Goal: Transaction & Acquisition: Book appointment/travel/reservation

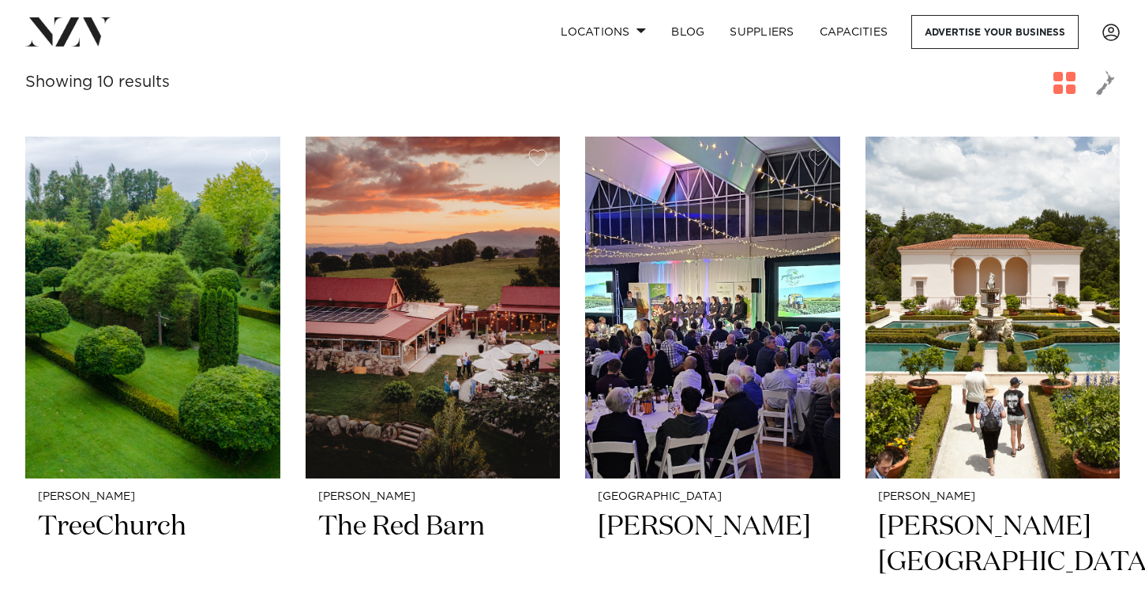
scroll to position [296, 0]
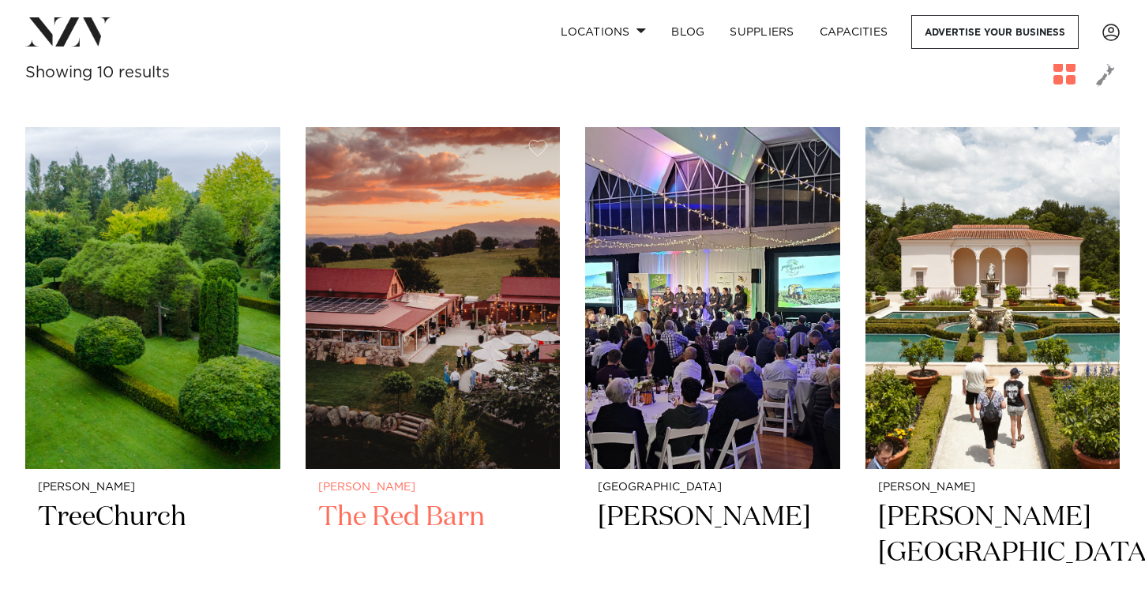
click at [453, 300] on img at bounding box center [433, 298] width 255 height 342
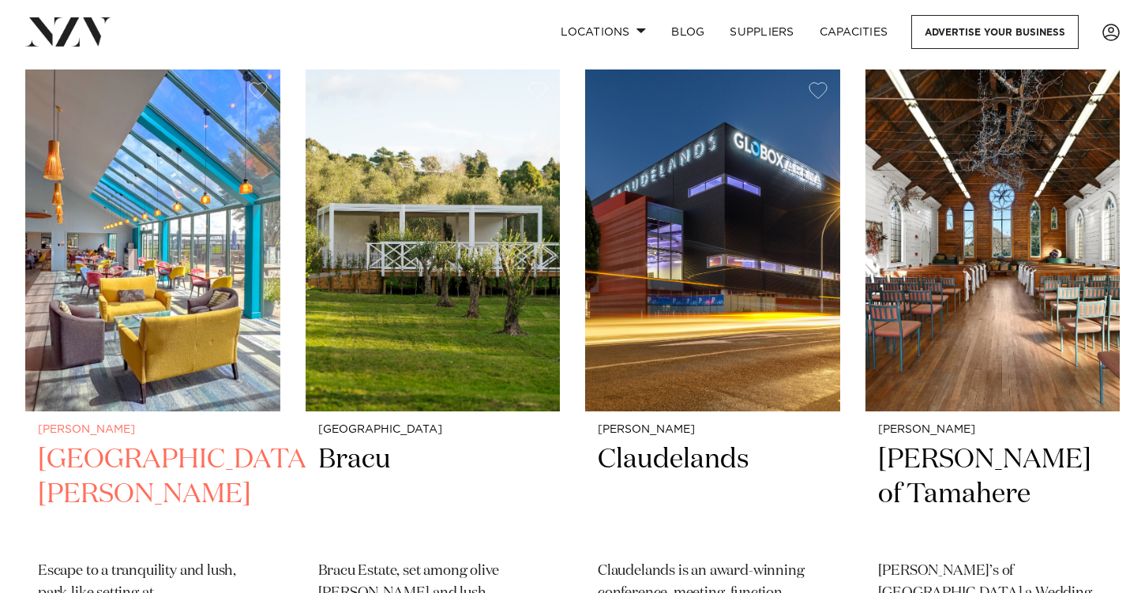
scroll to position [1039, 0]
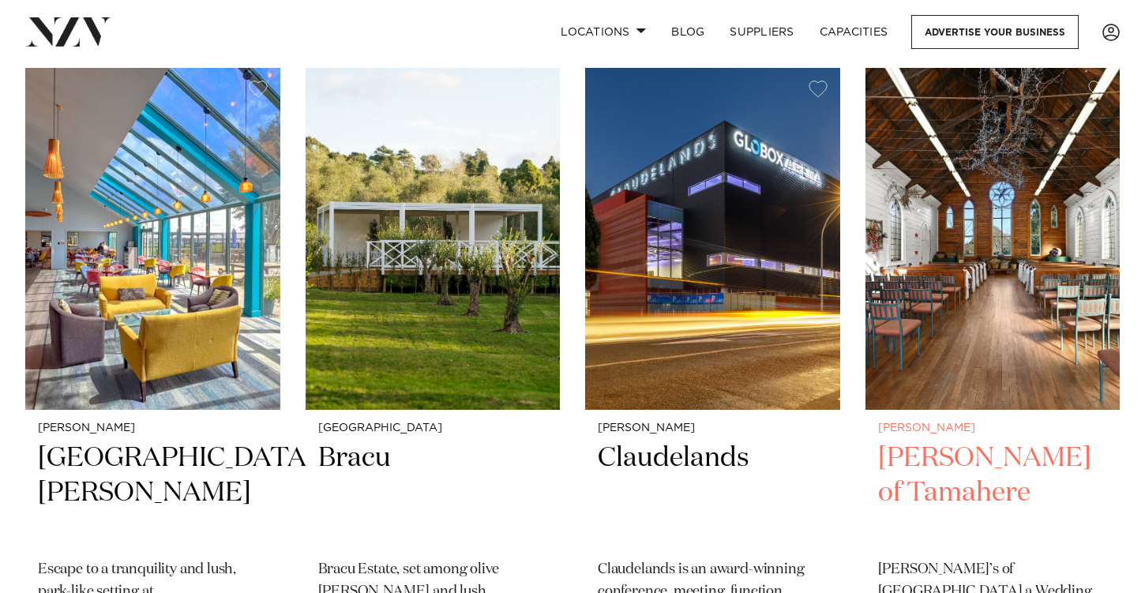
click at [1019, 333] on img at bounding box center [992, 239] width 255 height 342
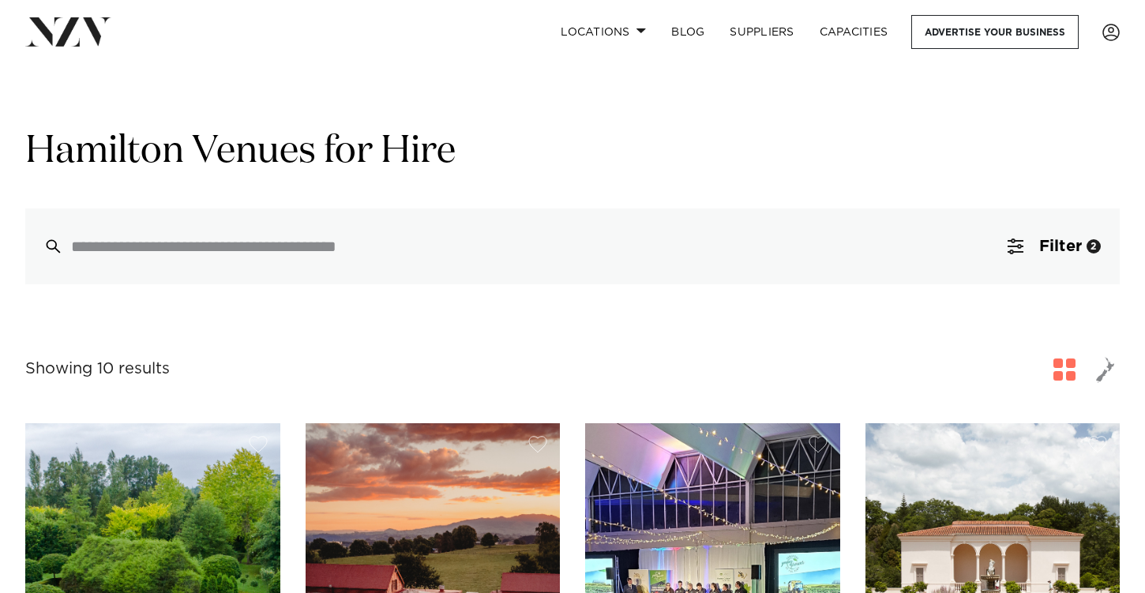
scroll to position [0, 0]
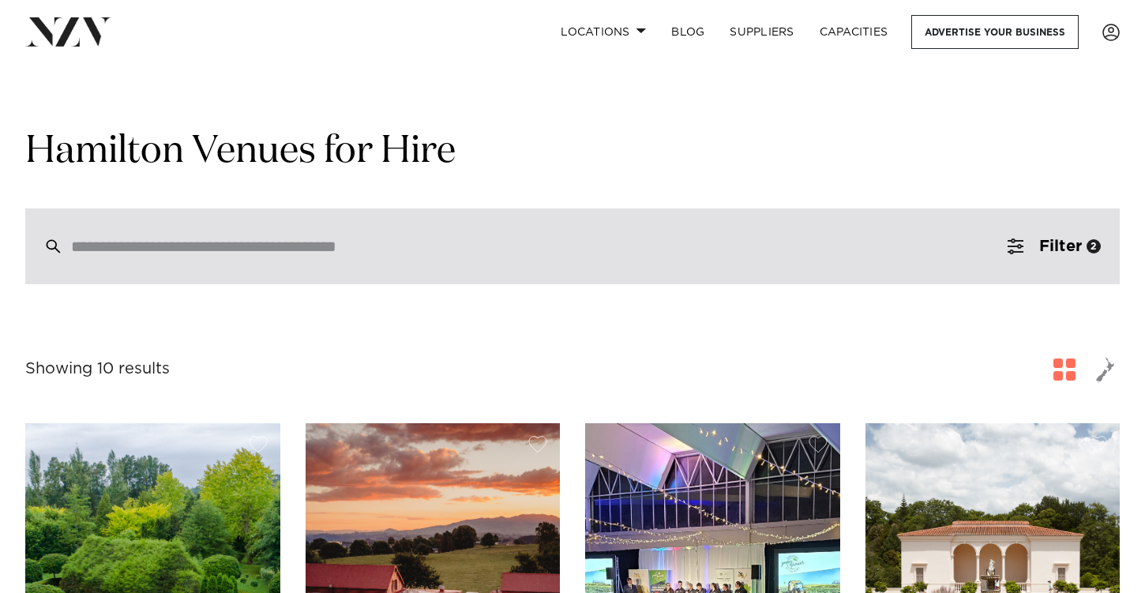
click at [494, 257] on div at bounding box center [572, 246] width 1094 height 76
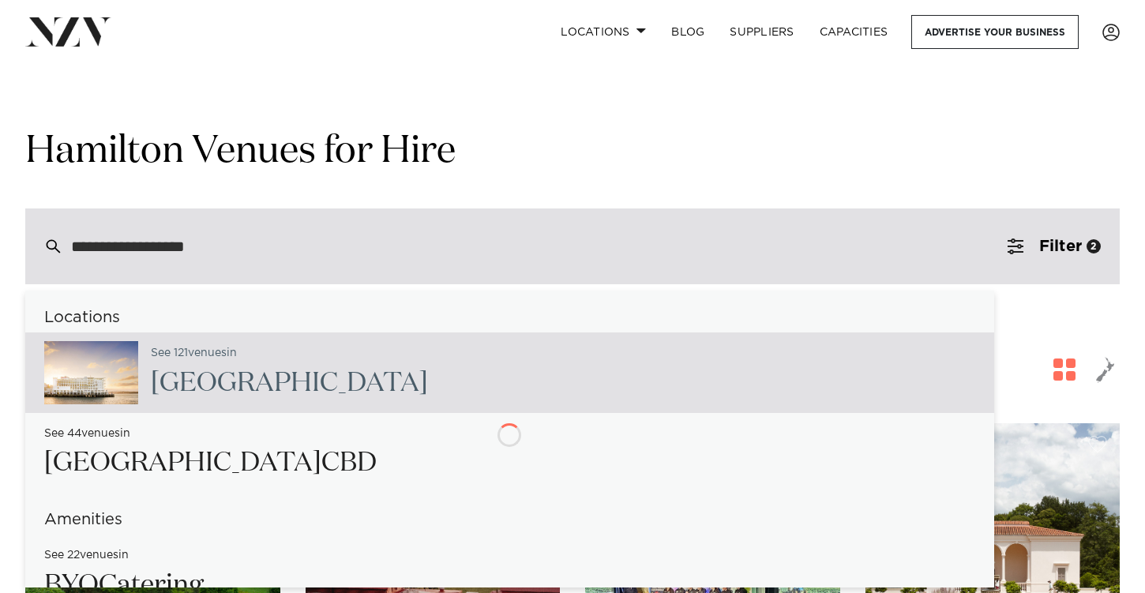
type input "**********"
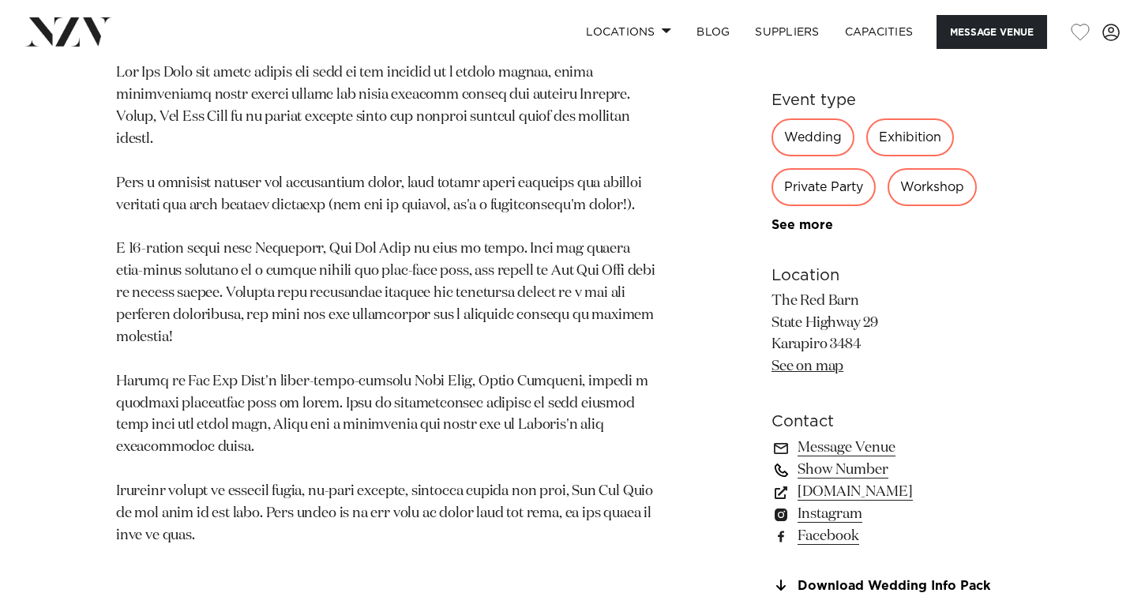
scroll to position [871, 0]
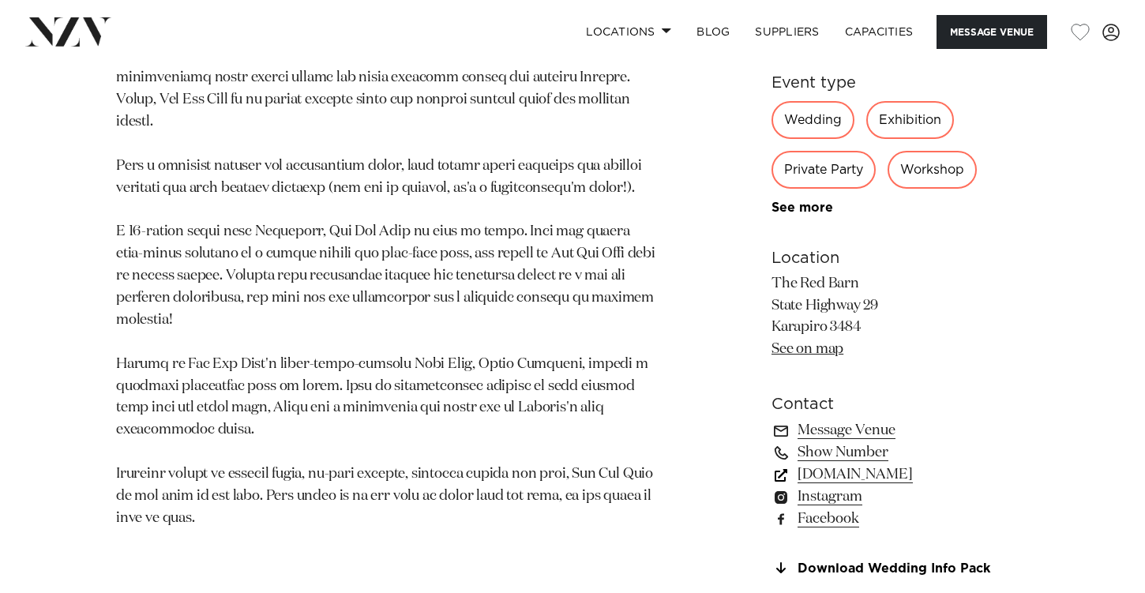
click at [836, 470] on link "www.redbarn.co.nz" at bounding box center [899, 475] width 257 height 22
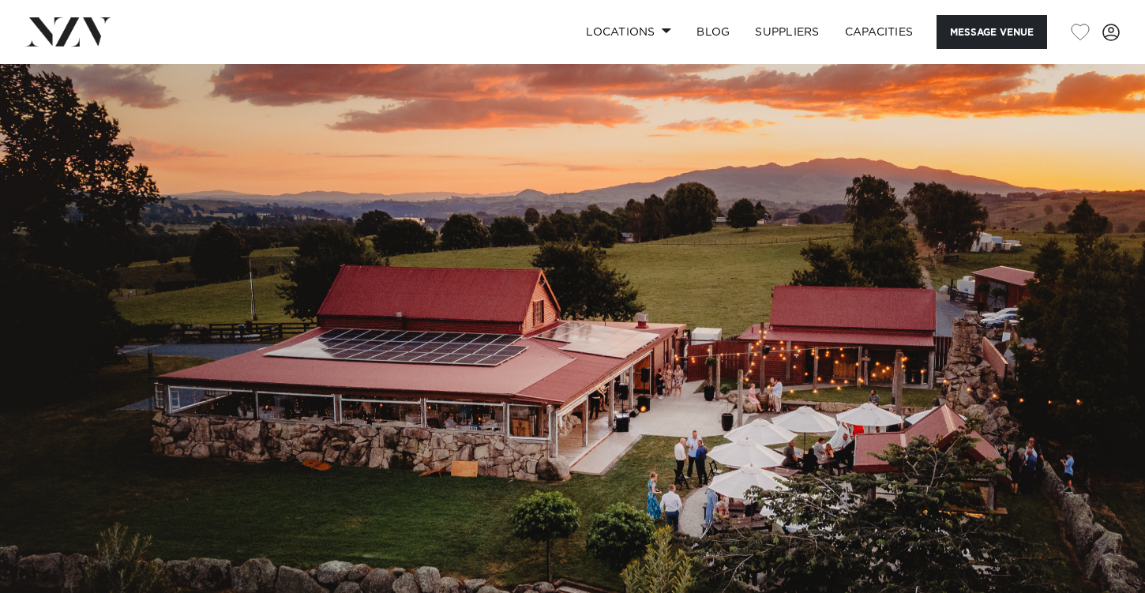
scroll to position [0, 0]
click at [648, 32] on link "Locations" at bounding box center [628, 32] width 111 height 34
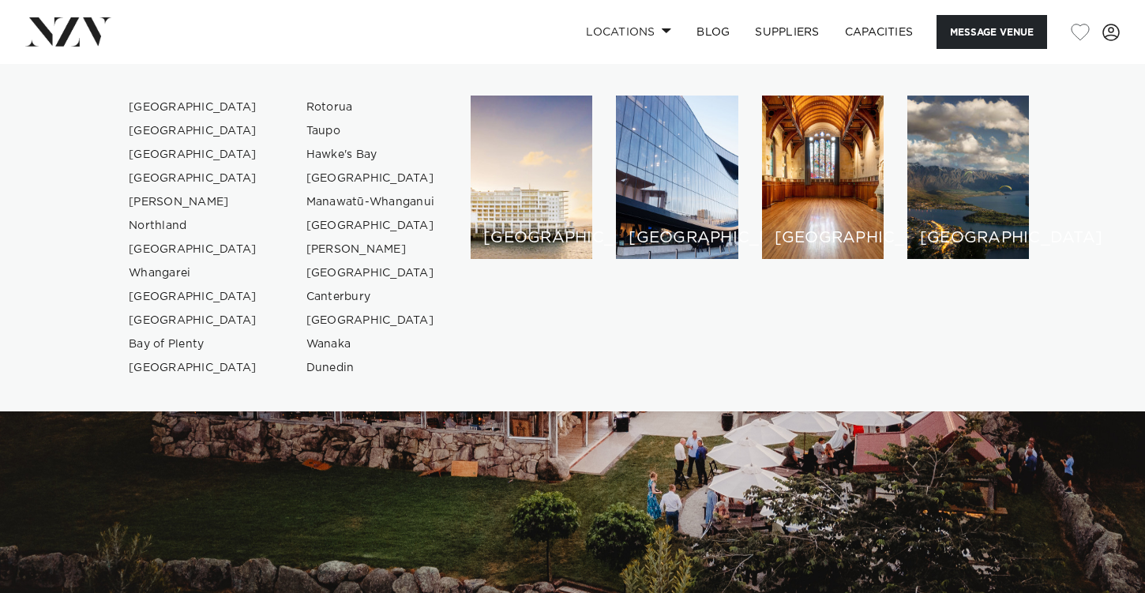
click at [519, 482] on img at bounding box center [572, 332] width 1145 height 537
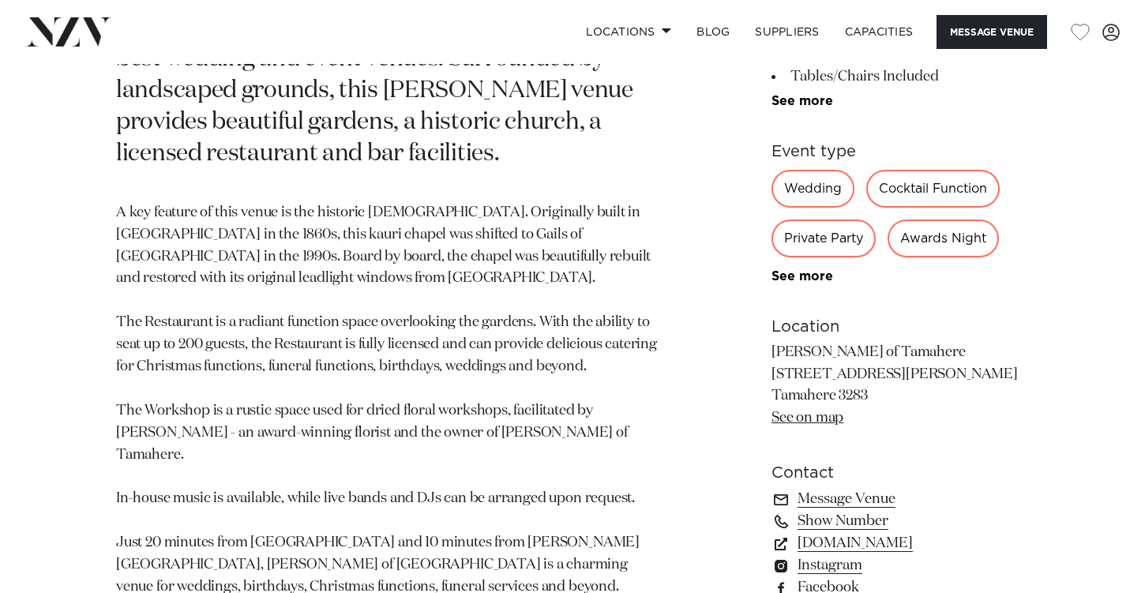
scroll to position [882, 0]
click at [888, 531] on link "[DOMAIN_NAME]" at bounding box center [899, 542] width 257 height 22
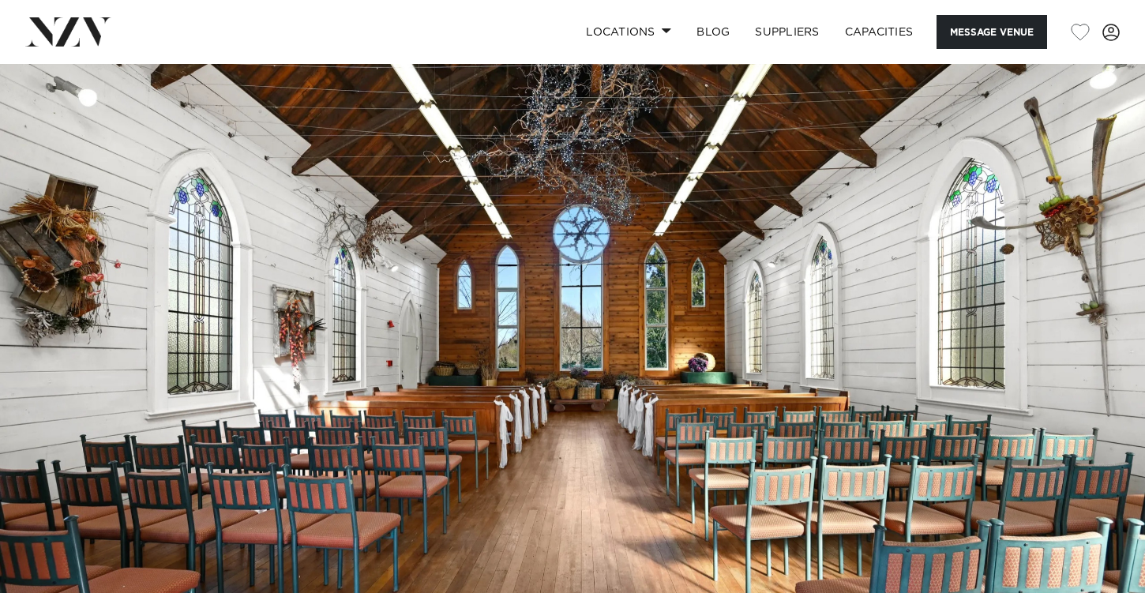
scroll to position [0, 0]
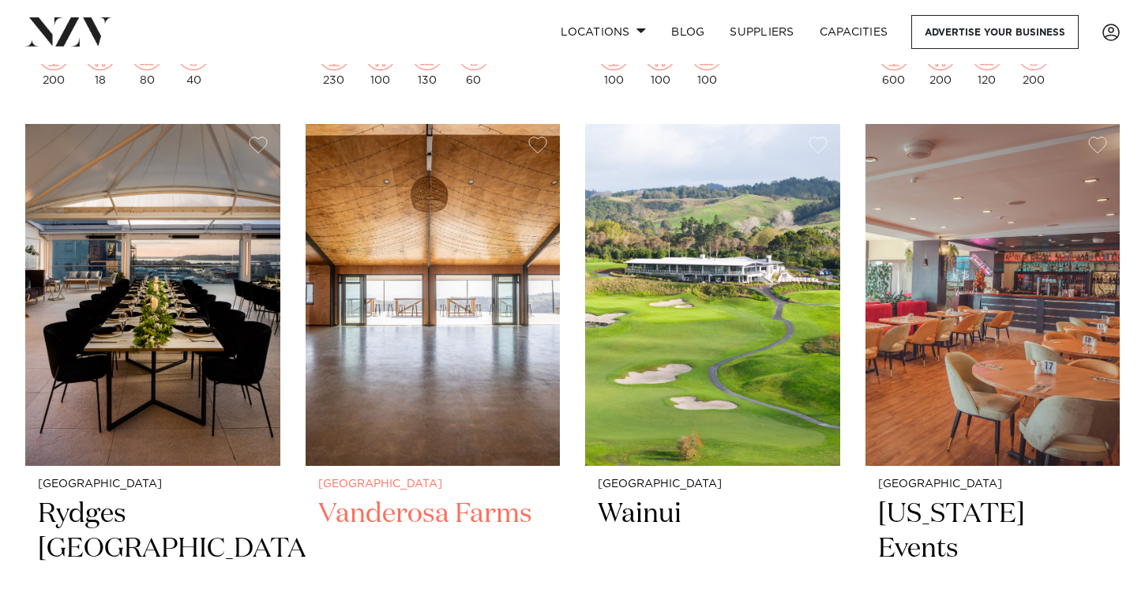
scroll to position [2712, 0]
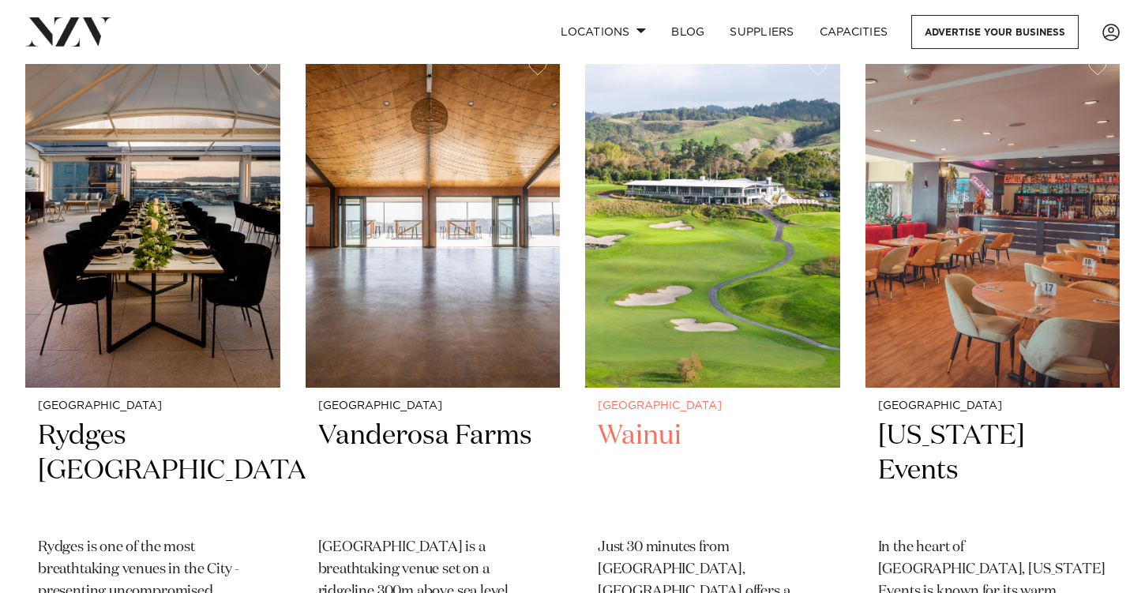
click at [701, 217] on img at bounding box center [712, 217] width 255 height 342
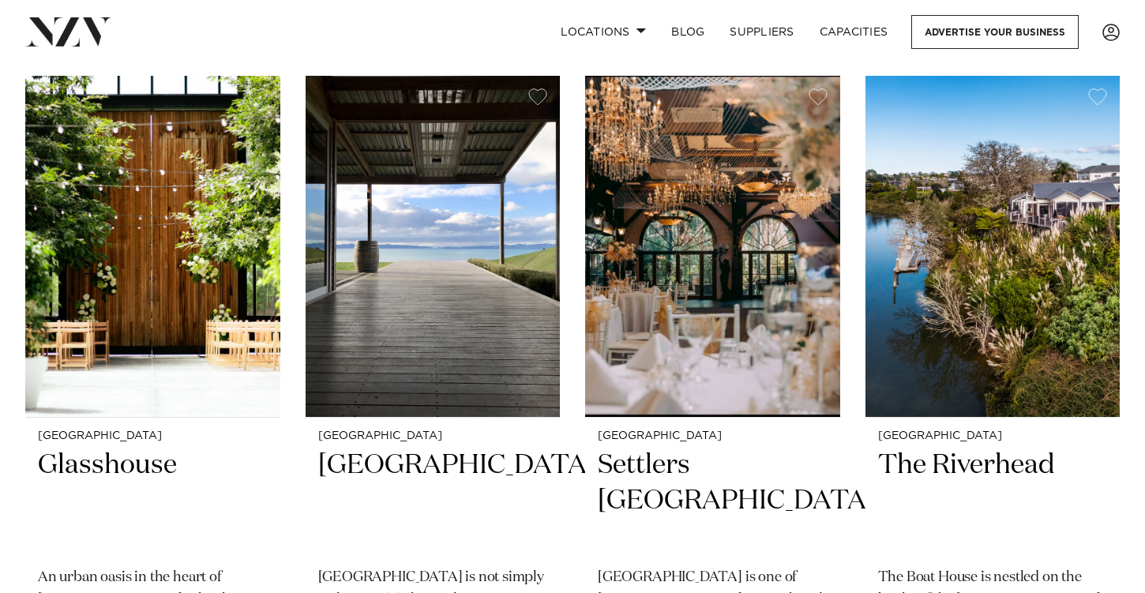
scroll to position [4038, 0]
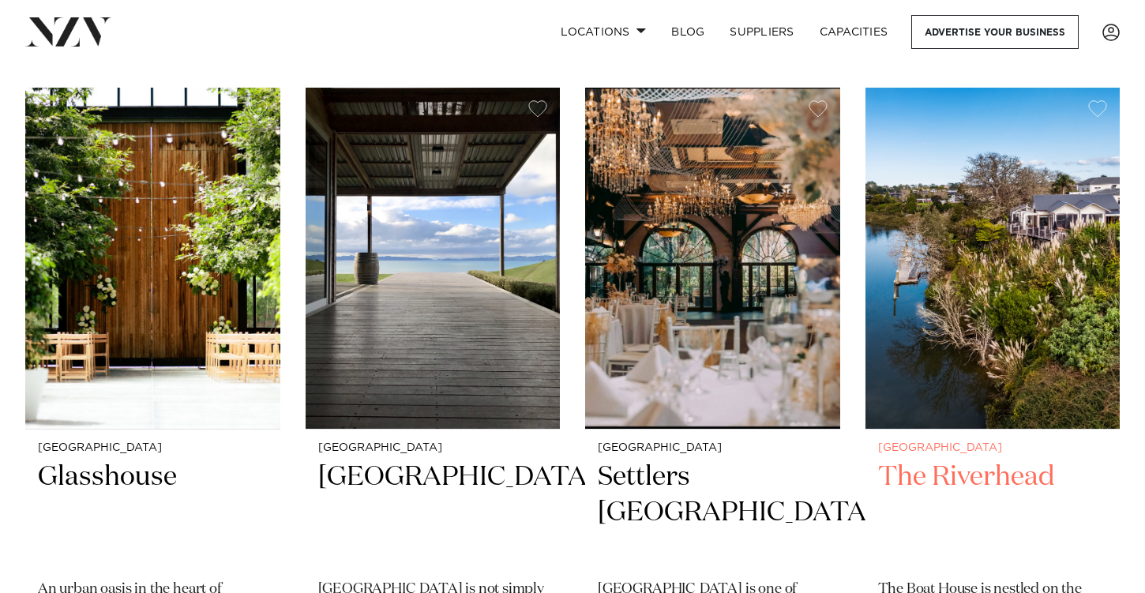
click at [980, 212] on img at bounding box center [992, 259] width 255 height 342
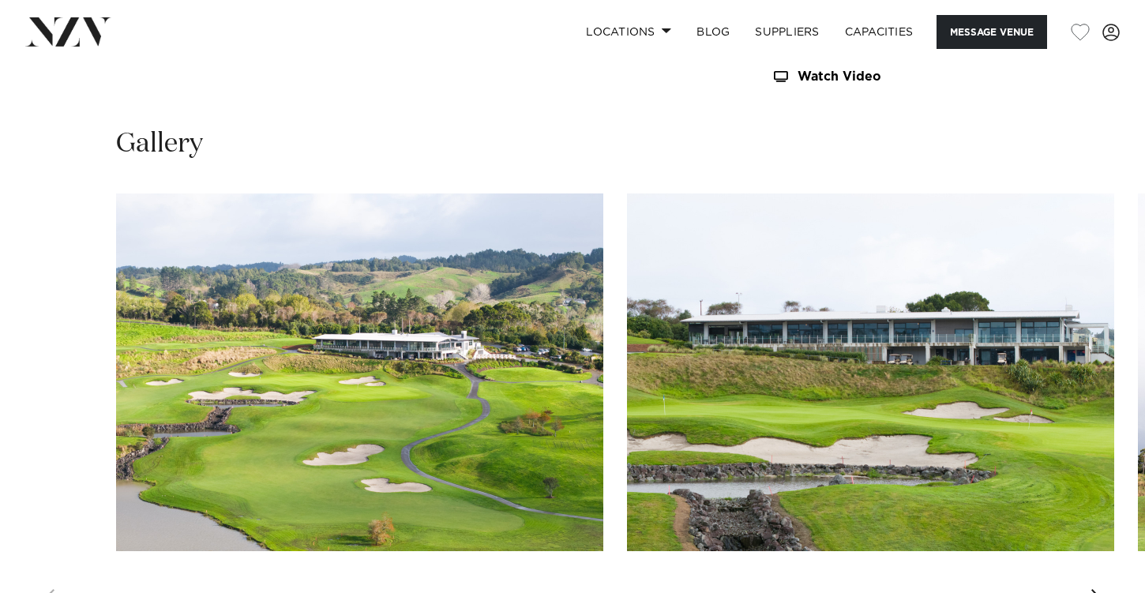
scroll to position [1494, 0]
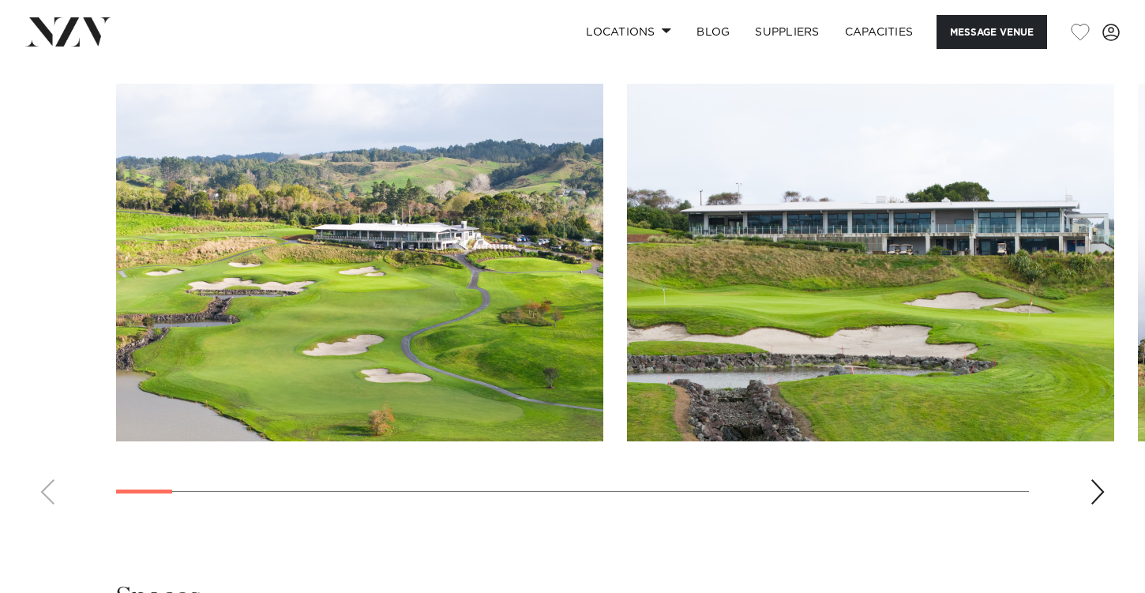
click at [1095, 493] on div "Next slide" at bounding box center [1098, 491] width 16 height 25
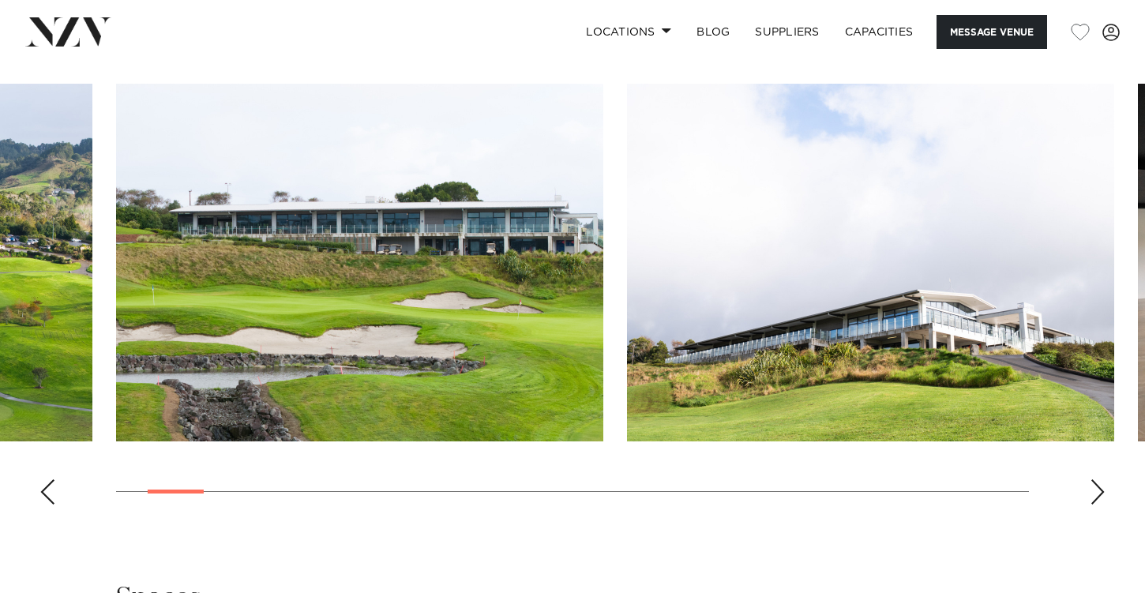
click at [1095, 493] on div "Next slide" at bounding box center [1098, 491] width 16 height 25
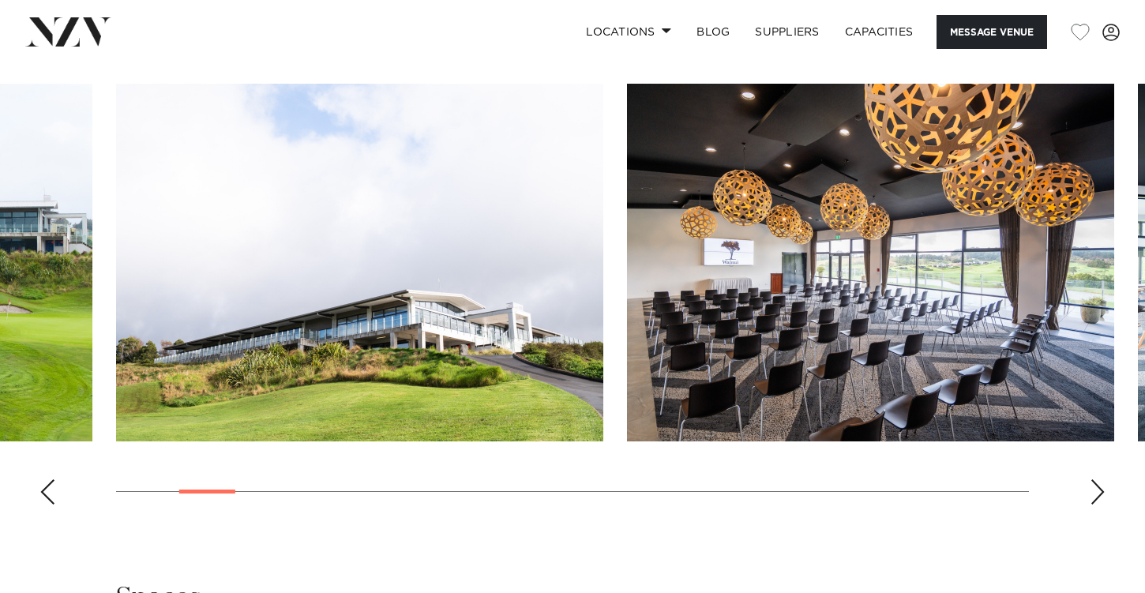
click at [1095, 493] on div "Next slide" at bounding box center [1098, 491] width 16 height 25
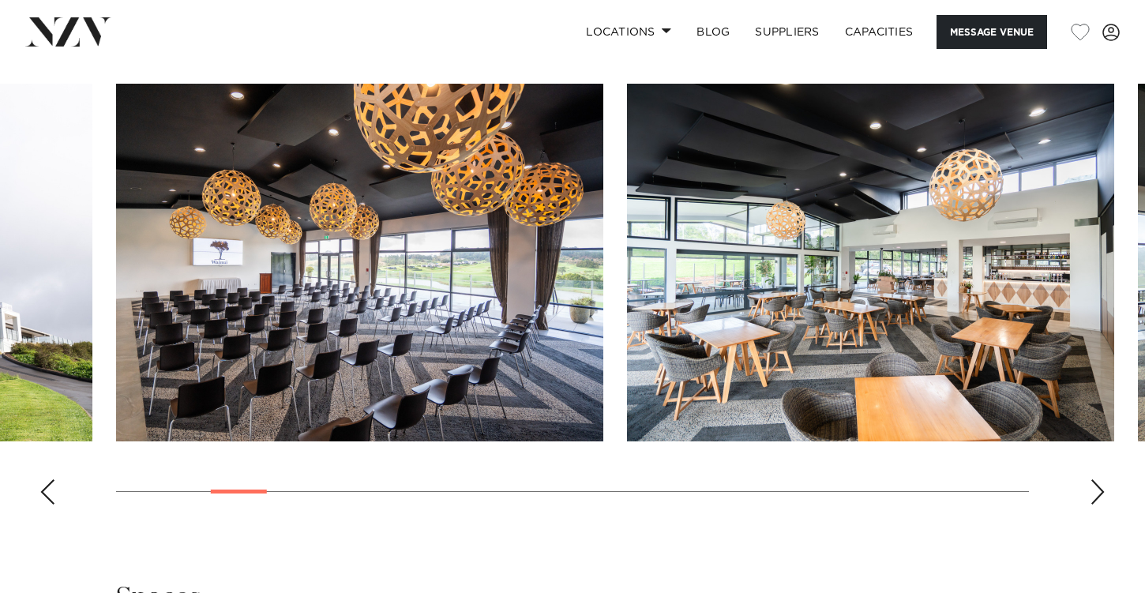
click at [1095, 493] on div "Next slide" at bounding box center [1098, 491] width 16 height 25
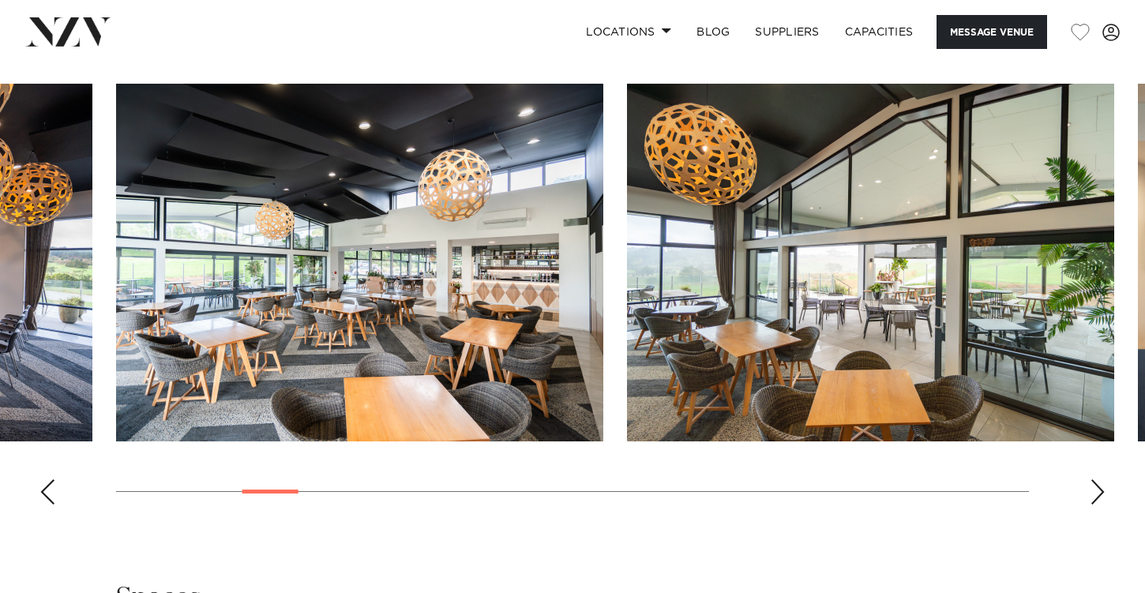
click at [1095, 493] on div "Next slide" at bounding box center [1098, 491] width 16 height 25
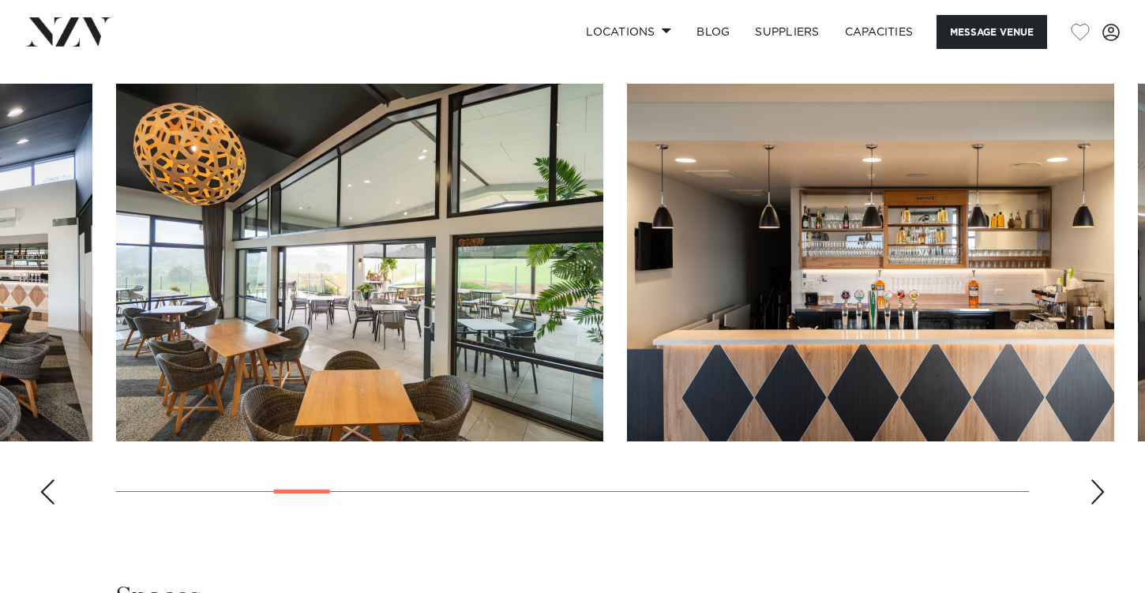
click at [1095, 493] on div "Next slide" at bounding box center [1098, 491] width 16 height 25
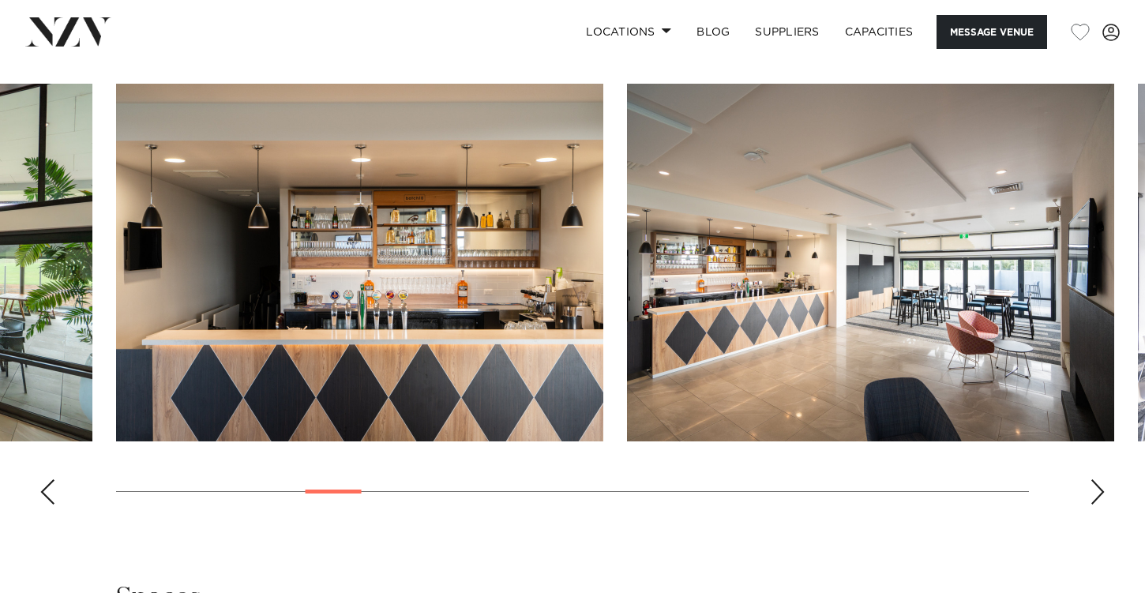
click at [1095, 493] on div "Next slide" at bounding box center [1098, 491] width 16 height 25
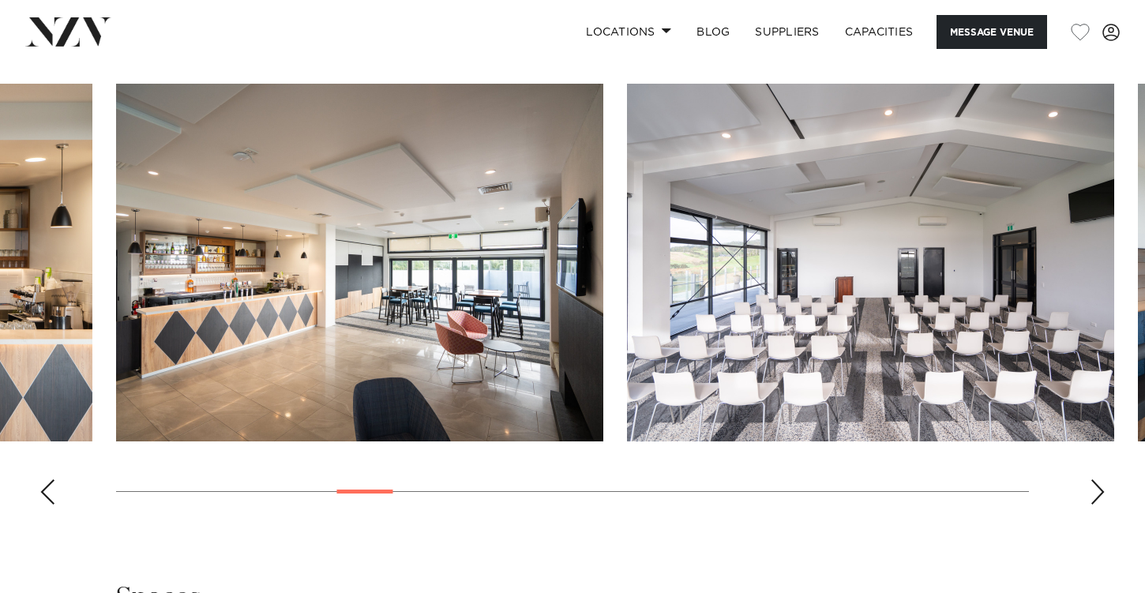
click at [1095, 494] on div "Next slide" at bounding box center [1098, 491] width 16 height 25
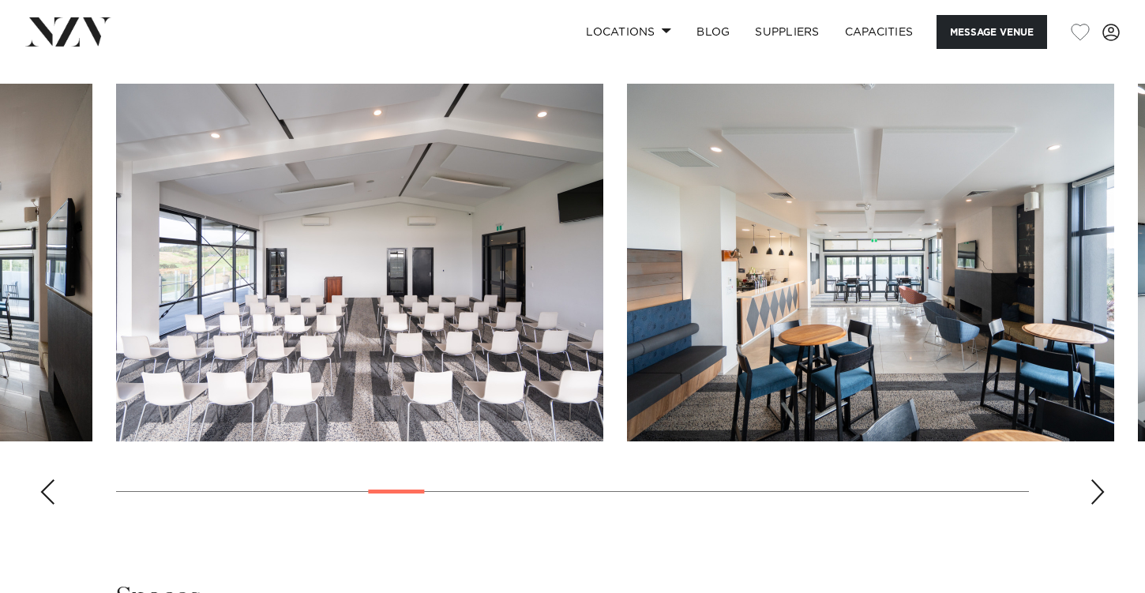
click at [1095, 494] on div "Next slide" at bounding box center [1098, 491] width 16 height 25
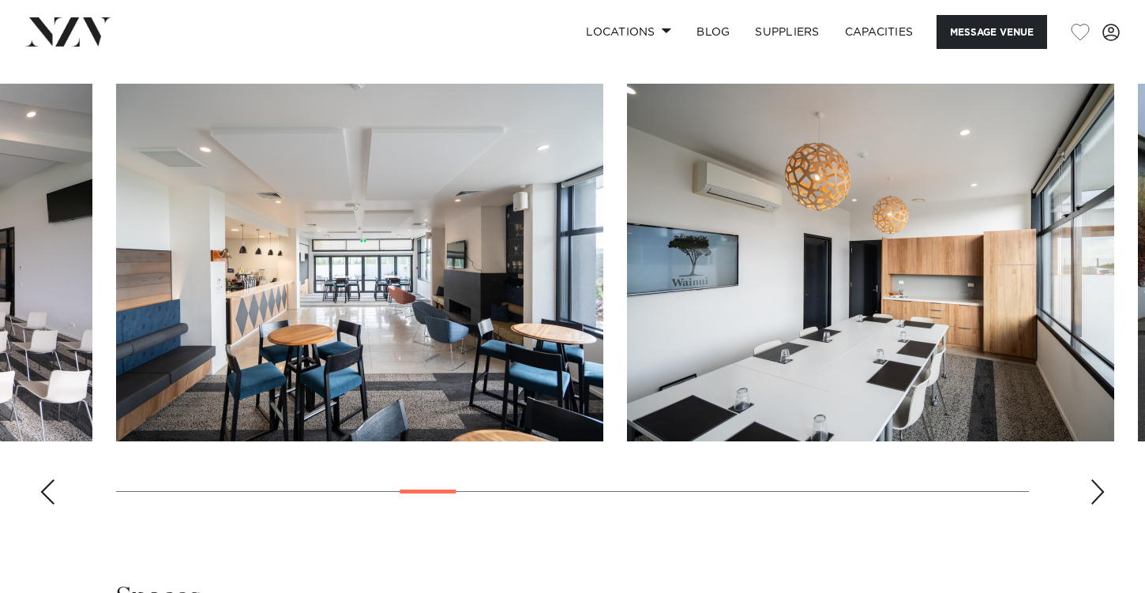
click at [1095, 494] on div "Next slide" at bounding box center [1098, 491] width 16 height 25
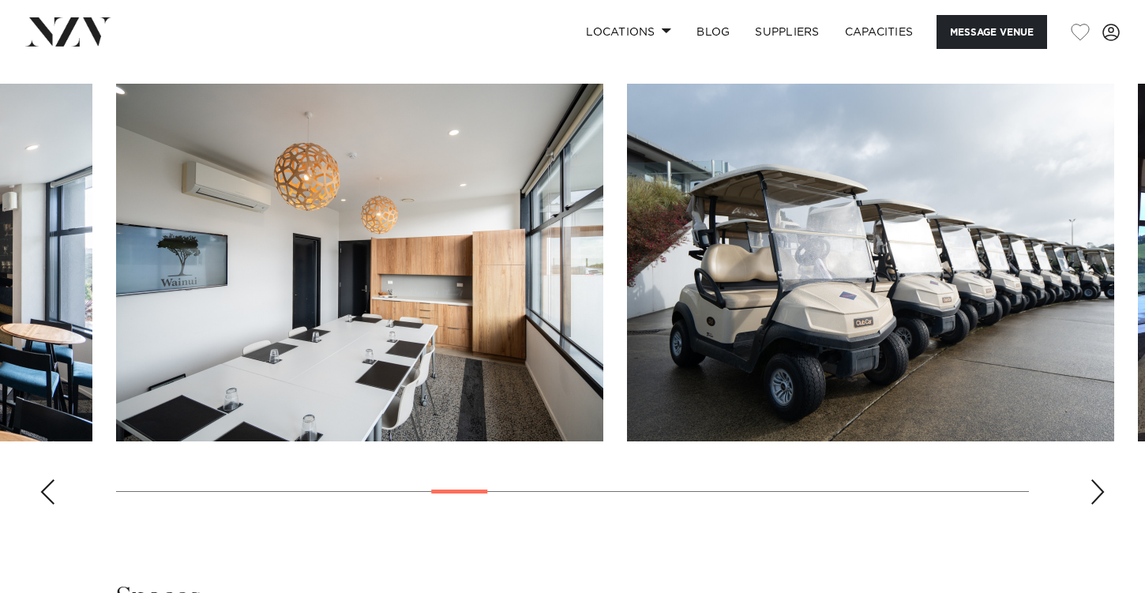
click at [1095, 494] on div "Next slide" at bounding box center [1098, 491] width 16 height 25
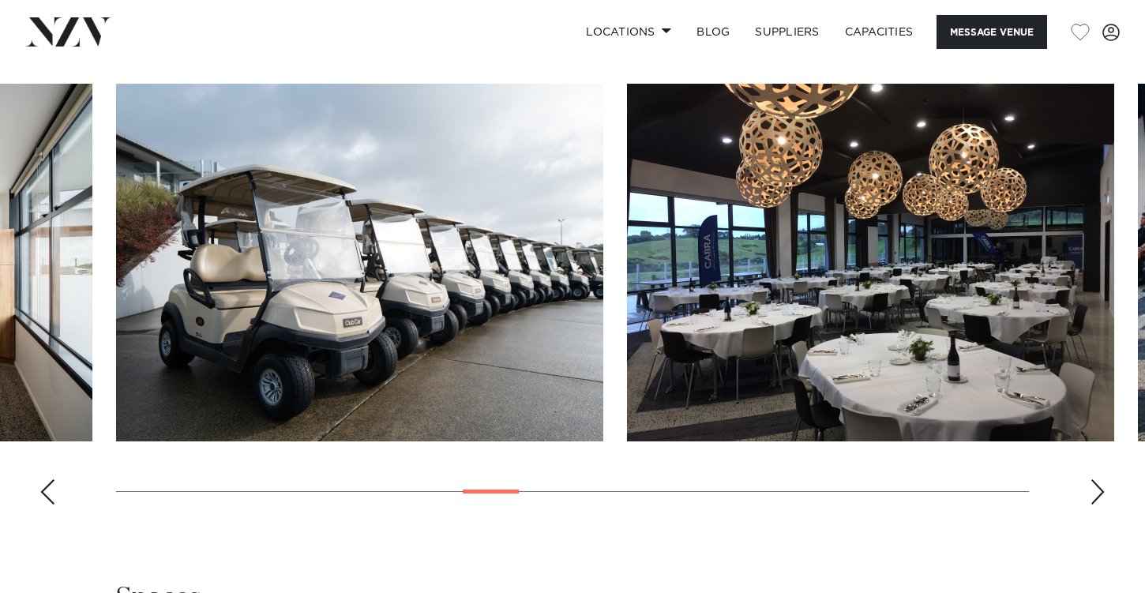
click at [1095, 494] on div "Next slide" at bounding box center [1098, 491] width 16 height 25
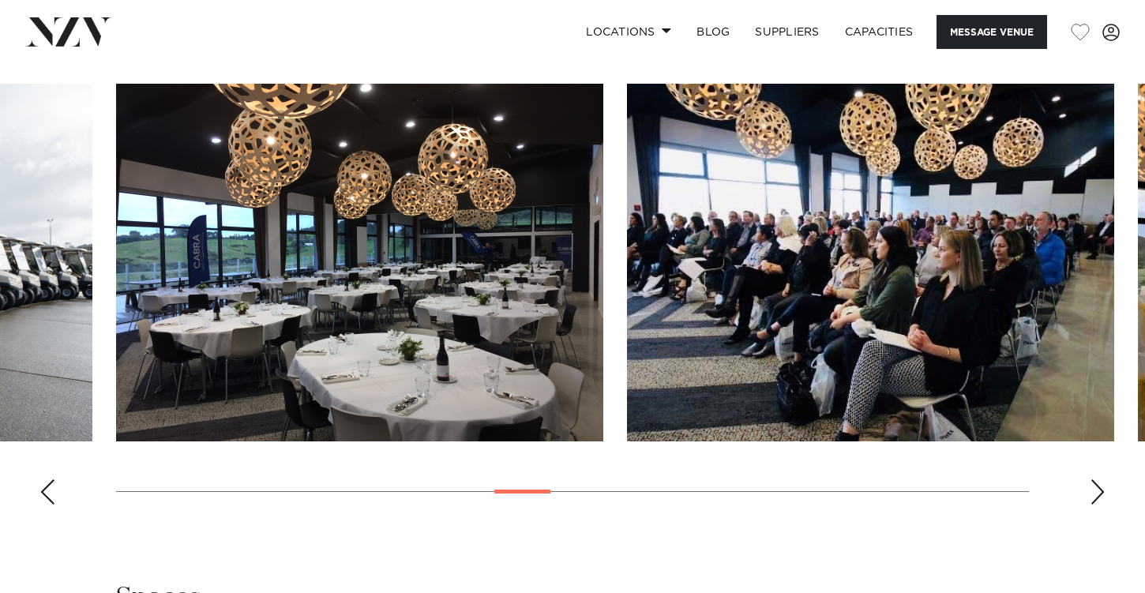
click at [1095, 494] on div "Next slide" at bounding box center [1098, 491] width 16 height 25
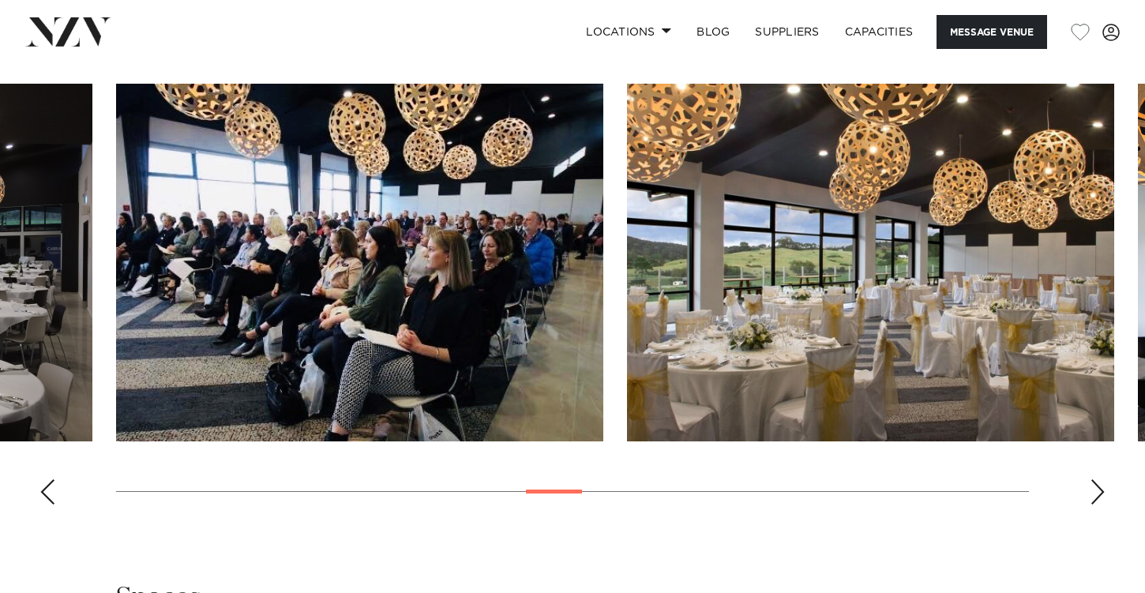
click at [1095, 495] on div "Next slide" at bounding box center [1098, 491] width 16 height 25
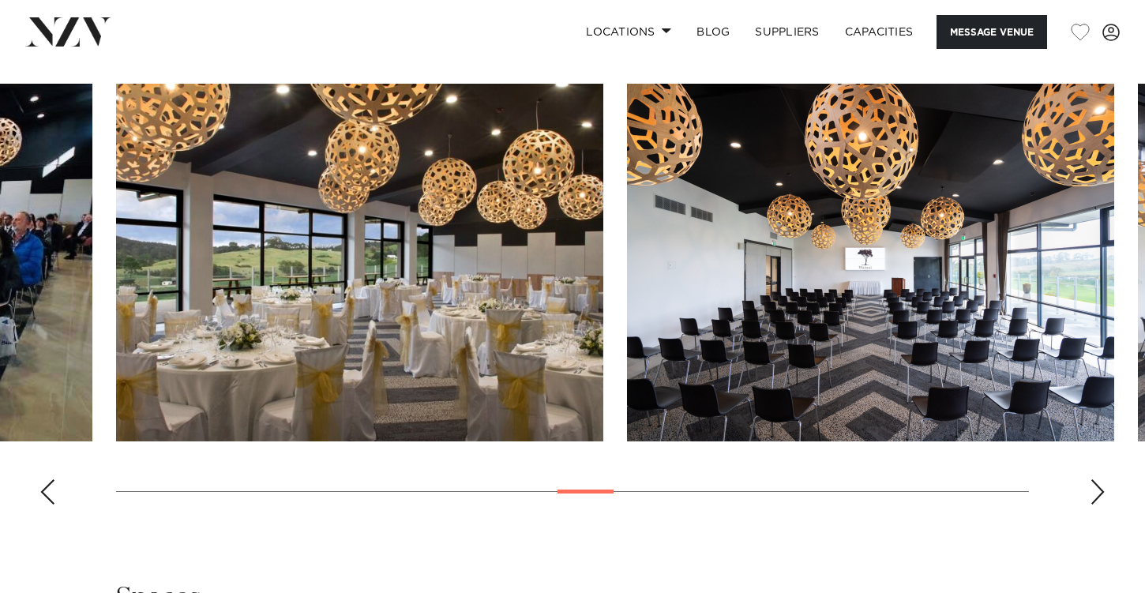
click at [1095, 496] on div "Next slide" at bounding box center [1098, 491] width 16 height 25
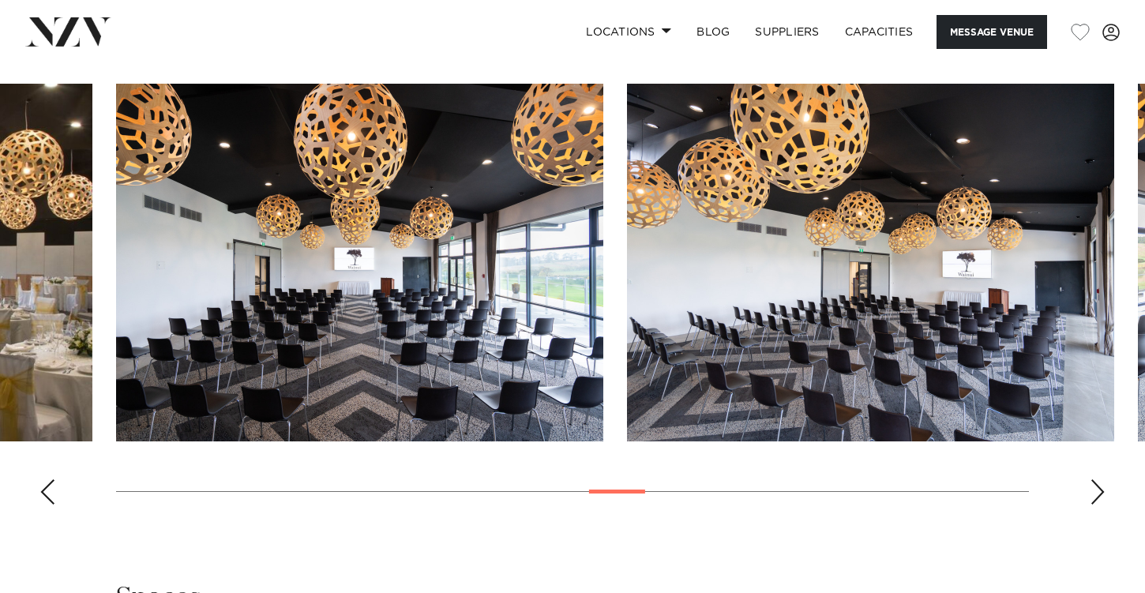
click at [1095, 496] on div "Next slide" at bounding box center [1098, 491] width 16 height 25
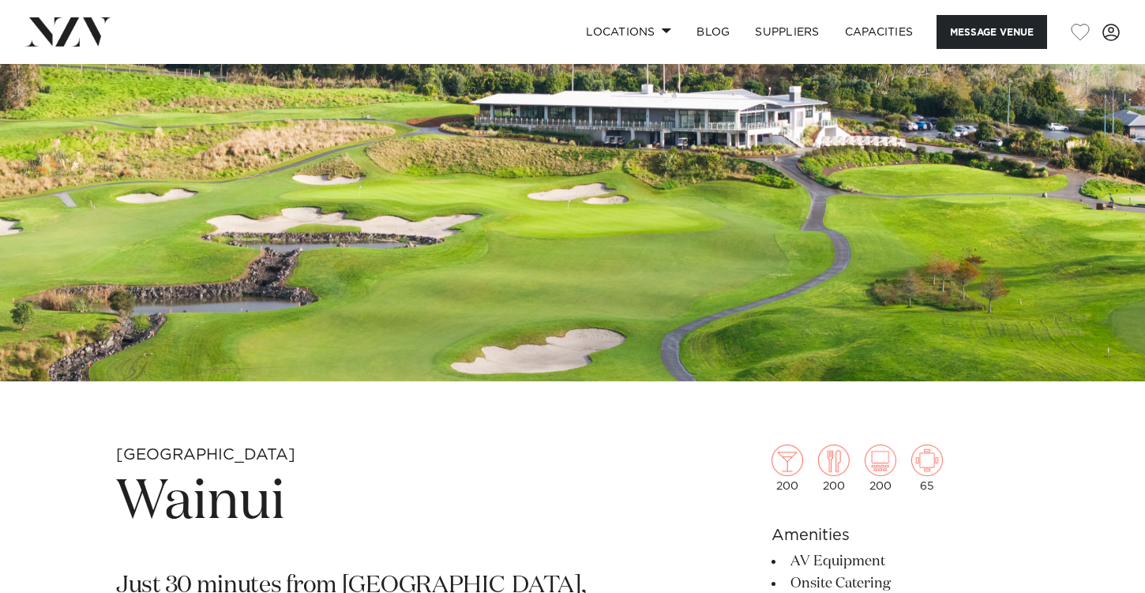
scroll to position [205, 0]
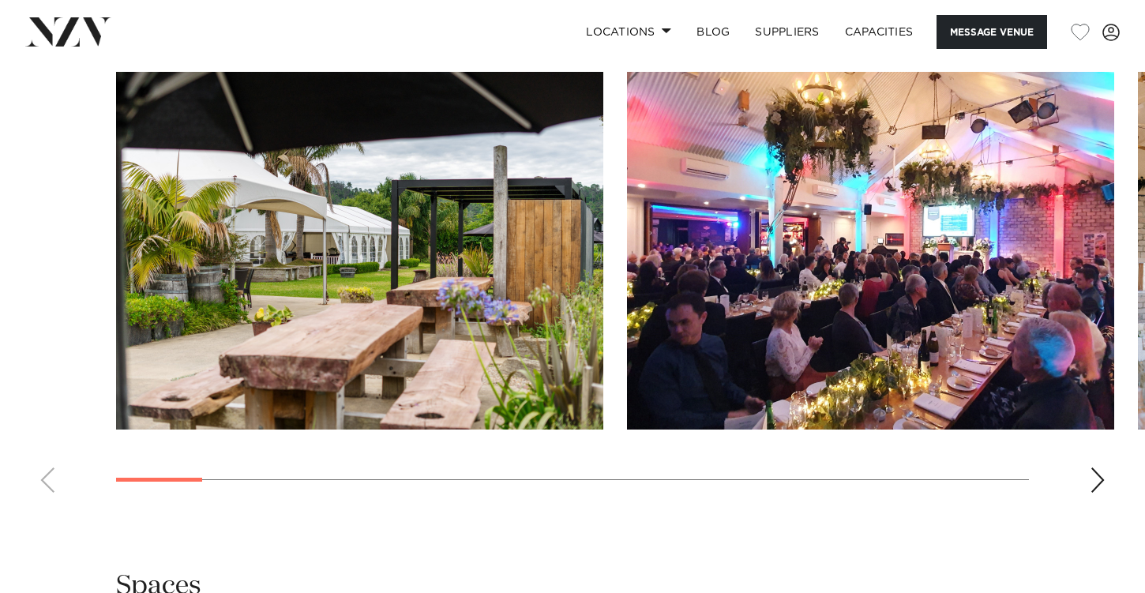
scroll to position [1561, 0]
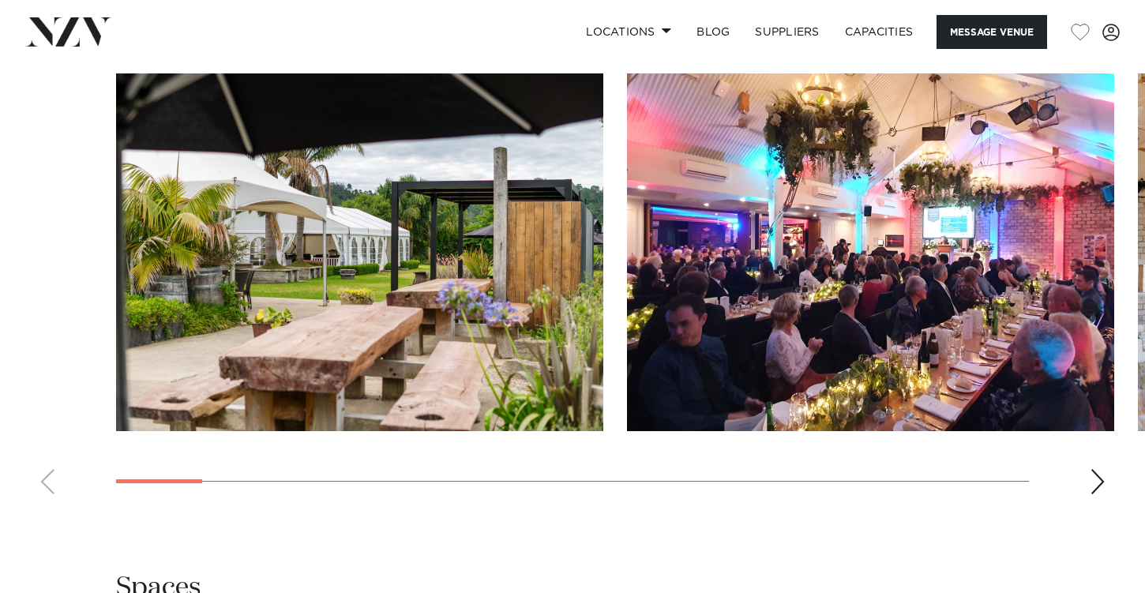
click at [1095, 469] on div "Next slide" at bounding box center [1098, 481] width 16 height 25
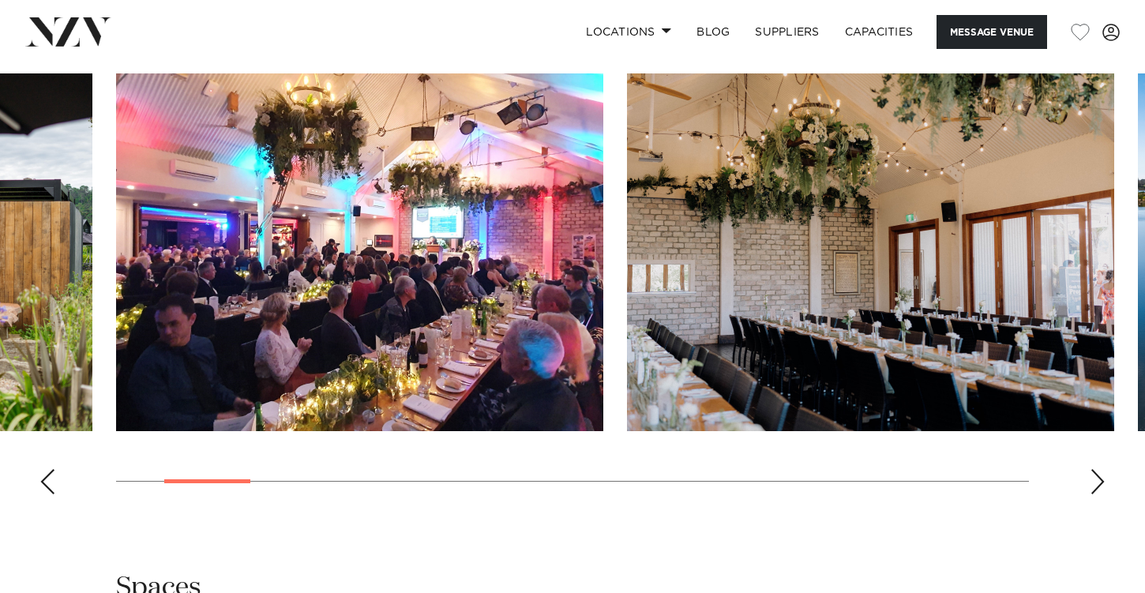
click at [1095, 469] on div "Next slide" at bounding box center [1098, 481] width 16 height 25
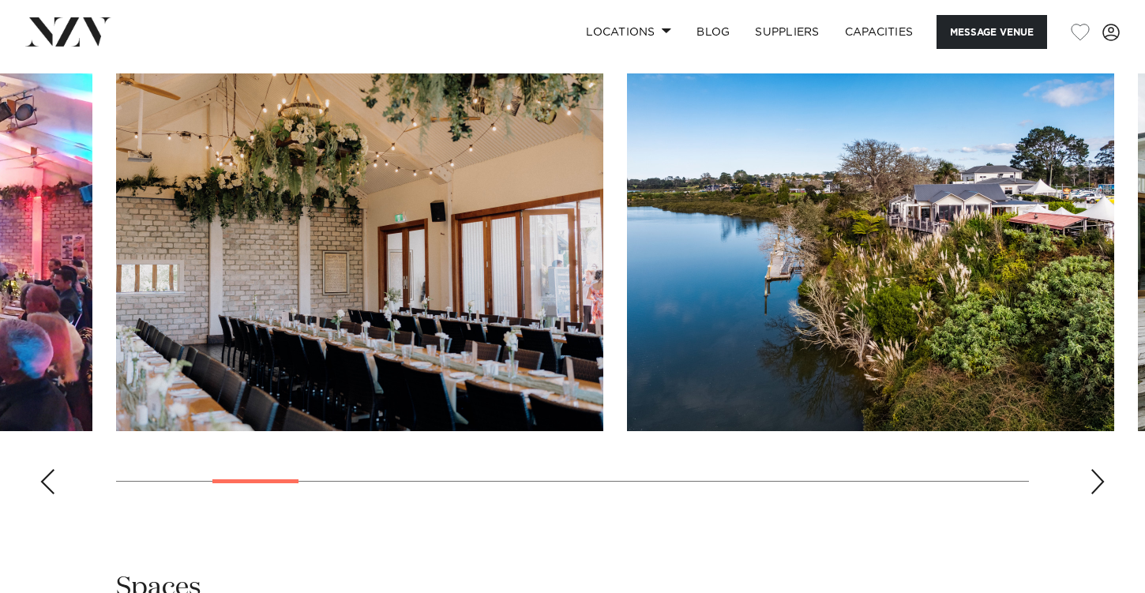
click at [1095, 469] on div "Next slide" at bounding box center [1098, 481] width 16 height 25
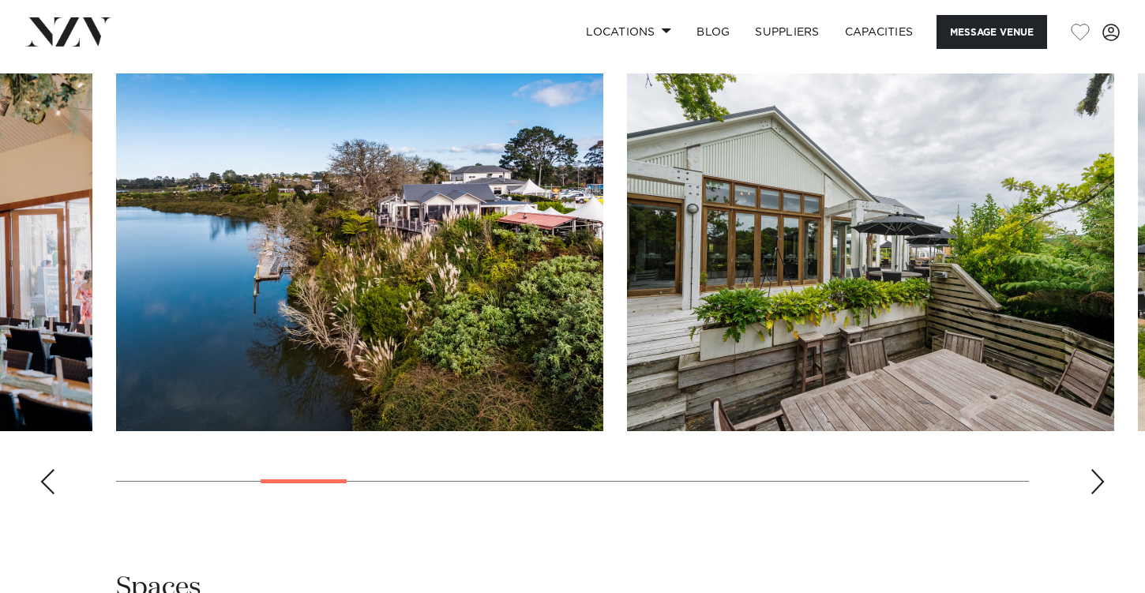
click at [1095, 469] on div "Next slide" at bounding box center [1098, 481] width 16 height 25
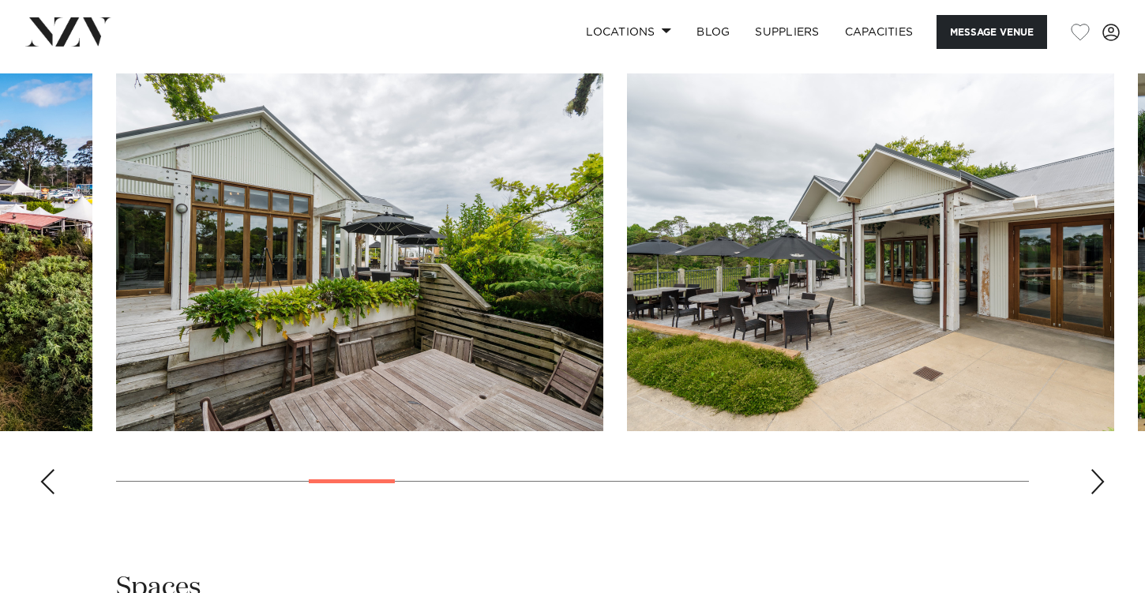
click at [1095, 469] on div "Next slide" at bounding box center [1098, 481] width 16 height 25
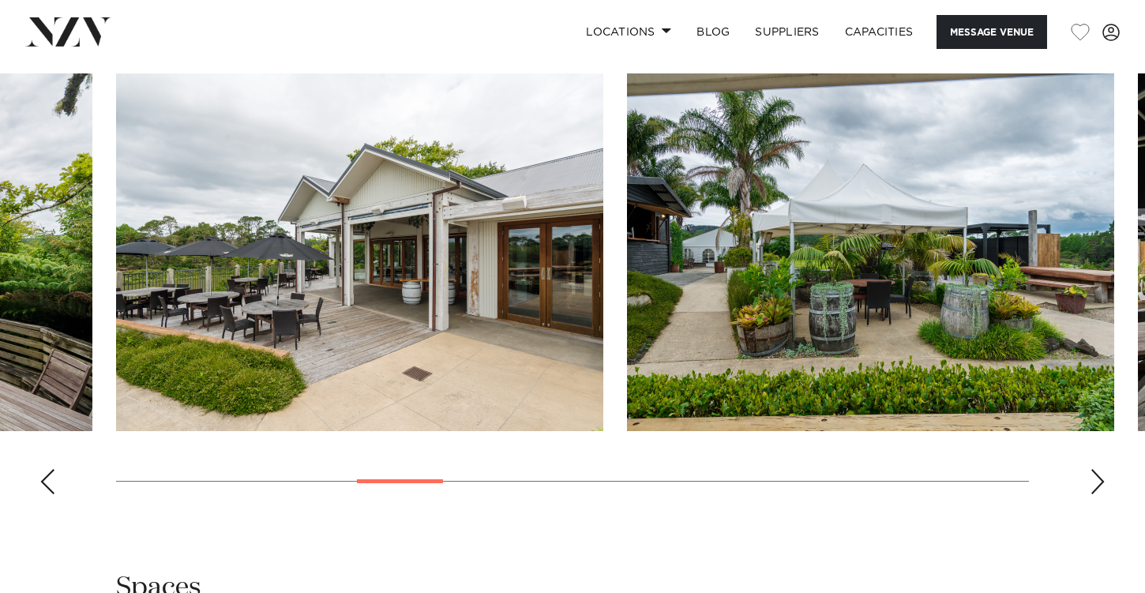
click at [1095, 469] on div "Next slide" at bounding box center [1098, 481] width 16 height 25
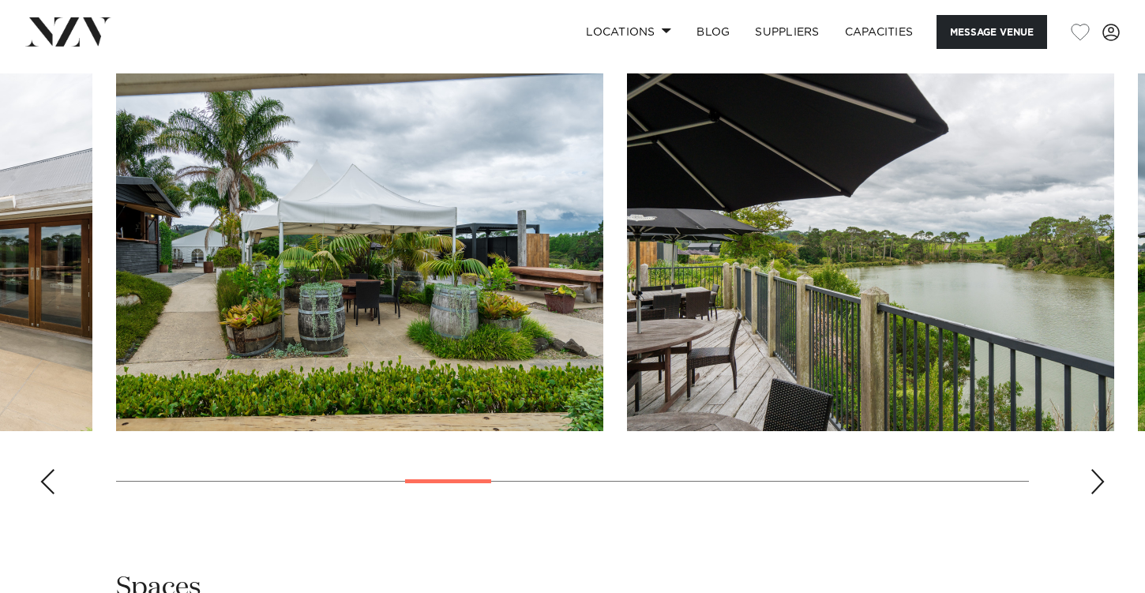
click at [1095, 469] on div "Next slide" at bounding box center [1098, 481] width 16 height 25
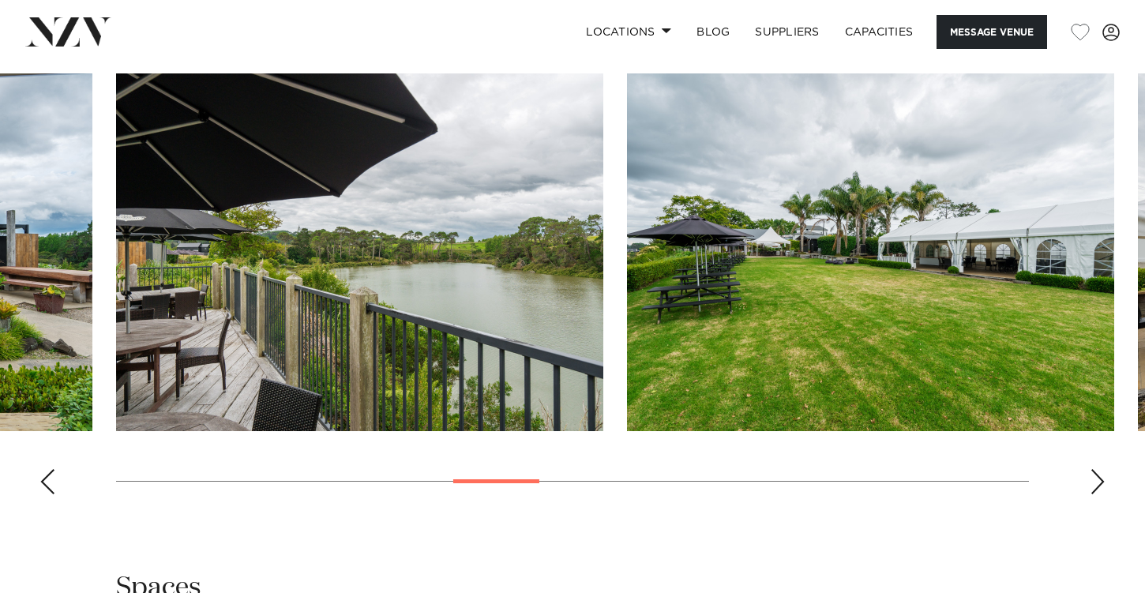
click at [1095, 469] on div "Next slide" at bounding box center [1098, 481] width 16 height 25
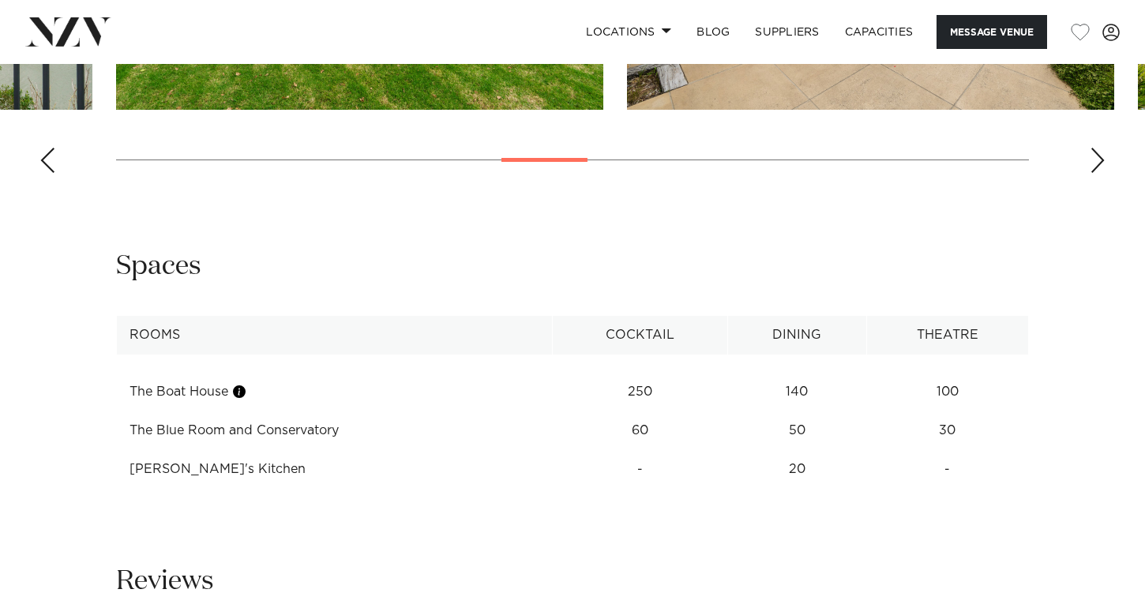
scroll to position [1881, 0]
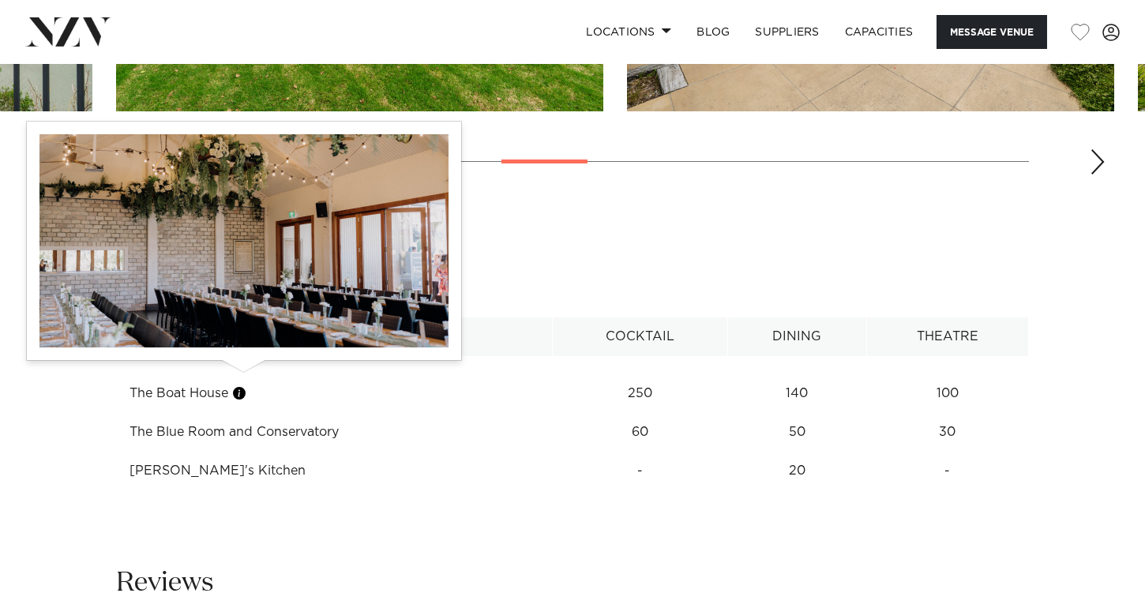
click at [247, 385] on button "button" at bounding box center [239, 393] width 16 height 16
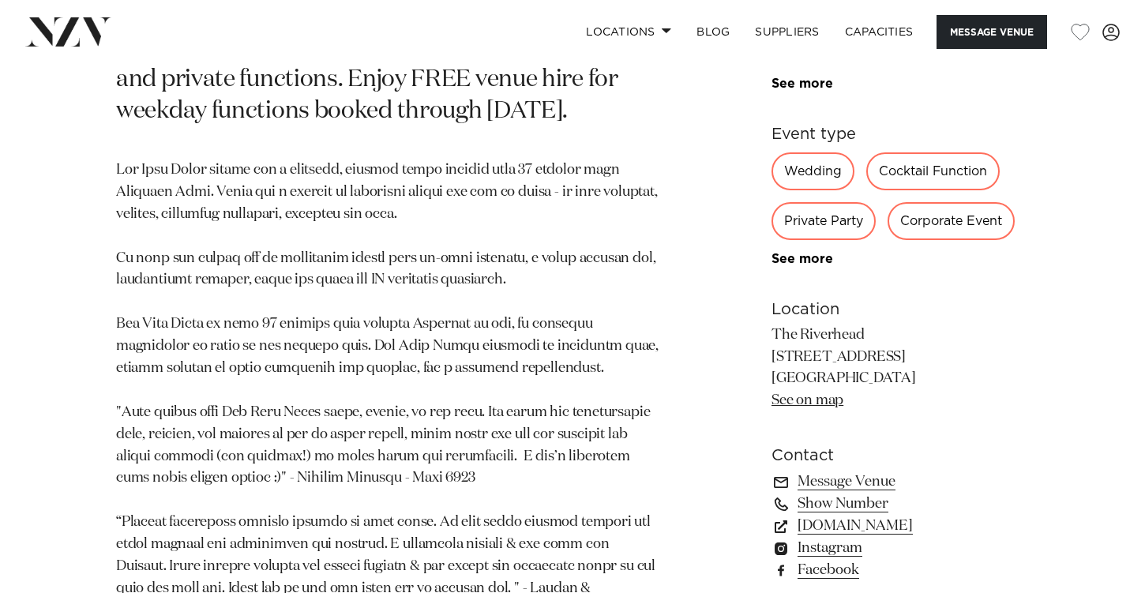
scroll to position [819, 0]
click at [854, 526] on link "www.theriverhead.co.nz" at bounding box center [899, 527] width 257 height 22
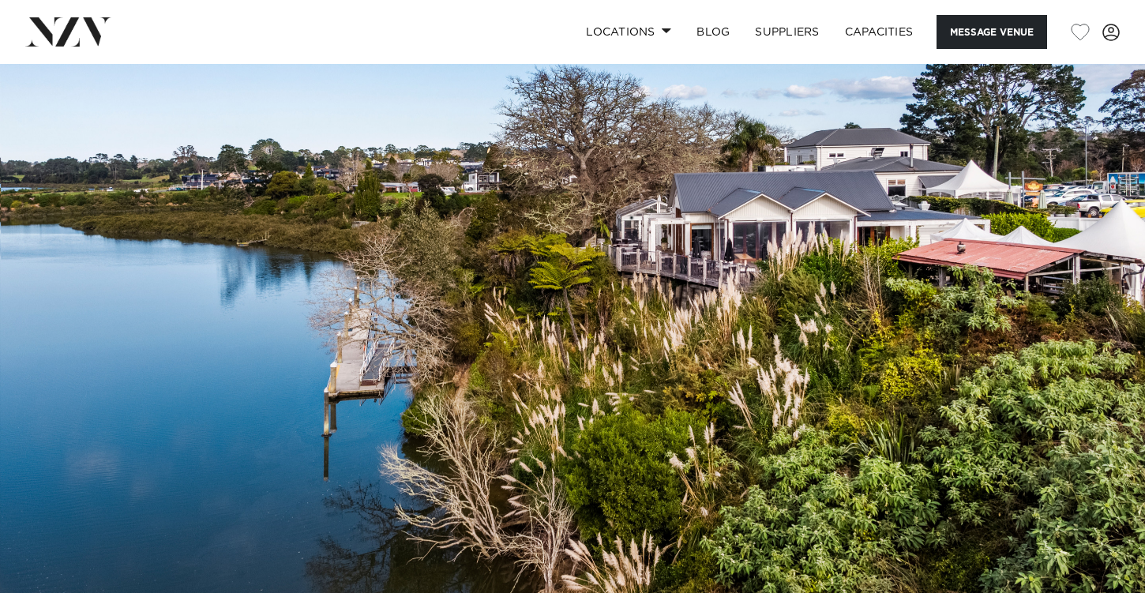
scroll to position [0, 0]
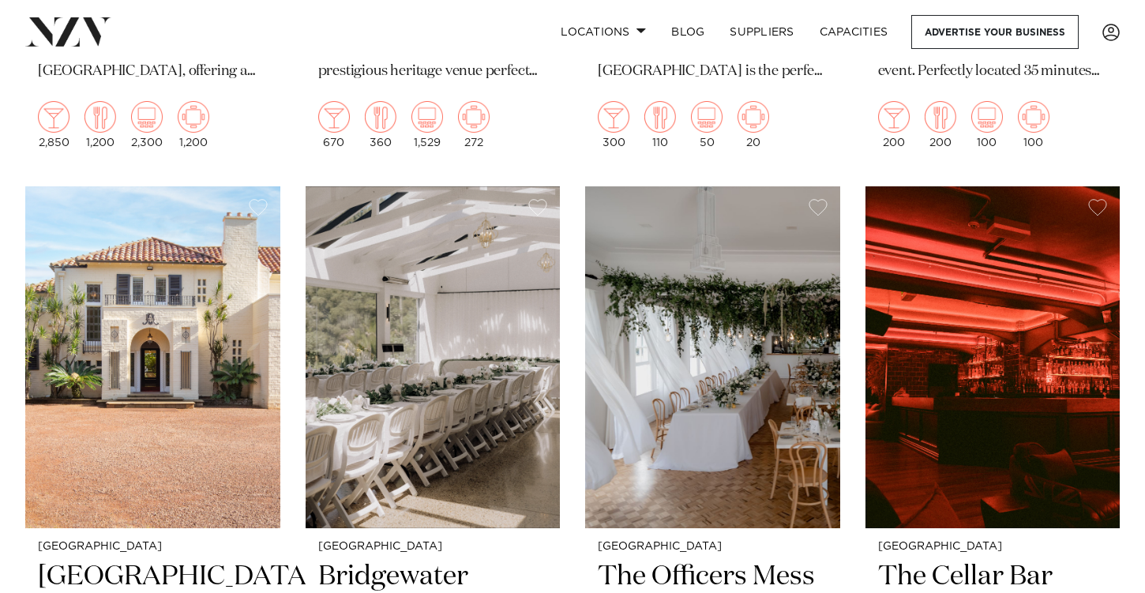
scroll to position [9427, 0]
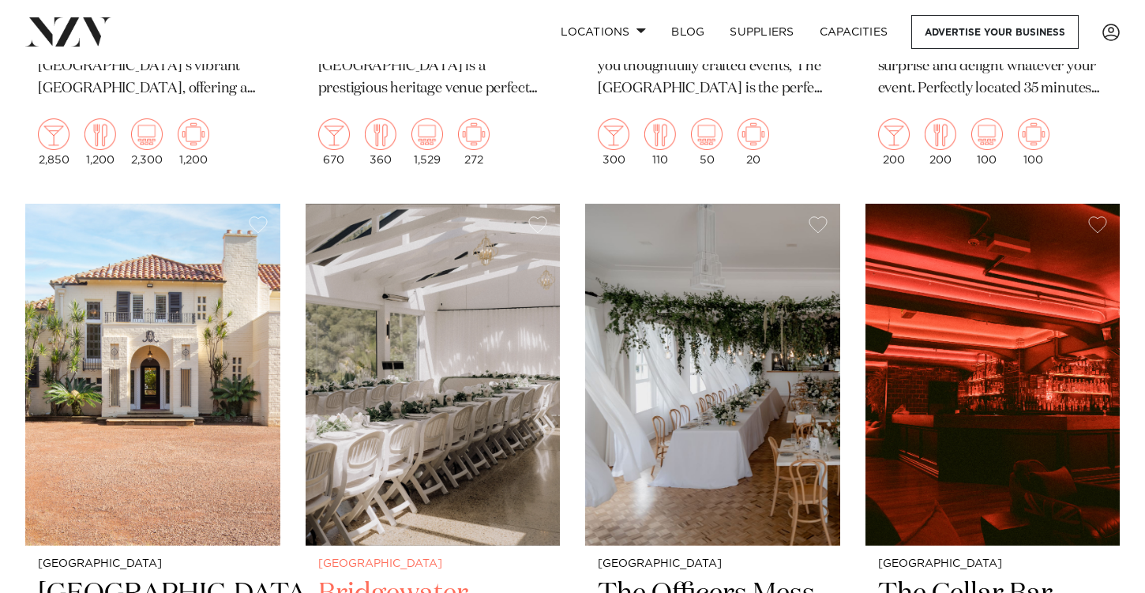
click at [392, 391] on img at bounding box center [433, 375] width 255 height 342
click at [684, 240] on img at bounding box center [712, 375] width 255 height 342
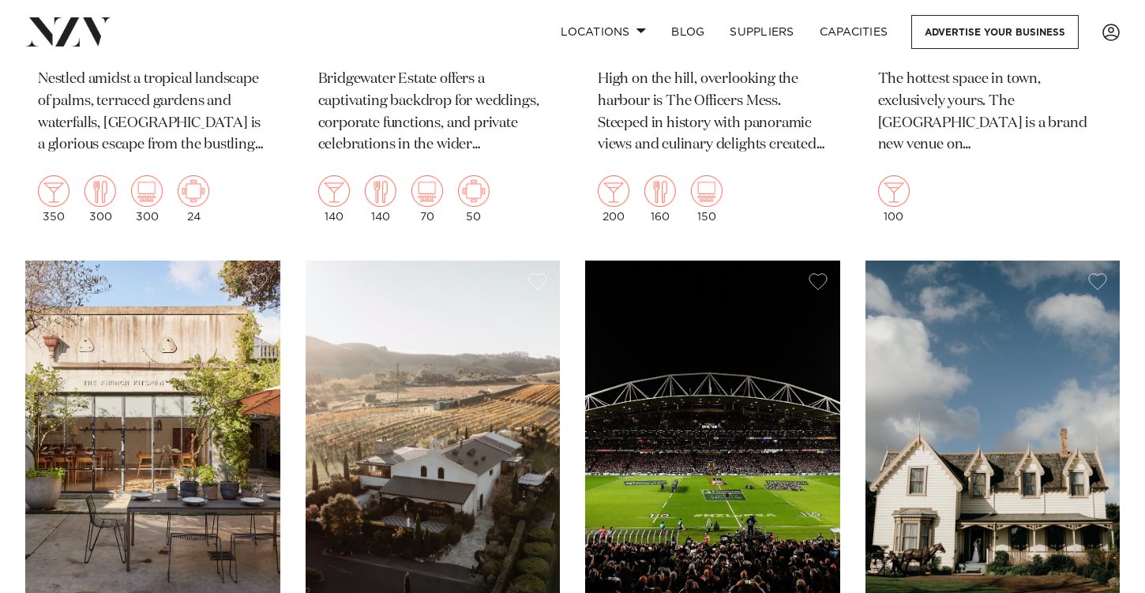
scroll to position [10152, 0]
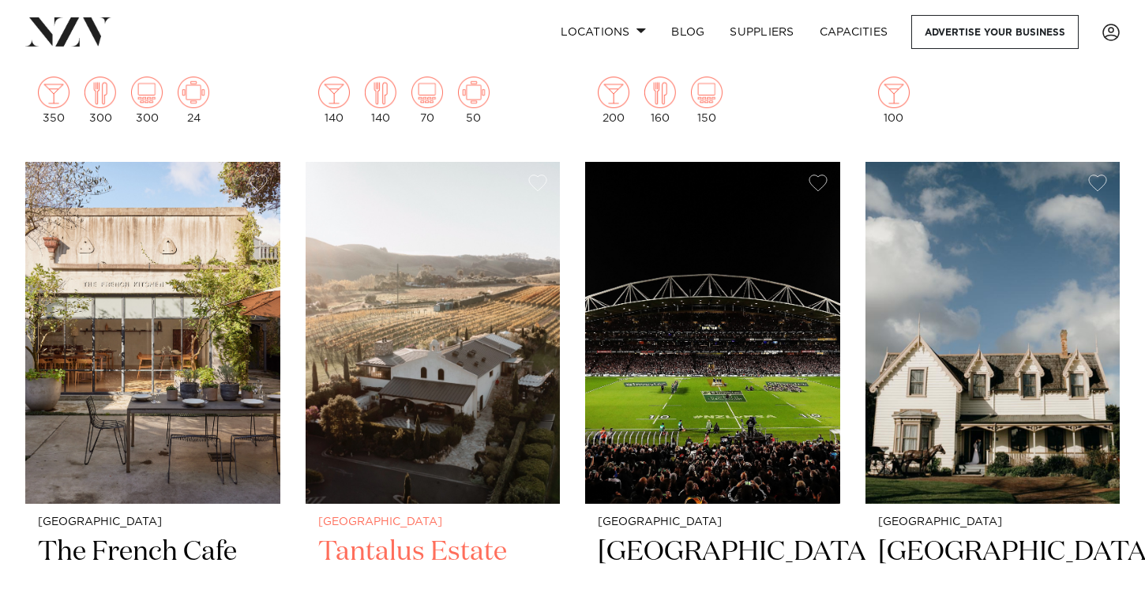
click at [381, 312] on img at bounding box center [433, 333] width 255 height 342
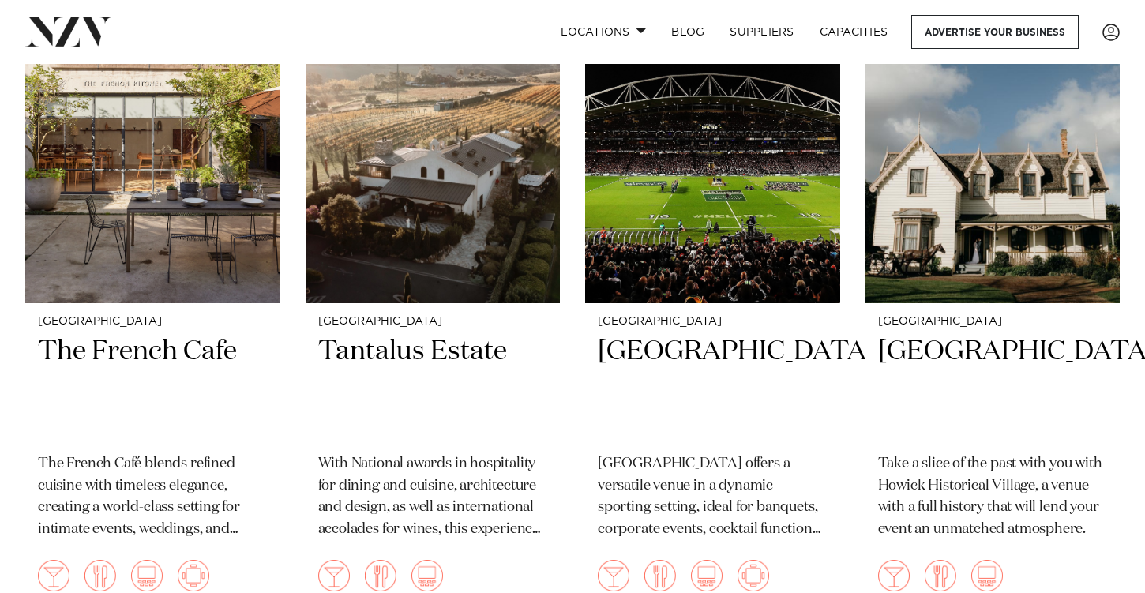
scroll to position [10310, 0]
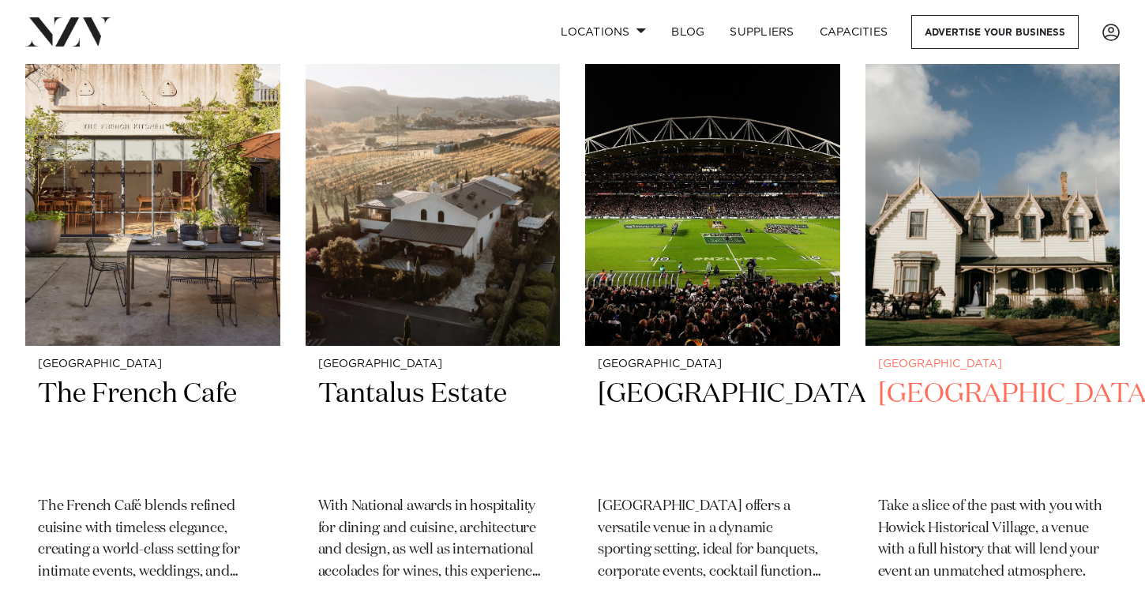
click at [959, 137] on img at bounding box center [992, 175] width 255 height 342
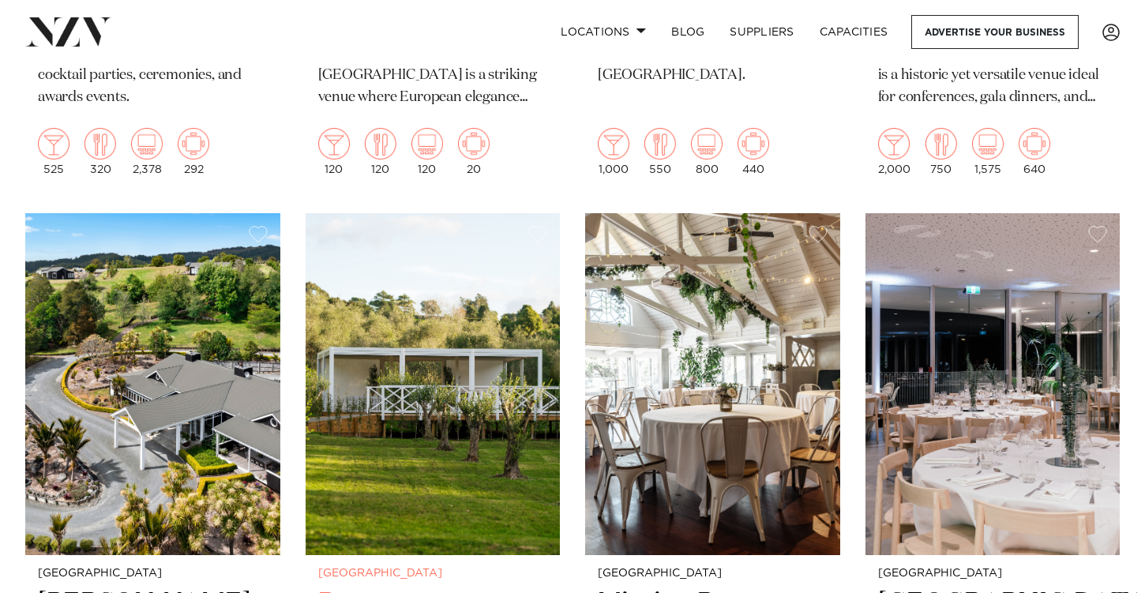
scroll to position [12157, 0]
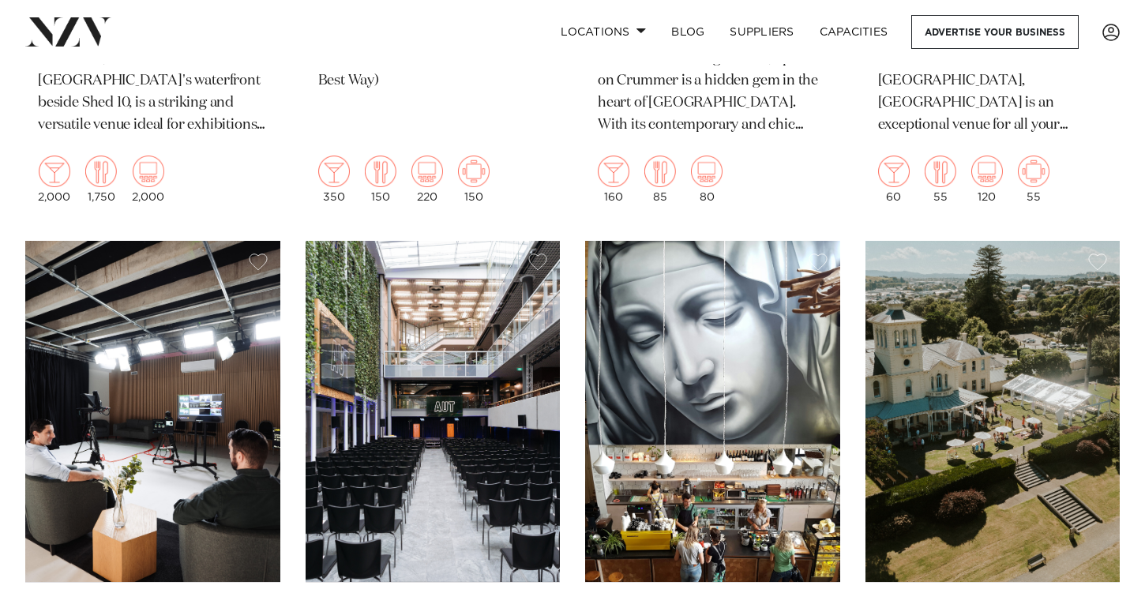
scroll to position [14208, 0]
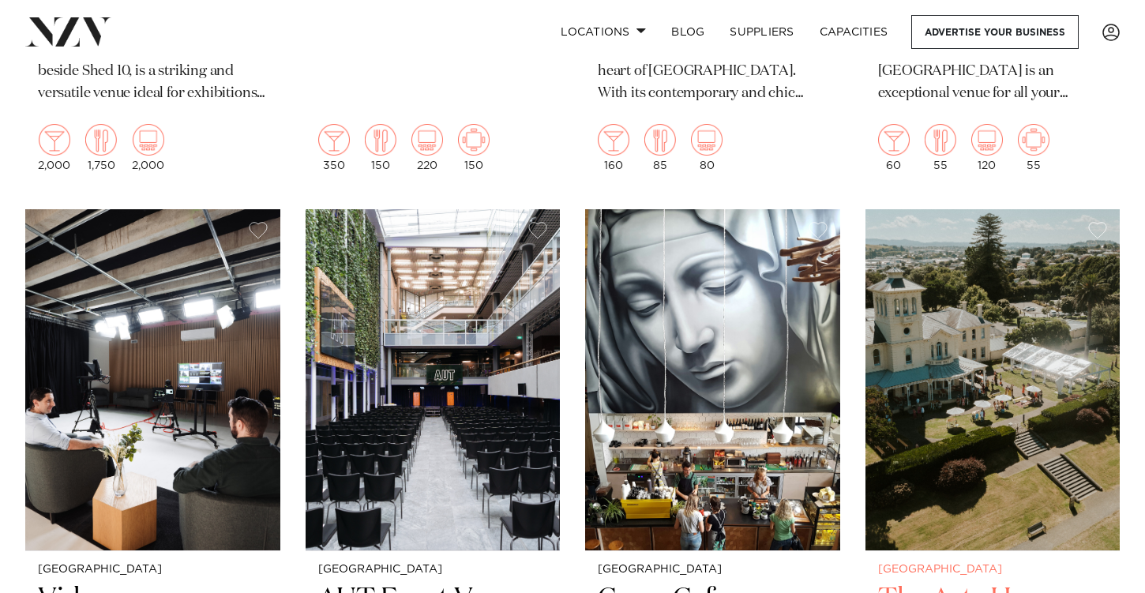
click at [1021, 313] on img at bounding box center [992, 380] width 255 height 342
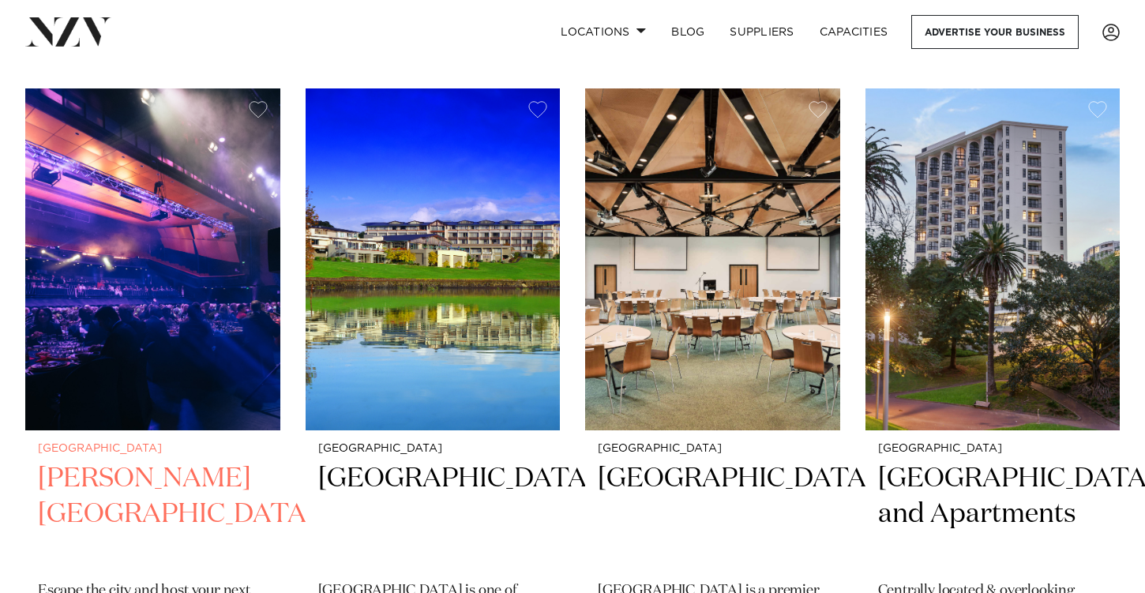
scroll to position [16311, 0]
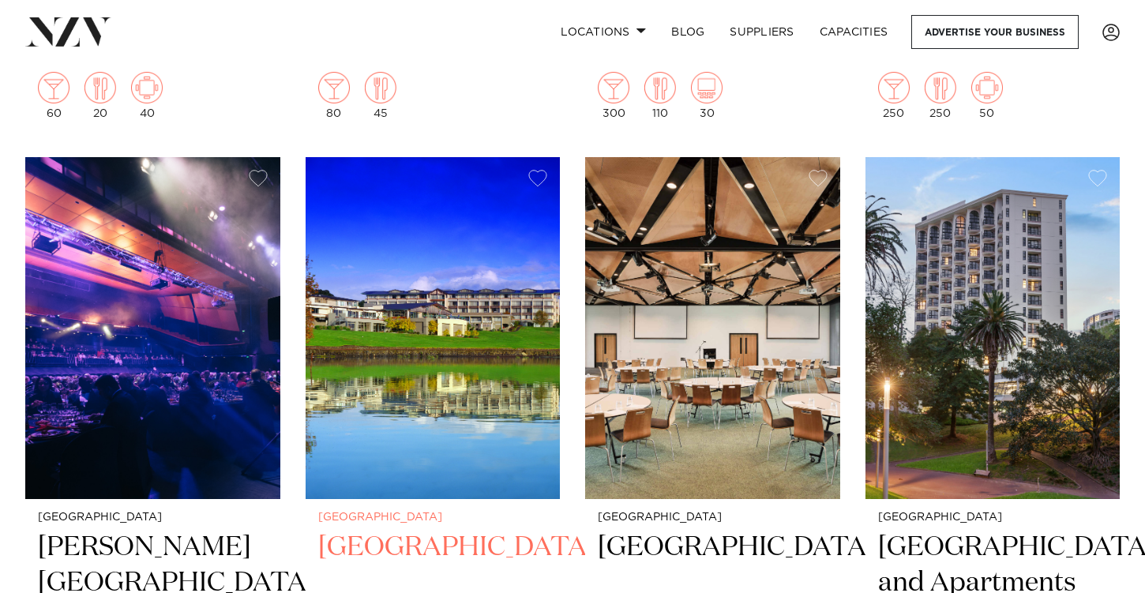
click at [359, 530] on h2 "Waipuna Hotel & Conference Centre" at bounding box center [433, 583] width 230 height 107
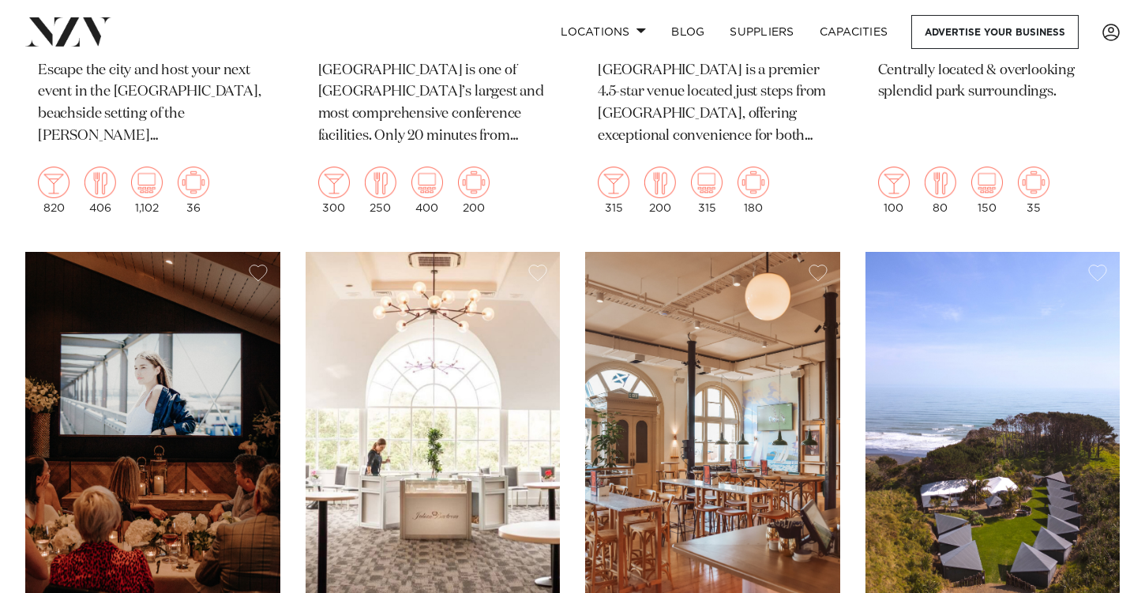
scroll to position [16901, 0]
click at [965, 306] on img at bounding box center [992, 422] width 255 height 342
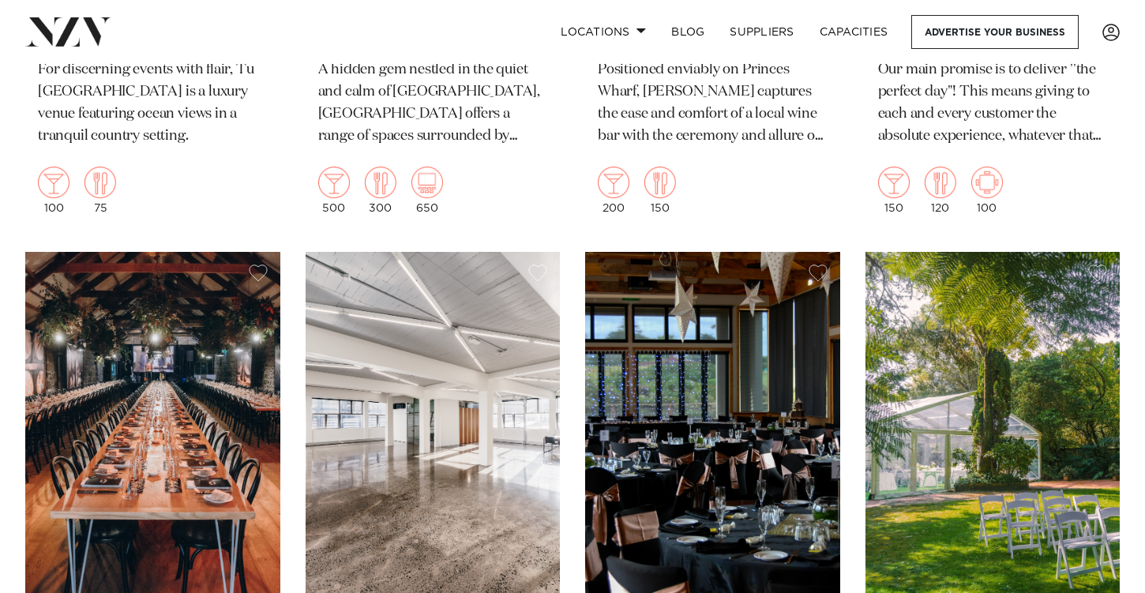
scroll to position [18268, 0]
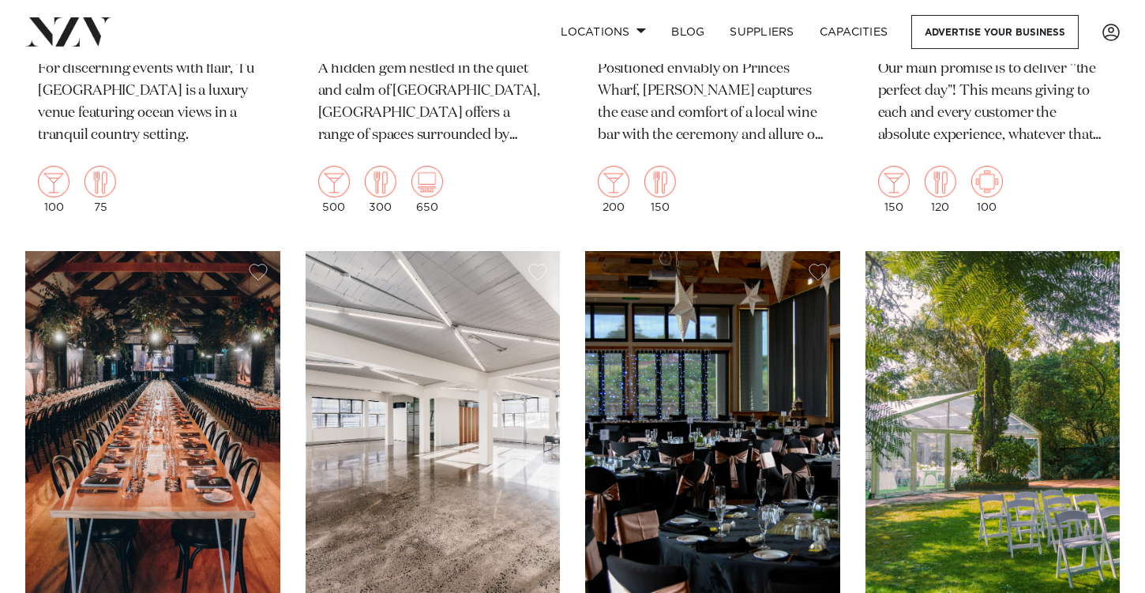
click at [398, 268] on img at bounding box center [433, 422] width 255 height 342
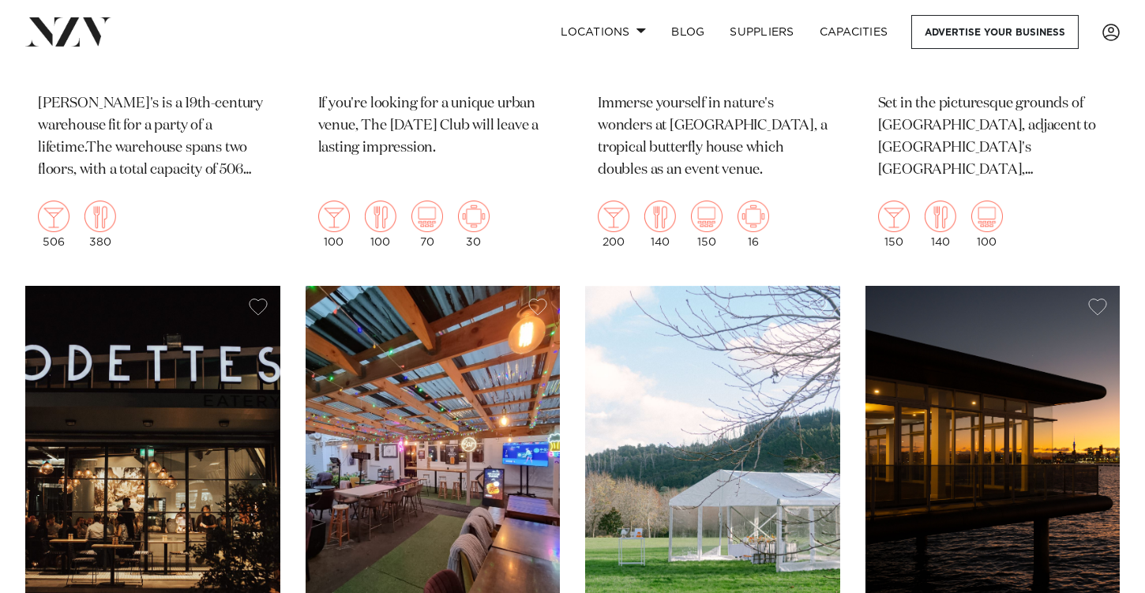
scroll to position [18930, 0]
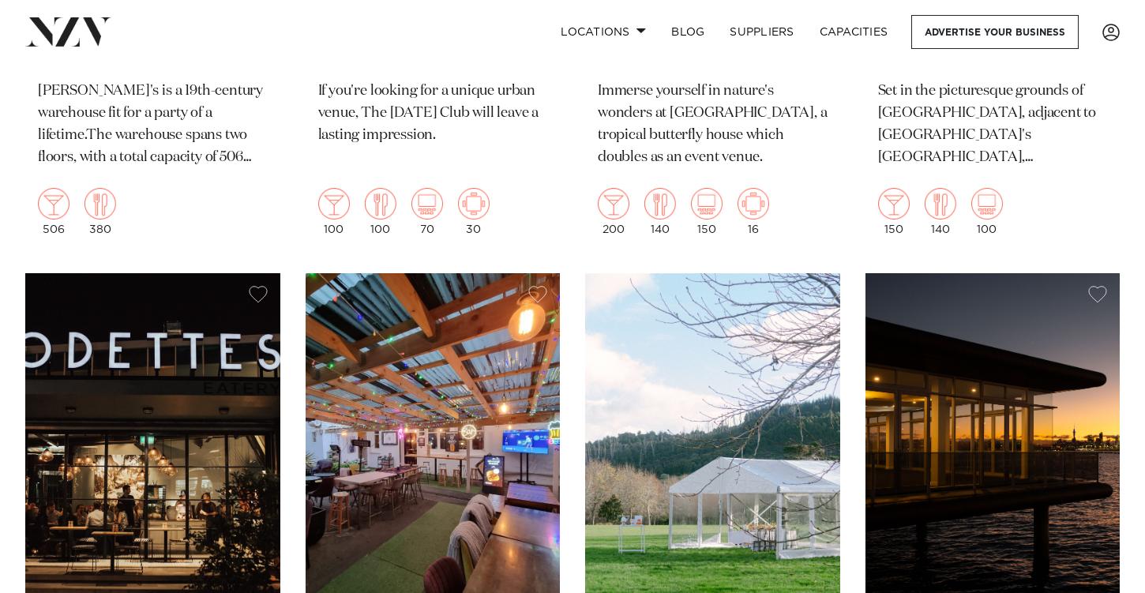
click at [751, 288] on img at bounding box center [712, 444] width 255 height 342
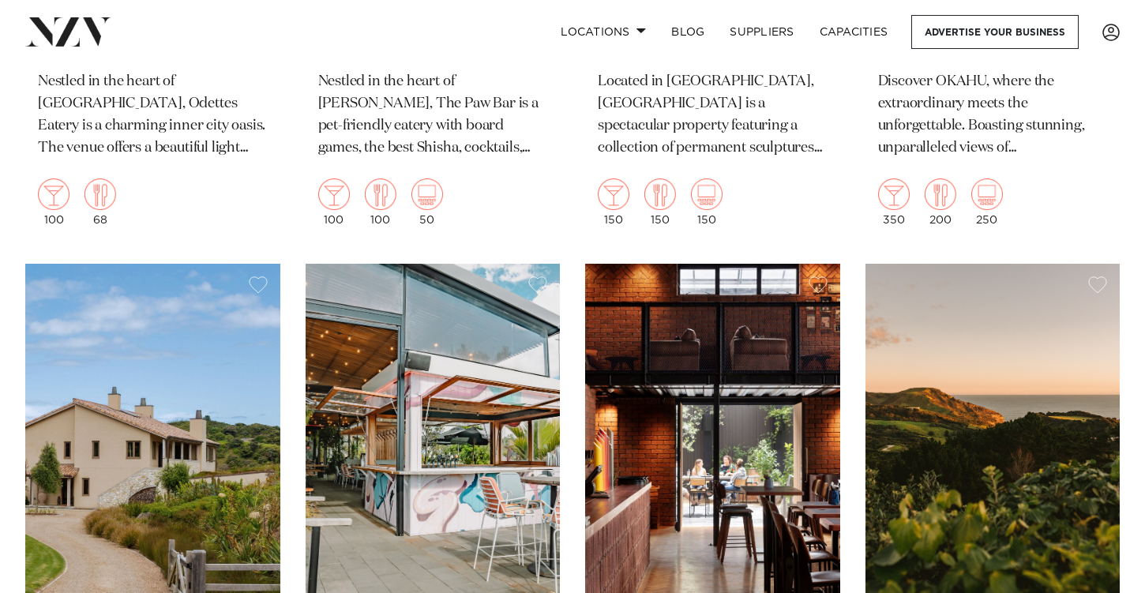
scroll to position [19624, 0]
click at [171, 362] on img at bounding box center [152, 434] width 255 height 342
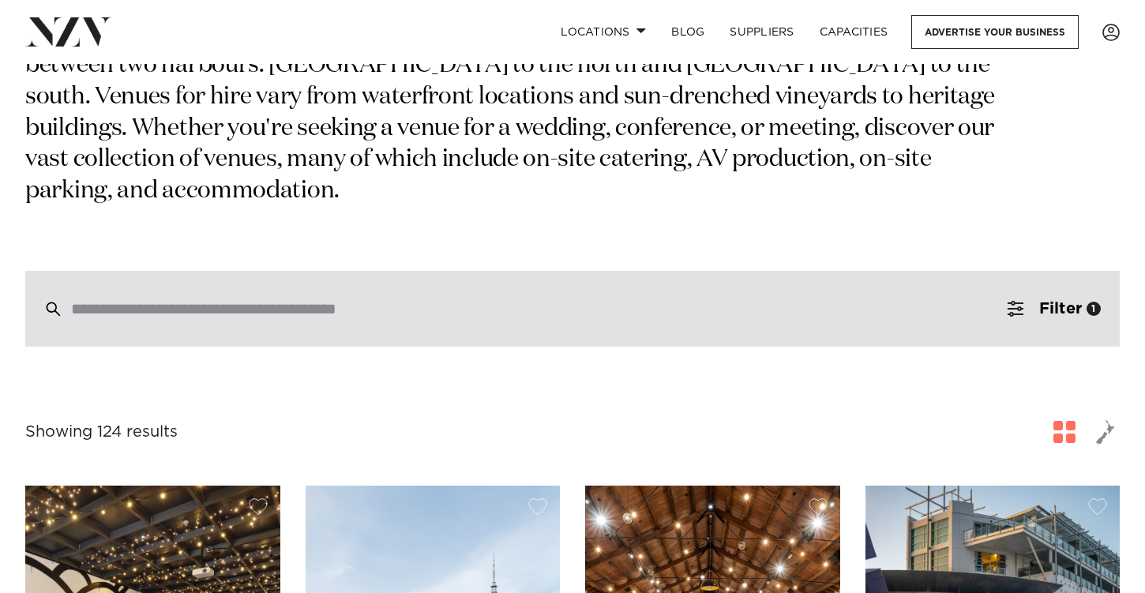
scroll to position [229, 0]
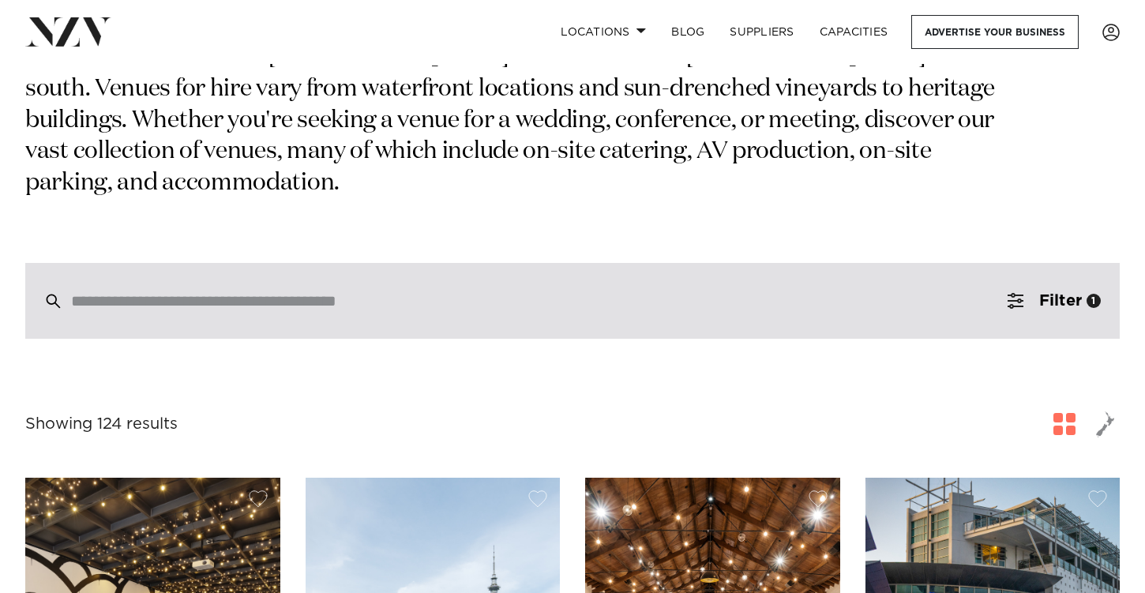
click at [398, 292] on input "search" at bounding box center [539, 300] width 936 height 17
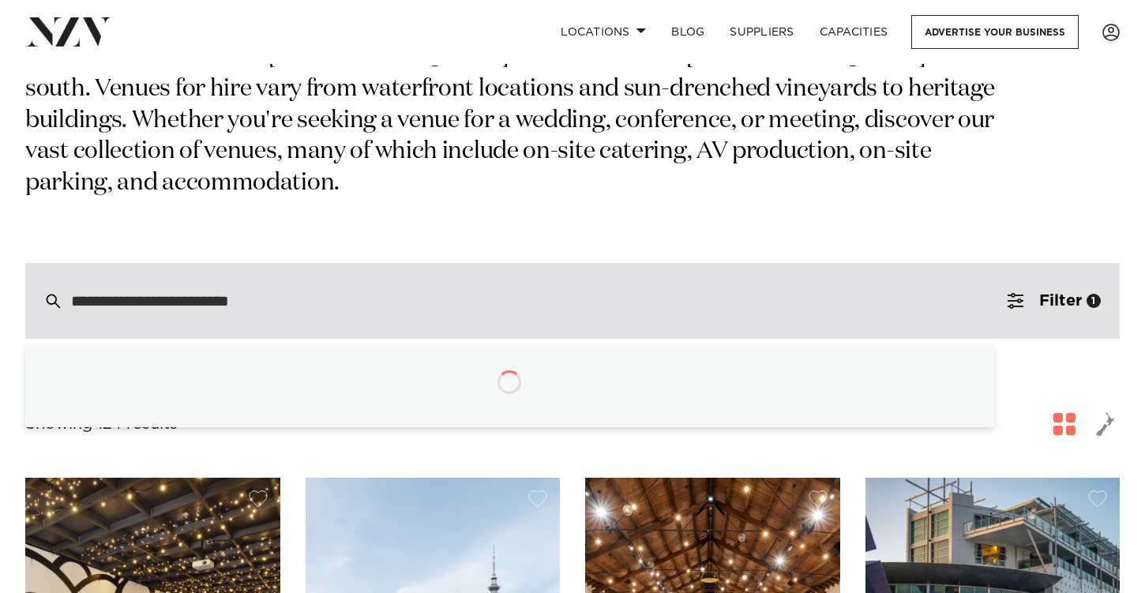
type input "**********"
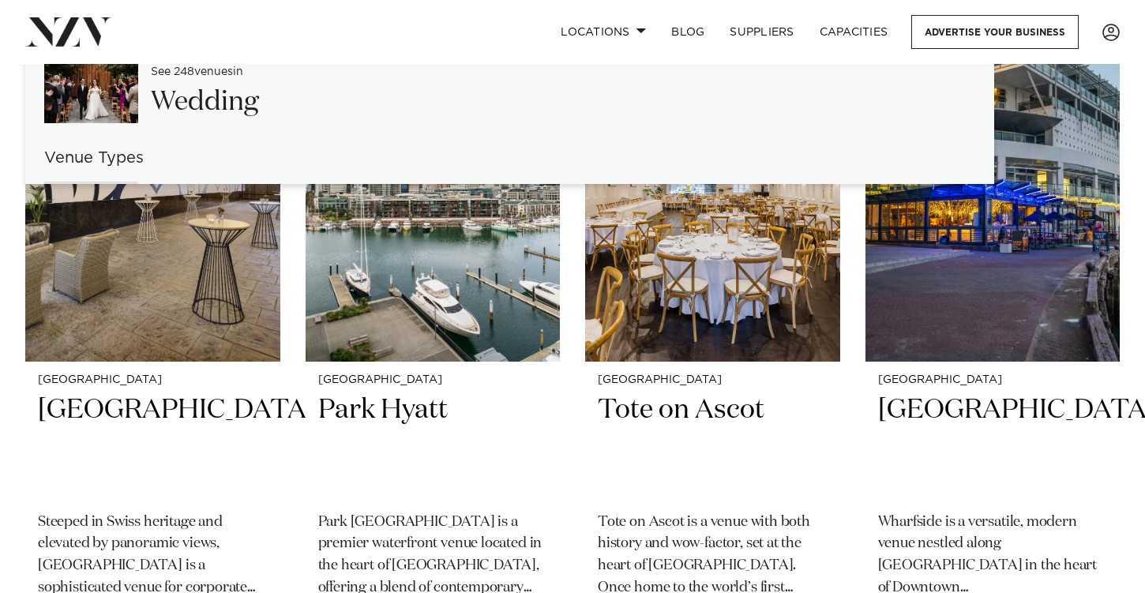
scroll to position [483, 0]
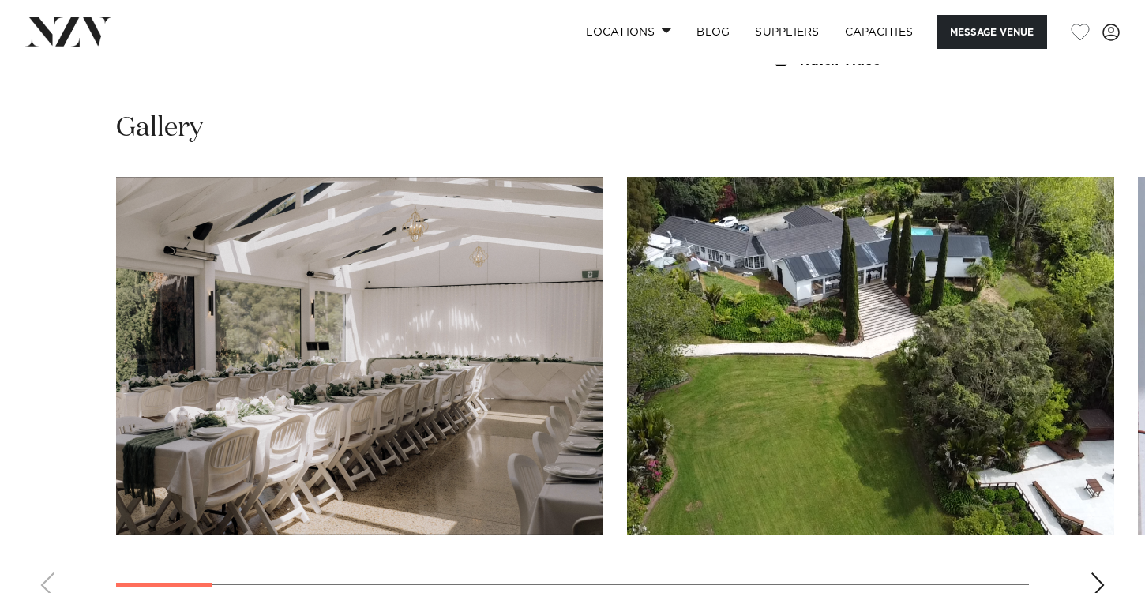
scroll to position [1389, 0]
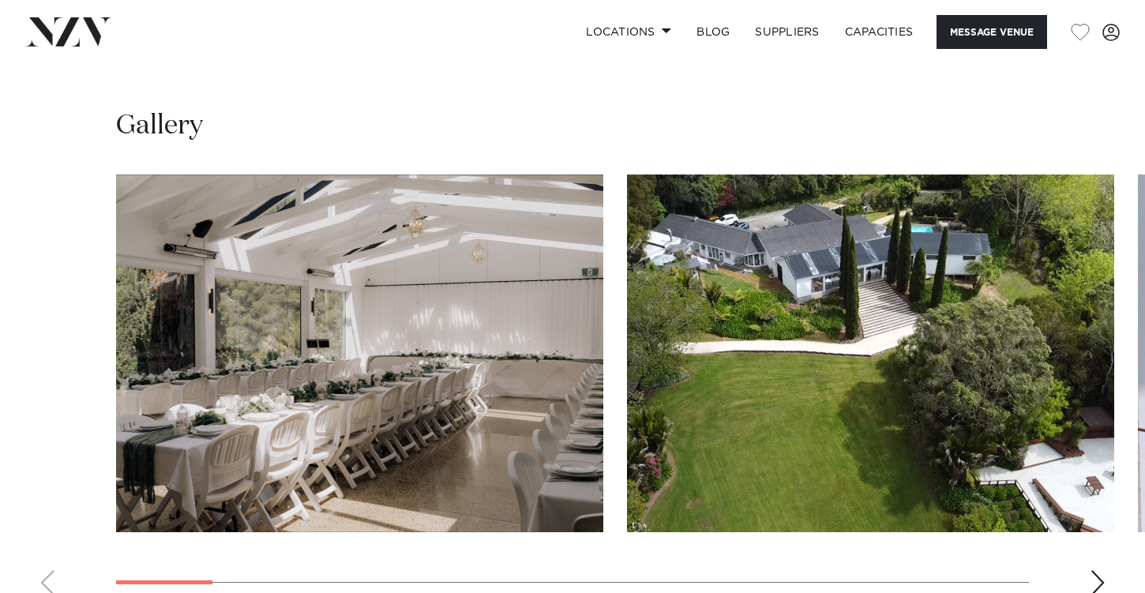
click at [1105, 579] on div "Next slide" at bounding box center [1098, 582] width 16 height 25
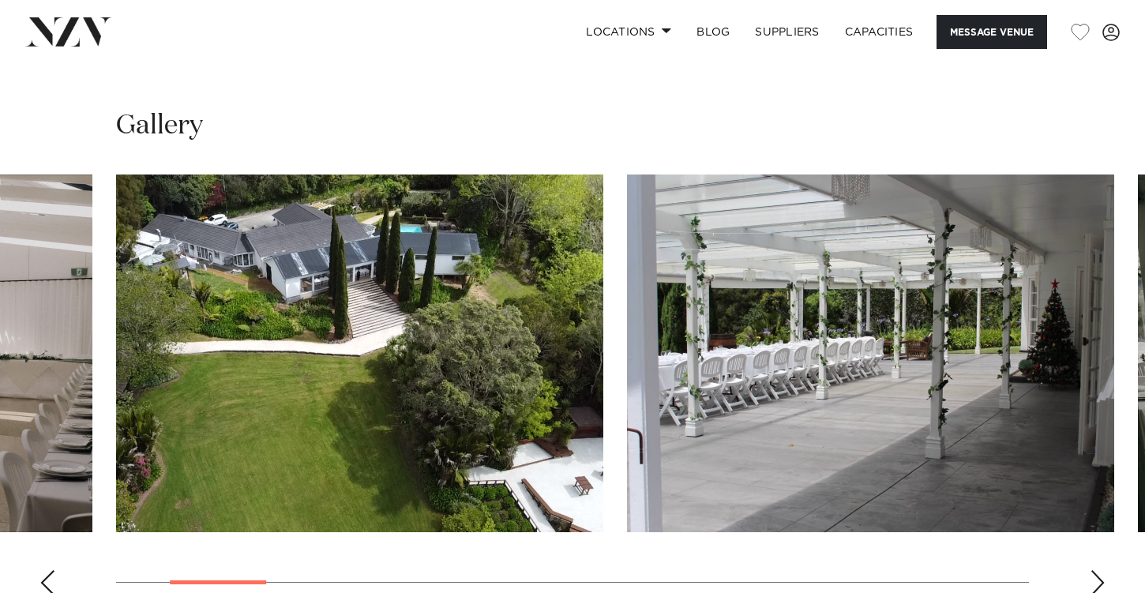
click at [1103, 576] on div "Next slide" at bounding box center [1098, 582] width 16 height 25
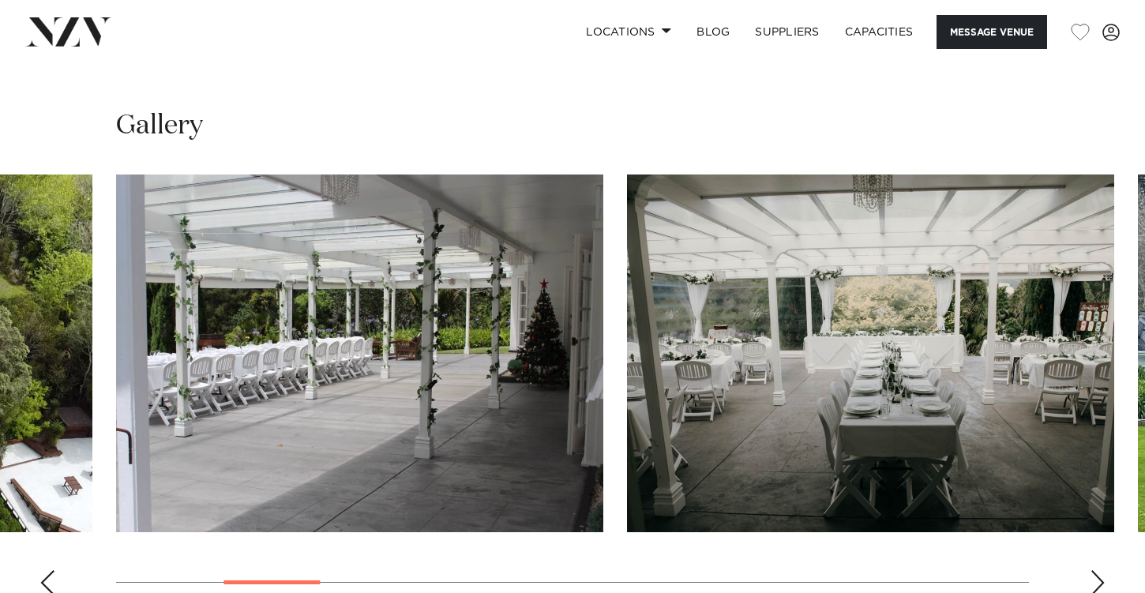
click at [1103, 577] on div "Next slide" at bounding box center [1098, 582] width 16 height 25
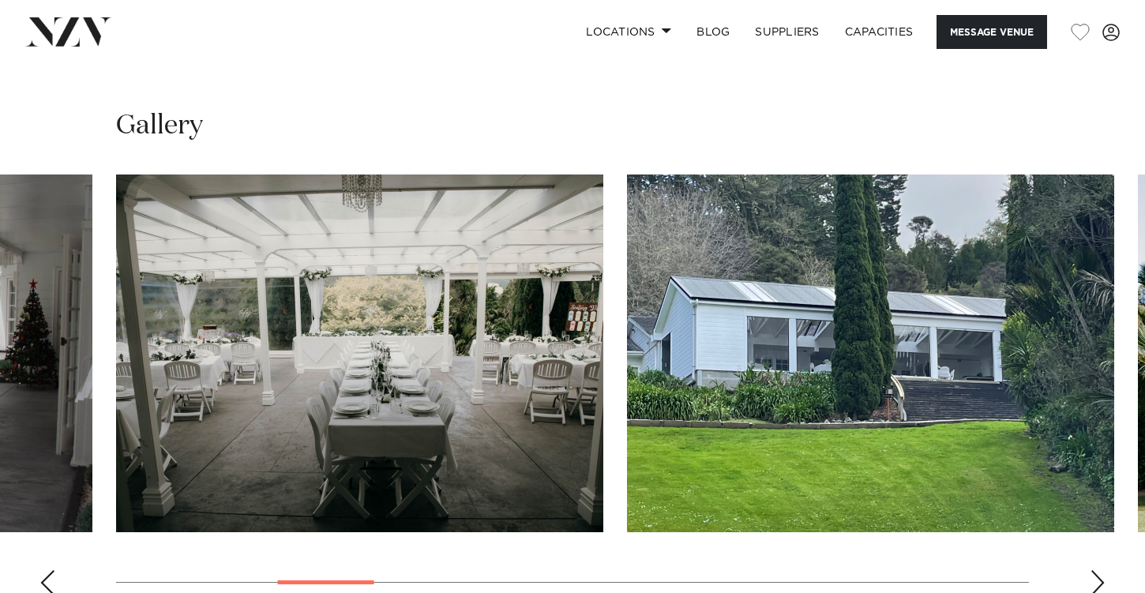
click at [1103, 578] on div "Next slide" at bounding box center [1098, 582] width 16 height 25
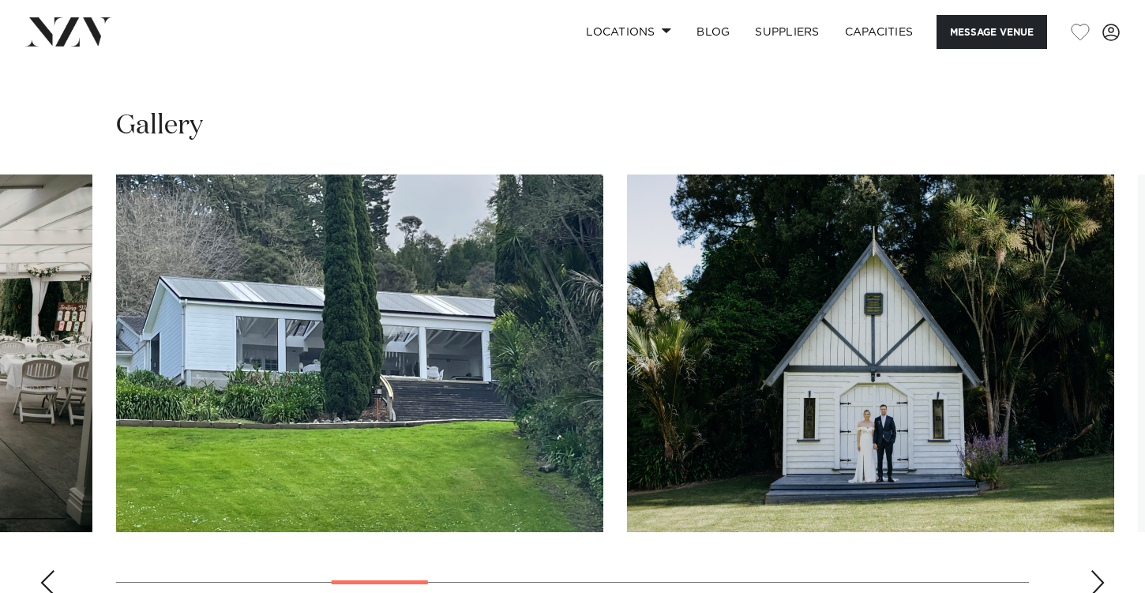
click at [1103, 578] on div "Next slide" at bounding box center [1098, 582] width 16 height 25
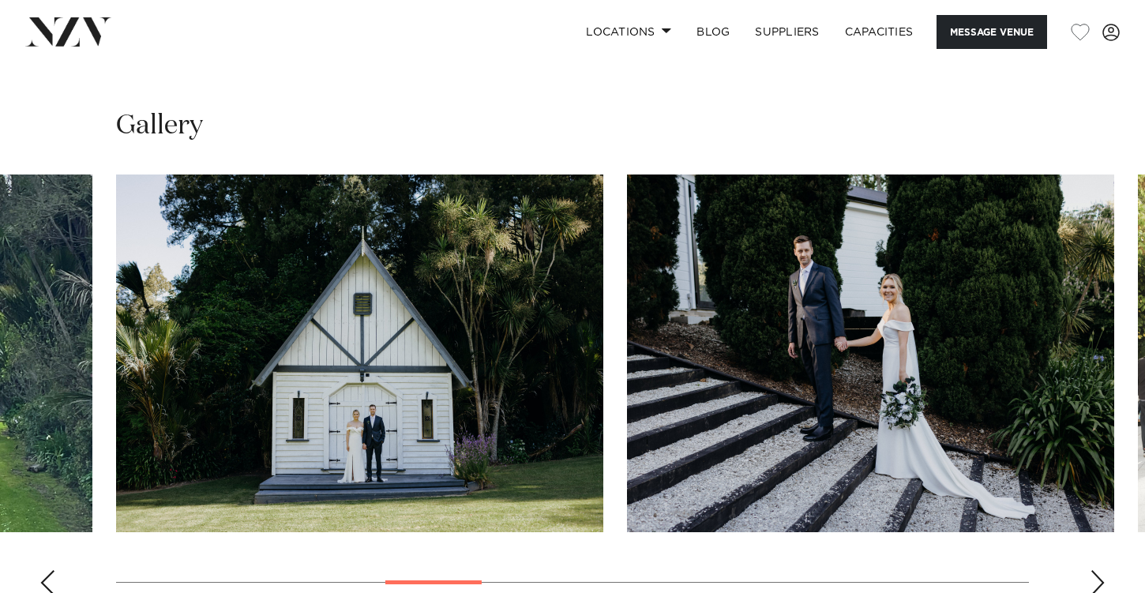
click at [1103, 578] on div "Next slide" at bounding box center [1098, 582] width 16 height 25
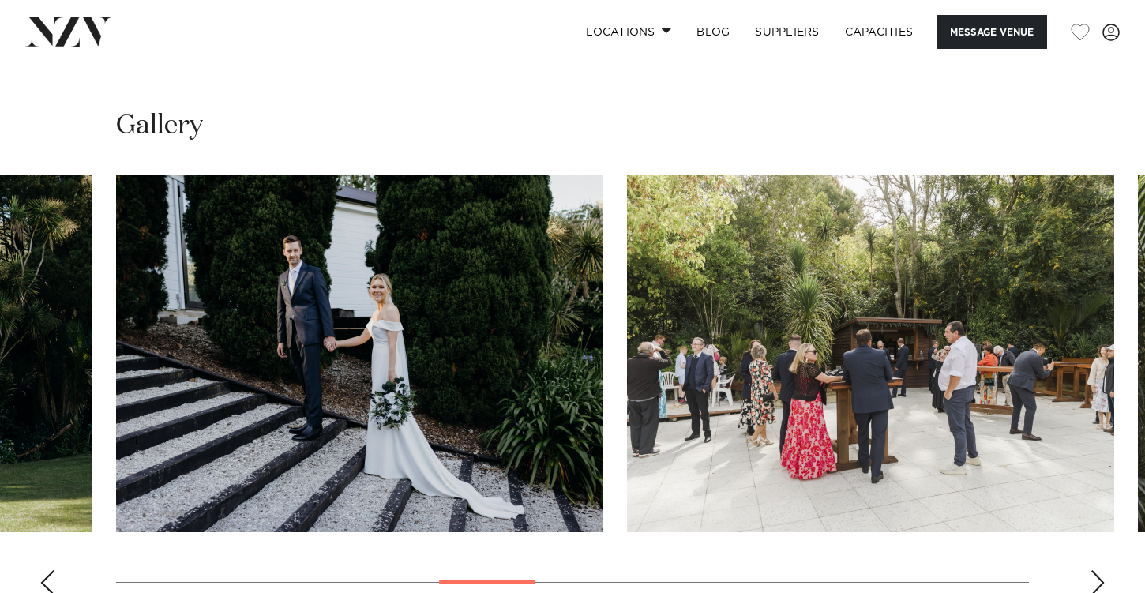
click at [1104, 578] on div "Next slide" at bounding box center [1098, 582] width 16 height 25
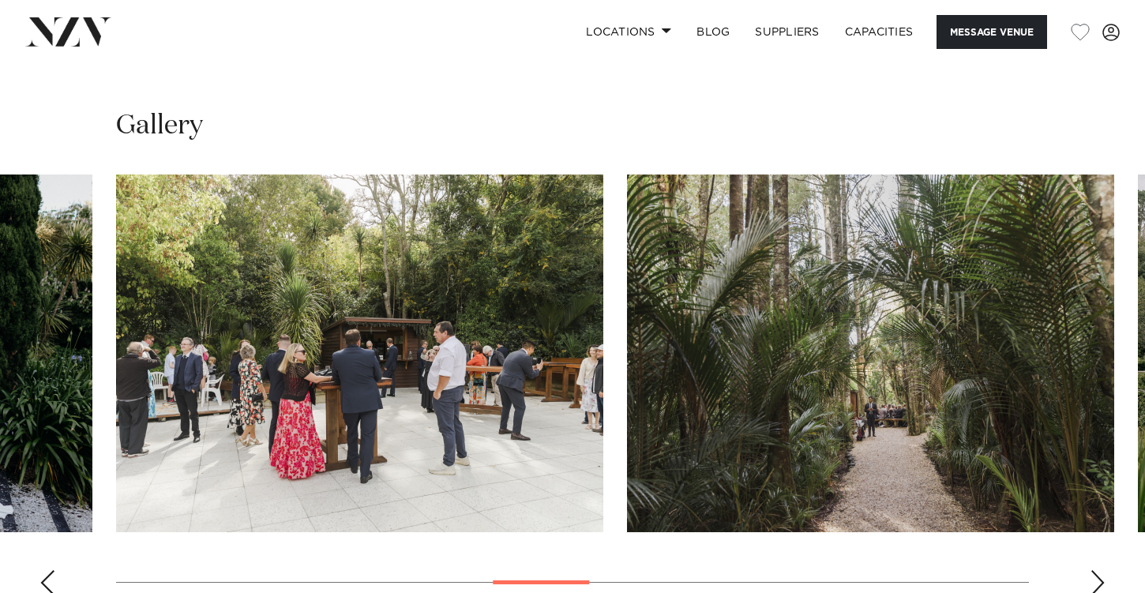
click at [1104, 578] on div "Next slide" at bounding box center [1098, 582] width 16 height 25
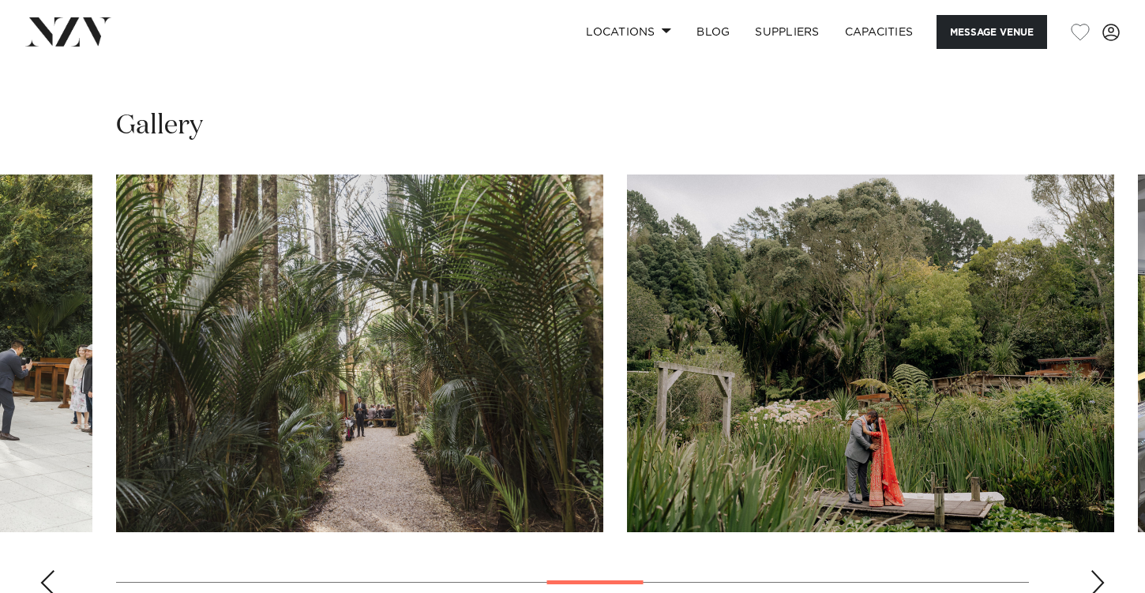
click at [1104, 578] on div "Next slide" at bounding box center [1098, 582] width 16 height 25
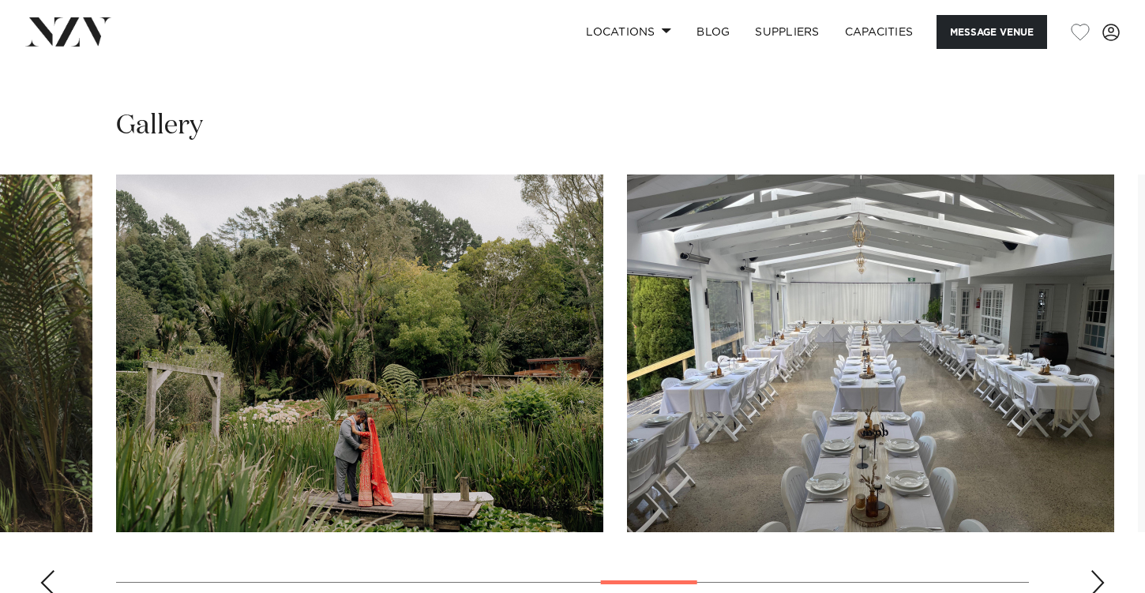
click at [1104, 578] on div "Next slide" at bounding box center [1098, 582] width 16 height 25
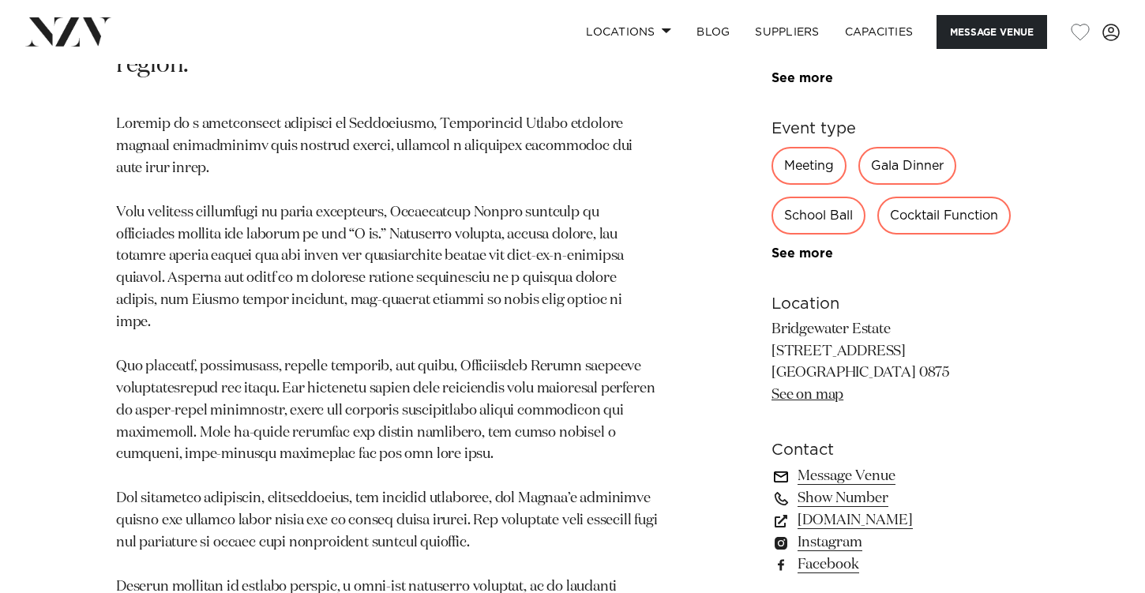
scroll to position [836, 0]
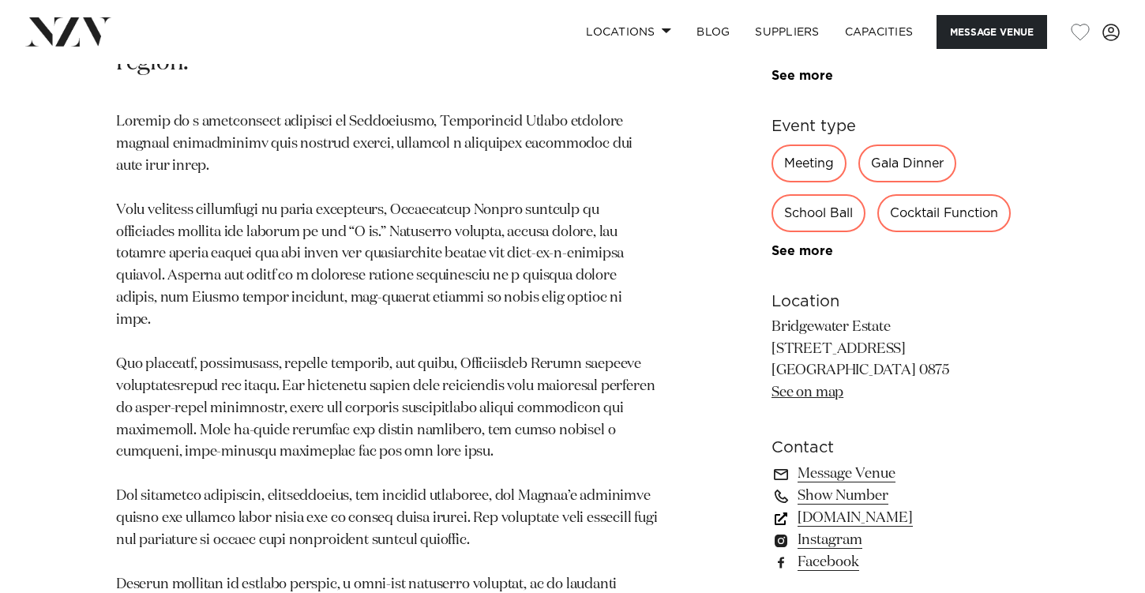
click at [858, 507] on link "[DOMAIN_NAME]" at bounding box center [899, 518] width 257 height 22
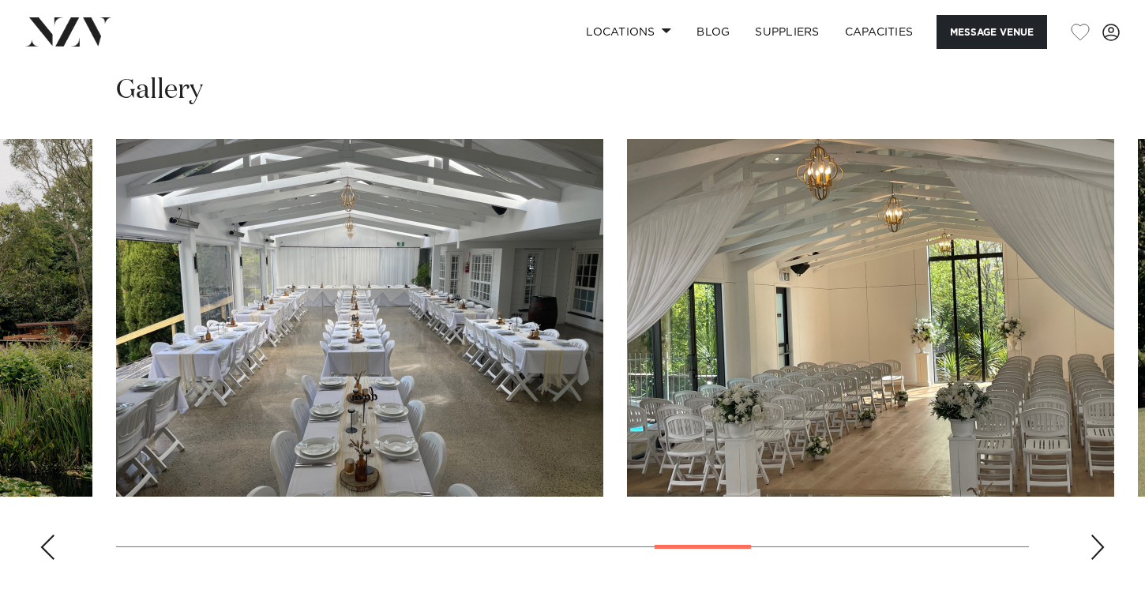
scroll to position [1425, 0]
click at [1101, 544] on div "Next slide" at bounding box center [1098, 546] width 16 height 25
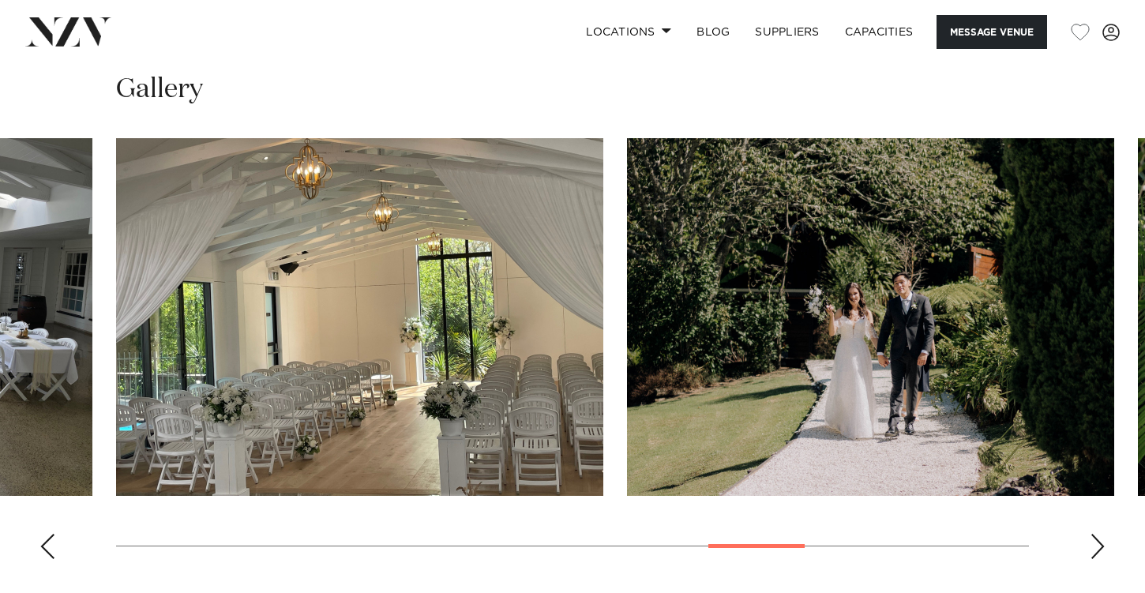
click at [1101, 544] on div "Next slide" at bounding box center [1098, 546] width 16 height 25
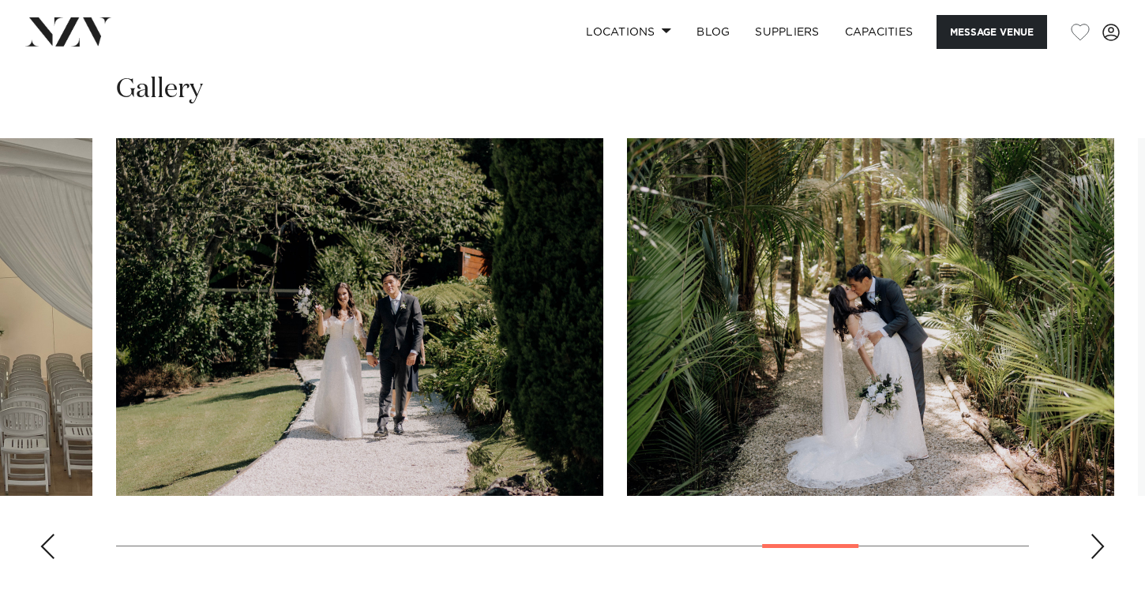
click at [1101, 544] on div "Next slide" at bounding box center [1098, 546] width 16 height 25
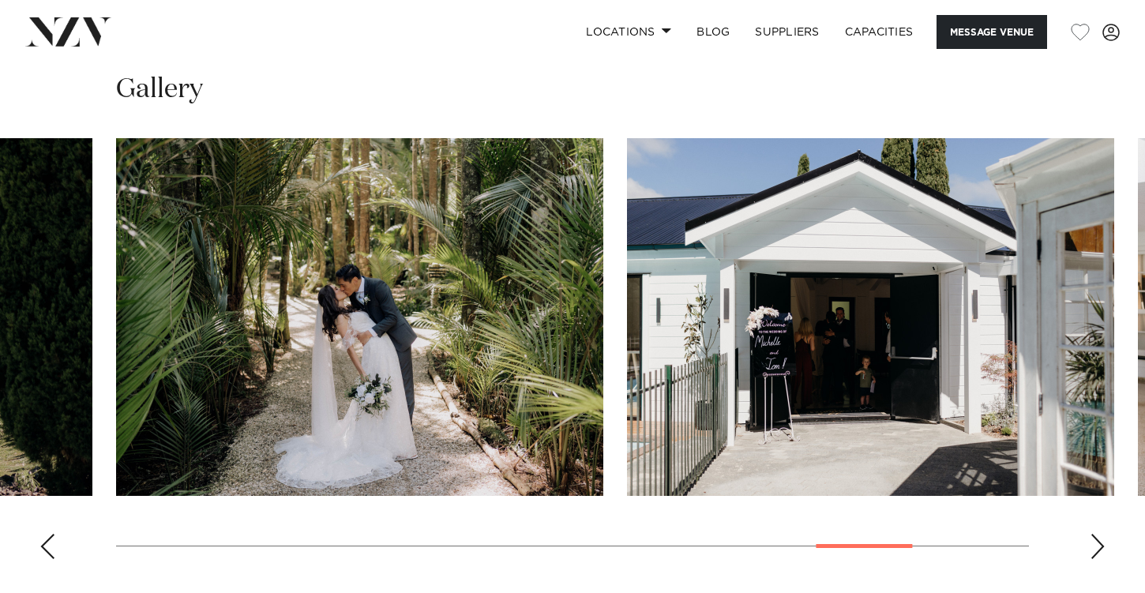
click at [1101, 546] on div "Next slide" at bounding box center [1098, 546] width 16 height 25
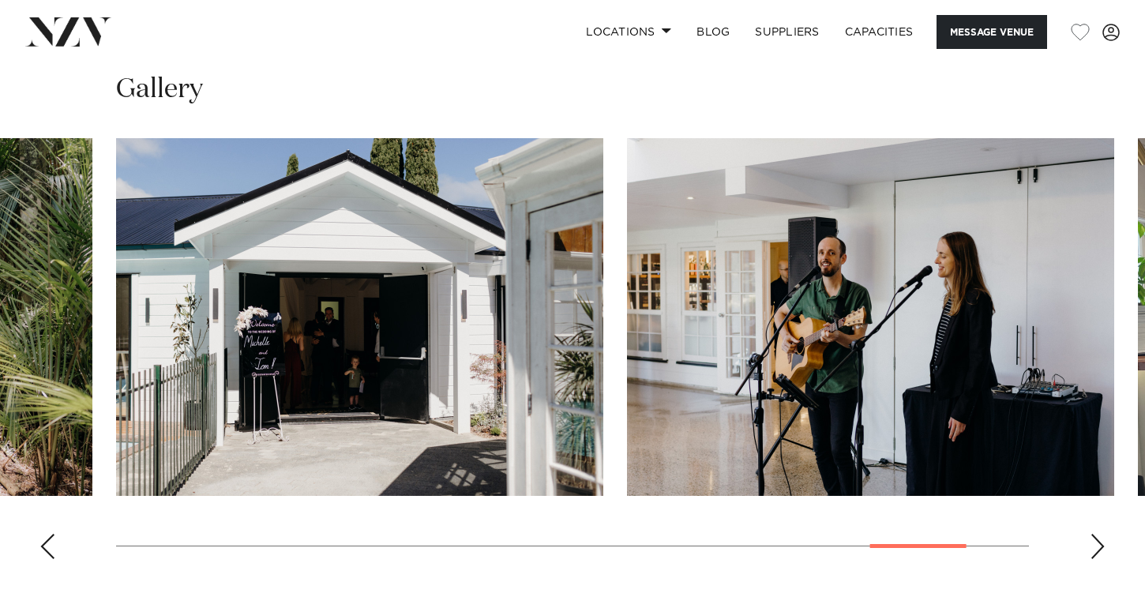
click at [1101, 546] on div "Next slide" at bounding box center [1098, 546] width 16 height 25
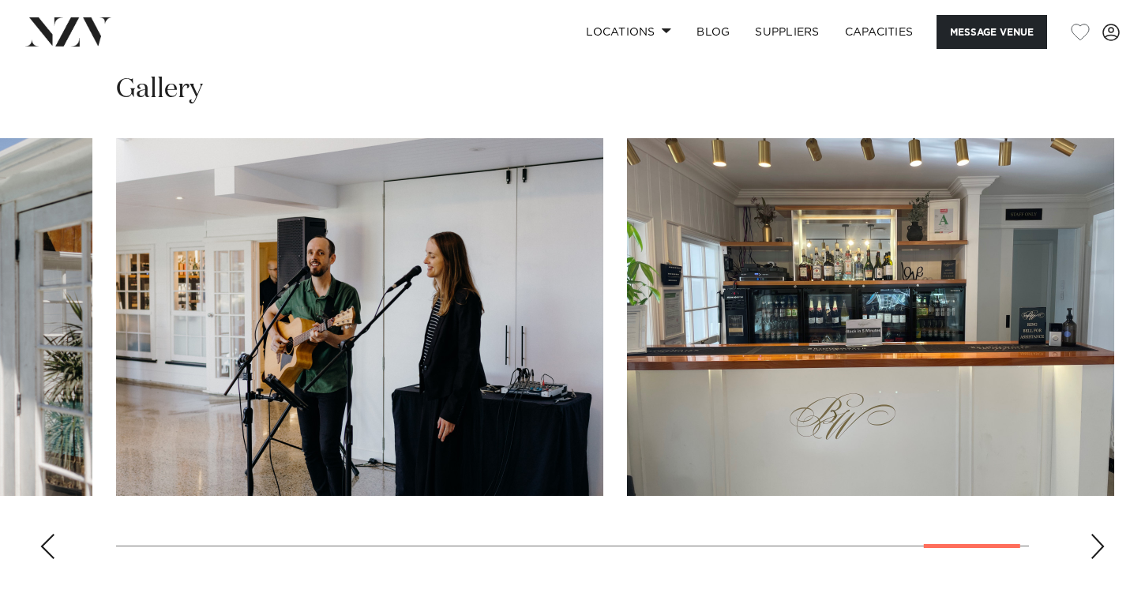
click at [1101, 546] on div "Next slide" at bounding box center [1098, 546] width 16 height 25
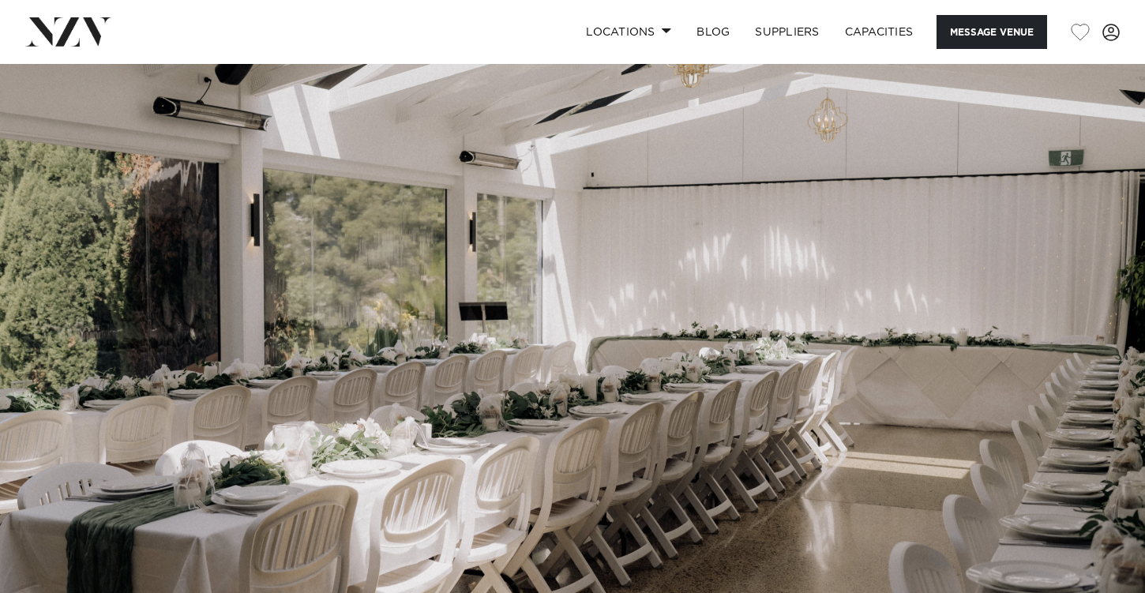
scroll to position [0, 0]
click at [1007, 28] on button "Message Venue" at bounding box center [992, 32] width 111 height 34
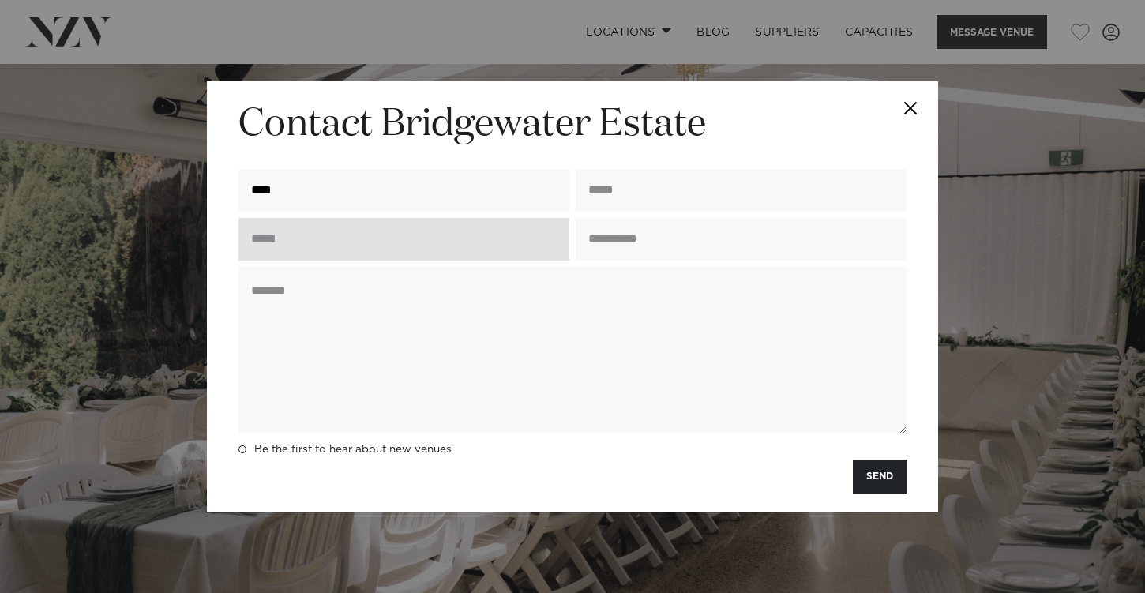
type input "****"
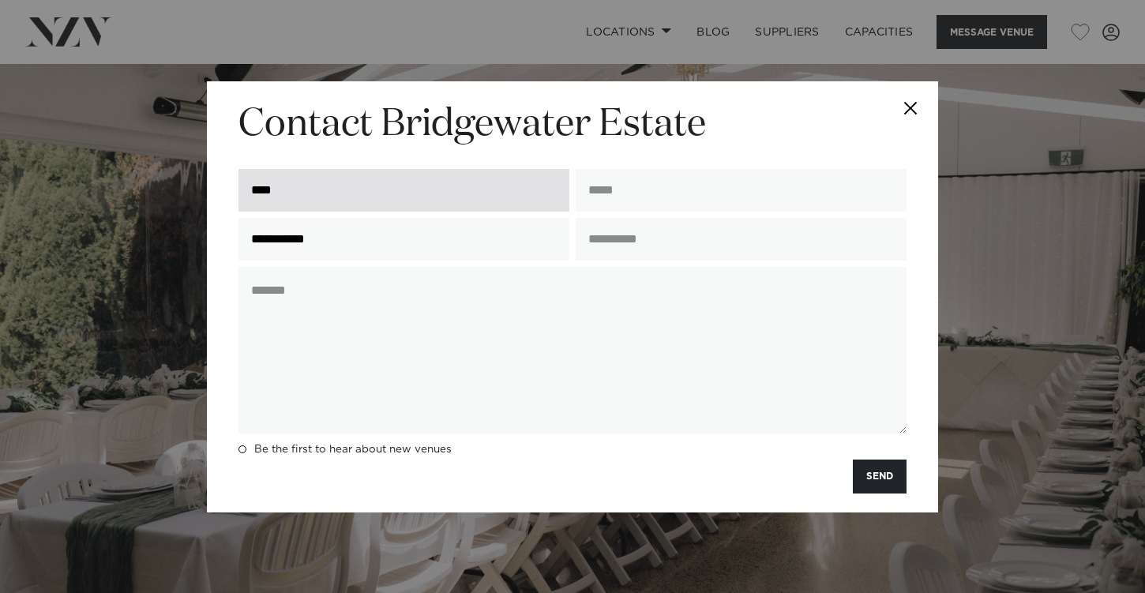
type input "**********"
click at [434, 205] on input "****" at bounding box center [403, 190] width 331 height 43
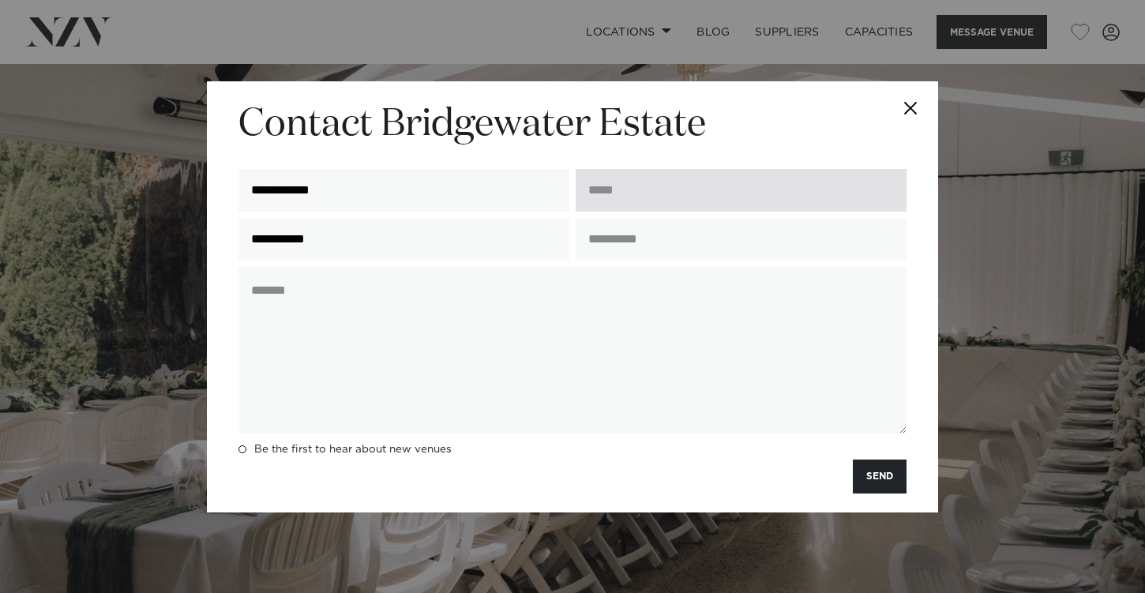
type input "**********"
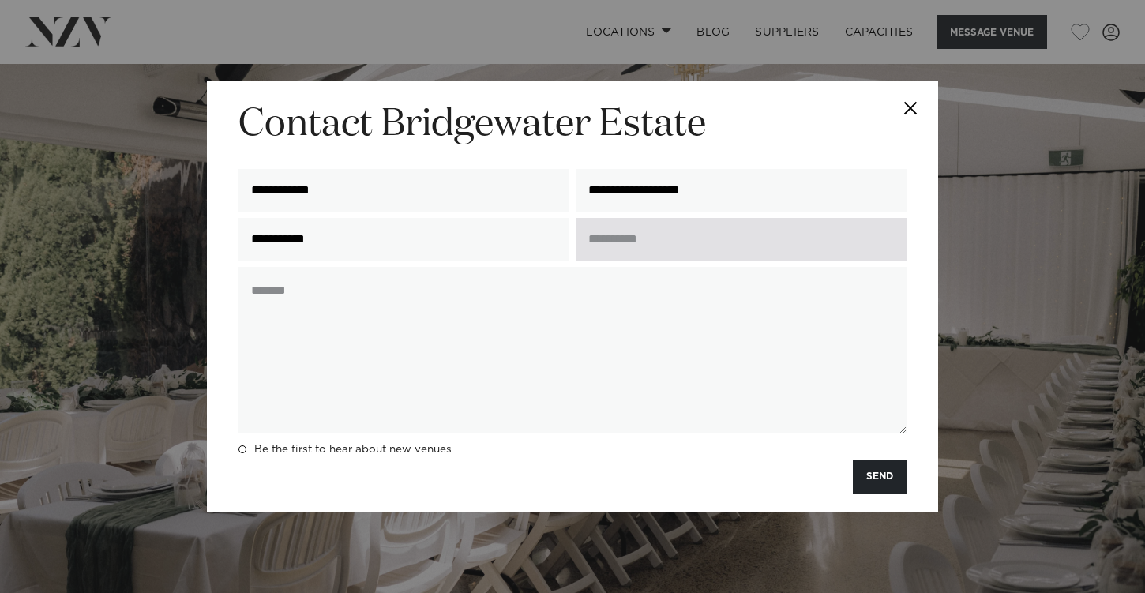
type input "**********"
click at [616, 243] on input "text" at bounding box center [741, 239] width 331 height 43
click at [626, 243] on input "**********" at bounding box center [741, 239] width 331 height 43
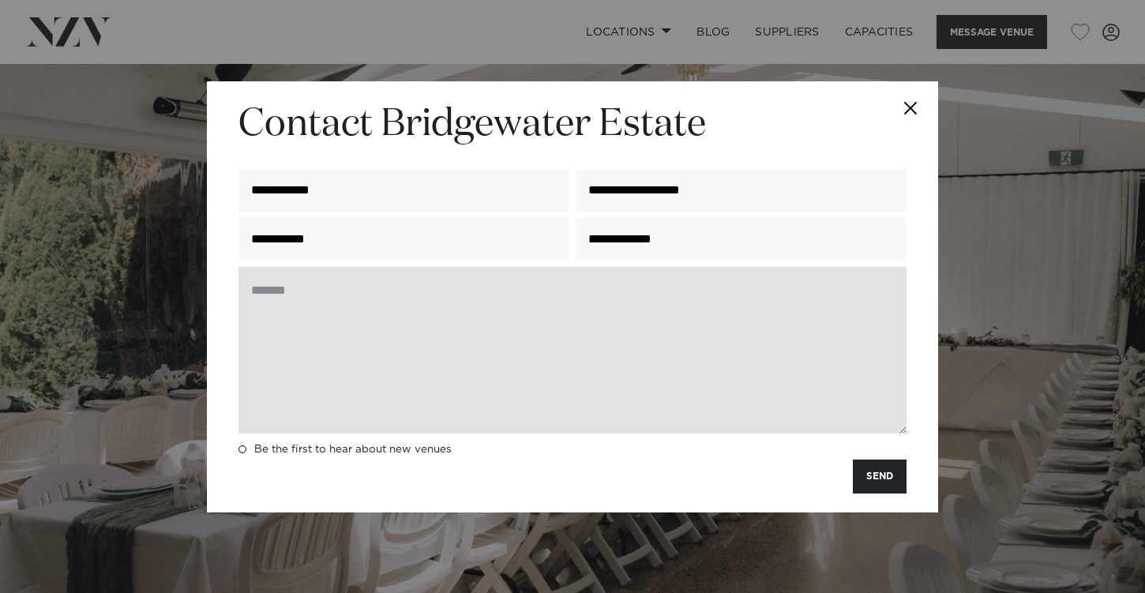
type input "**********"
click at [553, 302] on textarea at bounding box center [572, 350] width 668 height 167
type textarea "*"
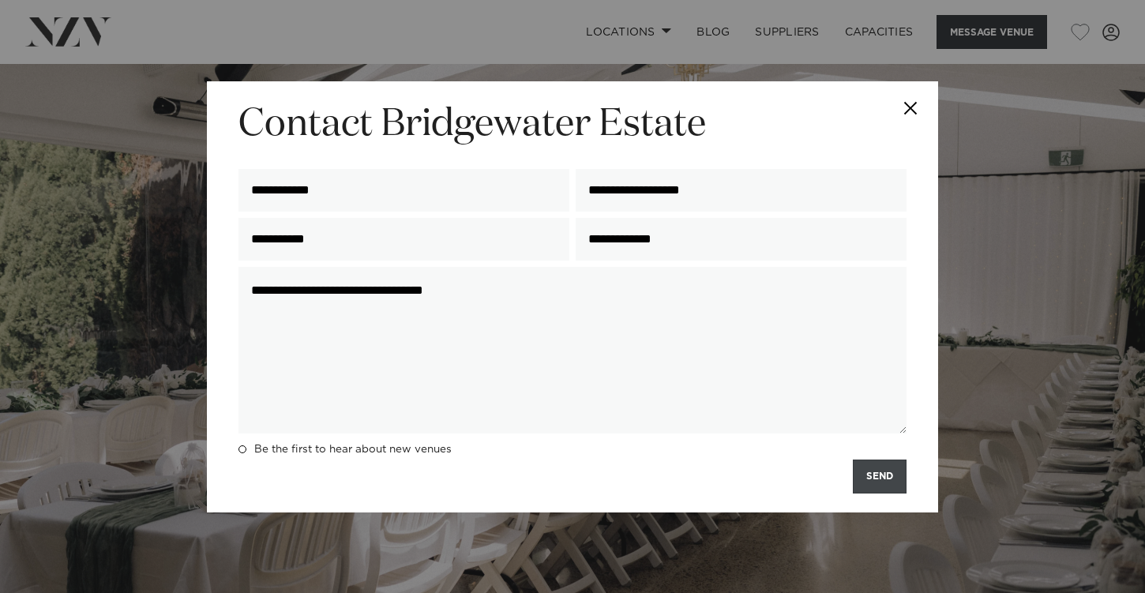
type textarea "**********"
click at [895, 482] on button "SEND" at bounding box center [880, 477] width 54 height 34
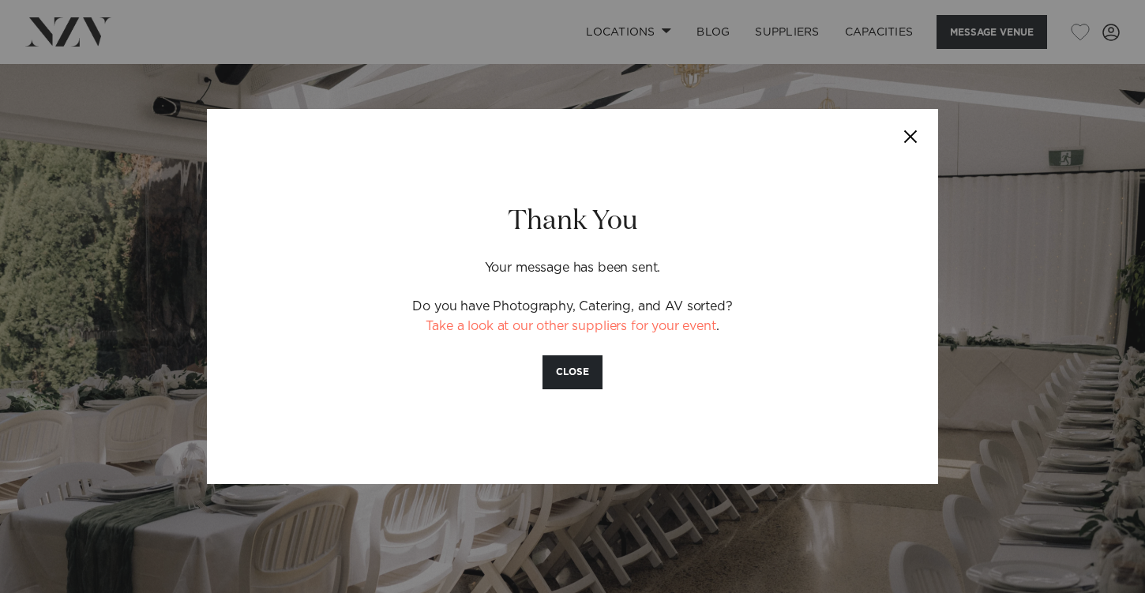
click at [913, 137] on button "Close" at bounding box center [910, 136] width 55 height 55
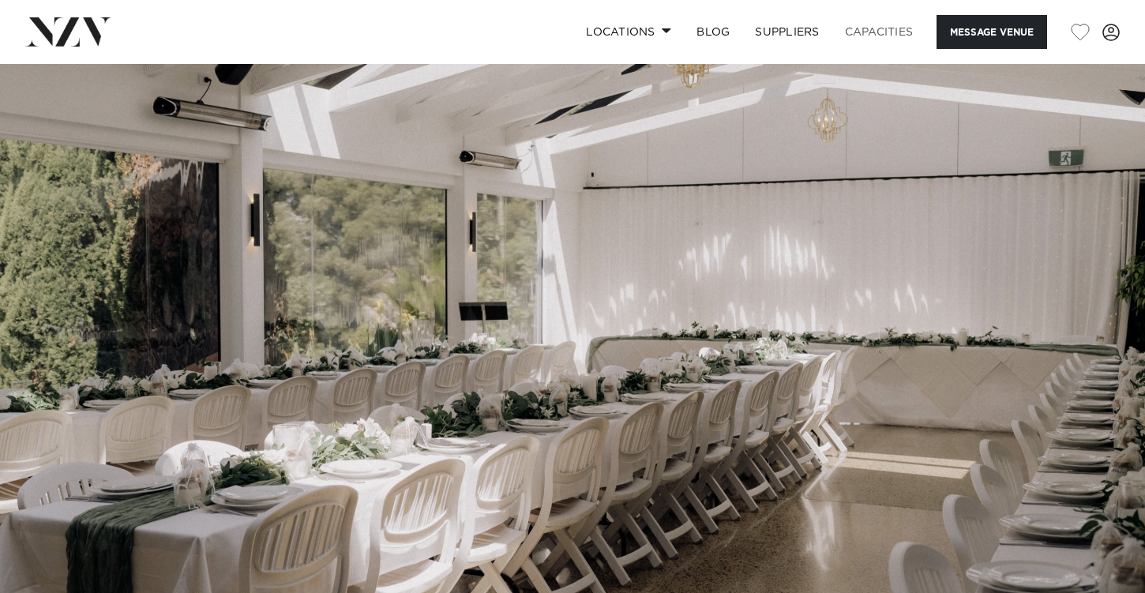
click at [880, 18] on link "Capacities" at bounding box center [879, 32] width 94 height 34
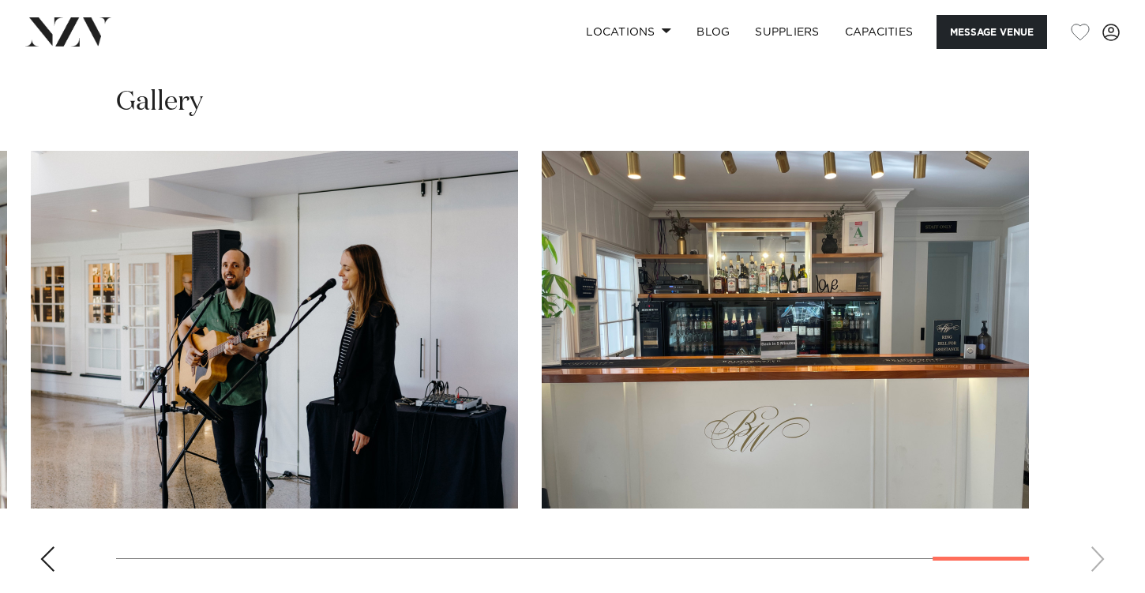
scroll to position [1412, 0]
click at [1104, 550] on swiper-container at bounding box center [572, 369] width 1145 height 434
click at [1102, 550] on swiper-container at bounding box center [572, 369] width 1145 height 434
click at [44, 565] on swiper-container at bounding box center [572, 369] width 1145 height 434
click at [49, 552] on div "Previous slide" at bounding box center [47, 559] width 16 height 25
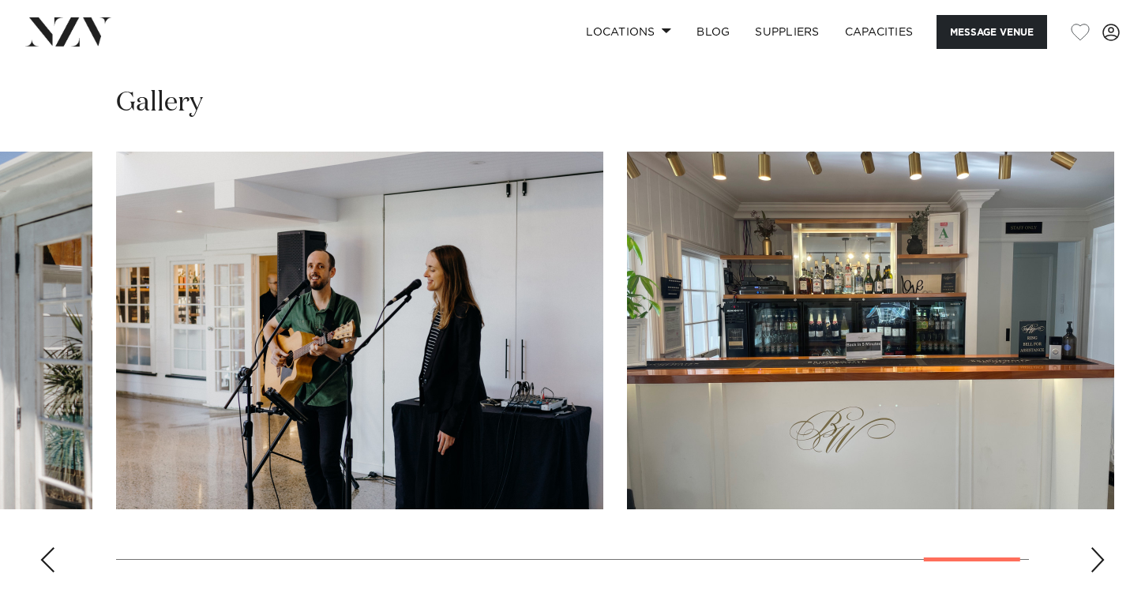
click at [49, 552] on div "Previous slide" at bounding box center [47, 559] width 16 height 25
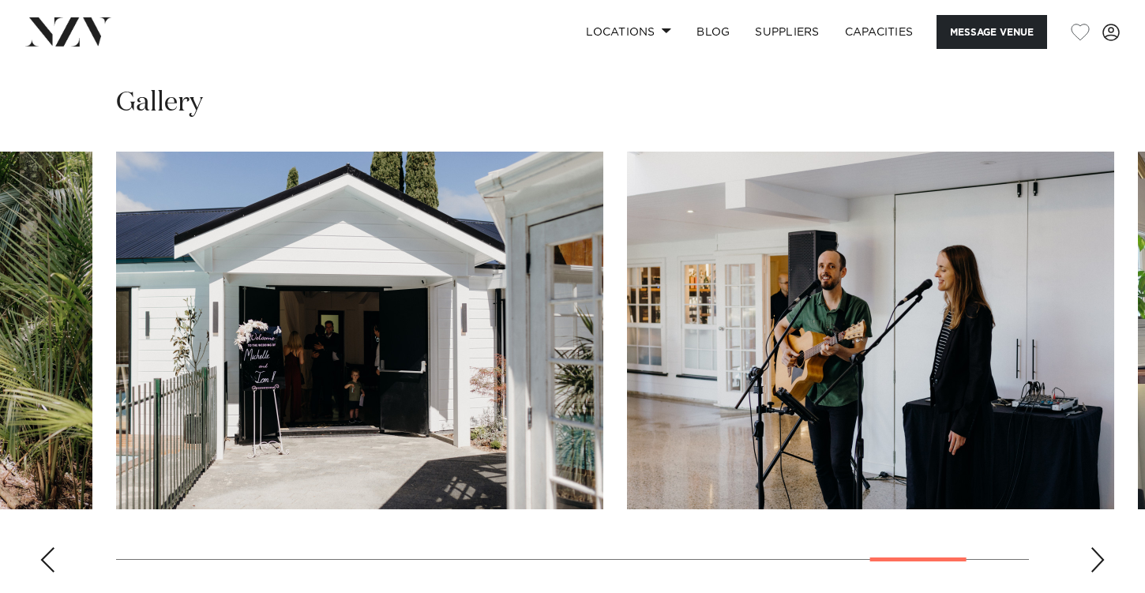
click at [49, 552] on div "Previous slide" at bounding box center [47, 559] width 16 height 25
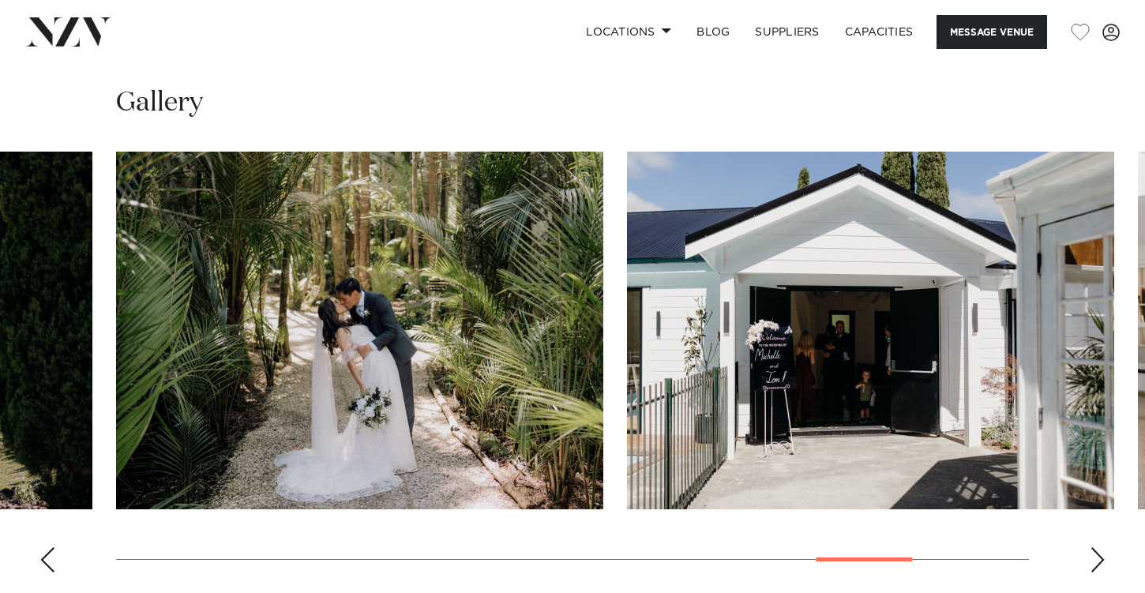
click at [49, 552] on div "Previous slide" at bounding box center [47, 559] width 16 height 25
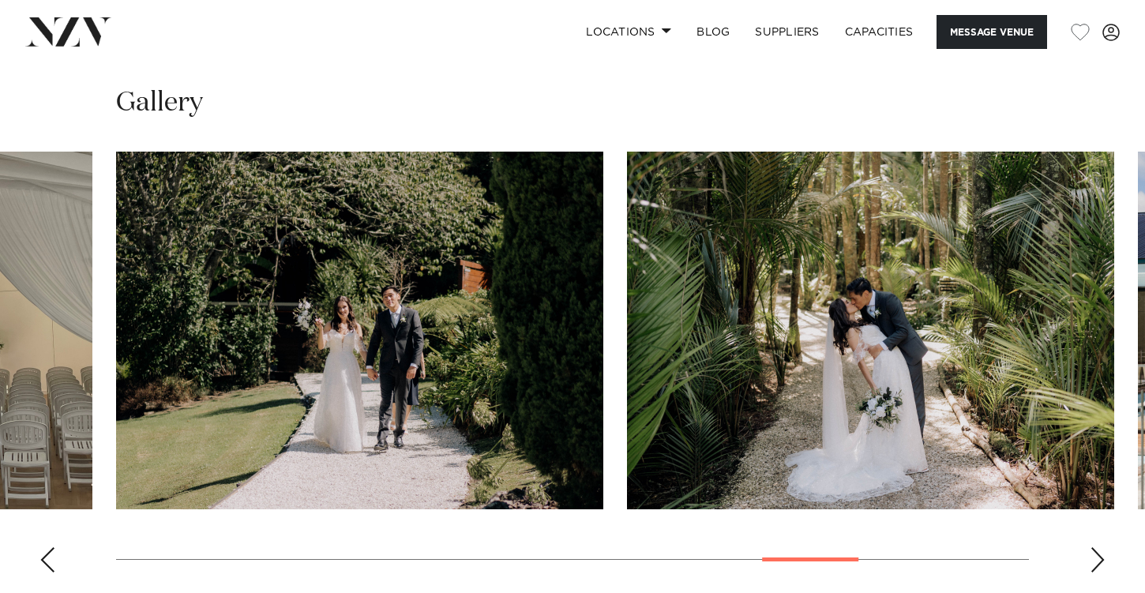
click at [49, 552] on div "Previous slide" at bounding box center [47, 559] width 16 height 25
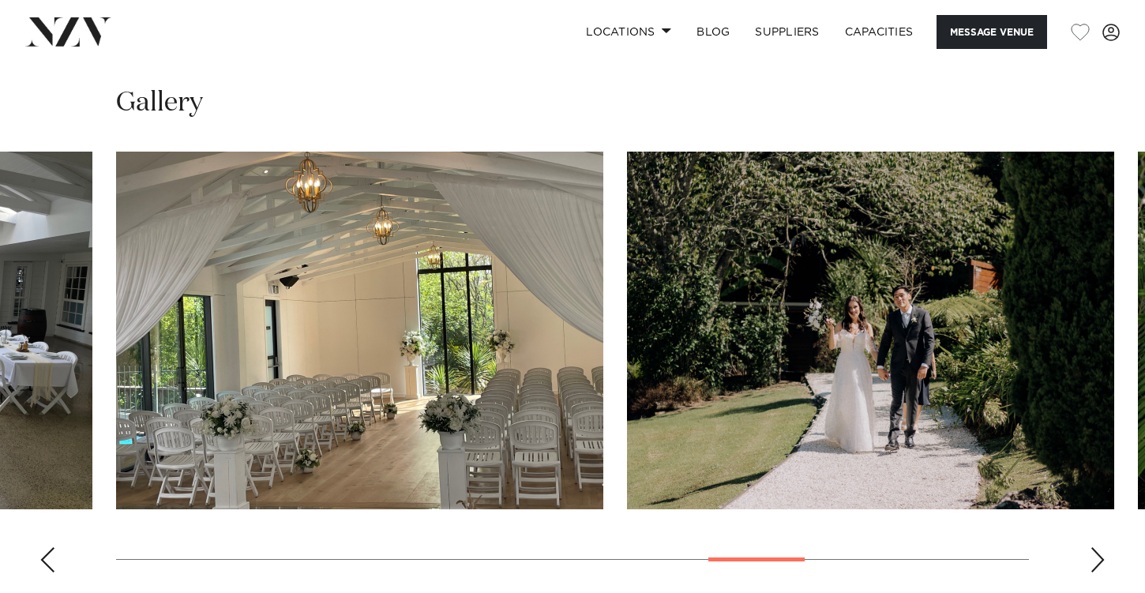
click at [49, 552] on div "Previous slide" at bounding box center [47, 559] width 16 height 25
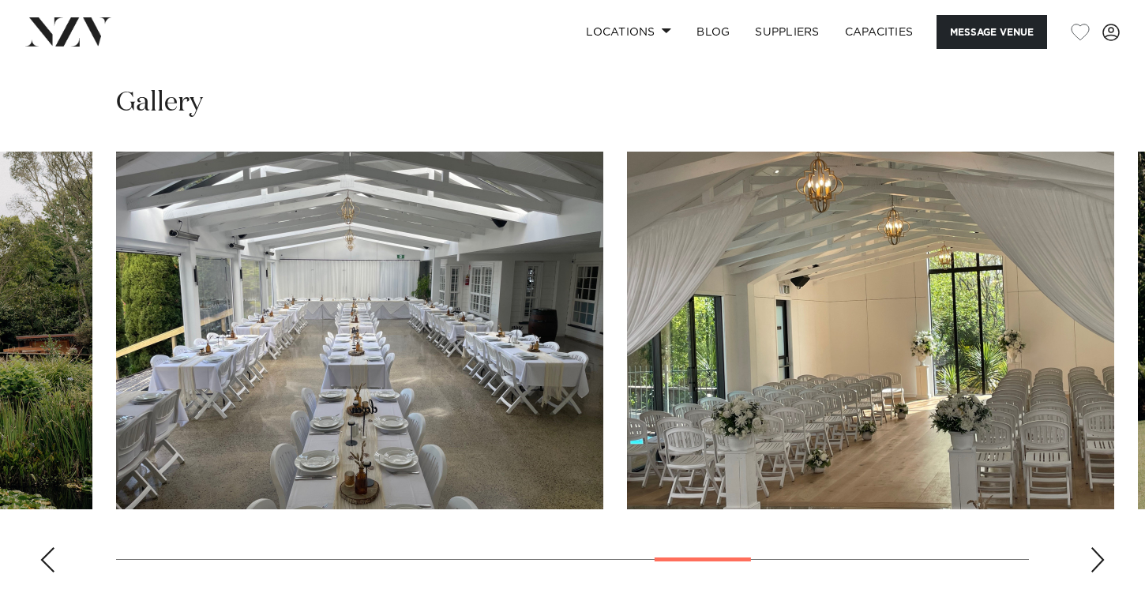
click at [49, 552] on div "Previous slide" at bounding box center [47, 559] width 16 height 25
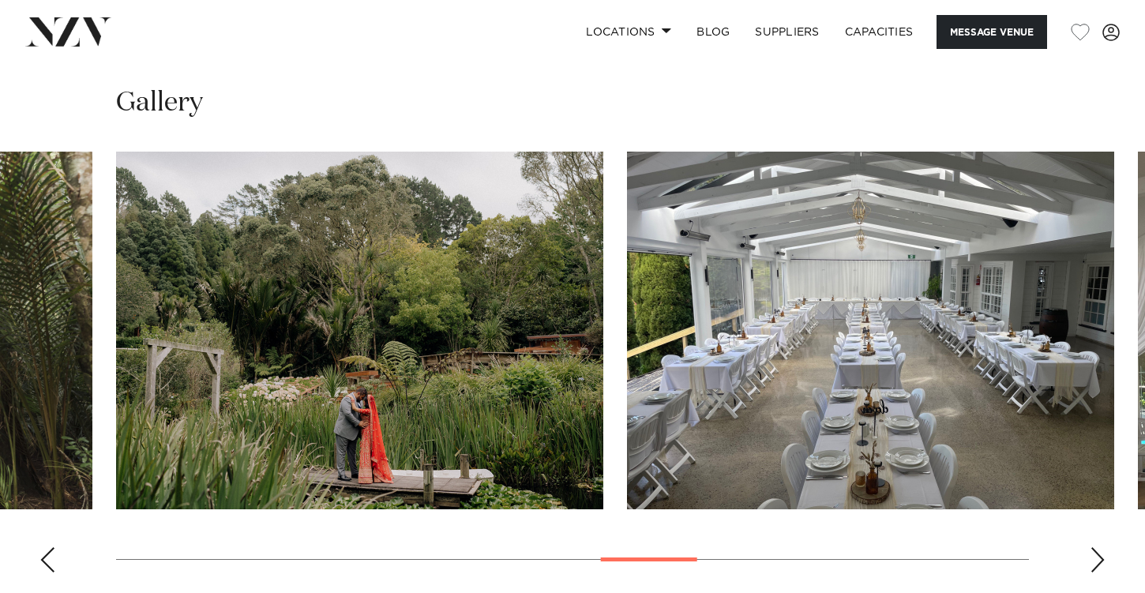
click at [49, 552] on div "Previous slide" at bounding box center [47, 559] width 16 height 25
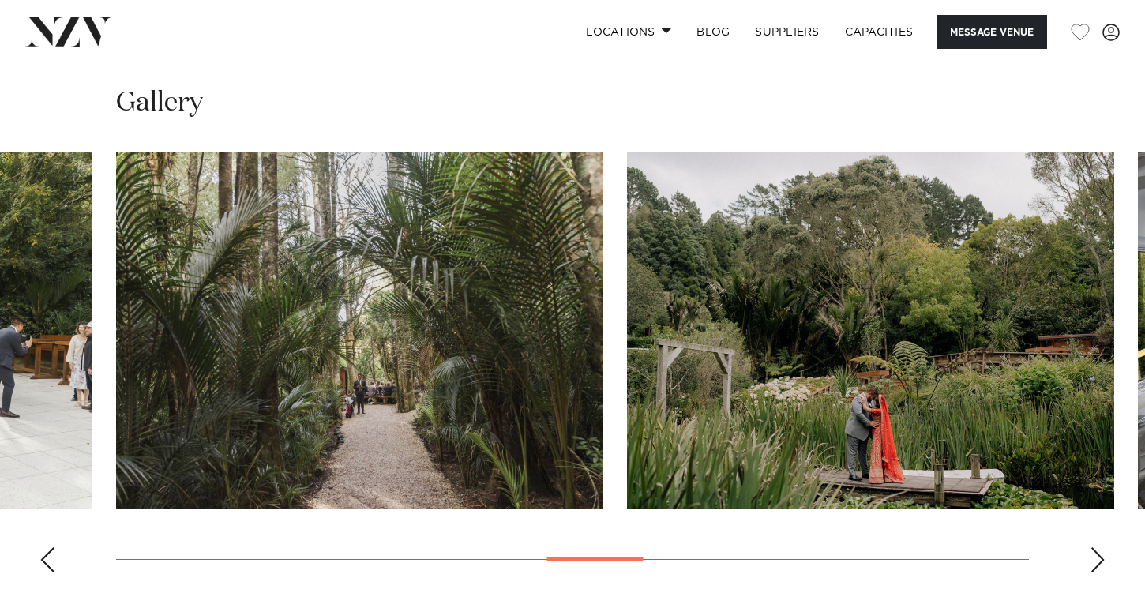
click at [49, 552] on div "Previous slide" at bounding box center [47, 559] width 16 height 25
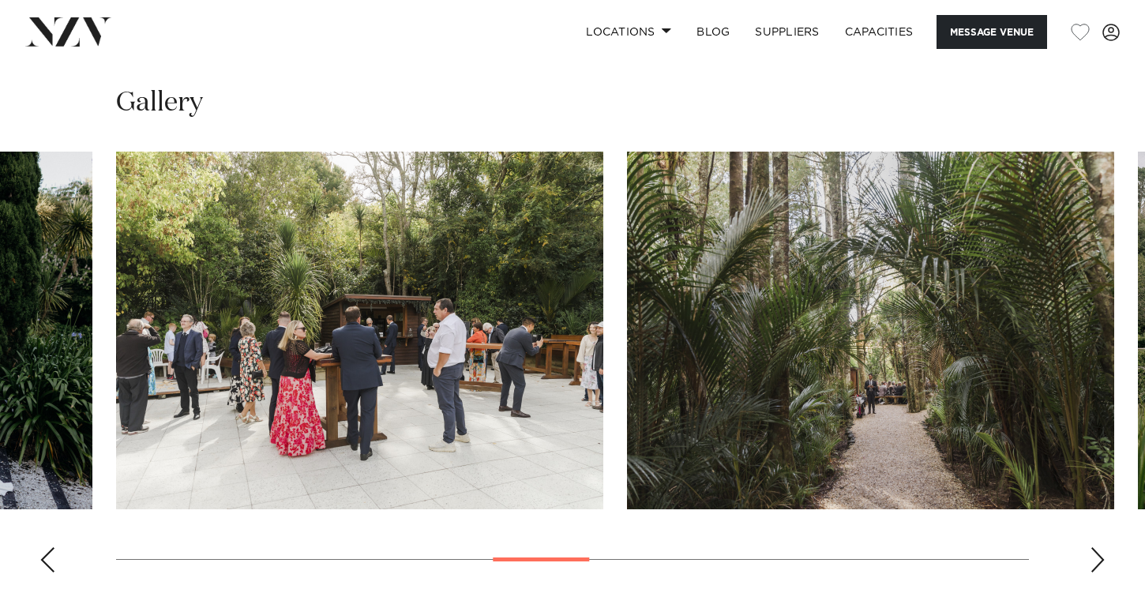
click at [49, 552] on div "Previous slide" at bounding box center [47, 559] width 16 height 25
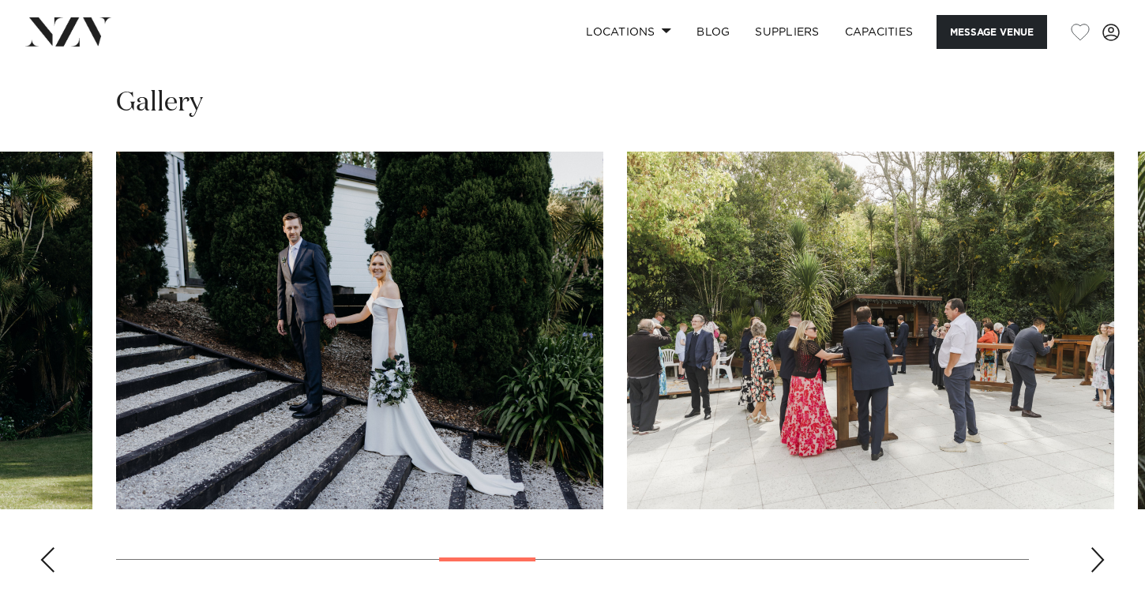
click at [49, 552] on div "Previous slide" at bounding box center [47, 559] width 16 height 25
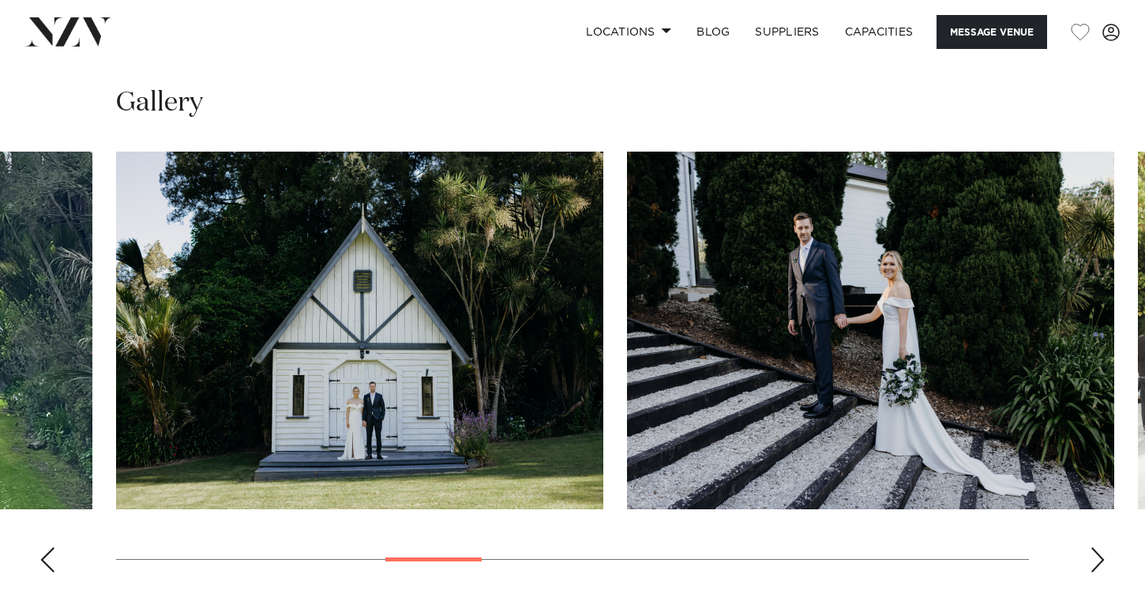
click at [49, 552] on div "Previous slide" at bounding box center [47, 559] width 16 height 25
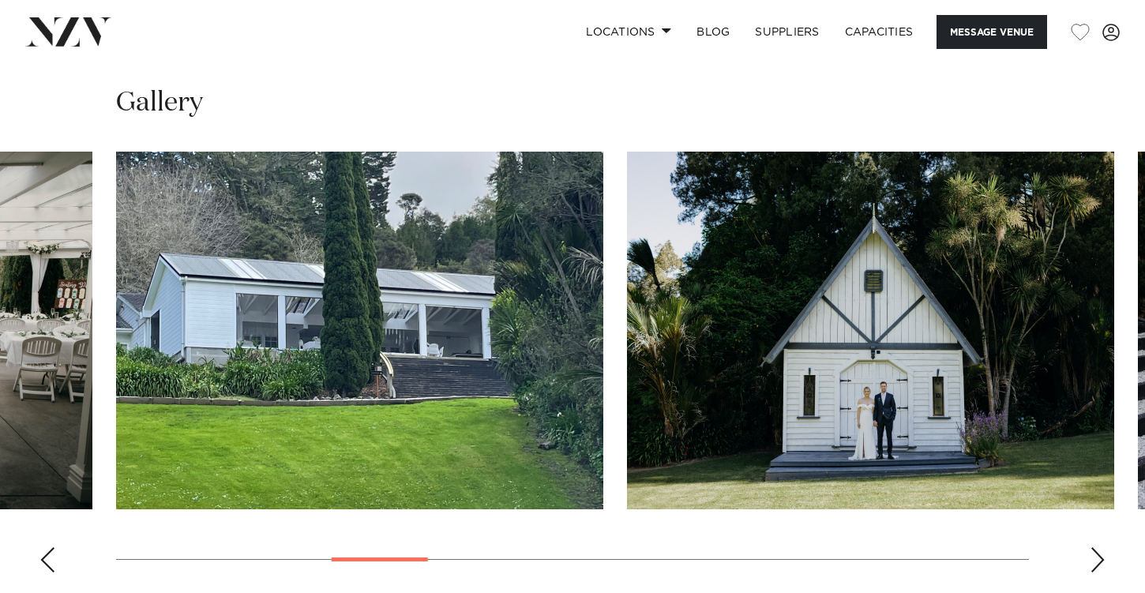
click at [49, 552] on div "Previous slide" at bounding box center [47, 559] width 16 height 25
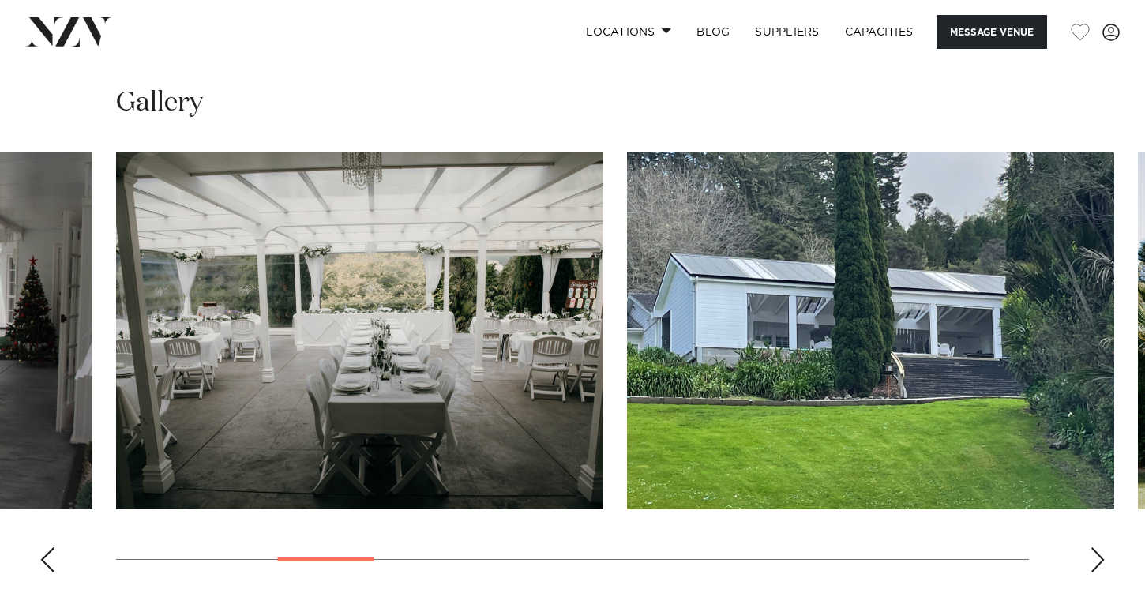
click at [49, 552] on div "Previous slide" at bounding box center [47, 559] width 16 height 25
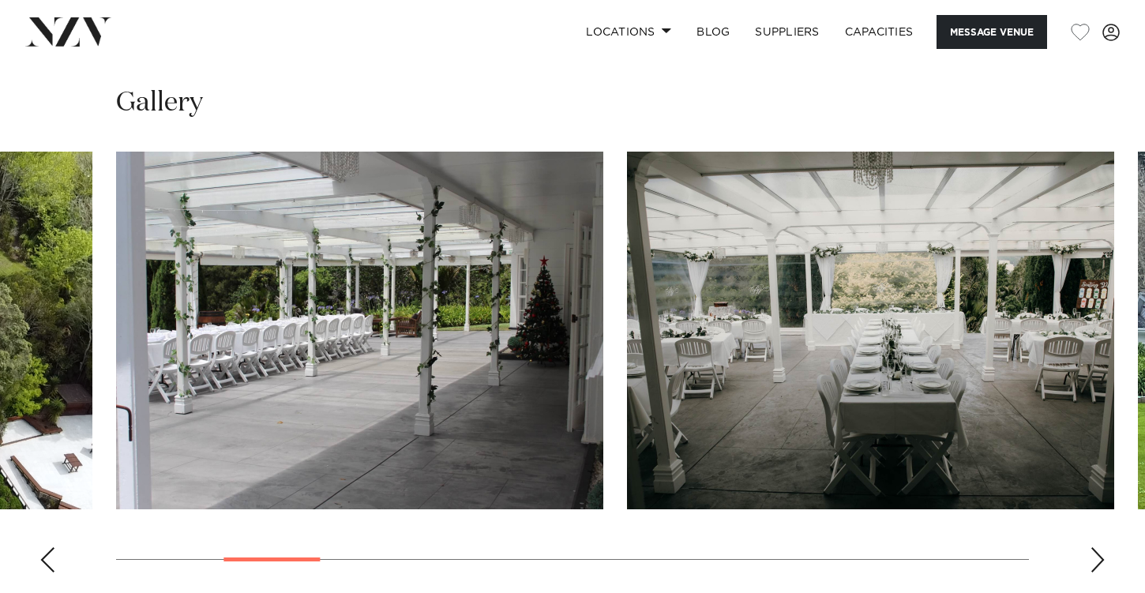
click at [49, 552] on div "Previous slide" at bounding box center [47, 559] width 16 height 25
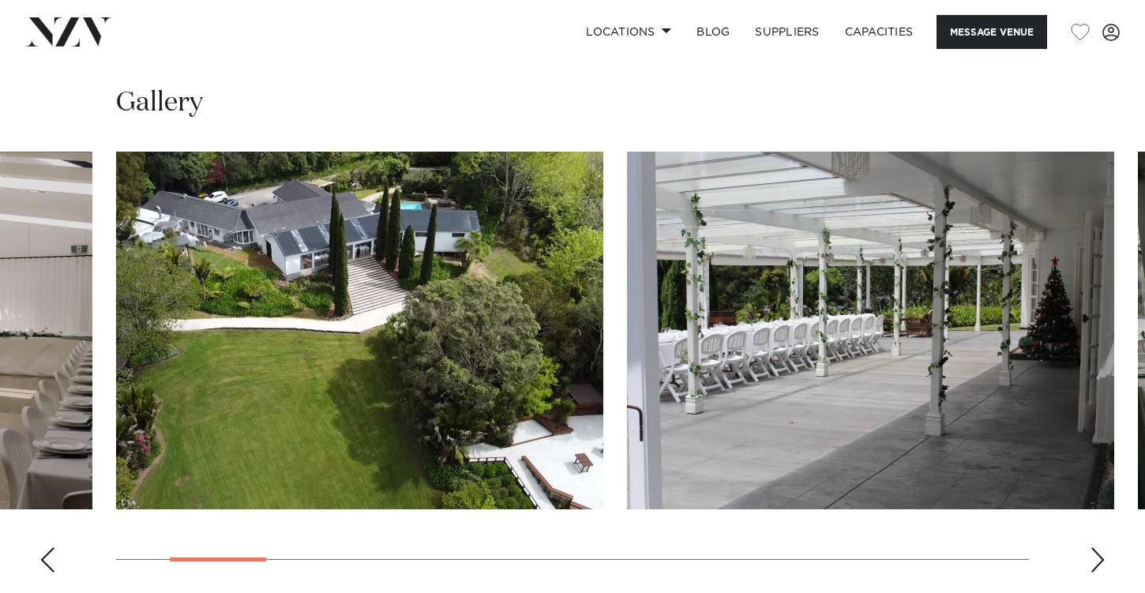
click at [49, 552] on div "Previous slide" at bounding box center [47, 559] width 16 height 25
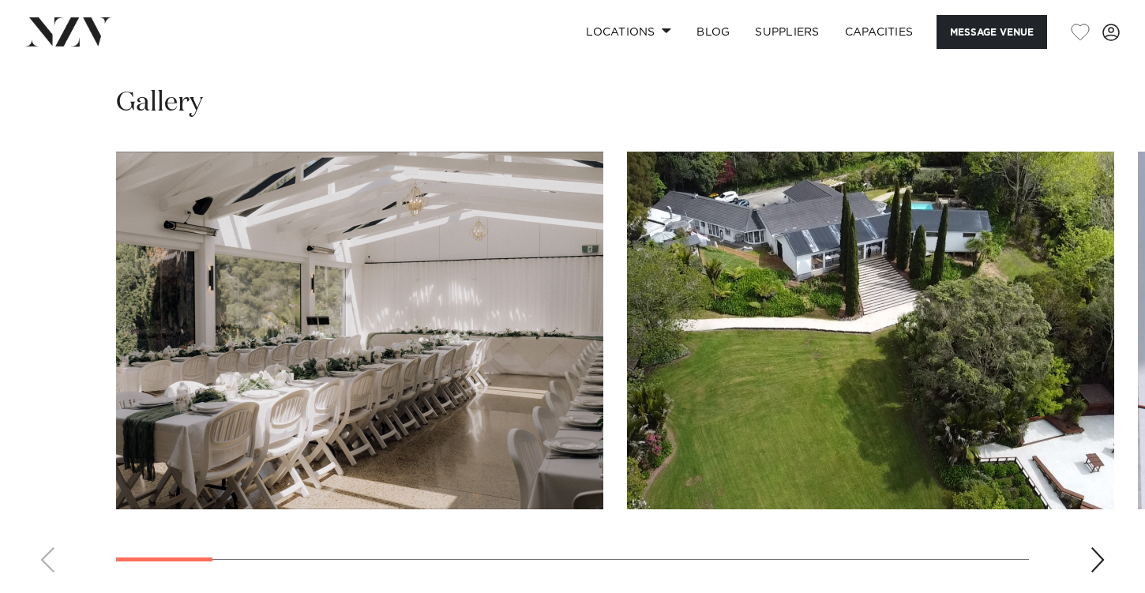
click at [49, 552] on swiper-container at bounding box center [572, 369] width 1145 height 434
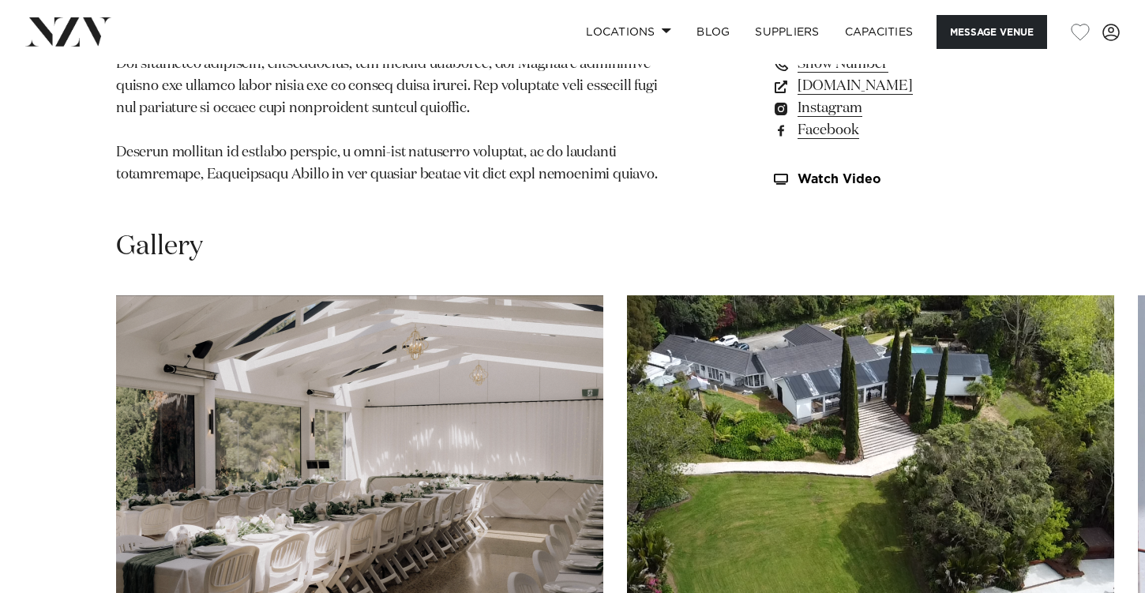
scroll to position [1256, 0]
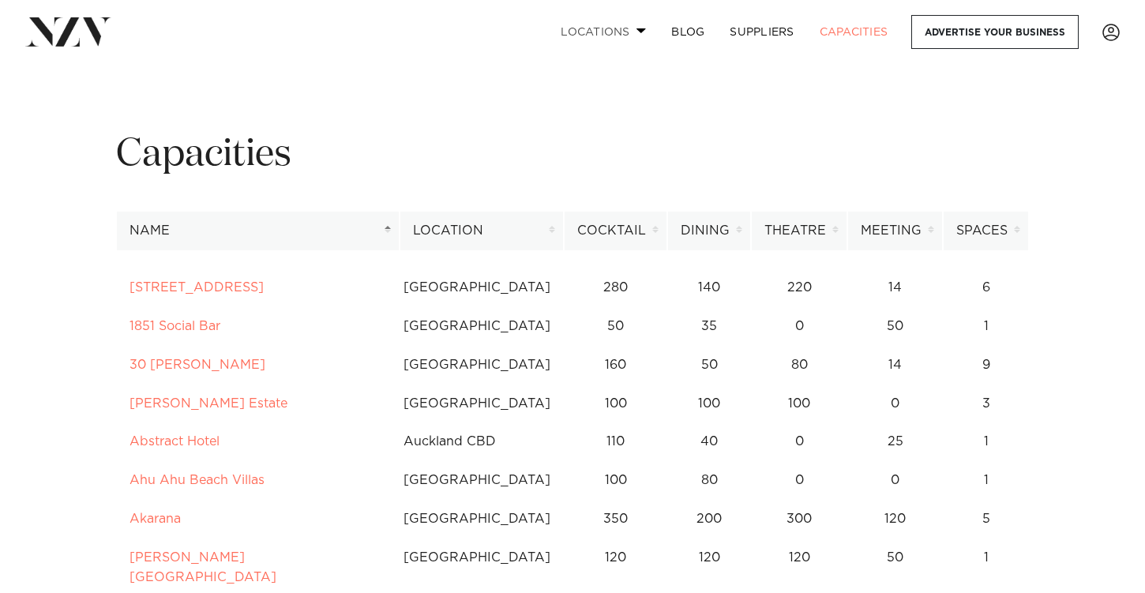
click at [608, 31] on link "Locations" at bounding box center [603, 32] width 111 height 34
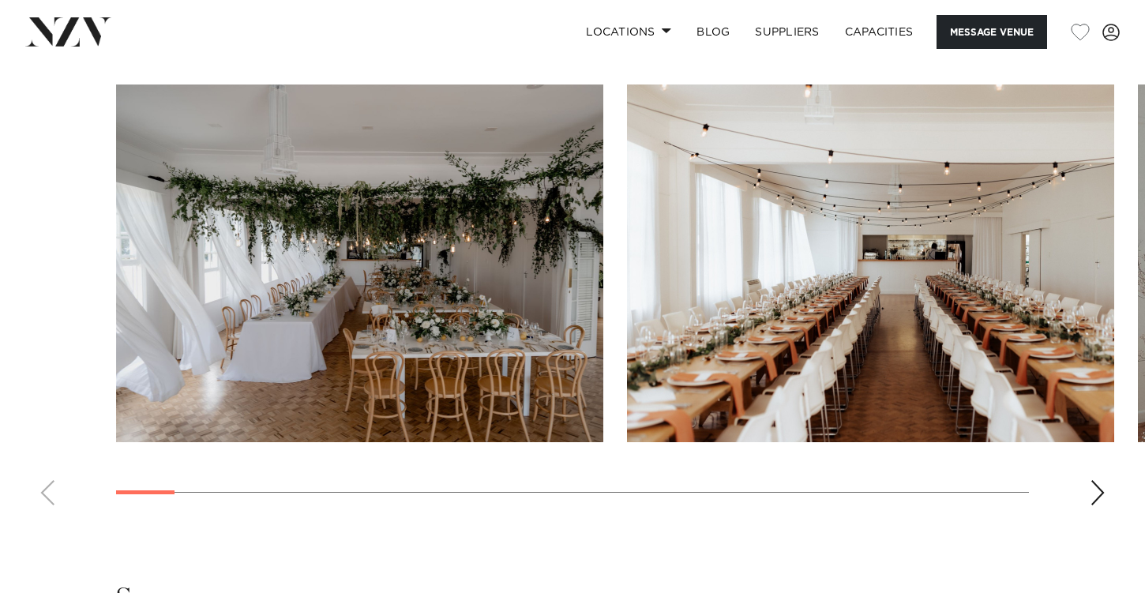
scroll to position [1498, 0]
click at [1094, 499] on div "Next slide" at bounding box center [1098, 493] width 16 height 25
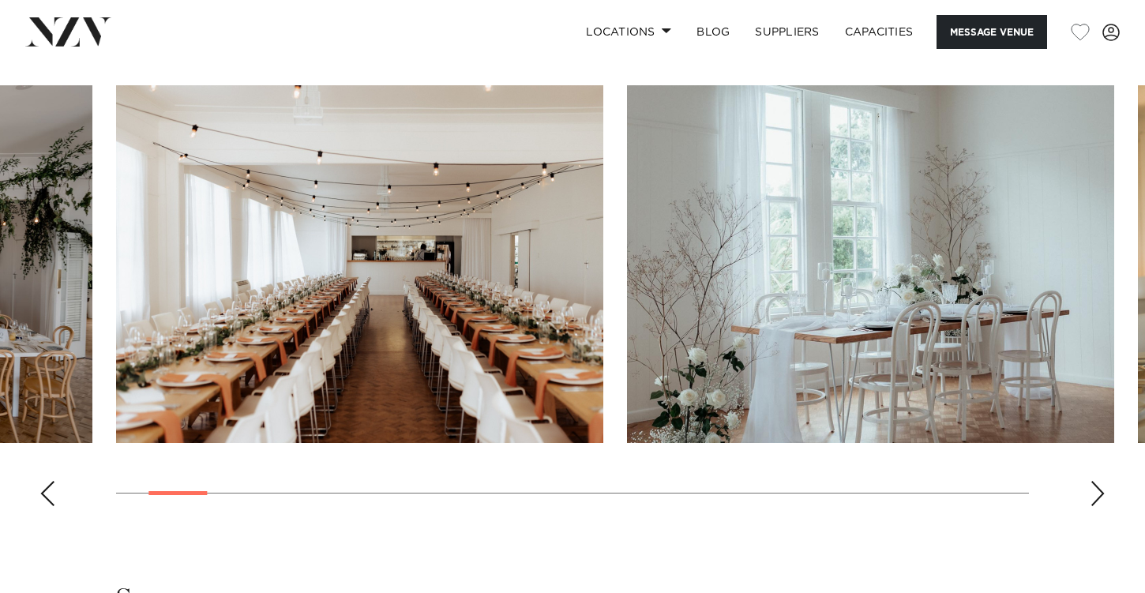
click at [1094, 499] on div "Next slide" at bounding box center [1098, 493] width 16 height 25
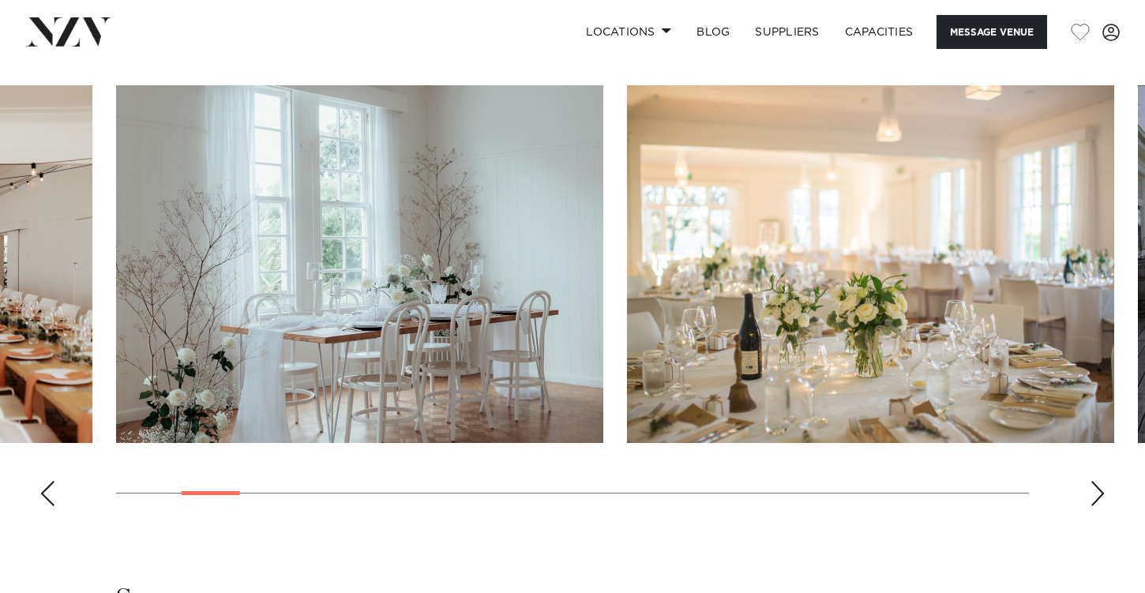
click at [1094, 500] on div "Next slide" at bounding box center [1098, 493] width 16 height 25
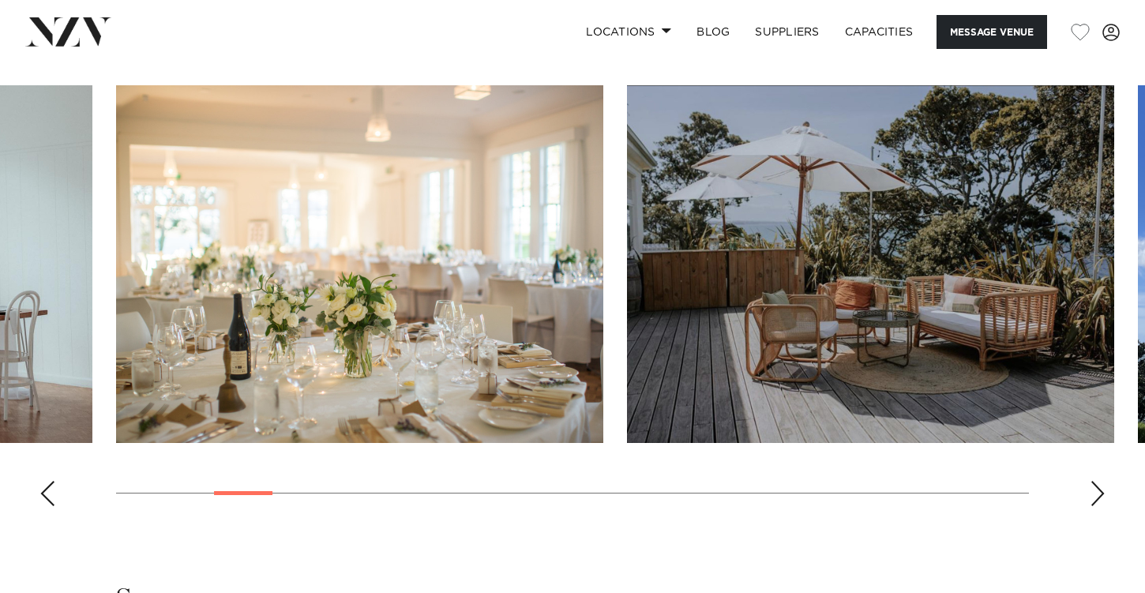
click at [1094, 501] on div "Next slide" at bounding box center [1098, 493] width 16 height 25
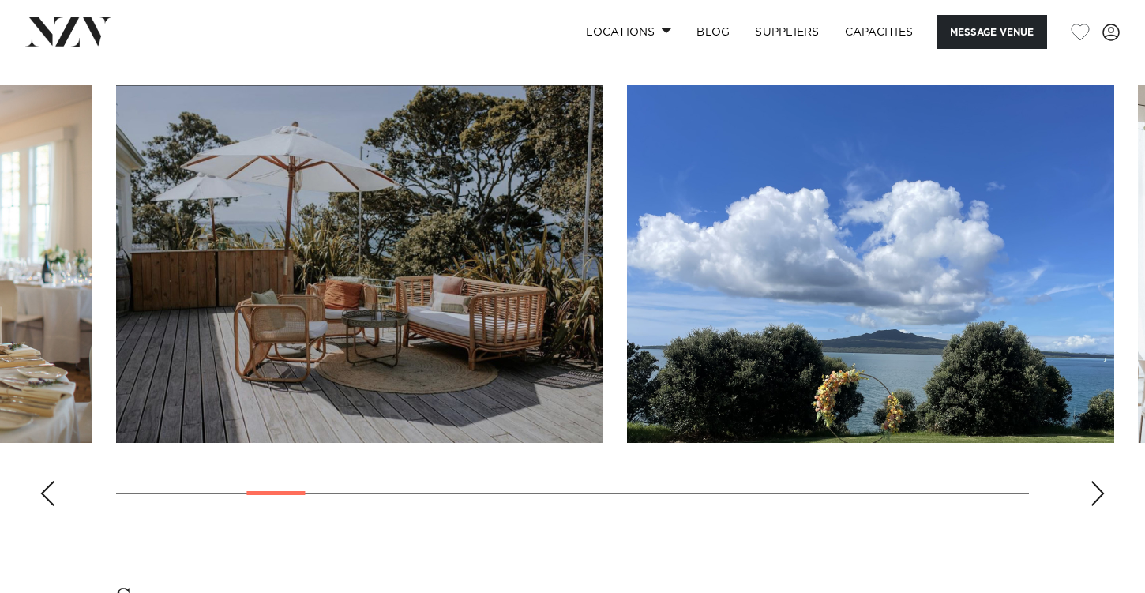
click at [1095, 501] on div "Next slide" at bounding box center [1098, 493] width 16 height 25
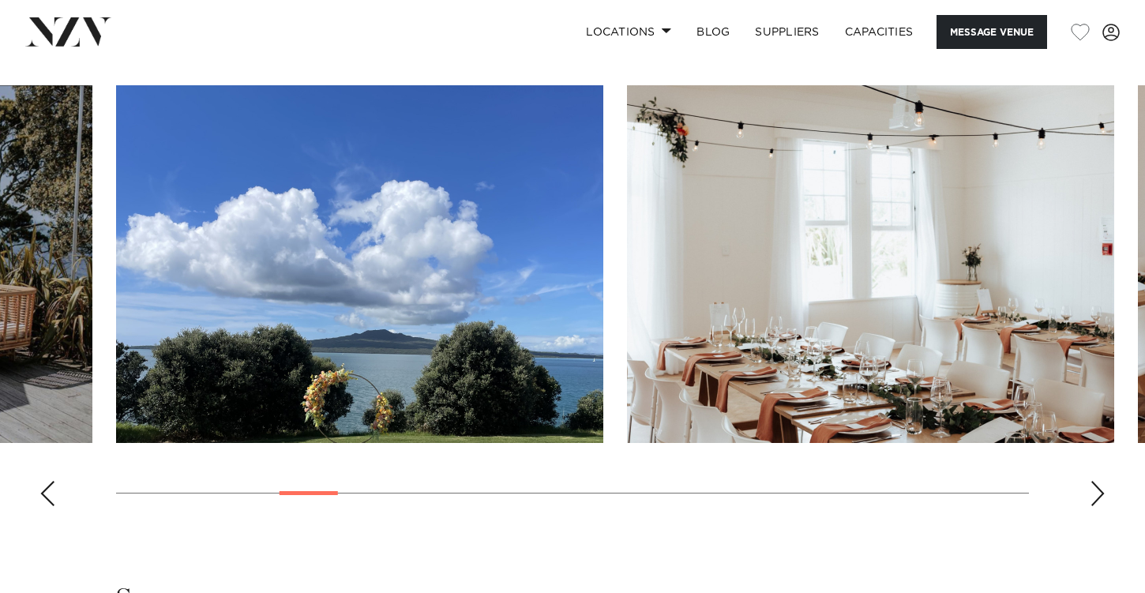
click at [1095, 502] on div "Next slide" at bounding box center [1098, 493] width 16 height 25
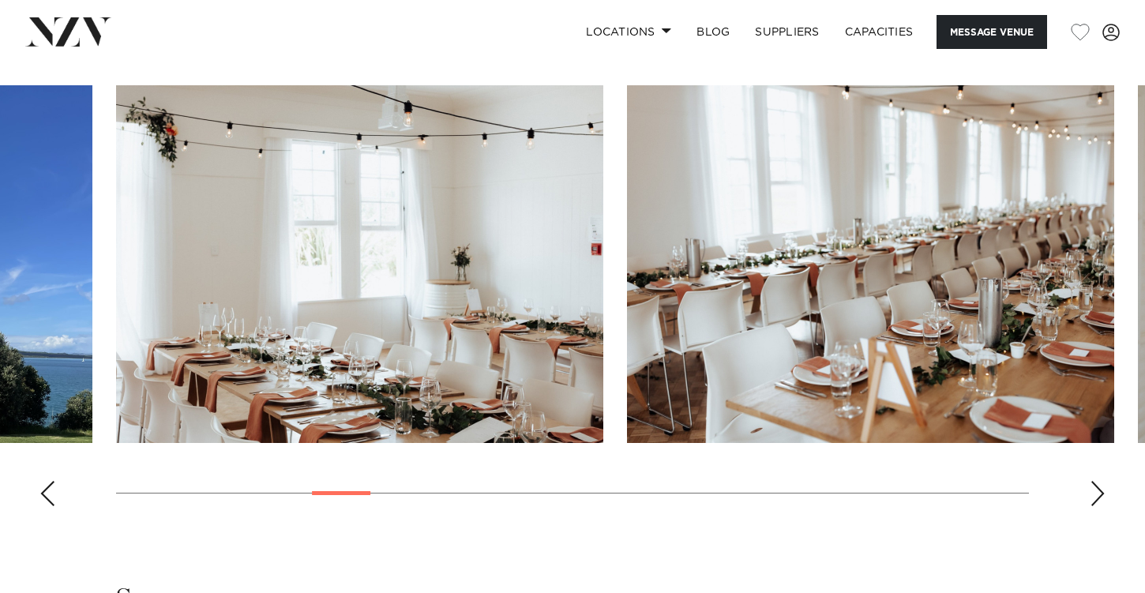
click at [1096, 503] on swiper-container at bounding box center [572, 302] width 1145 height 434
click at [1091, 495] on div "Next slide" at bounding box center [1098, 493] width 16 height 25
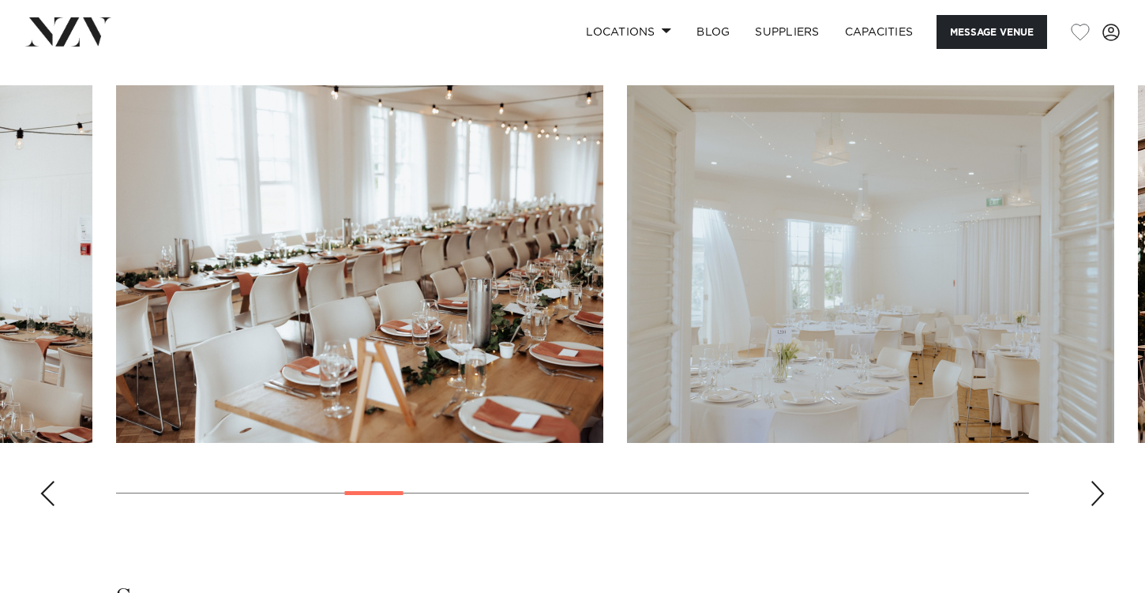
click at [1090, 490] on div "Next slide" at bounding box center [1098, 493] width 16 height 25
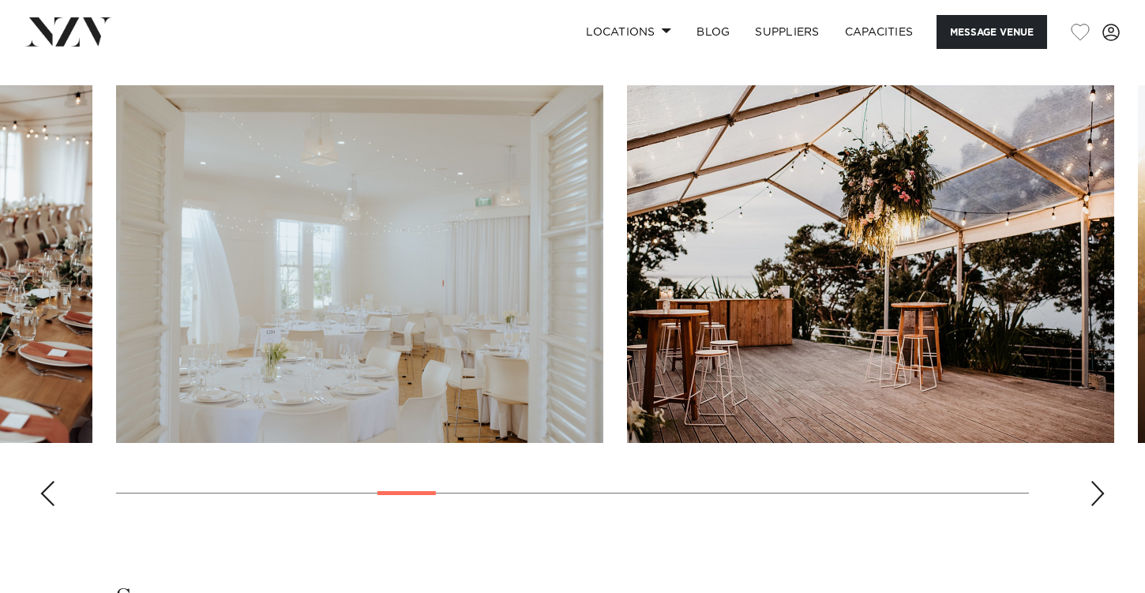
click at [1090, 490] on div "Next slide" at bounding box center [1098, 493] width 16 height 25
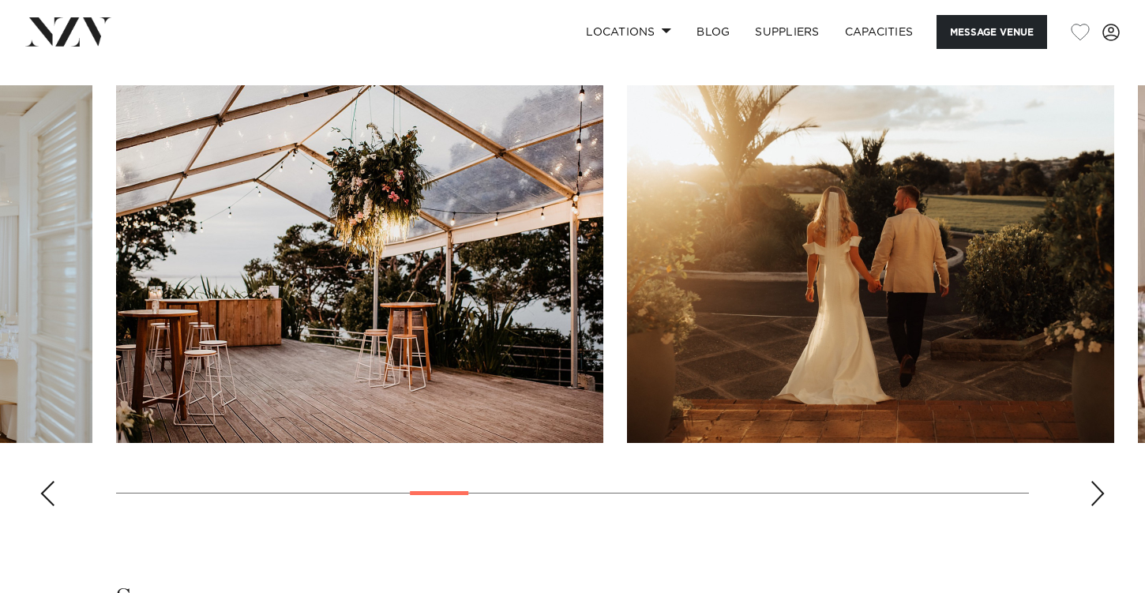
click at [1090, 490] on div "Next slide" at bounding box center [1098, 493] width 16 height 25
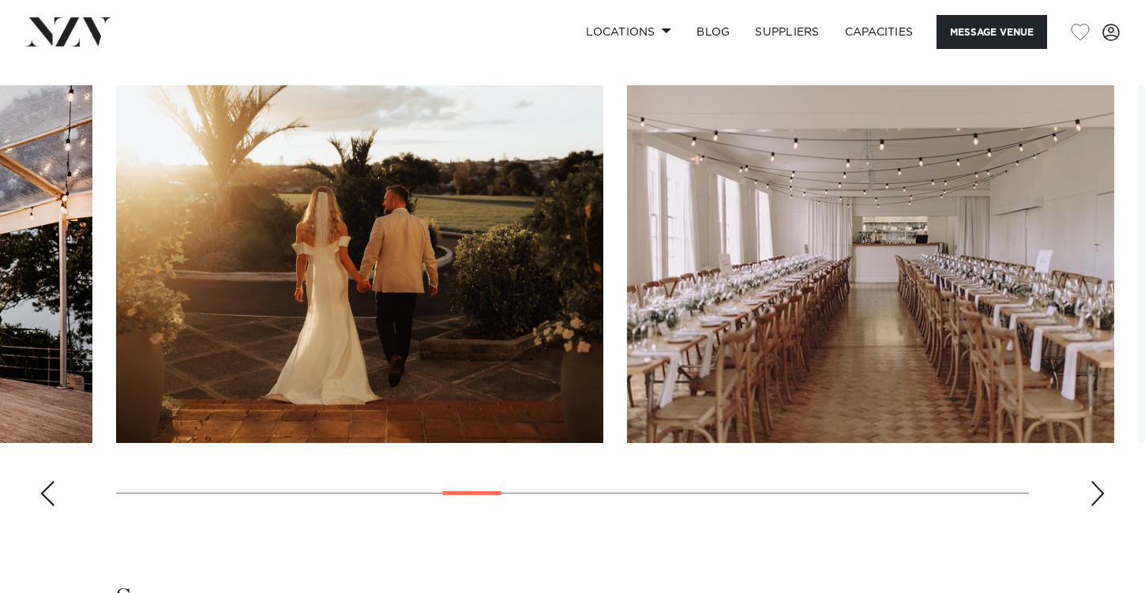
click at [1090, 490] on div "Next slide" at bounding box center [1098, 493] width 16 height 25
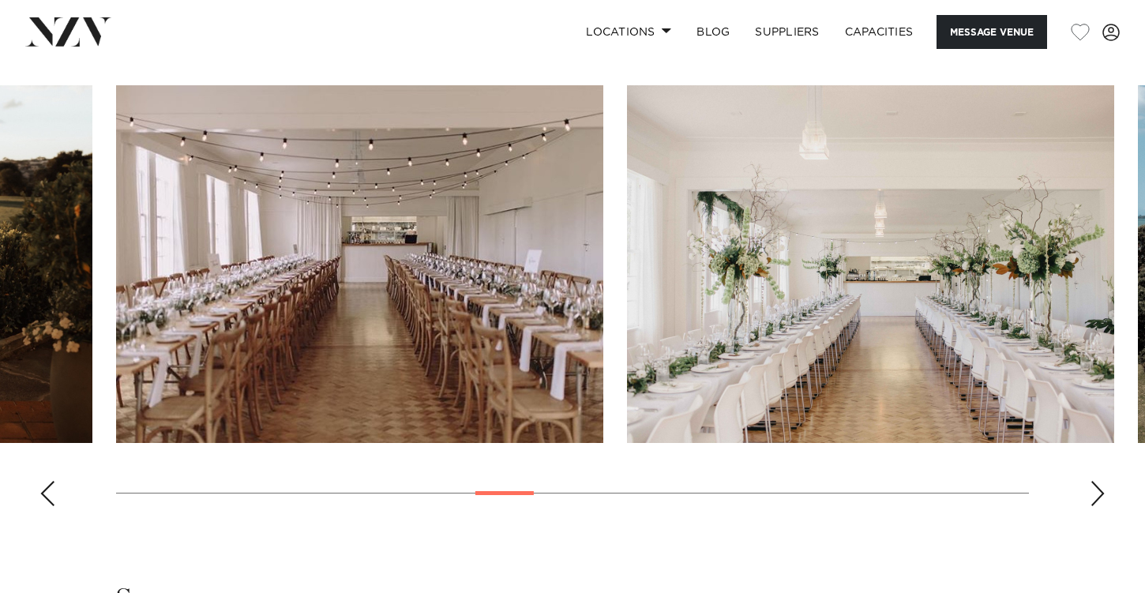
click at [1090, 490] on div "Next slide" at bounding box center [1098, 493] width 16 height 25
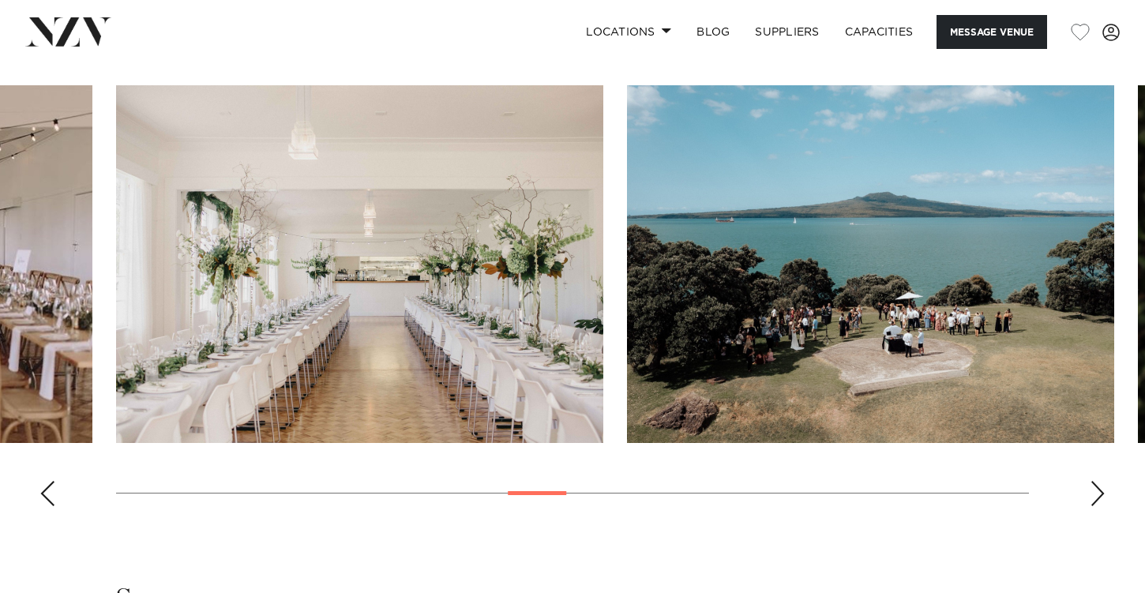
click at [1090, 490] on div "Next slide" at bounding box center [1098, 493] width 16 height 25
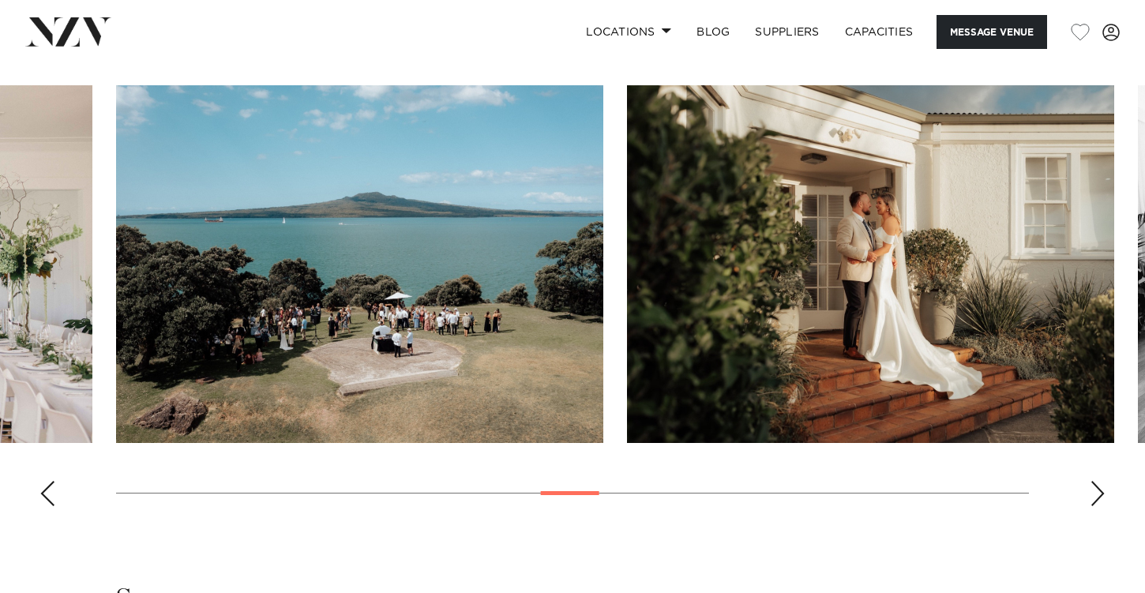
click at [1090, 490] on div "Next slide" at bounding box center [1098, 493] width 16 height 25
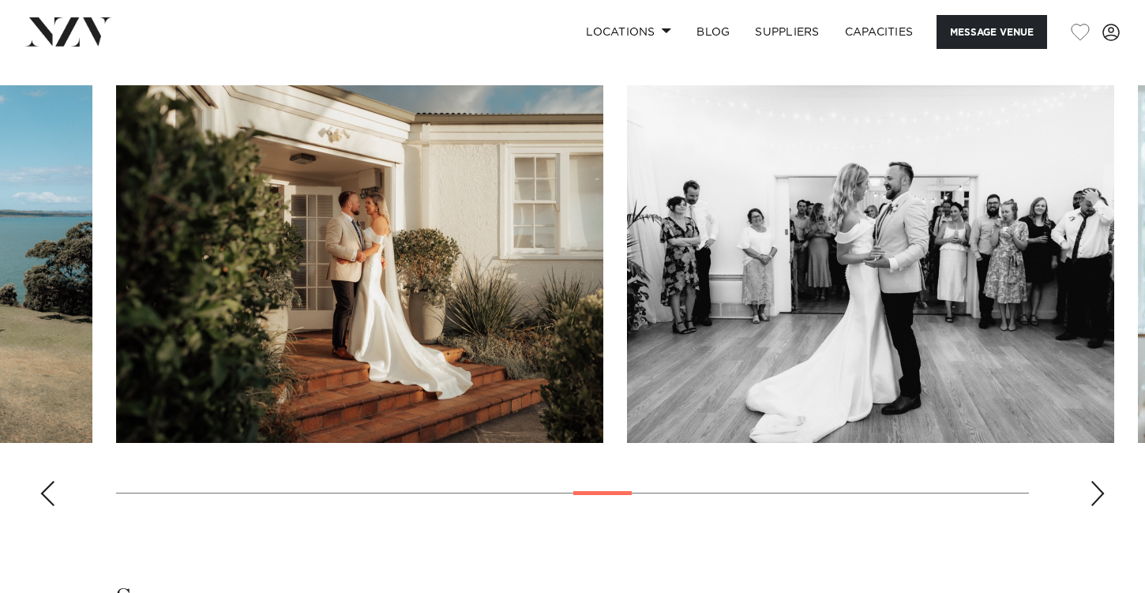
click at [1090, 490] on div "Next slide" at bounding box center [1098, 493] width 16 height 25
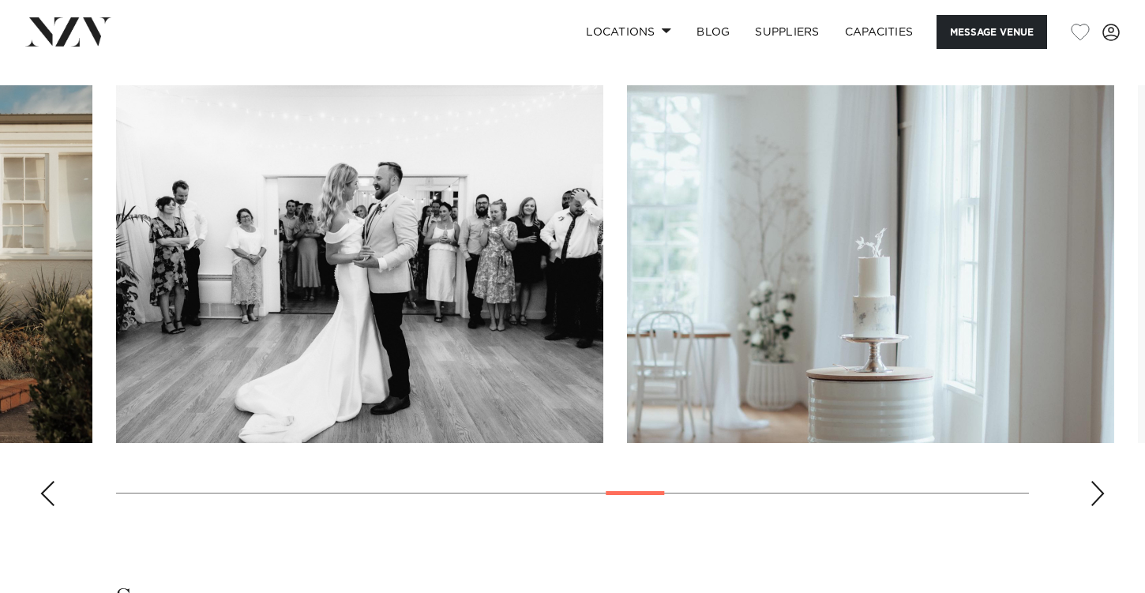
click at [1090, 490] on div "Next slide" at bounding box center [1098, 493] width 16 height 25
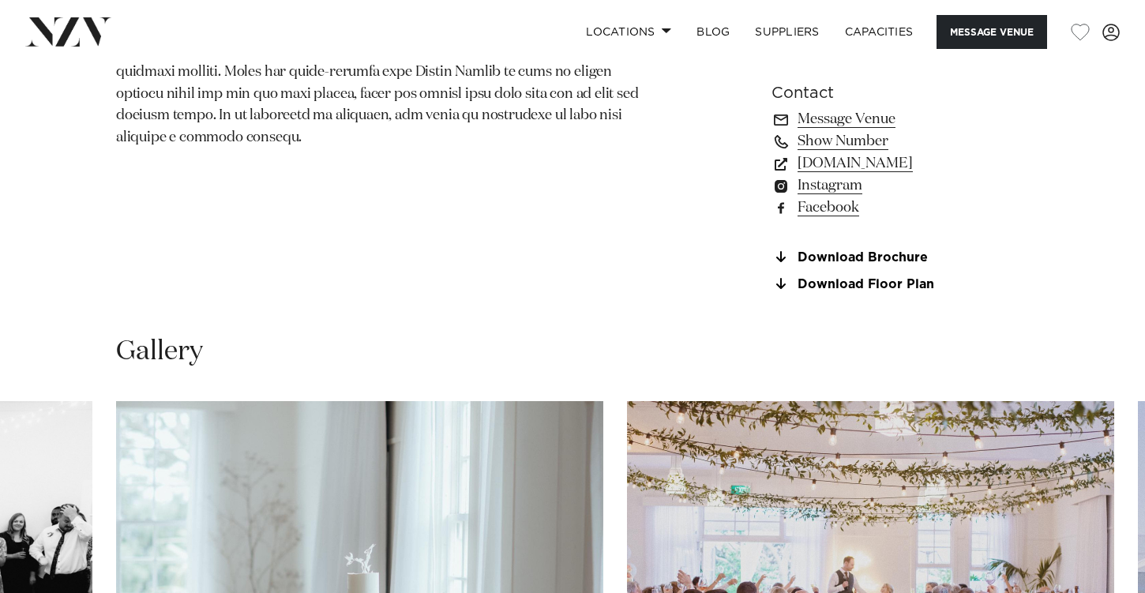
scroll to position [937, 0]
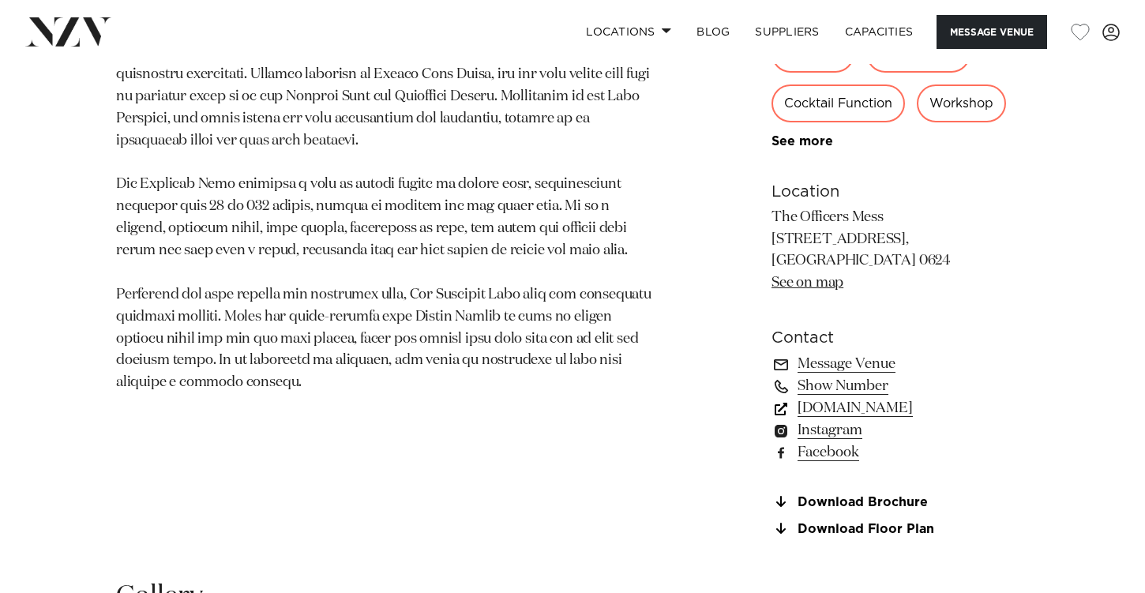
click at [911, 407] on link "[DOMAIN_NAME]" at bounding box center [899, 408] width 257 height 22
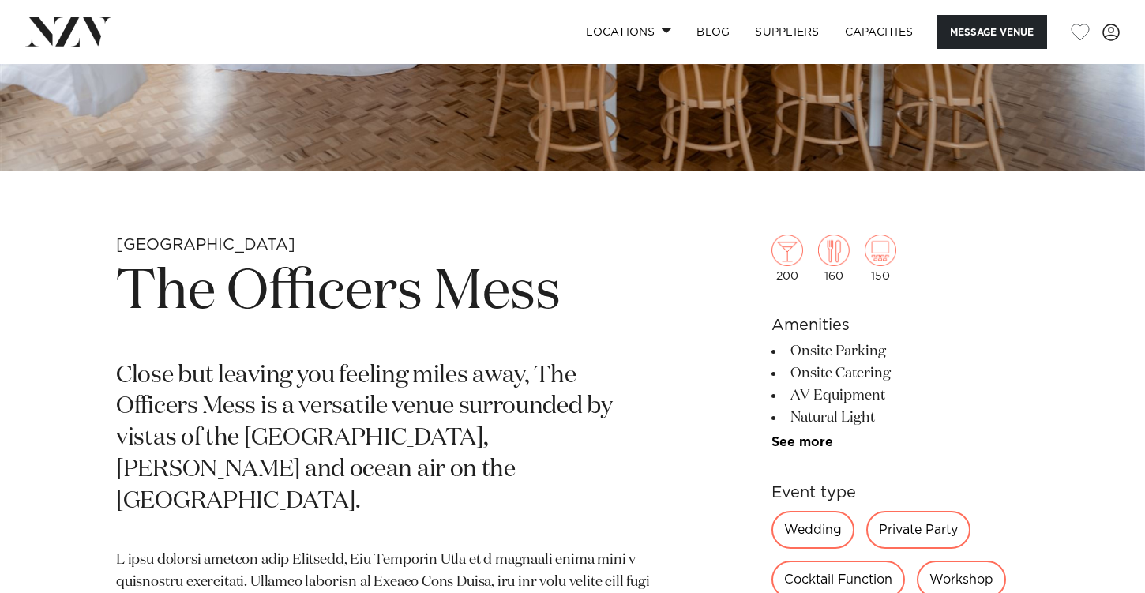
scroll to position [399, 0]
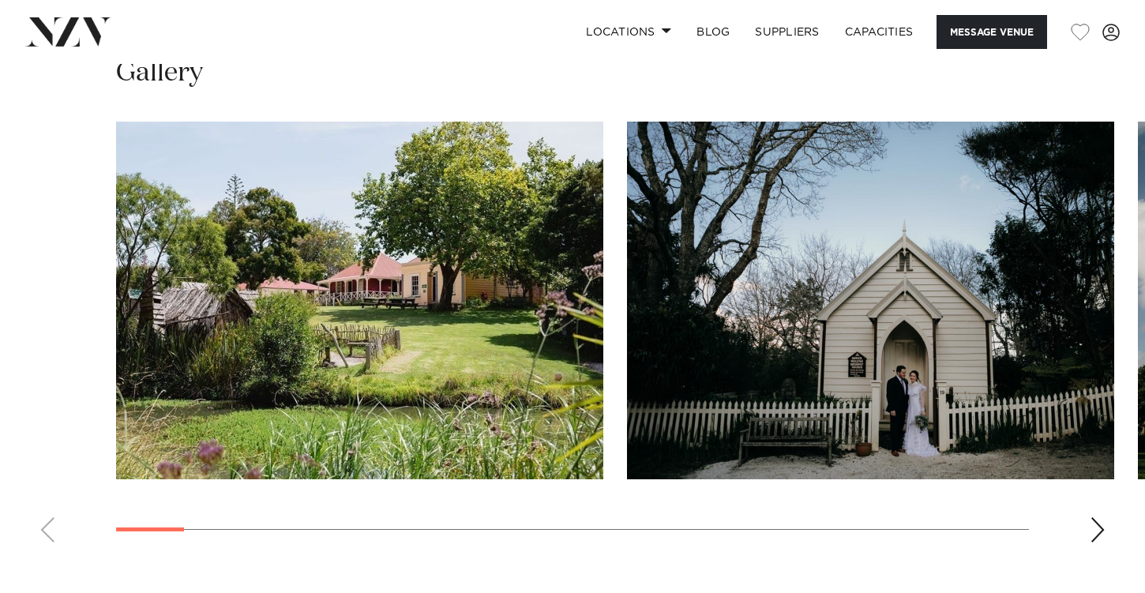
scroll to position [1527, 0]
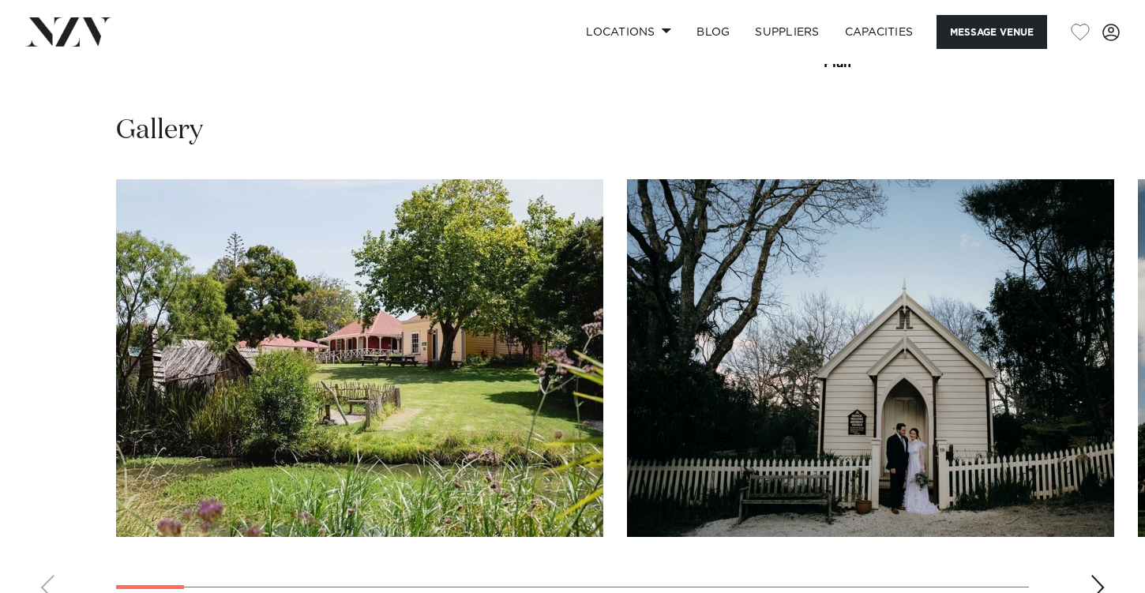
click at [1097, 575] on div "Next slide" at bounding box center [1098, 587] width 16 height 25
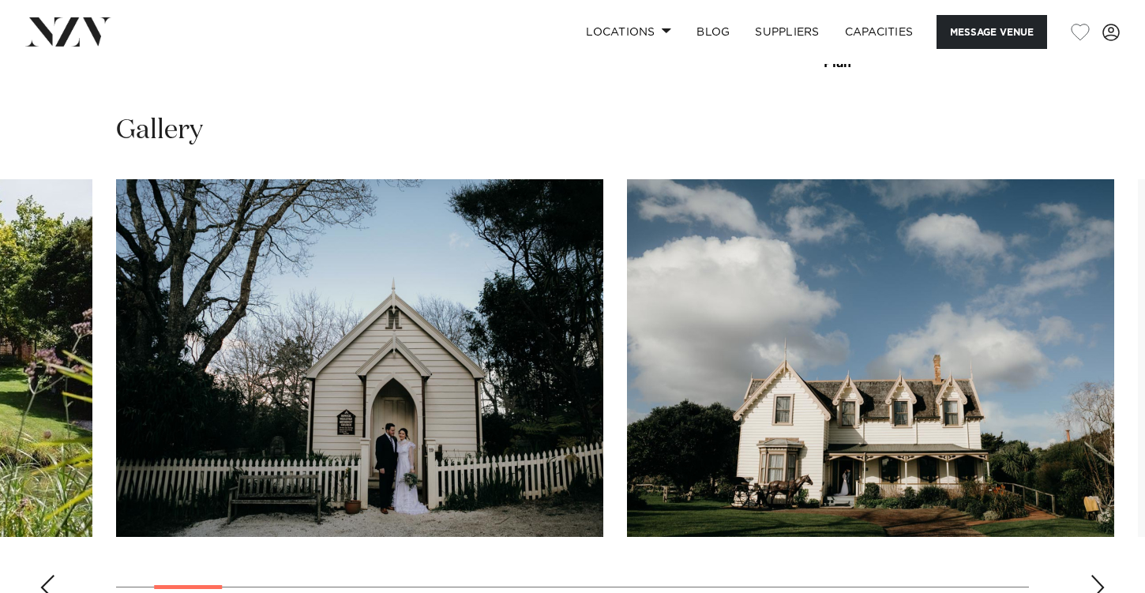
click at [1097, 575] on div "Next slide" at bounding box center [1098, 587] width 16 height 25
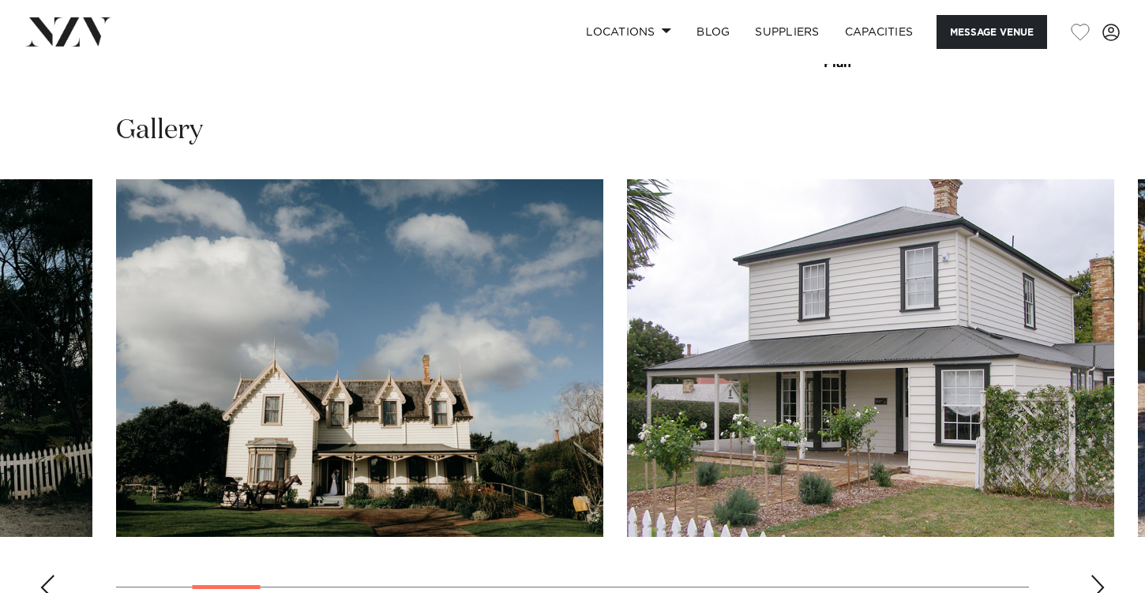
click at [1097, 575] on div "Next slide" at bounding box center [1098, 587] width 16 height 25
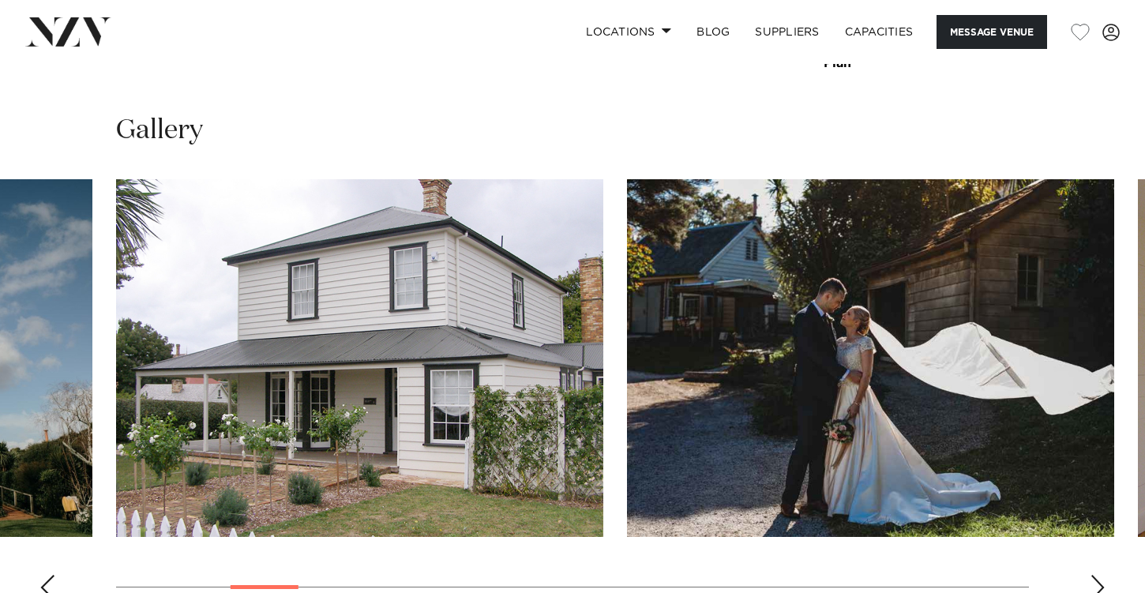
click at [1097, 575] on div "Next slide" at bounding box center [1098, 587] width 16 height 25
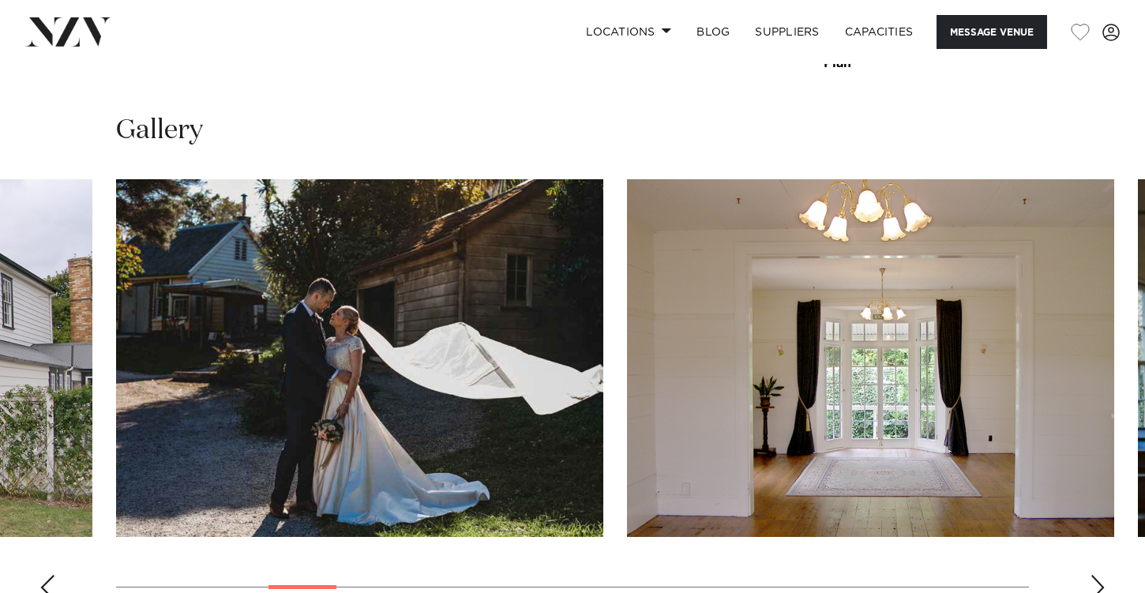
click at [1097, 575] on div "Next slide" at bounding box center [1098, 587] width 16 height 25
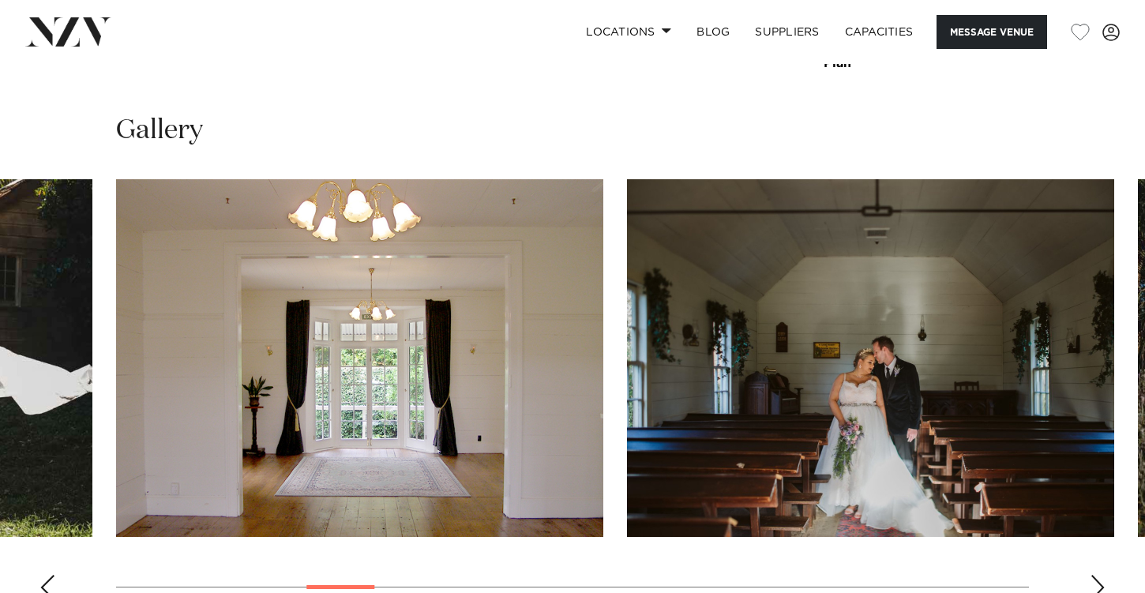
click at [1097, 575] on div "Next slide" at bounding box center [1098, 587] width 16 height 25
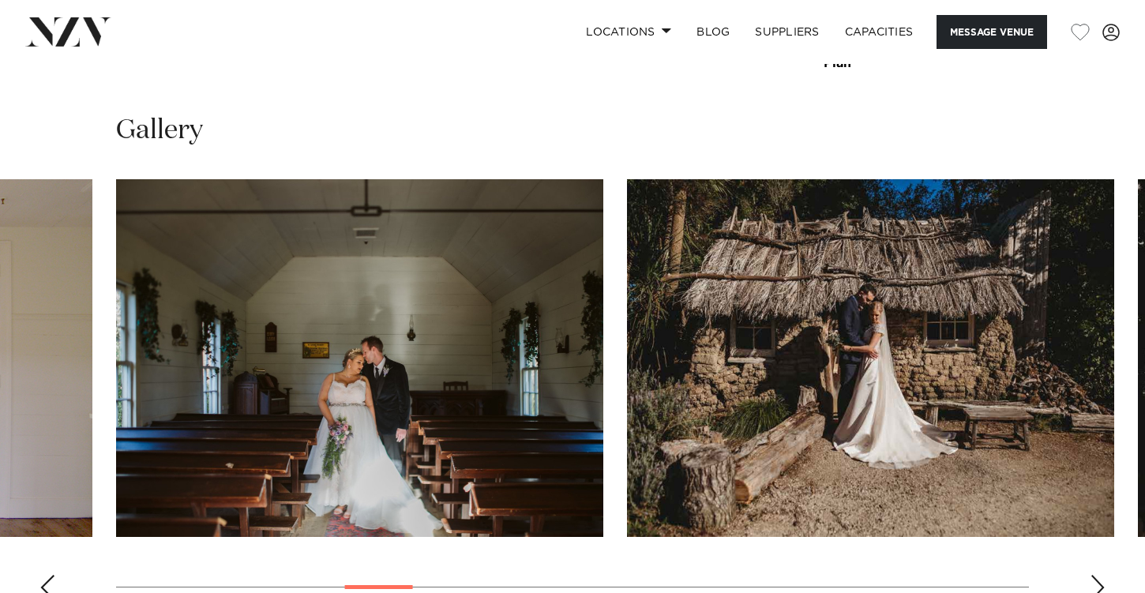
click at [1097, 575] on div "Next slide" at bounding box center [1098, 587] width 16 height 25
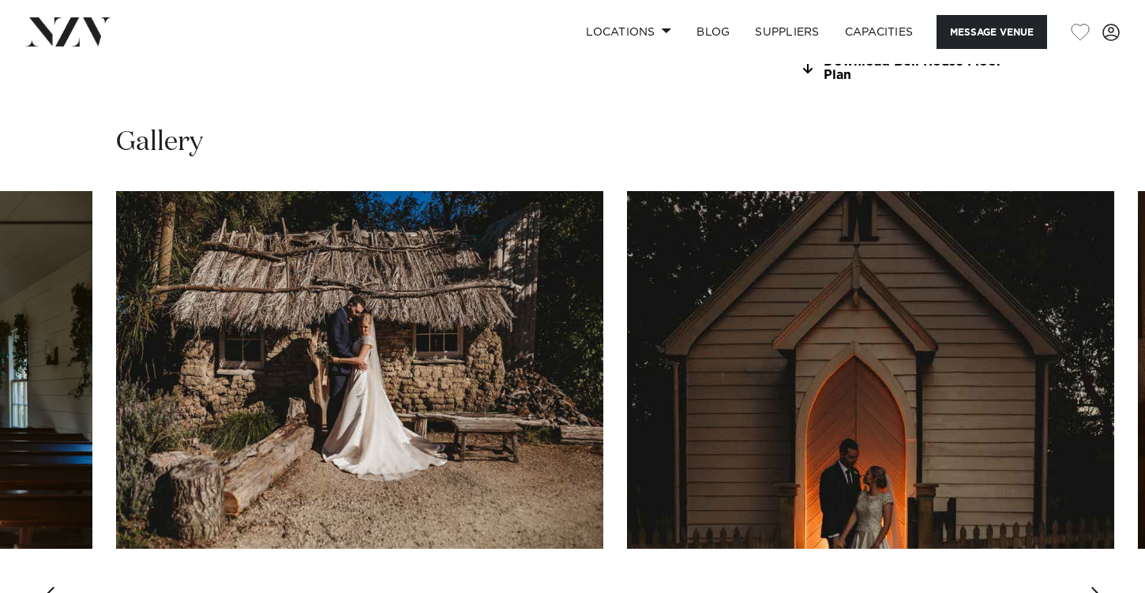
scroll to position [786, 0]
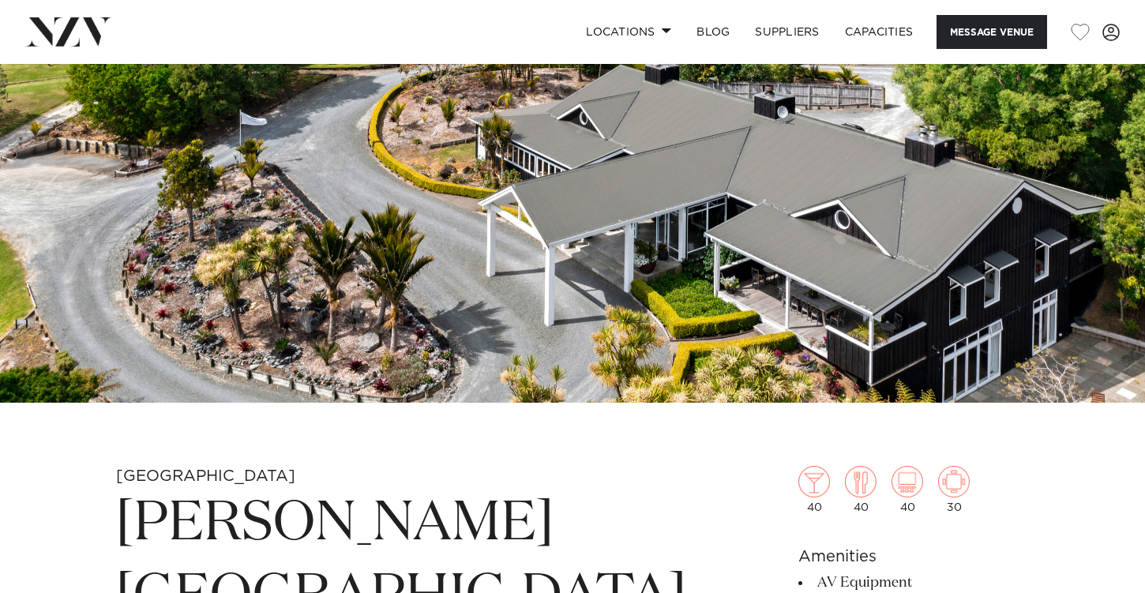
scroll to position [130, 0]
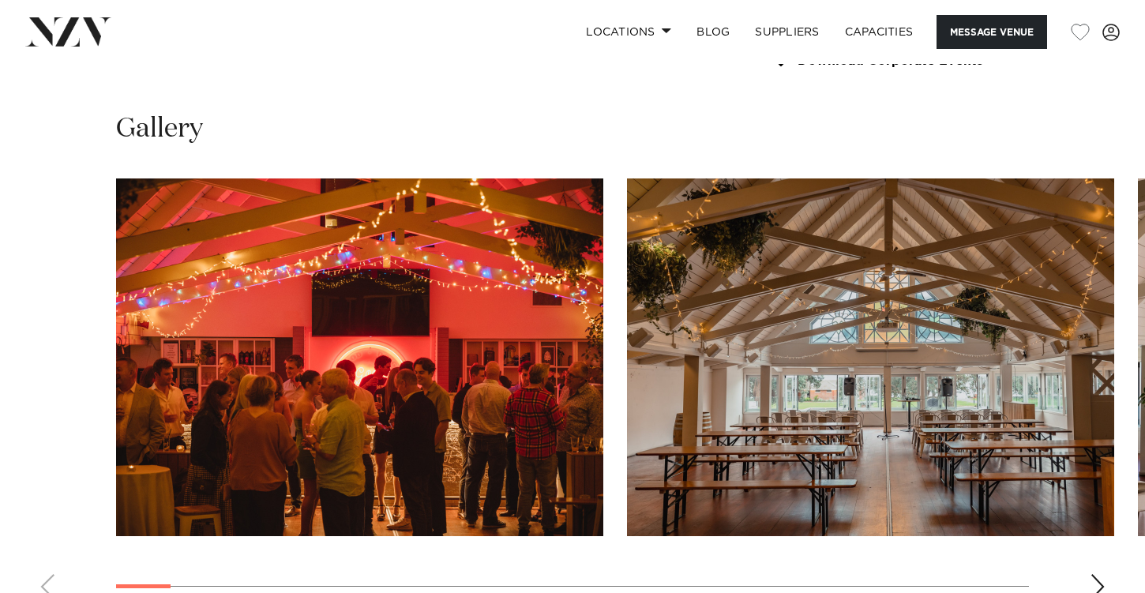
scroll to position [1494, 0]
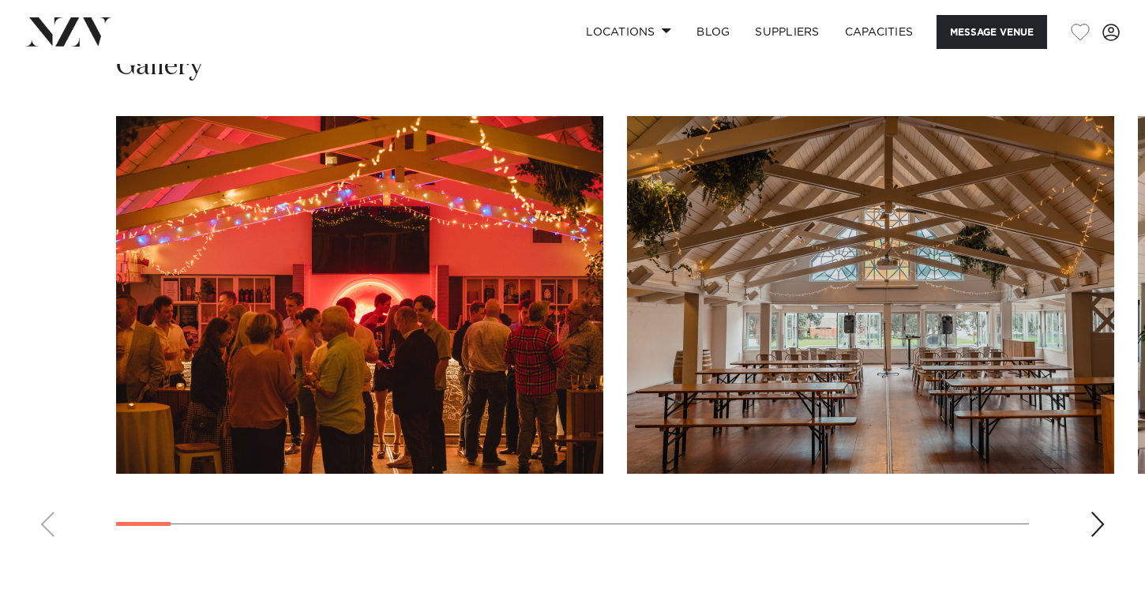
click at [1094, 522] on div "Next slide" at bounding box center [1098, 524] width 16 height 25
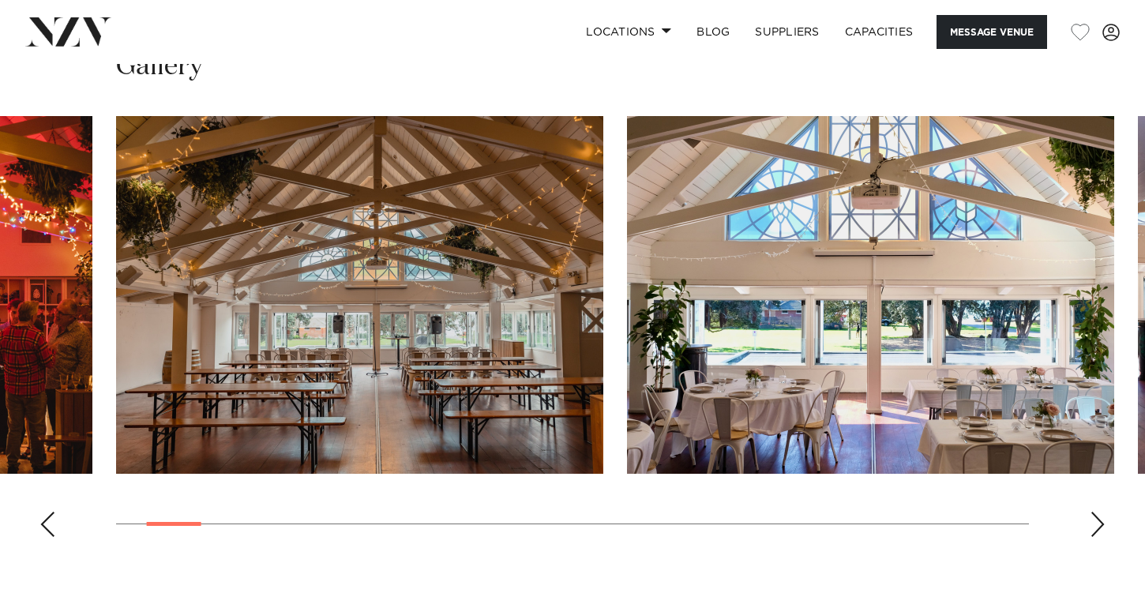
click at [1094, 523] on div "Next slide" at bounding box center [1098, 524] width 16 height 25
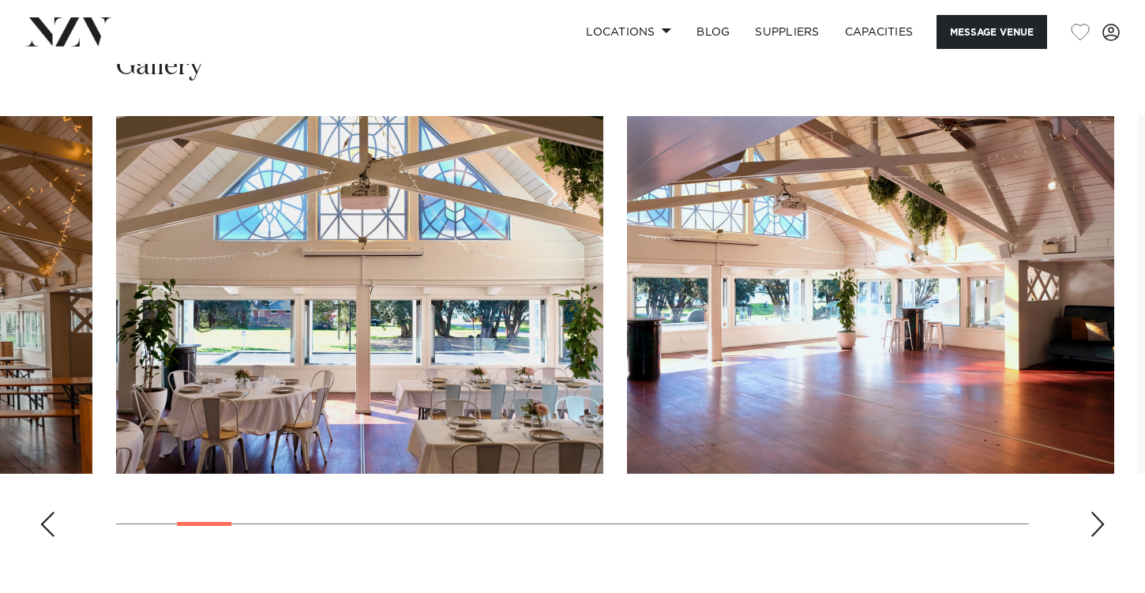
click at [1096, 524] on div "Next slide" at bounding box center [1098, 524] width 16 height 25
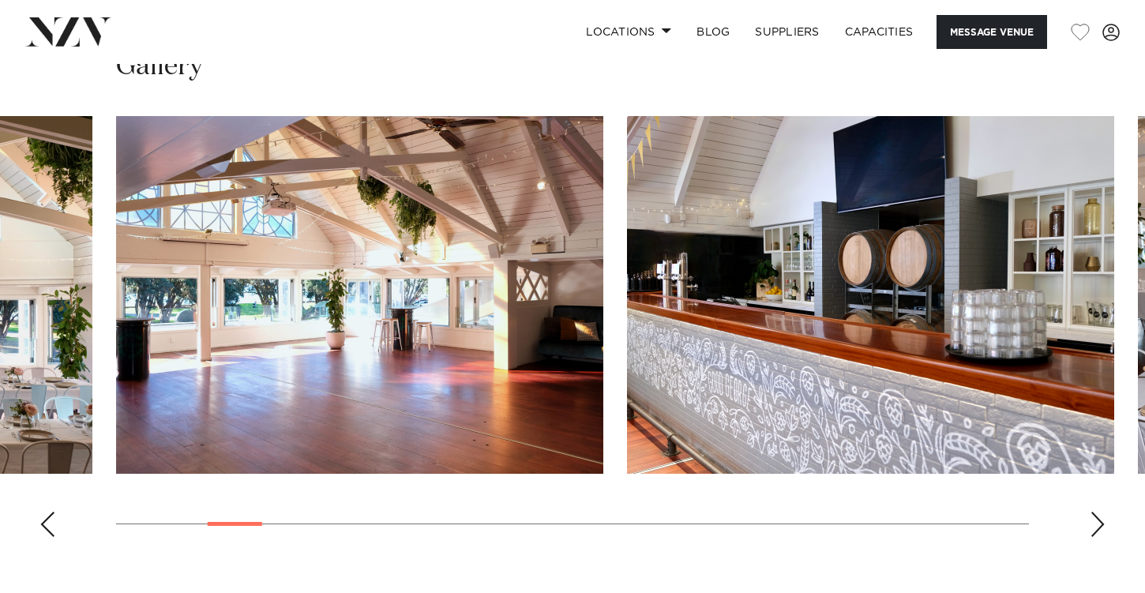
click at [1097, 524] on div "Next slide" at bounding box center [1098, 524] width 16 height 25
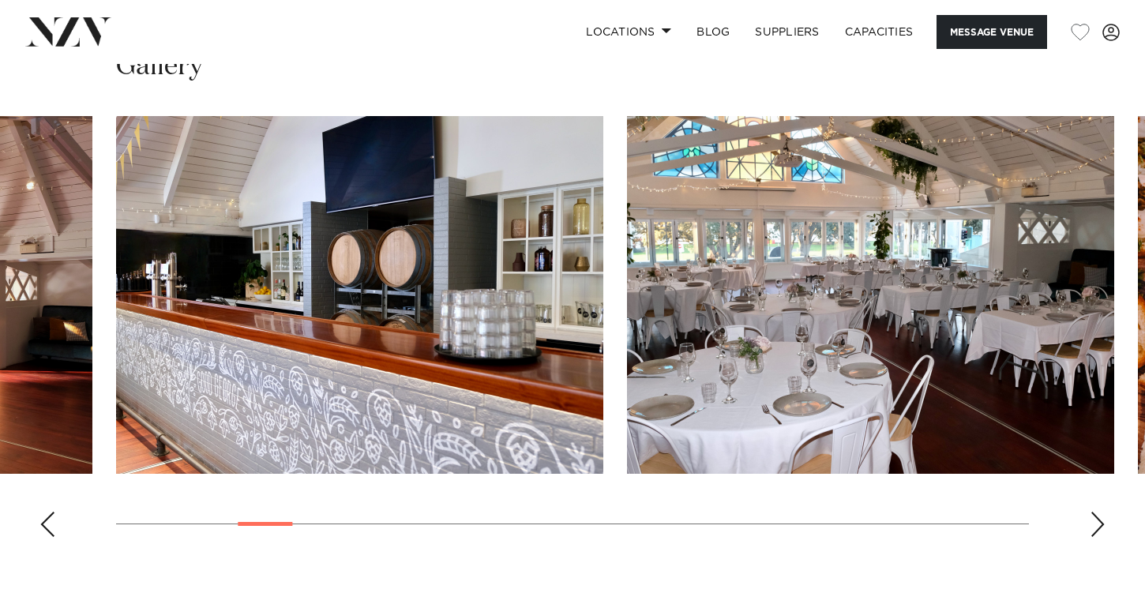
click at [1097, 524] on div "Next slide" at bounding box center [1098, 524] width 16 height 25
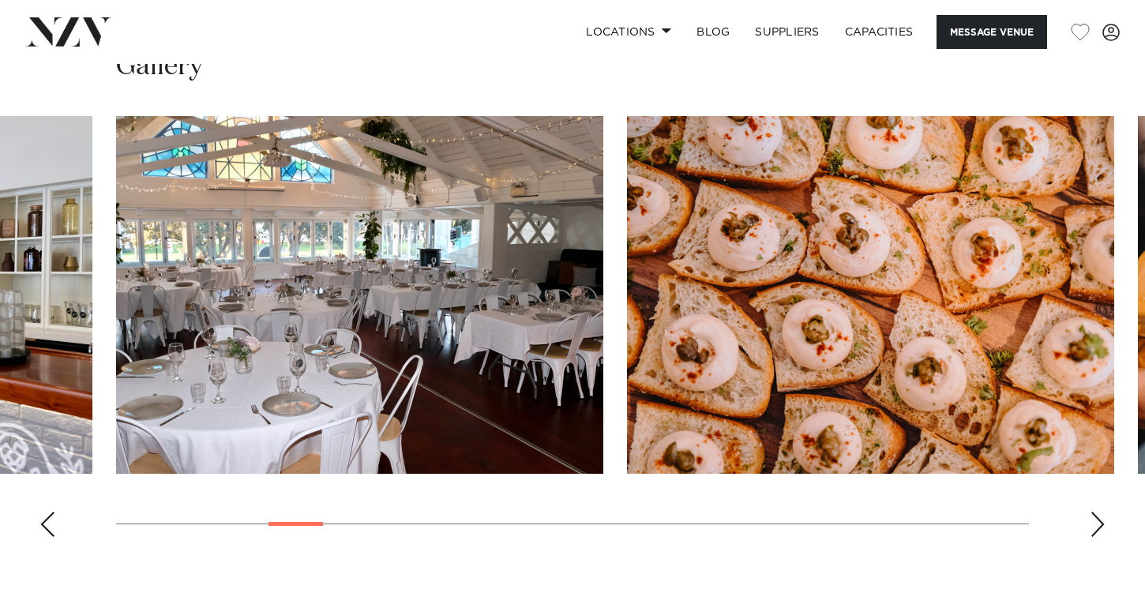
click at [1097, 524] on div "Next slide" at bounding box center [1098, 524] width 16 height 25
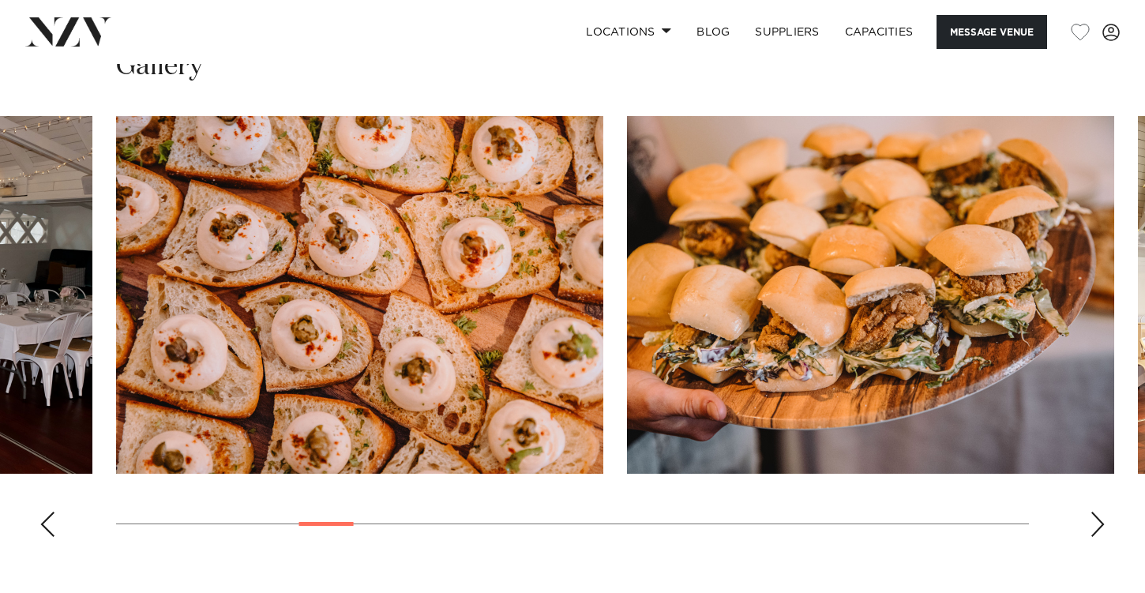
click at [1097, 524] on div "Next slide" at bounding box center [1098, 524] width 16 height 25
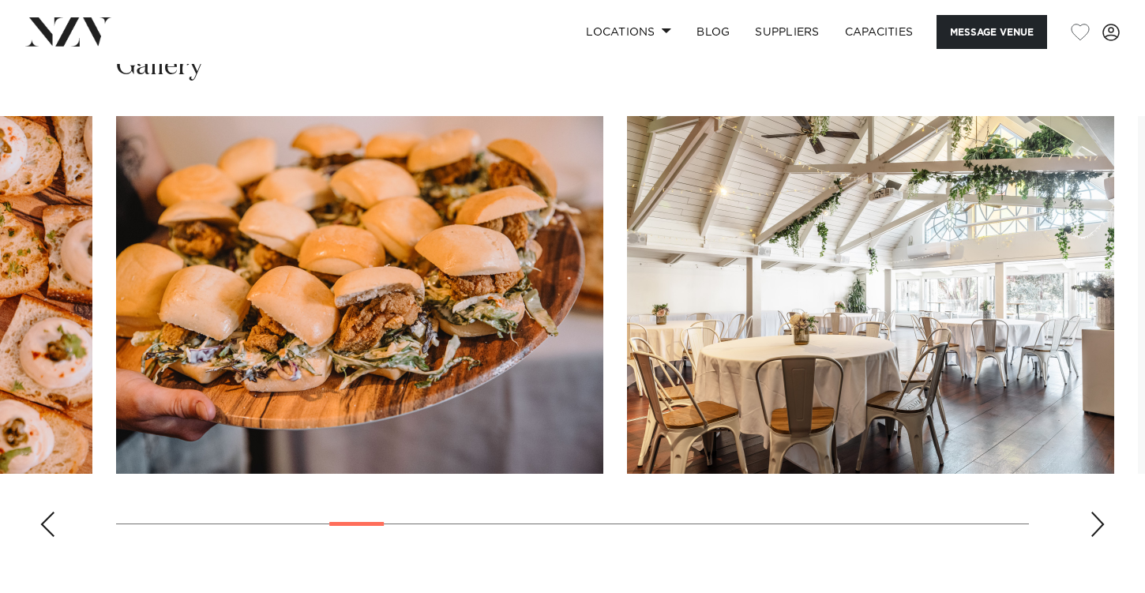
click at [1098, 525] on div "Next slide" at bounding box center [1098, 524] width 16 height 25
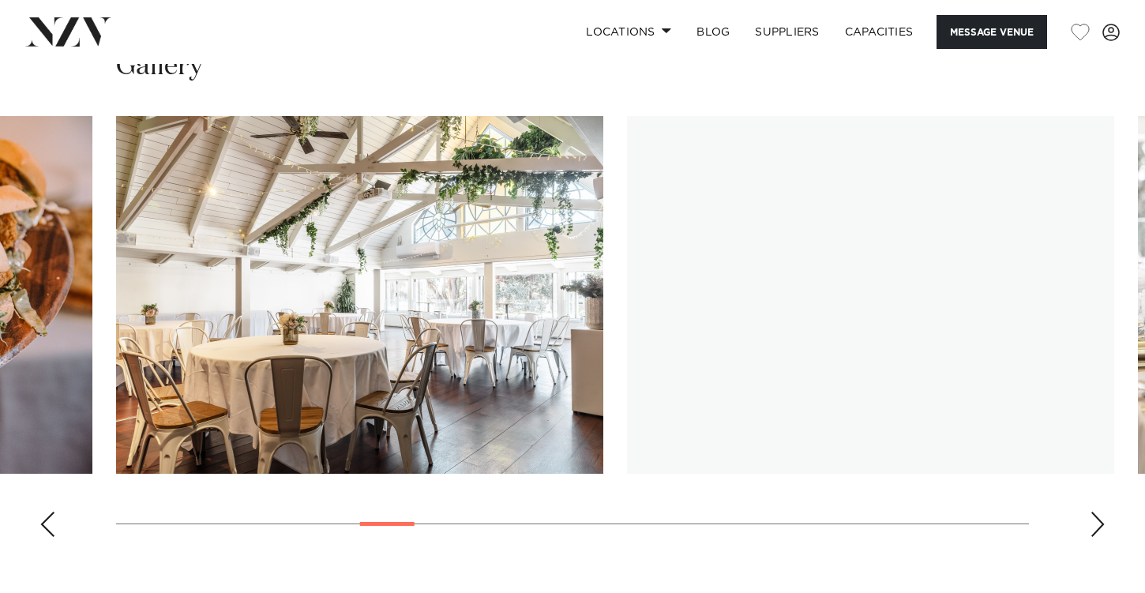
click at [1098, 525] on div "Next slide" at bounding box center [1098, 524] width 16 height 25
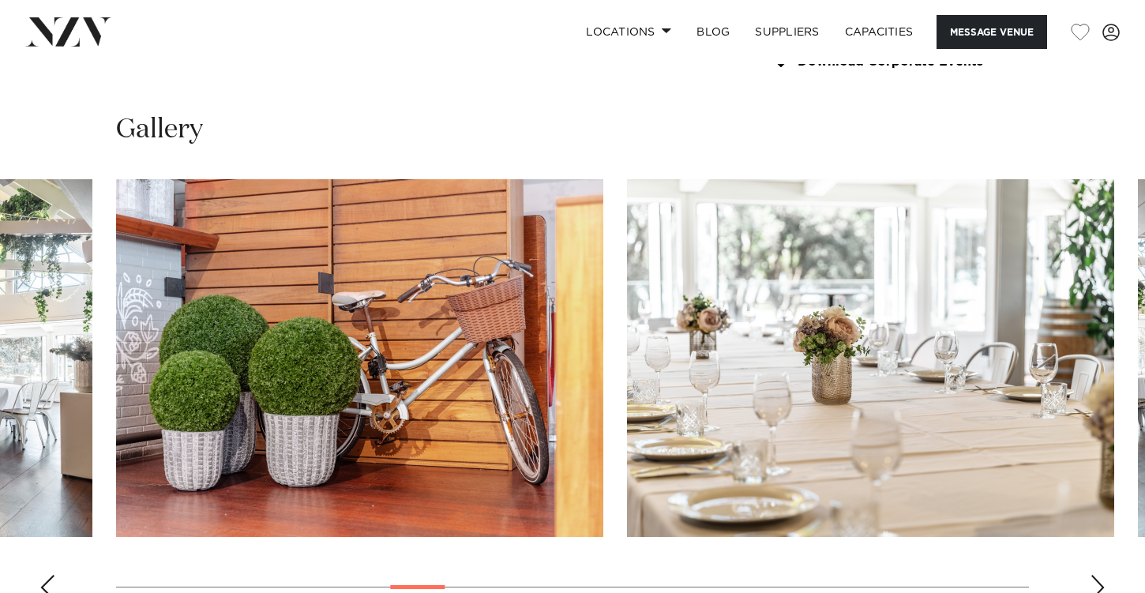
scroll to position [1405, 0]
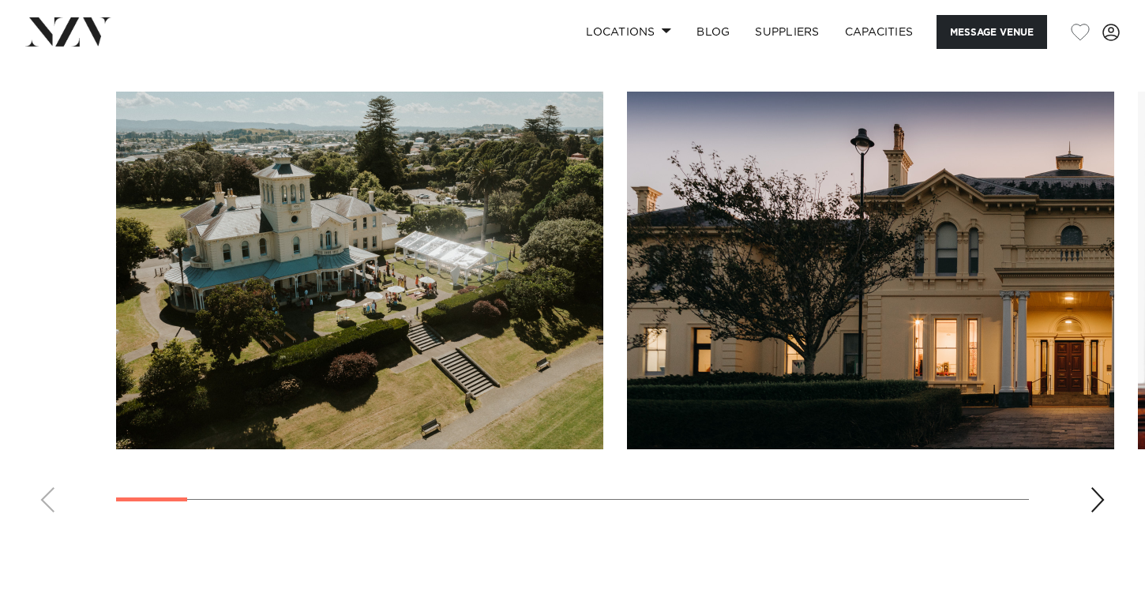
scroll to position [1525, 0]
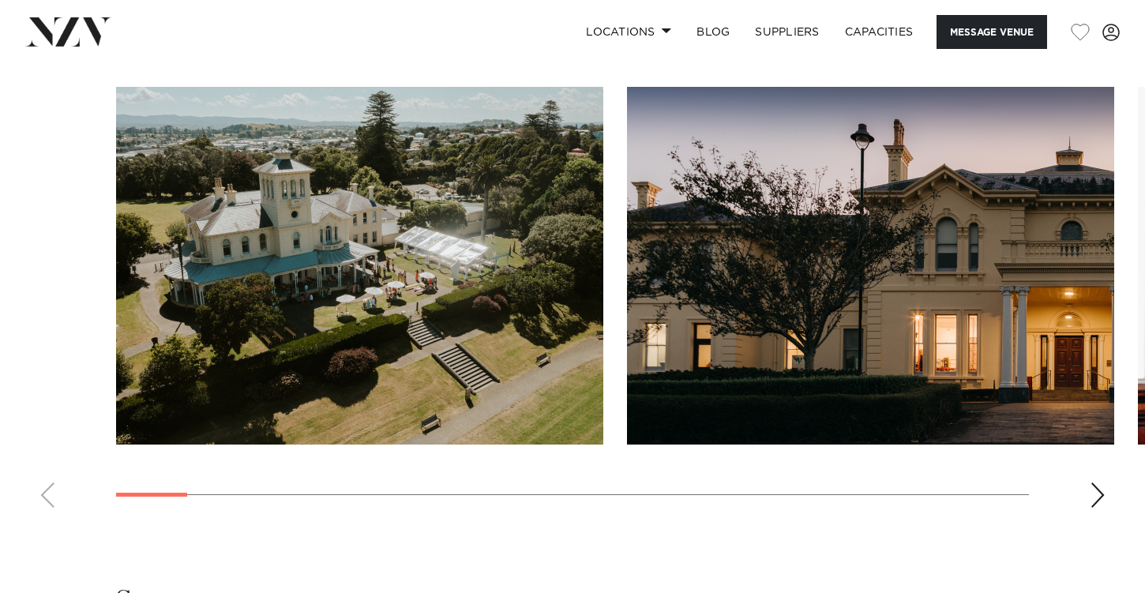
click at [1088, 437] on swiper-container at bounding box center [572, 304] width 1145 height 434
click at [1090, 482] on div "Next slide" at bounding box center [1098, 494] width 16 height 25
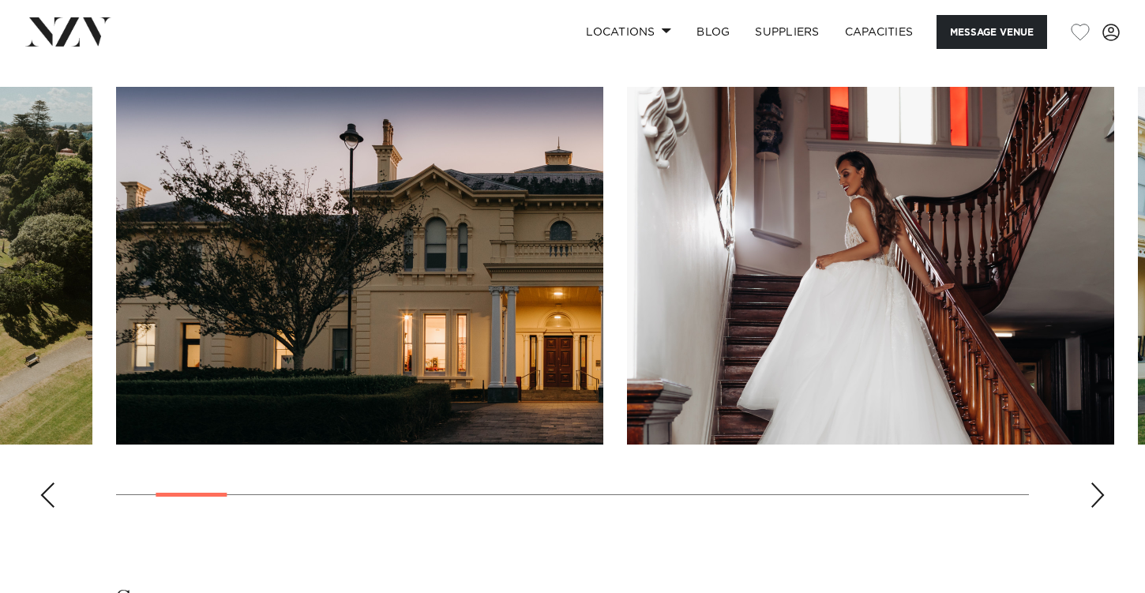
click at [1090, 482] on div "Next slide" at bounding box center [1098, 494] width 16 height 25
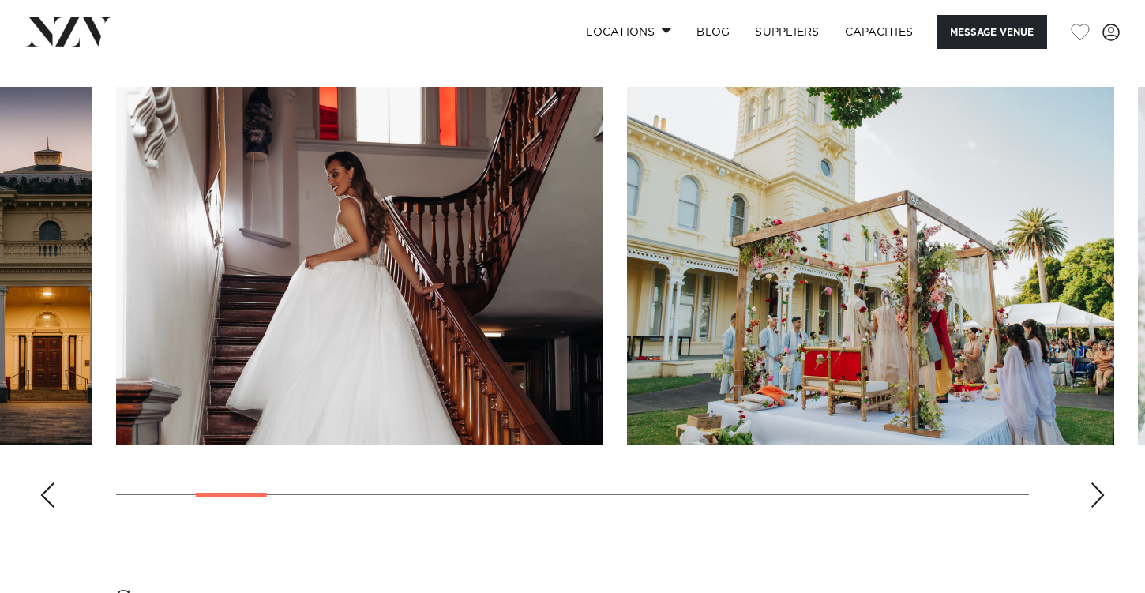
click at [1090, 482] on div "Next slide" at bounding box center [1098, 494] width 16 height 25
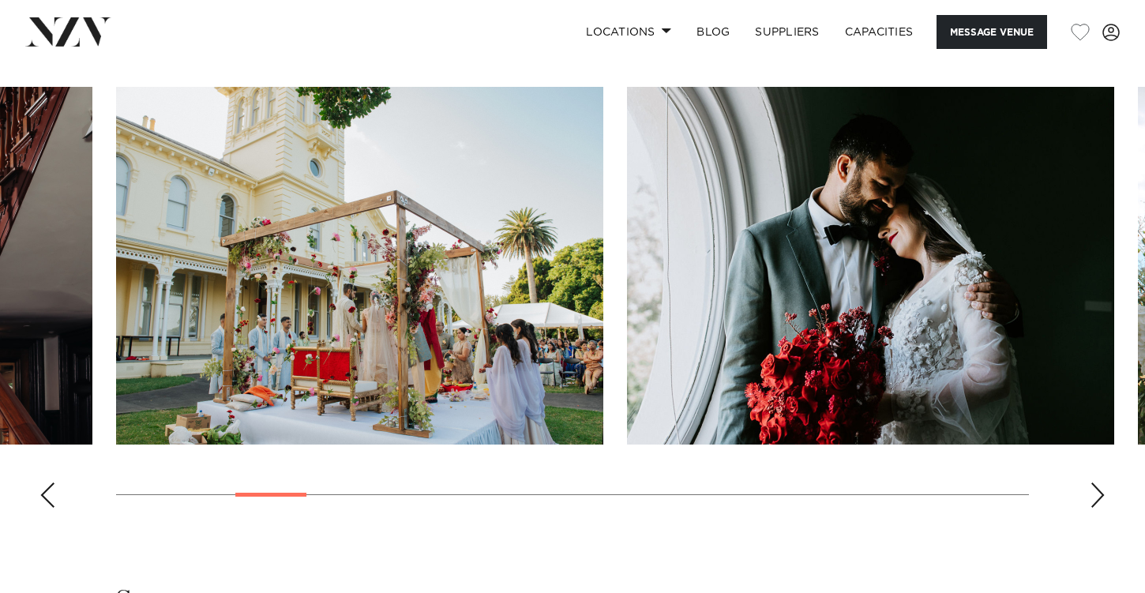
click at [1090, 482] on div "Next slide" at bounding box center [1098, 494] width 16 height 25
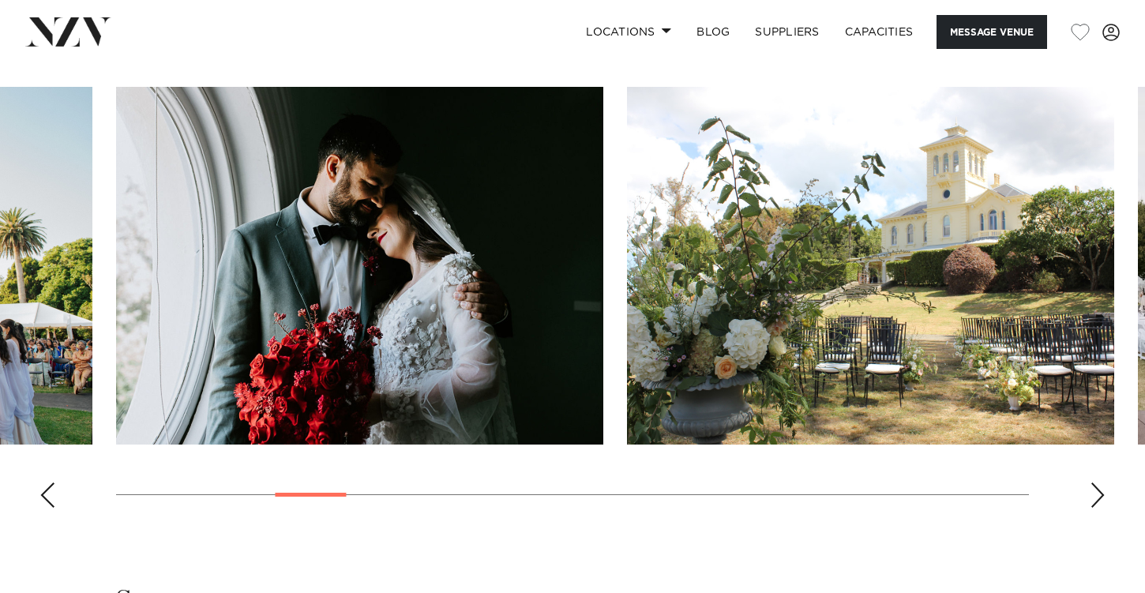
click at [1090, 482] on div "Next slide" at bounding box center [1098, 494] width 16 height 25
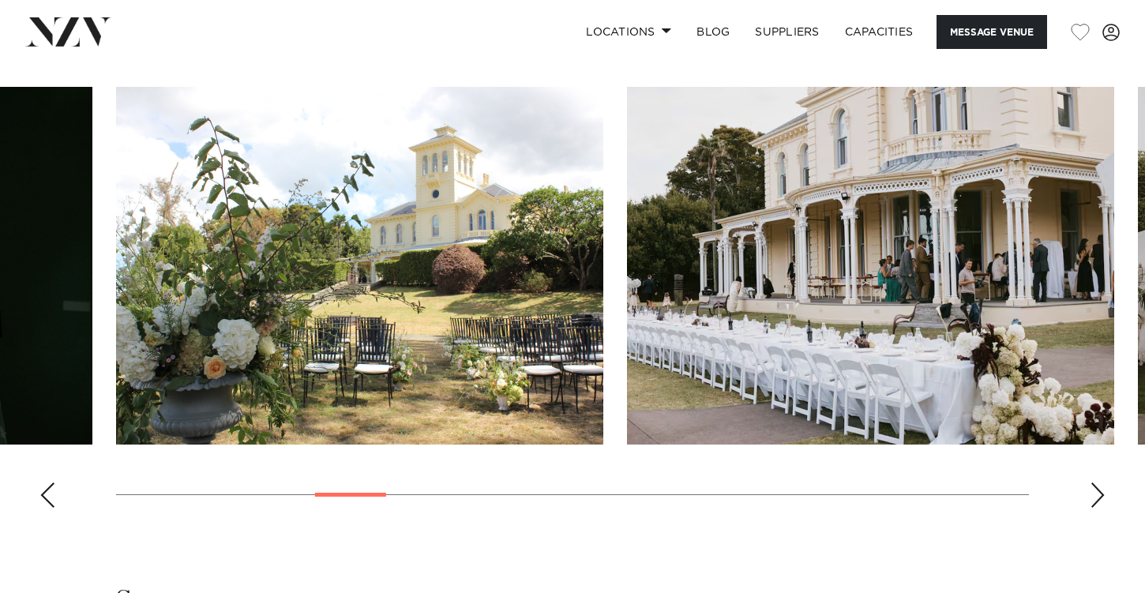
click at [1090, 482] on div "Next slide" at bounding box center [1098, 494] width 16 height 25
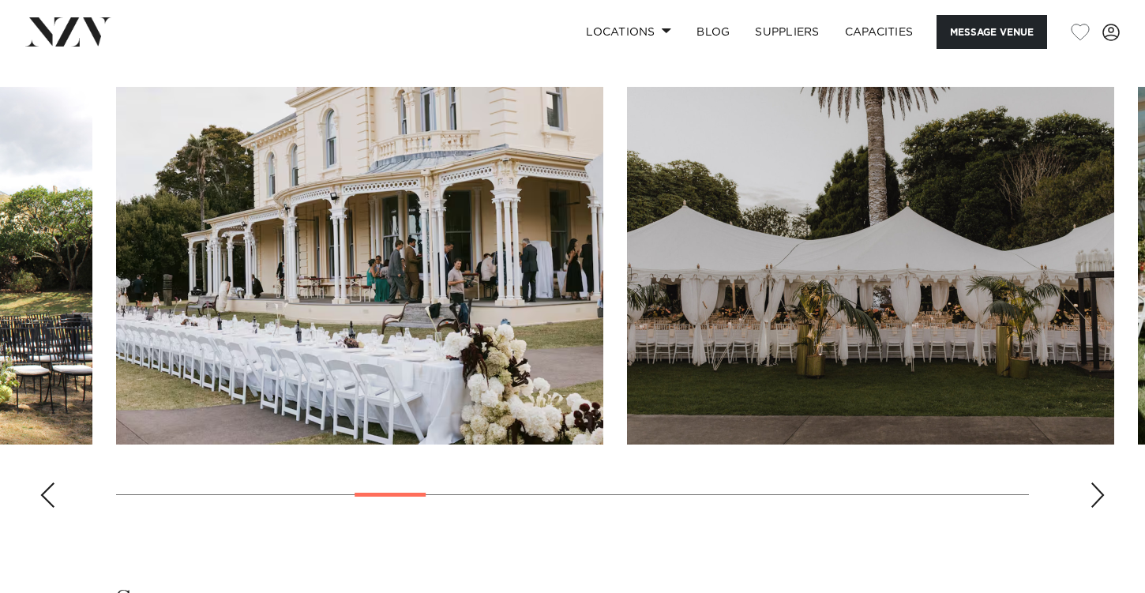
click at [1091, 482] on div "Next slide" at bounding box center [1098, 494] width 16 height 25
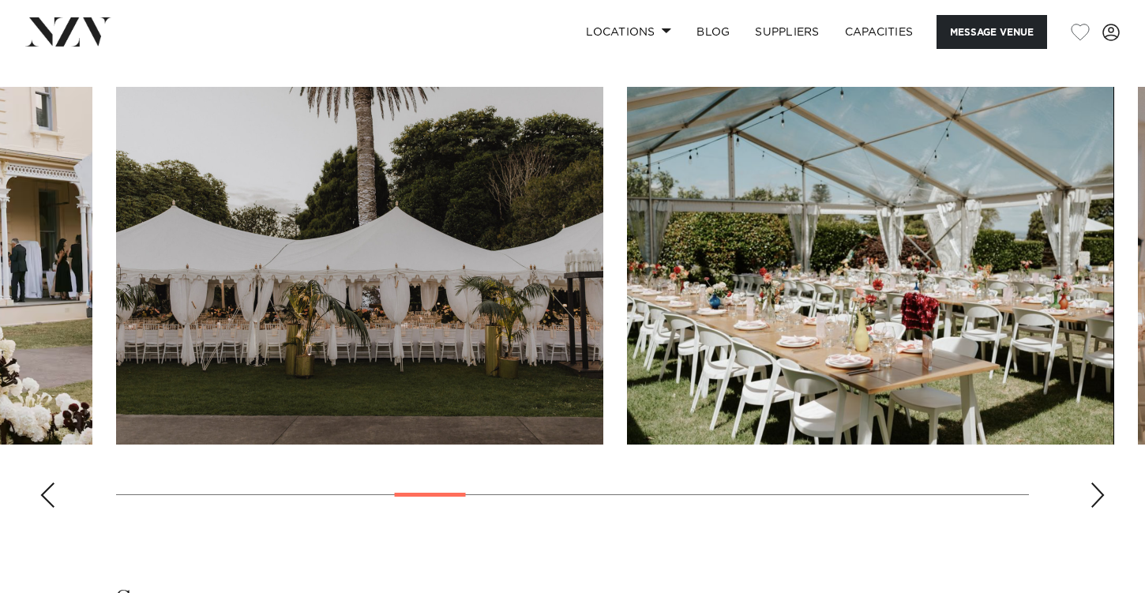
click at [1091, 482] on div "Next slide" at bounding box center [1098, 494] width 16 height 25
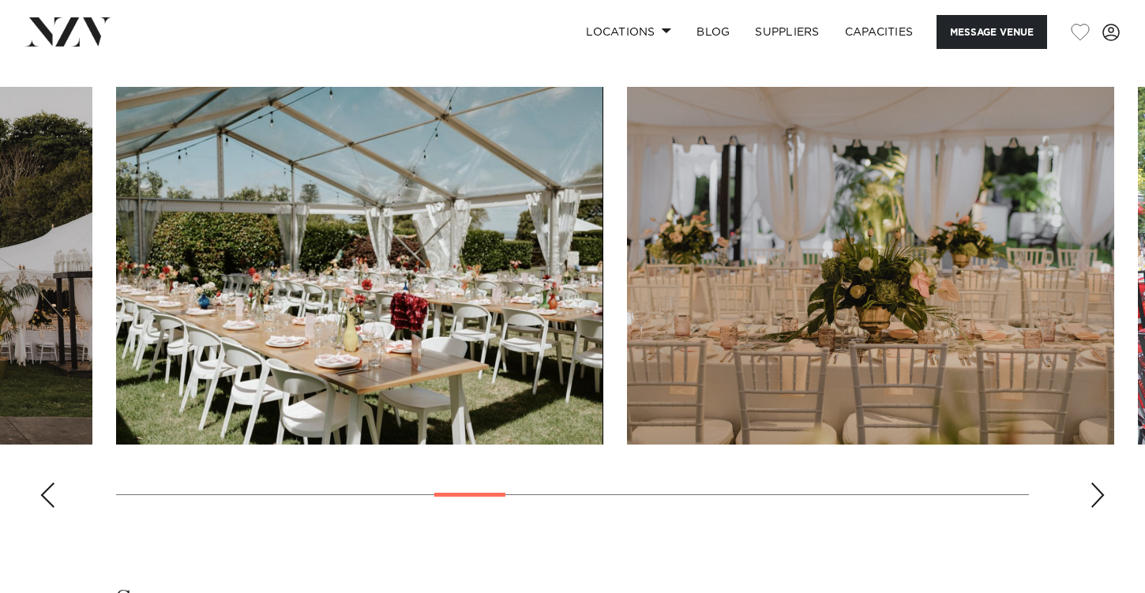
click at [1091, 482] on div "Next slide" at bounding box center [1098, 494] width 16 height 25
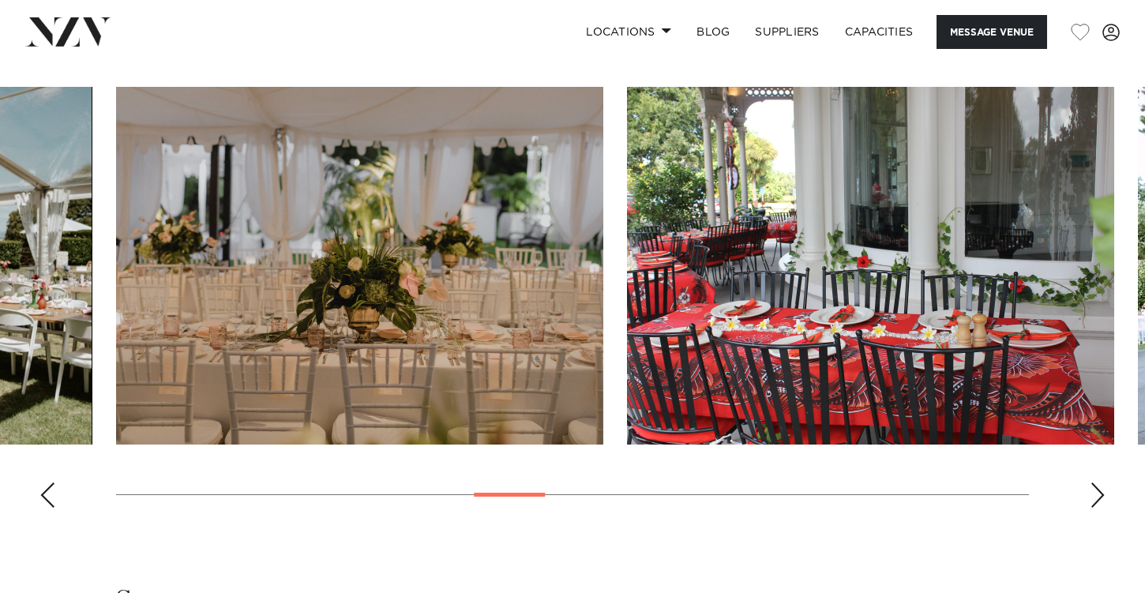
click at [1091, 482] on div "Next slide" at bounding box center [1098, 494] width 16 height 25
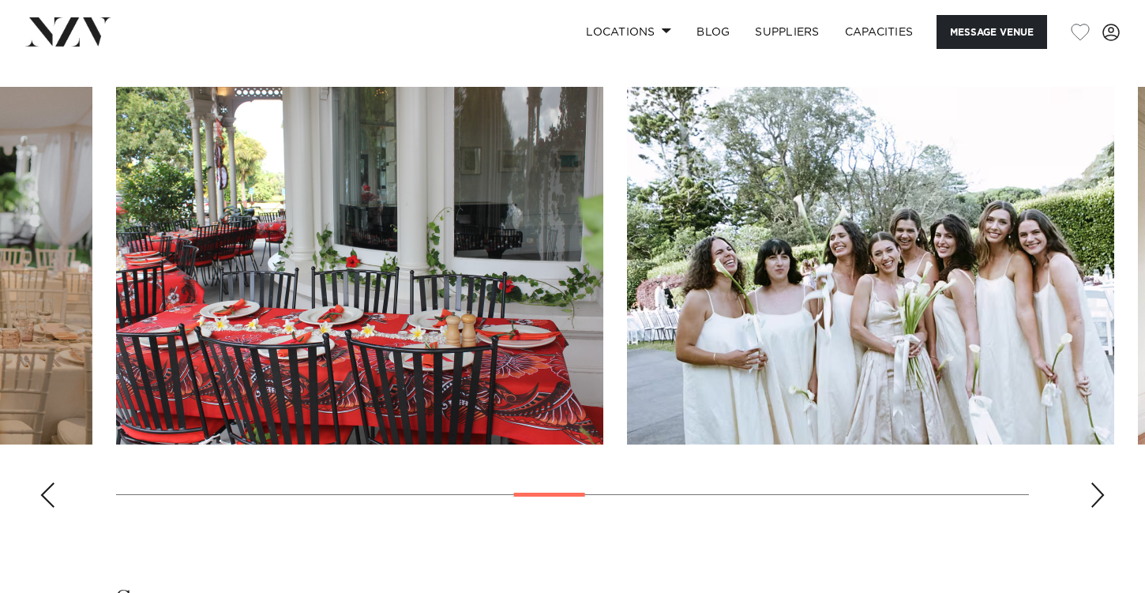
click at [1091, 482] on div "Next slide" at bounding box center [1098, 494] width 16 height 25
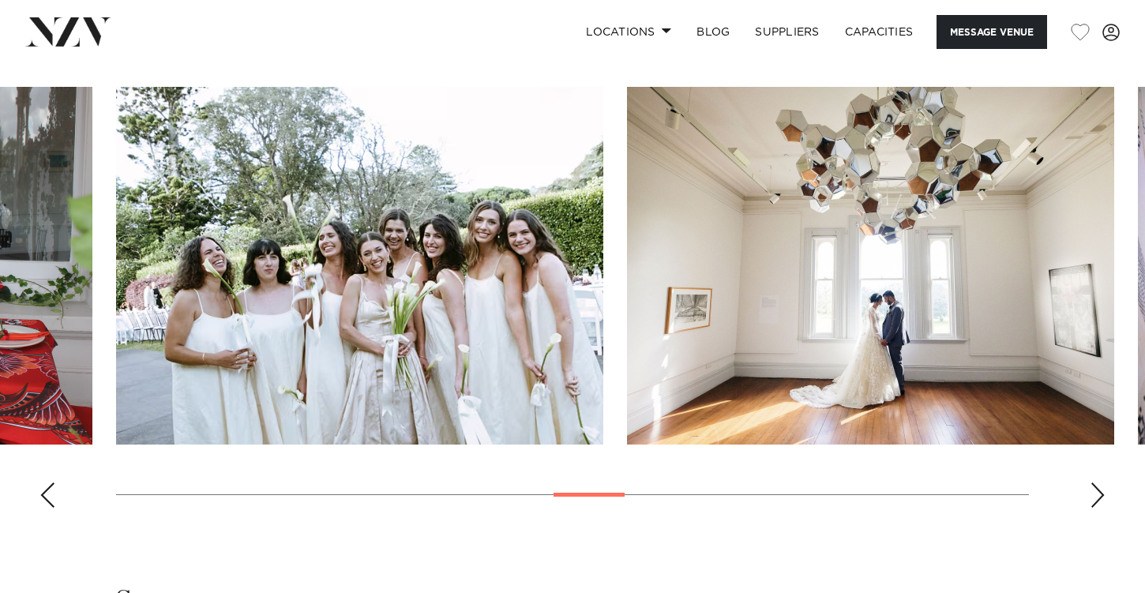
click at [1091, 482] on div "Next slide" at bounding box center [1098, 494] width 16 height 25
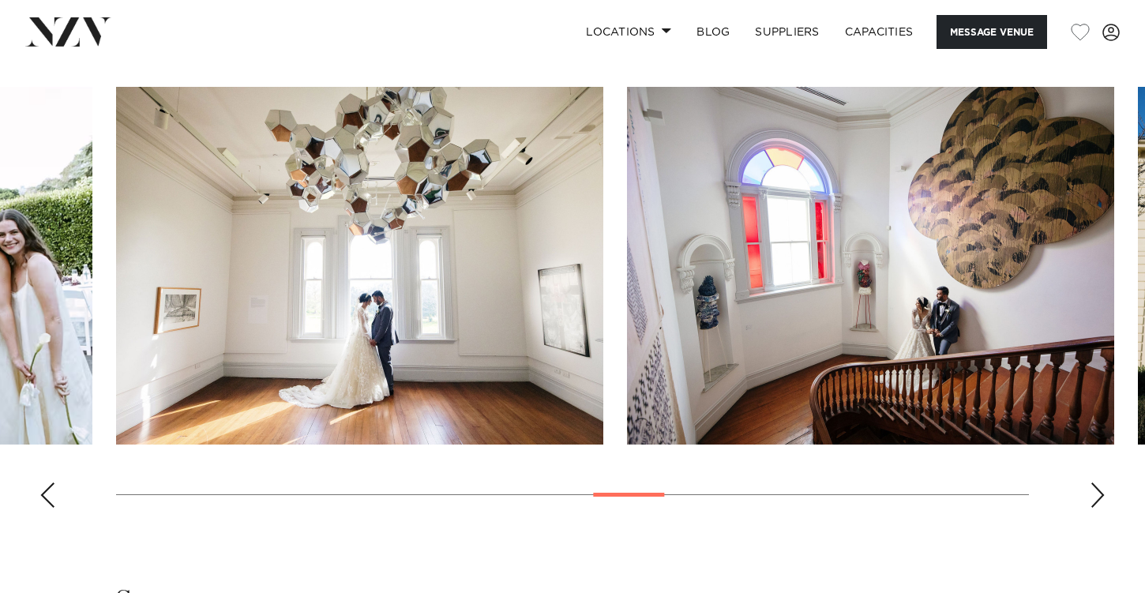
click at [1091, 482] on div "Next slide" at bounding box center [1098, 494] width 16 height 25
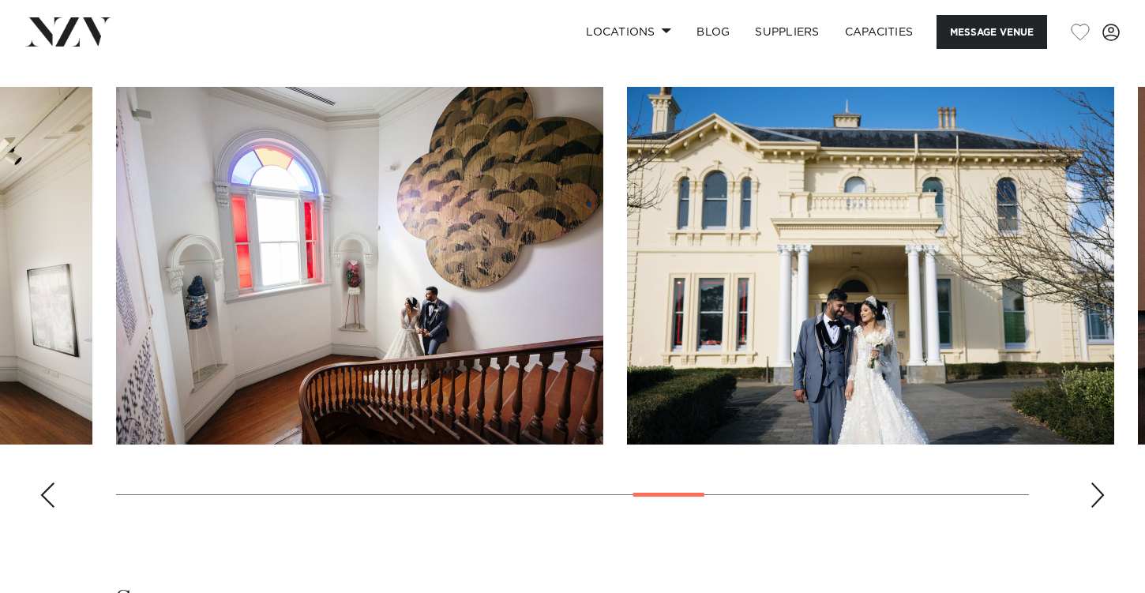
click at [1091, 482] on div "Next slide" at bounding box center [1098, 494] width 16 height 25
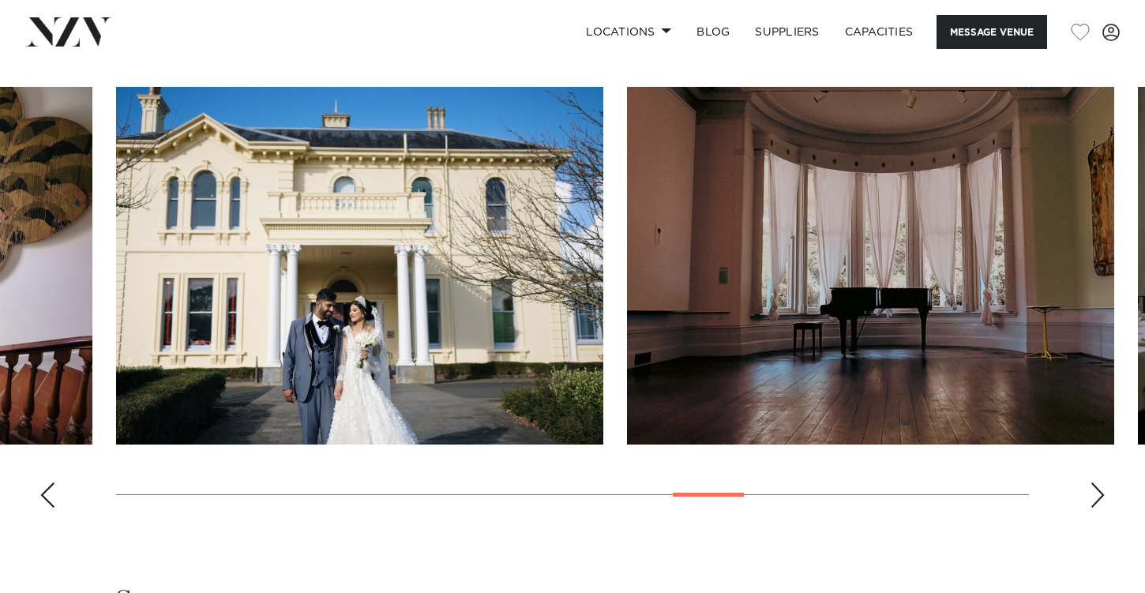
click at [1091, 482] on div "Next slide" at bounding box center [1098, 494] width 16 height 25
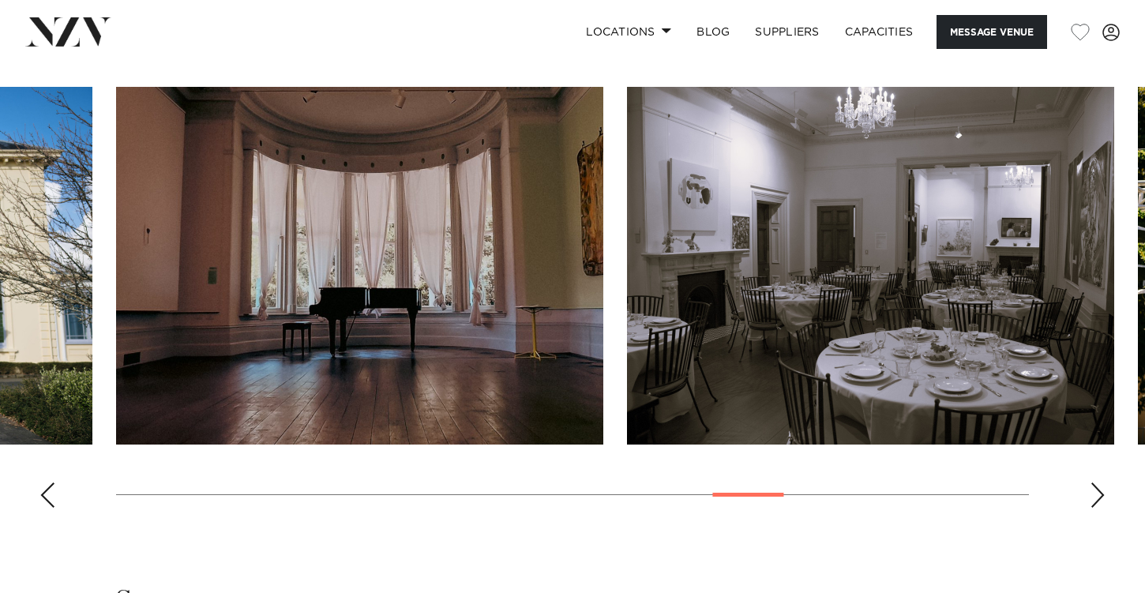
click at [1091, 482] on div "Next slide" at bounding box center [1098, 494] width 16 height 25
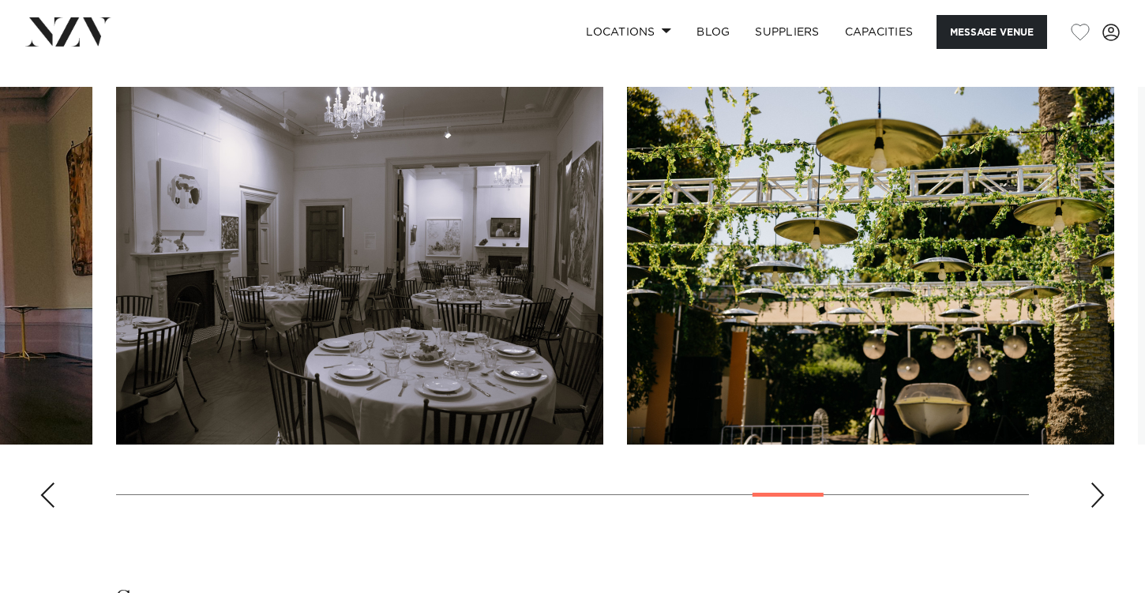
click at [1091, 482] on div "Next slide" at bounding box center [1098, 494] width 16 height 25
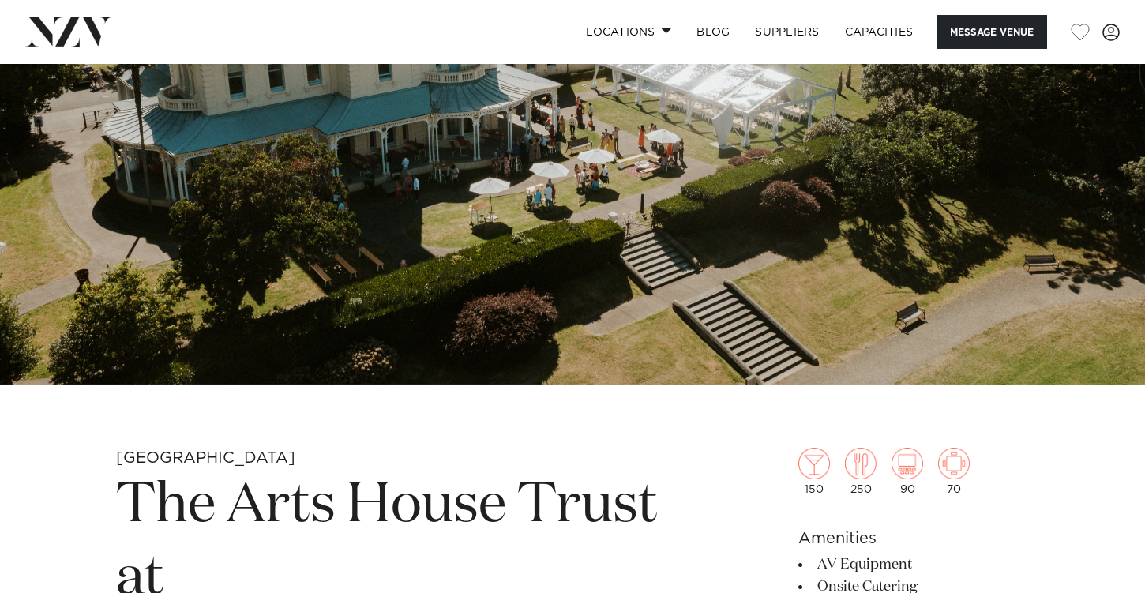
scroll to position [244, 0]
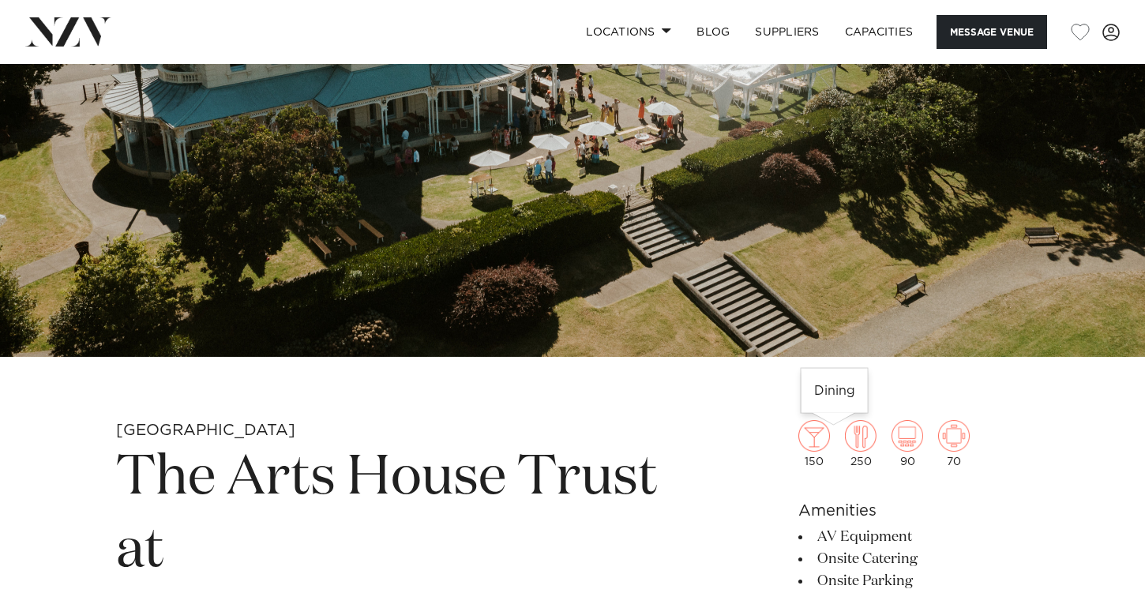
click at [845, 444] on img at bounding box center [861, 436] width 32 height 32
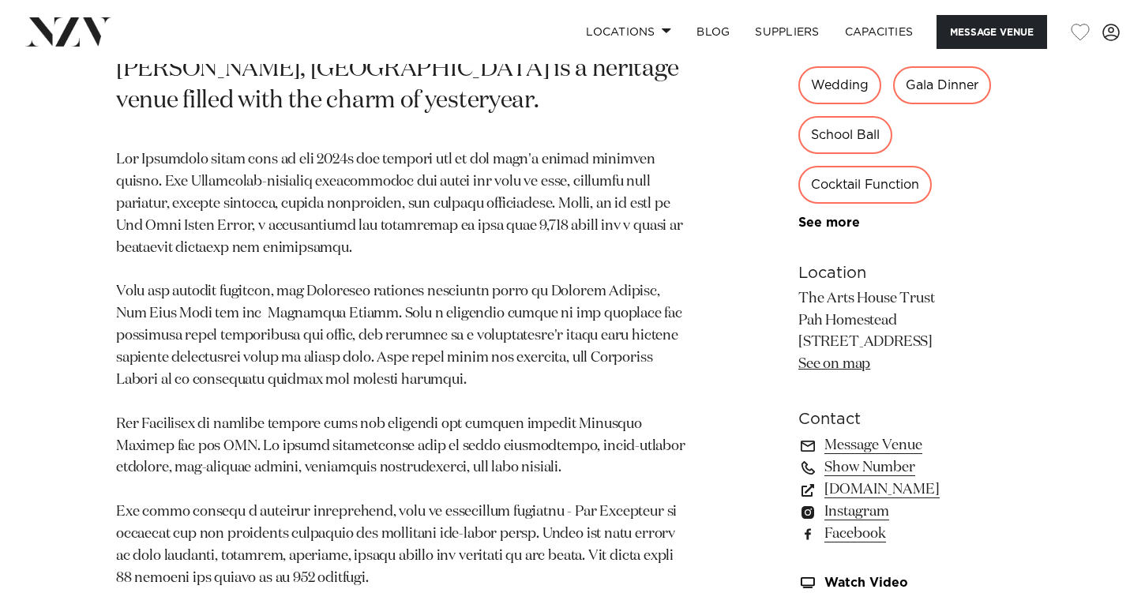
scroll to position [919, 0]
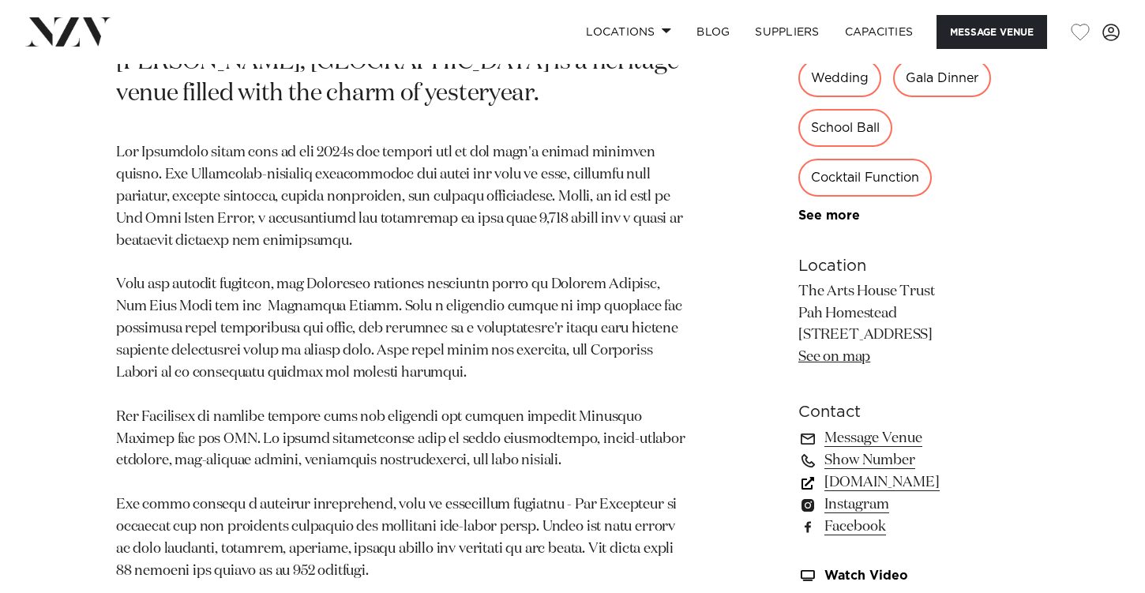
click at [864, 471] on link "www.artshousetrust.co.nz" at bounding box center [913, 482] width 231 height 22
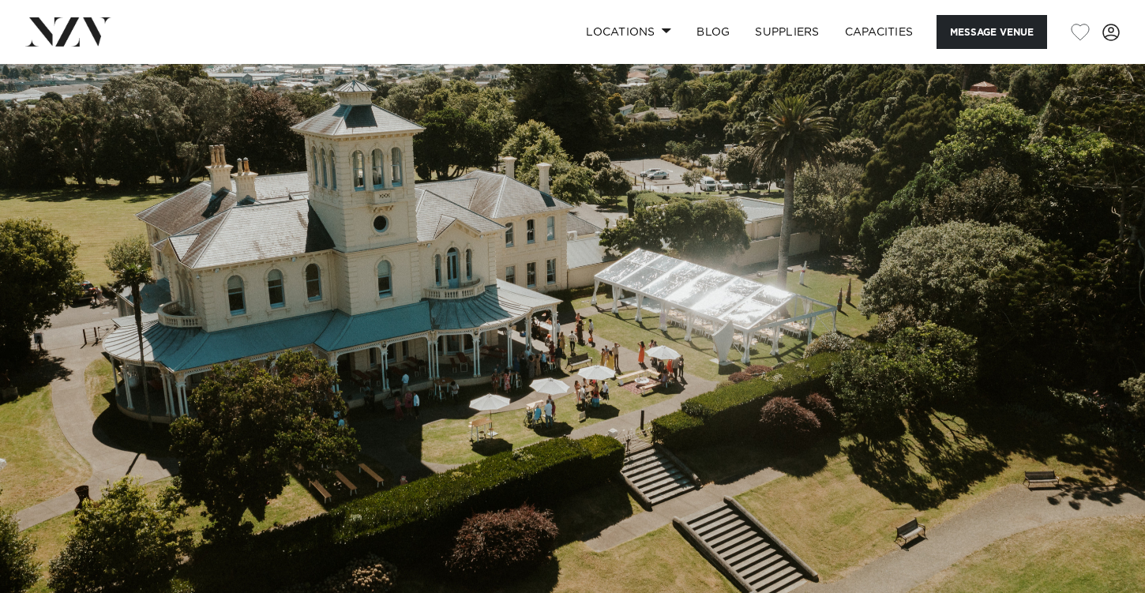
scroll to position [0, 0]
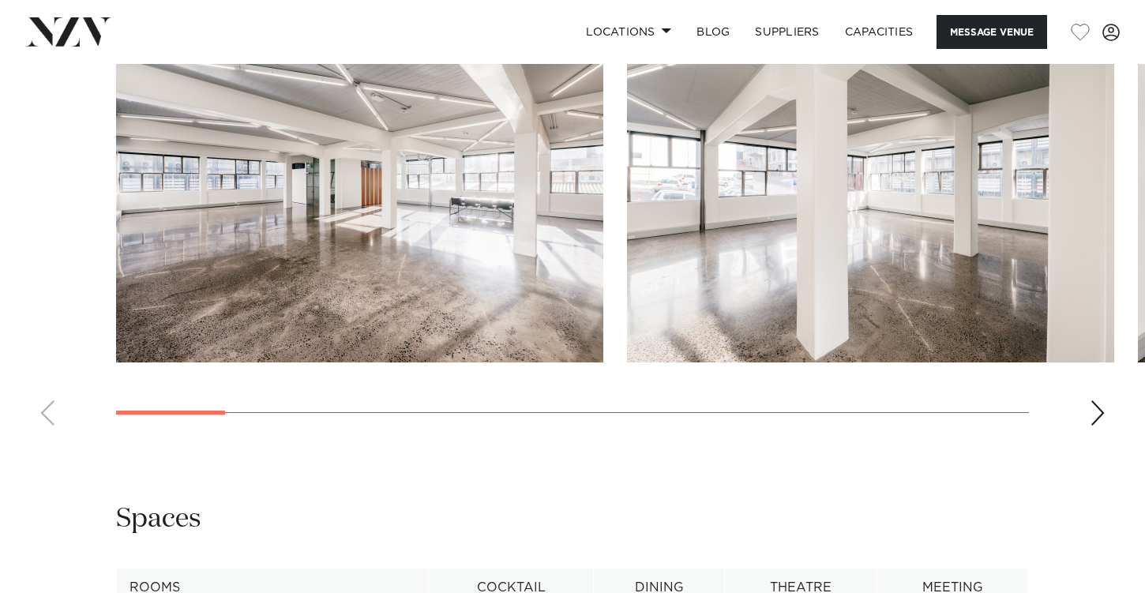
scroll to position [1481, 0]
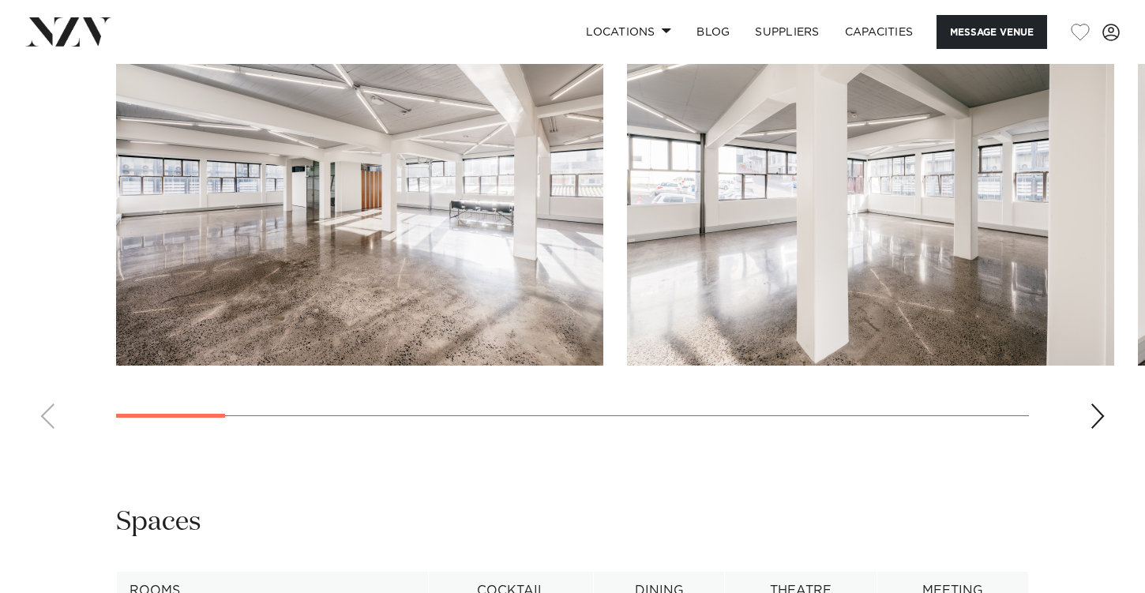
click at [1085, 406] on swiper-container at bounding box center [572, 225] width 1145 height 434
click at [1094, 409] on div "Next slide" at bounding box center [1098, 416] width 16 height 25
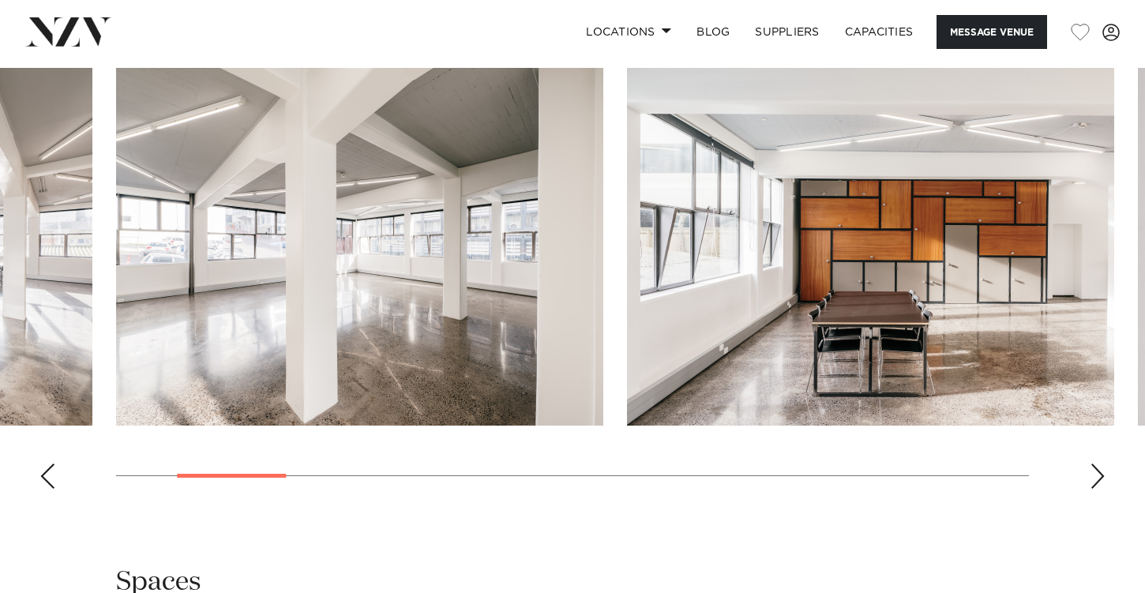
scroll to position [1418, 0]
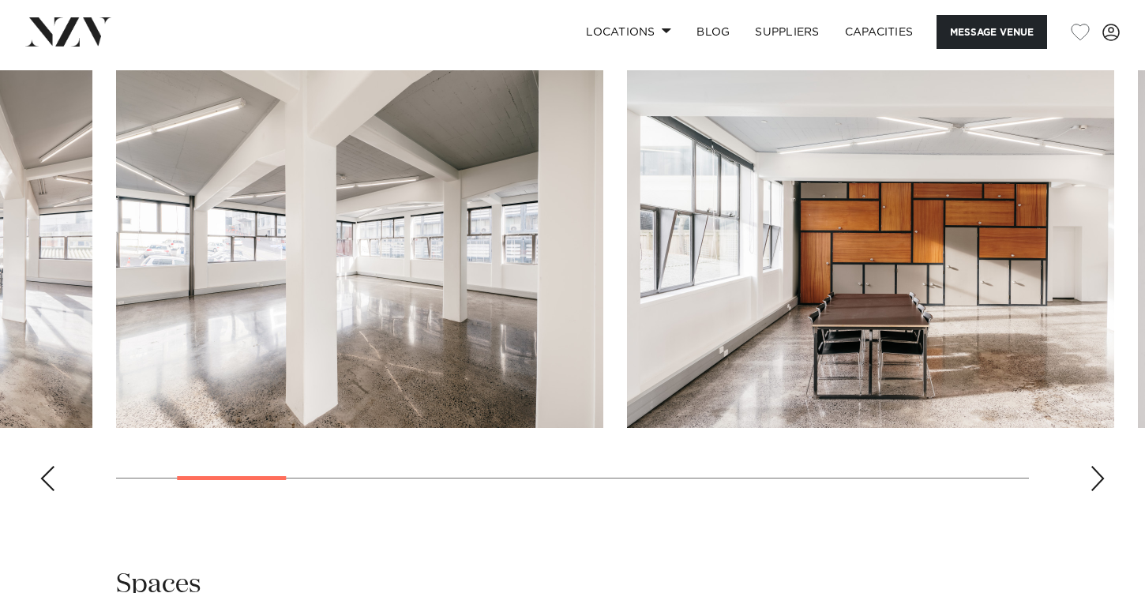
click at [1092, 479] on div "Next slide" at bounding box center [1098, 478] width 16 height 25
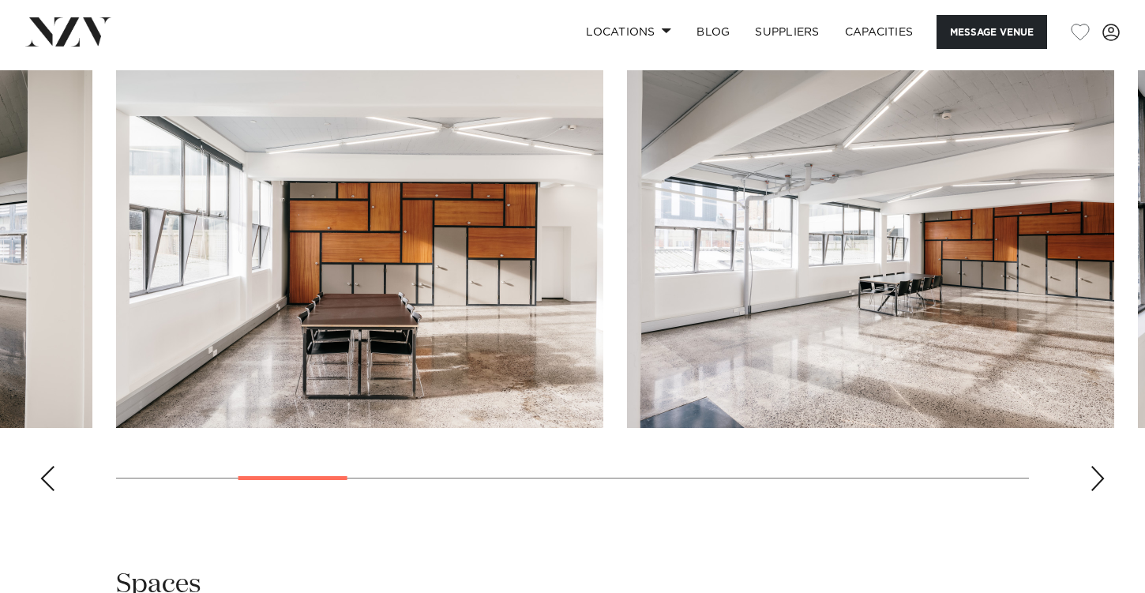
click at [1092, 479] on div "Next slide" at bounding box center [1098, 478] width 16 height 25
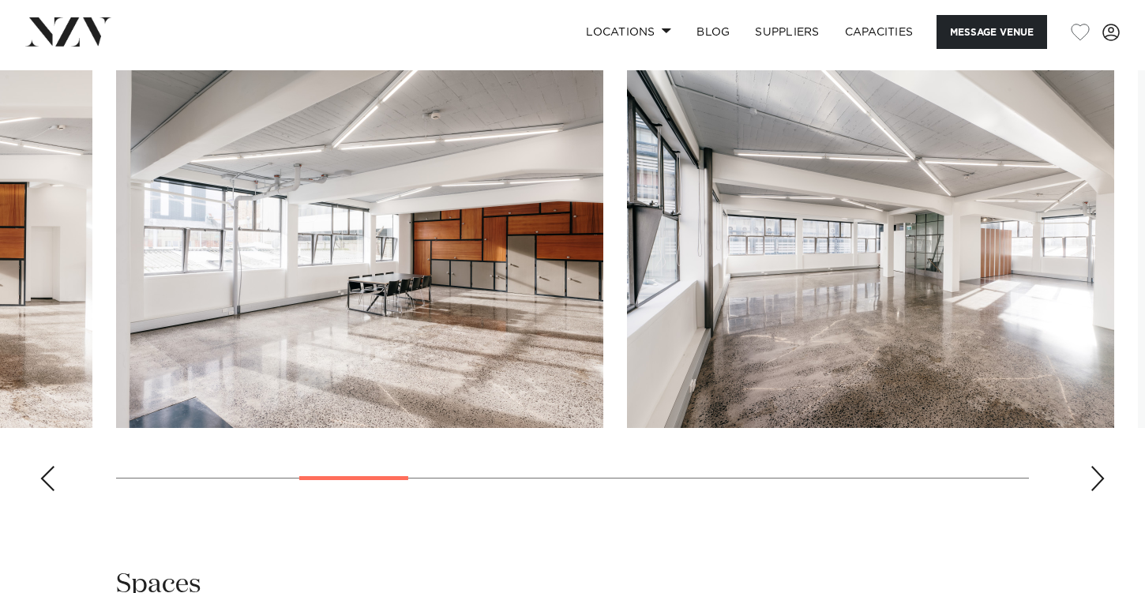
click at [1092, 479] on div "Next slide" at bounding box center [1098, 478] width 16 height 25
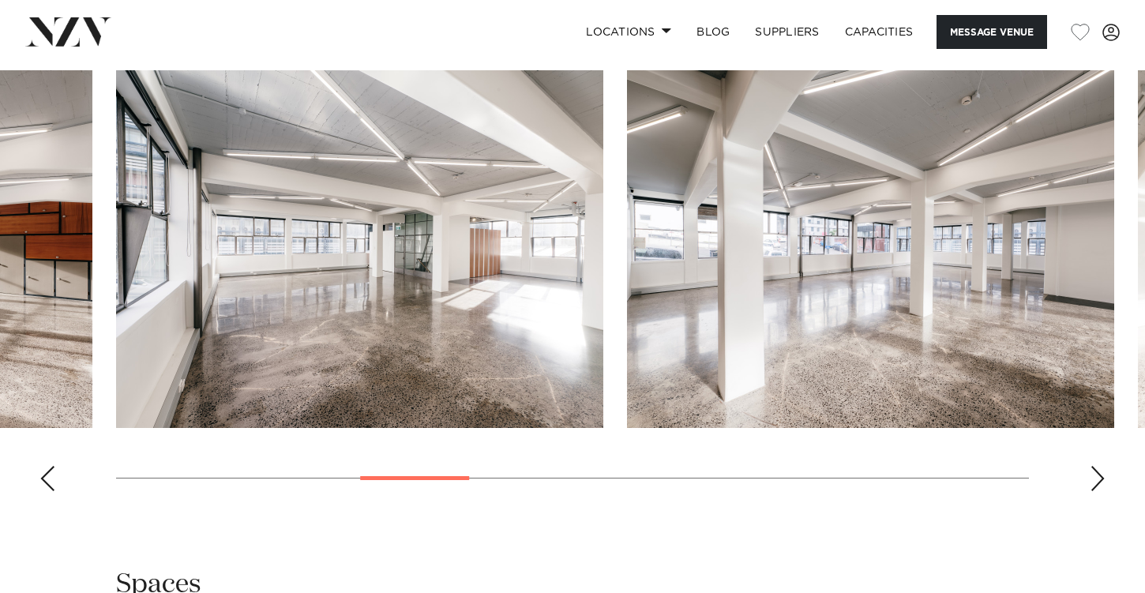
click at [1092, 479] on div "Next slide" at bounding box center [1098, 478] width 16 height 25
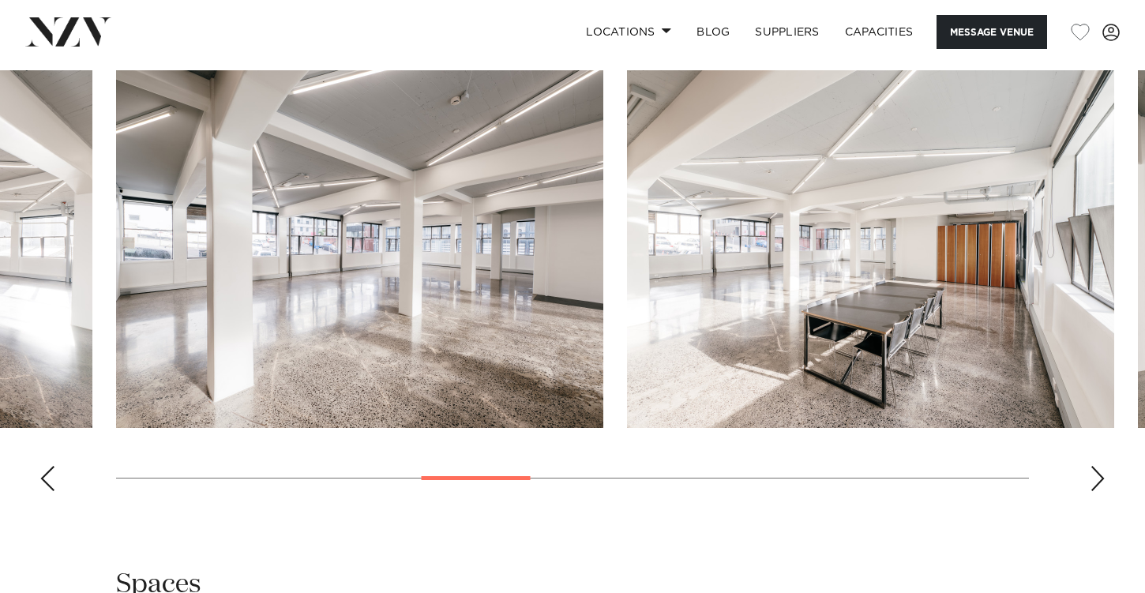
click at [1092, 479] on div "Next slide" at bounding box center [1098, 478] width 16 height 25
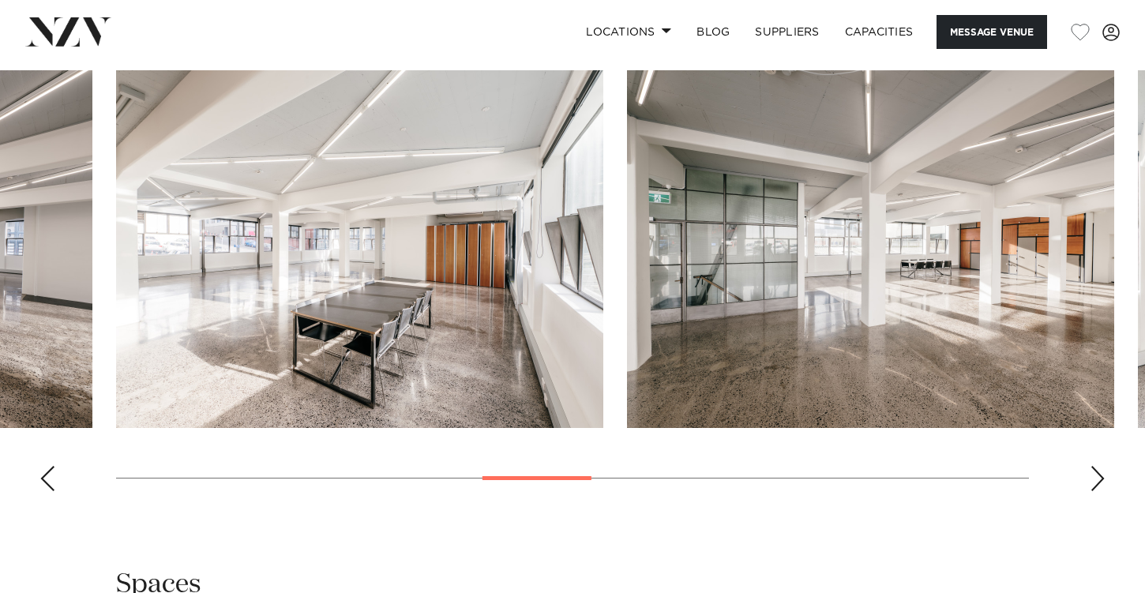
click at [1092, 479] on div "Next slide" at bounding box center [1098, 478] width 16 height 25
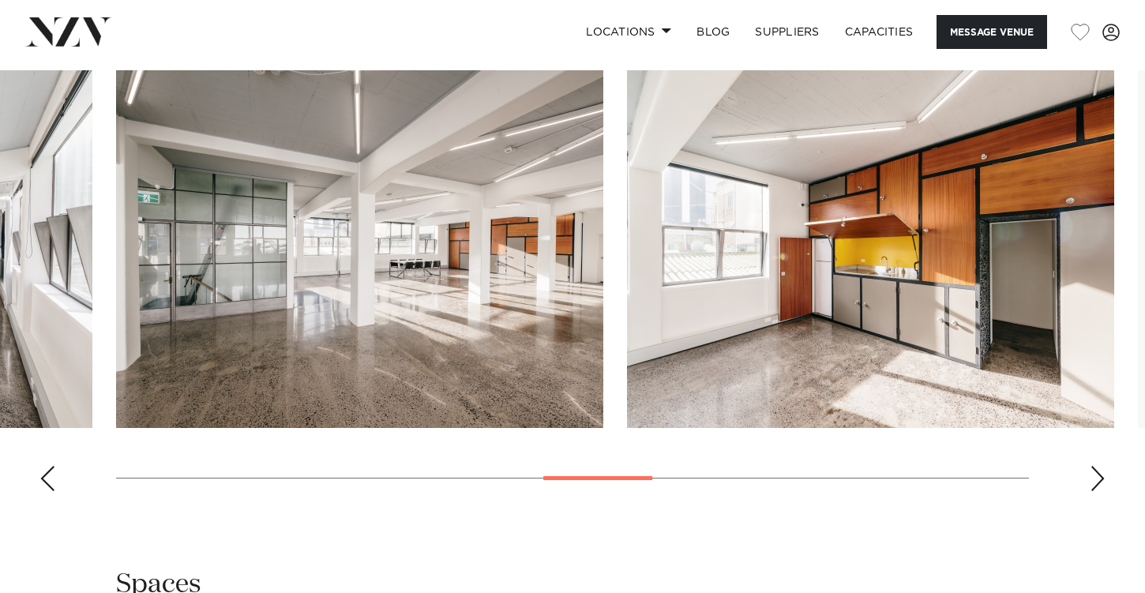
click at [1092, 479] on div "Next slide" at bounding box center [1098, 478] width 16 height 25
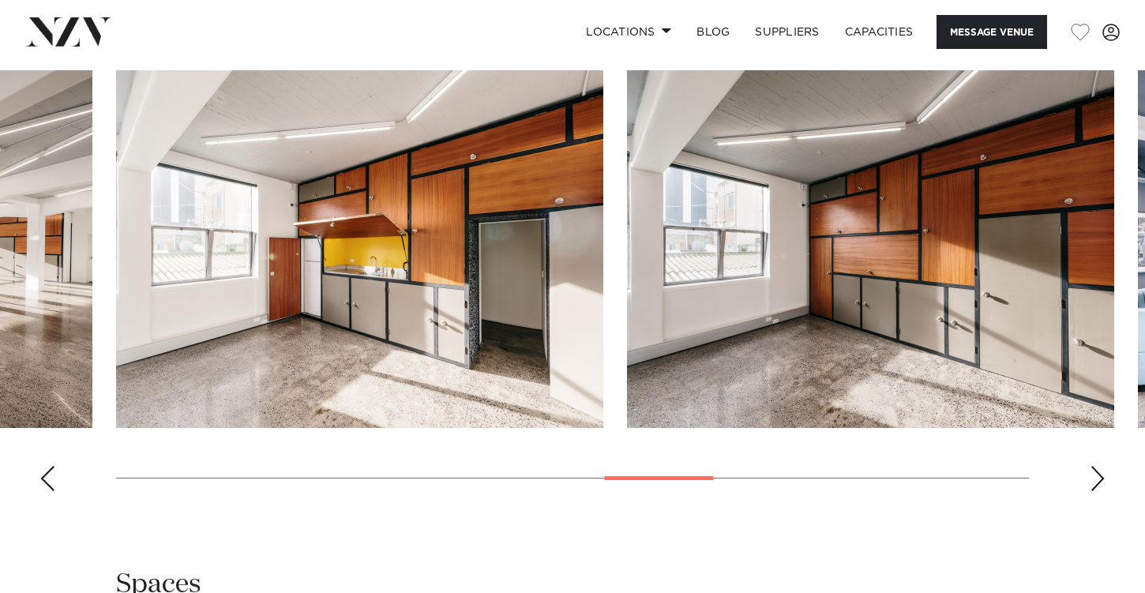
click at [1091, 479] on div "Next slide" at bounding box center [1098, 478] width 16 height 25
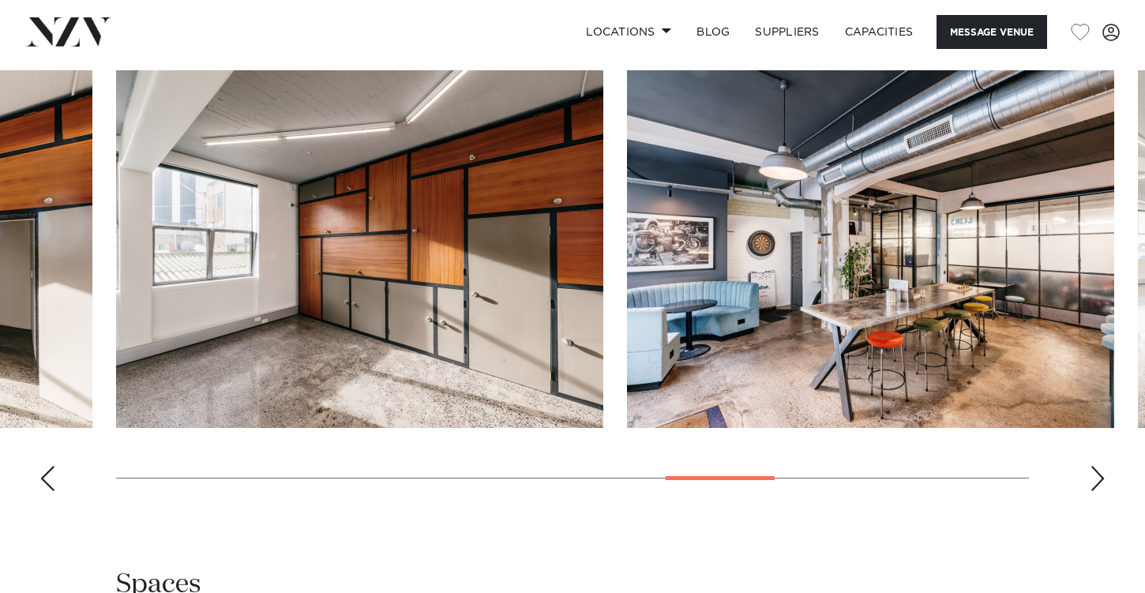
click at [1090, 481] on div "Next slide" at bounding box center [1098, 478] width 16 height 25
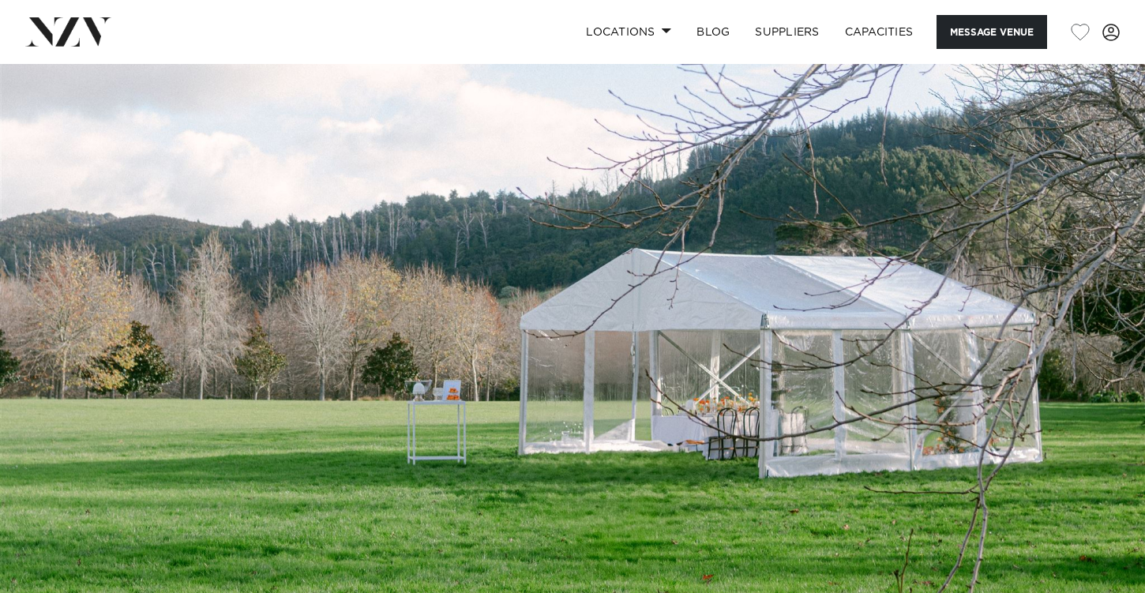
scroll to position [10, 0]
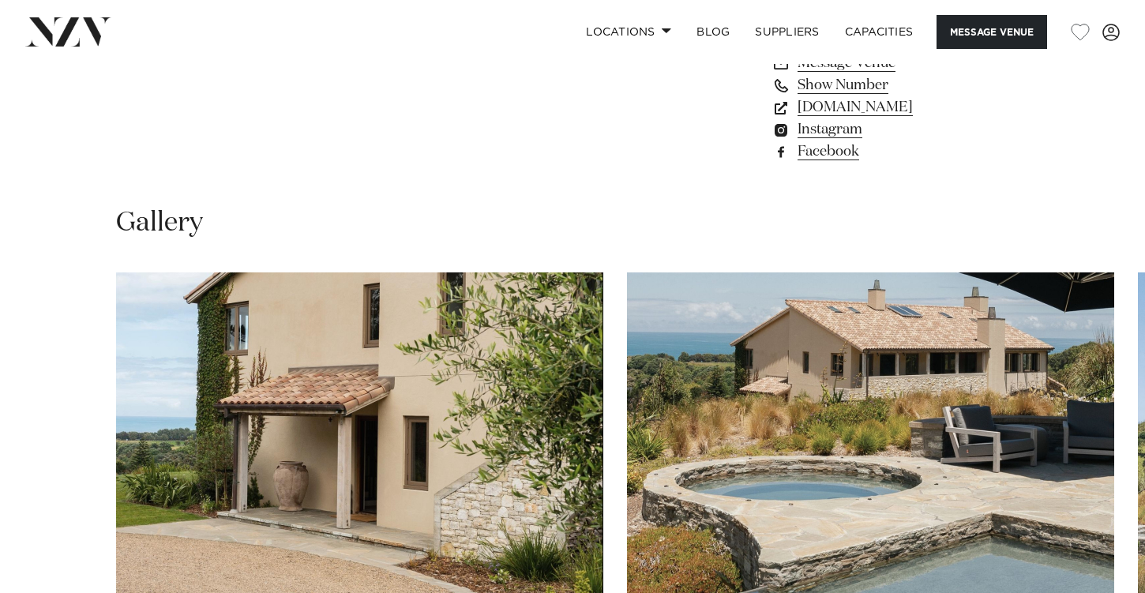
scroll to position [1383, 0]
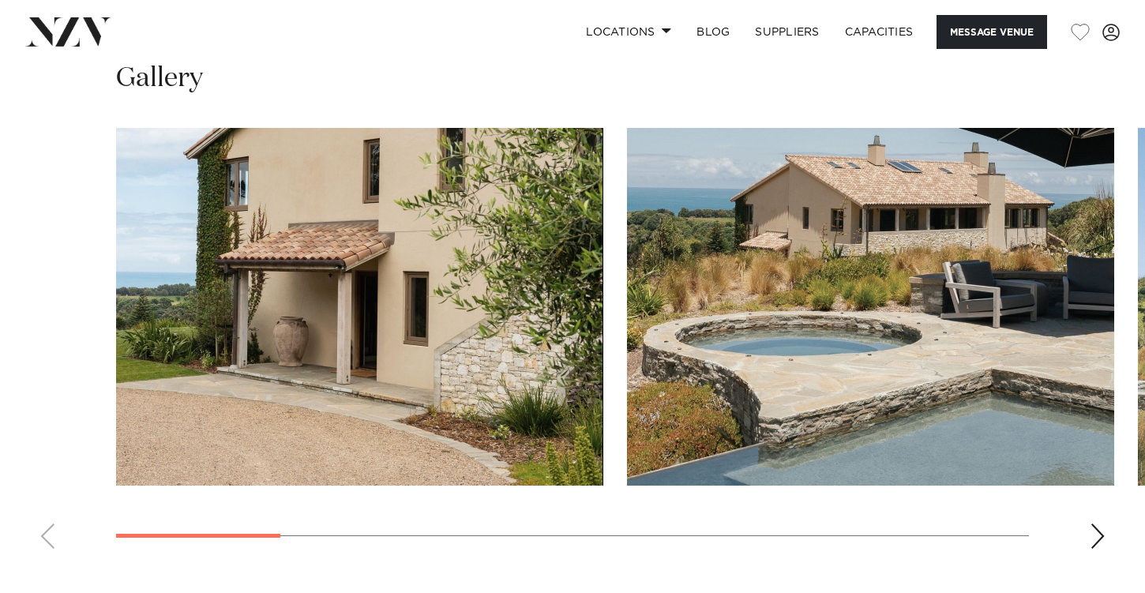
click at [1105, 554] on swiper-container at bounding box center [572, 345] width 1145 height 434
click at [1097, 539] on div "Next slide" at bounding box center [1098, 536] width 16 height 25
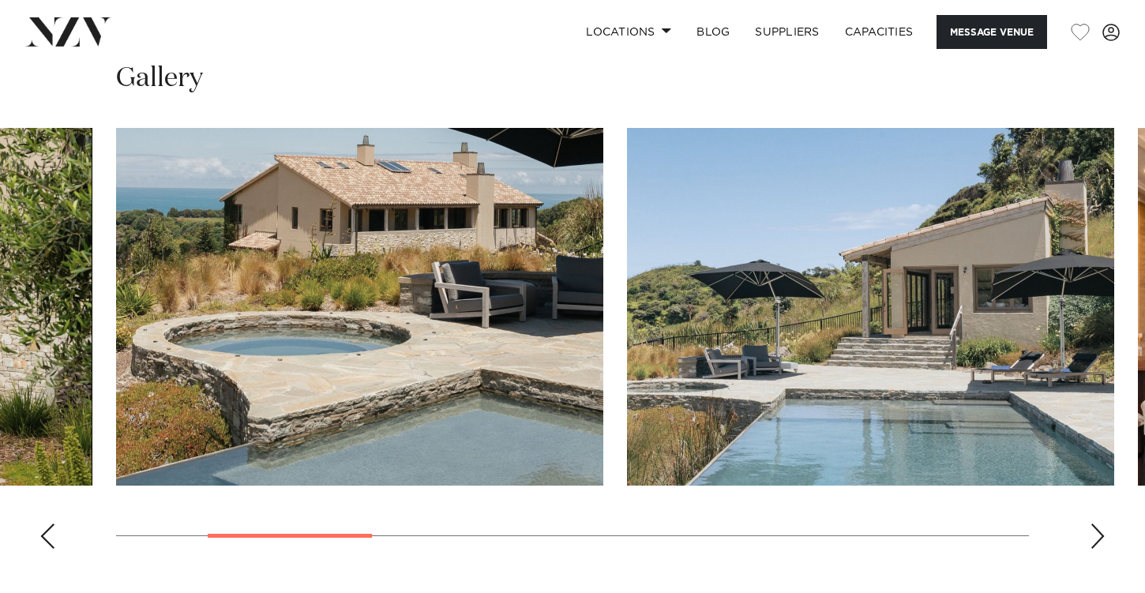
click at [1097, 539] on div "Next slide" at bounding box center [1098, 536] width 16 height 25
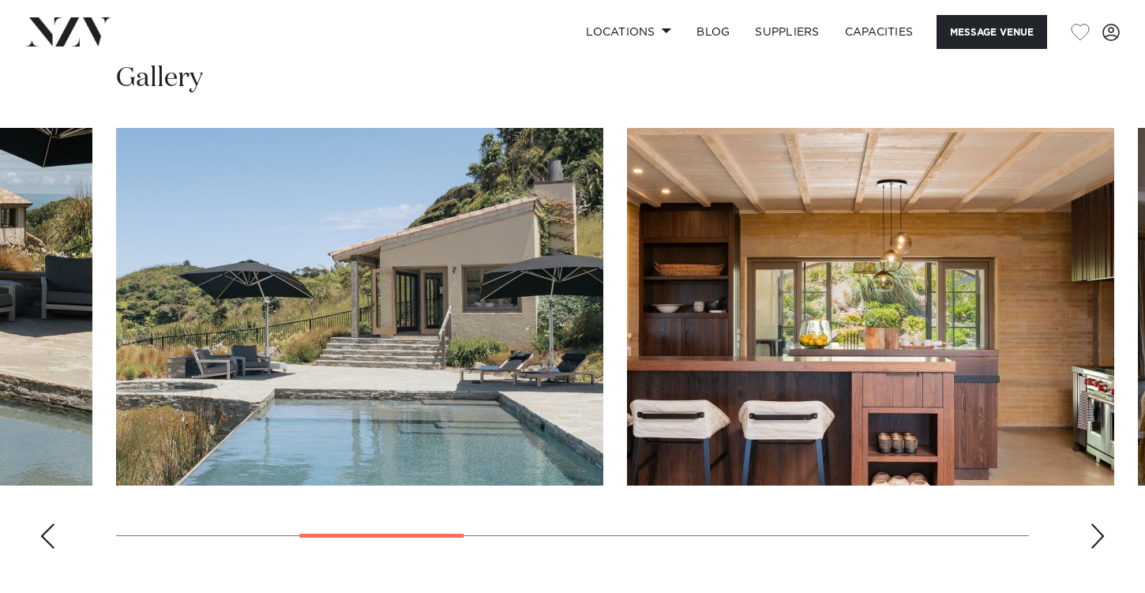
click at [1097, 539] on div "Next slide" at bounding box center [1098, 536] width 16 height 25
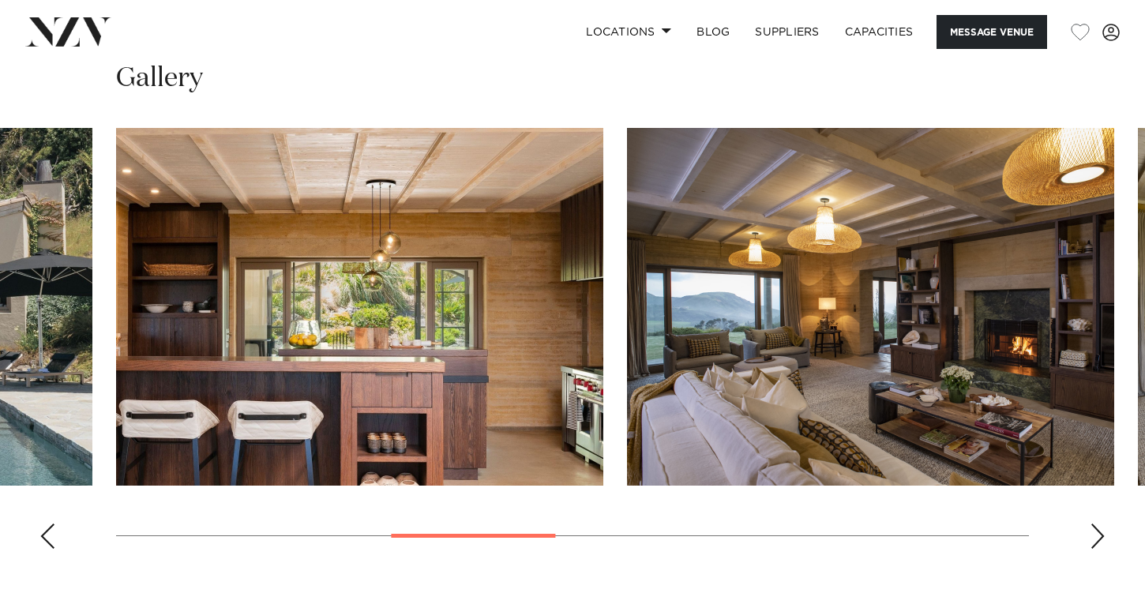
click at [1097, 539] on div "Next slide" at bounding box center [1098, 536] width 16 height 25
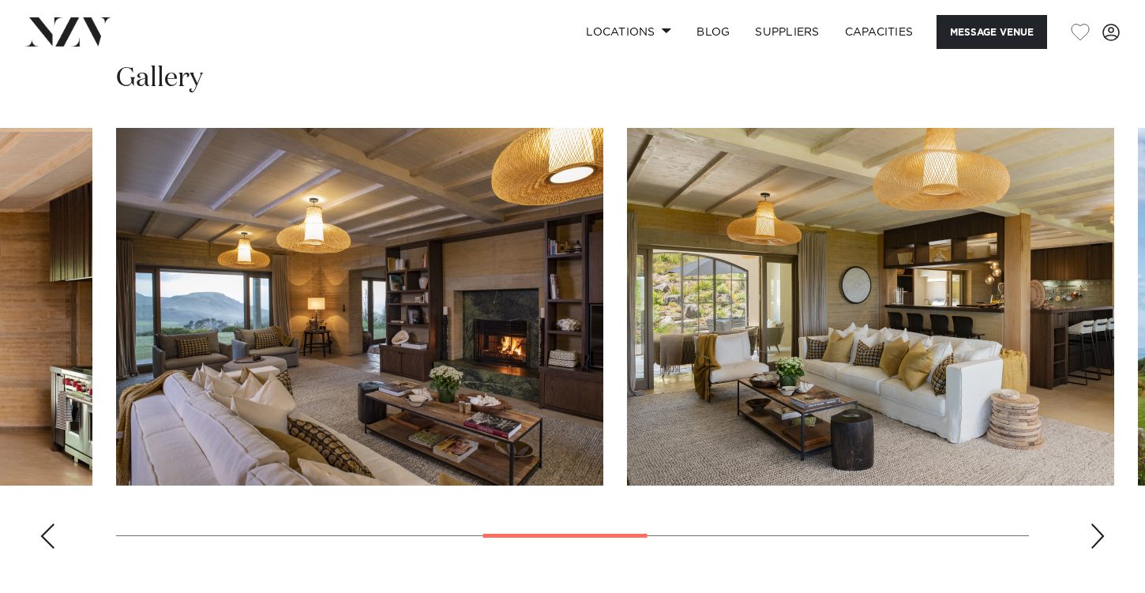
click at [1097, 539] on div "Next slide" at bounding box center [1098, 536] width 16 height 25
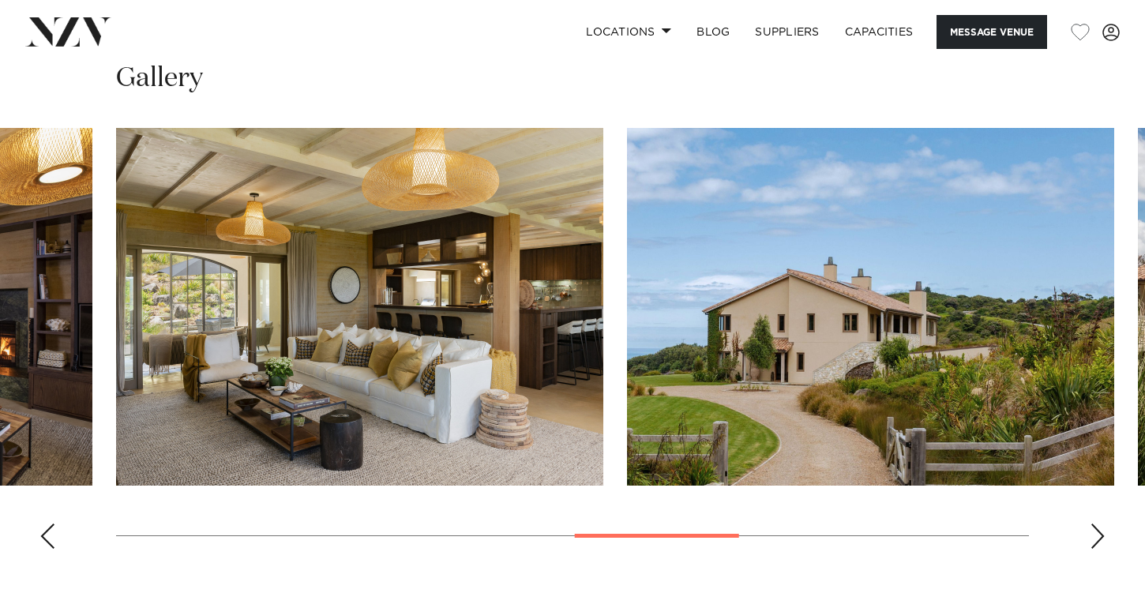
click at [1097, 539] on div "Next slide" at bounding box center [1098, 536] width 16 height 25
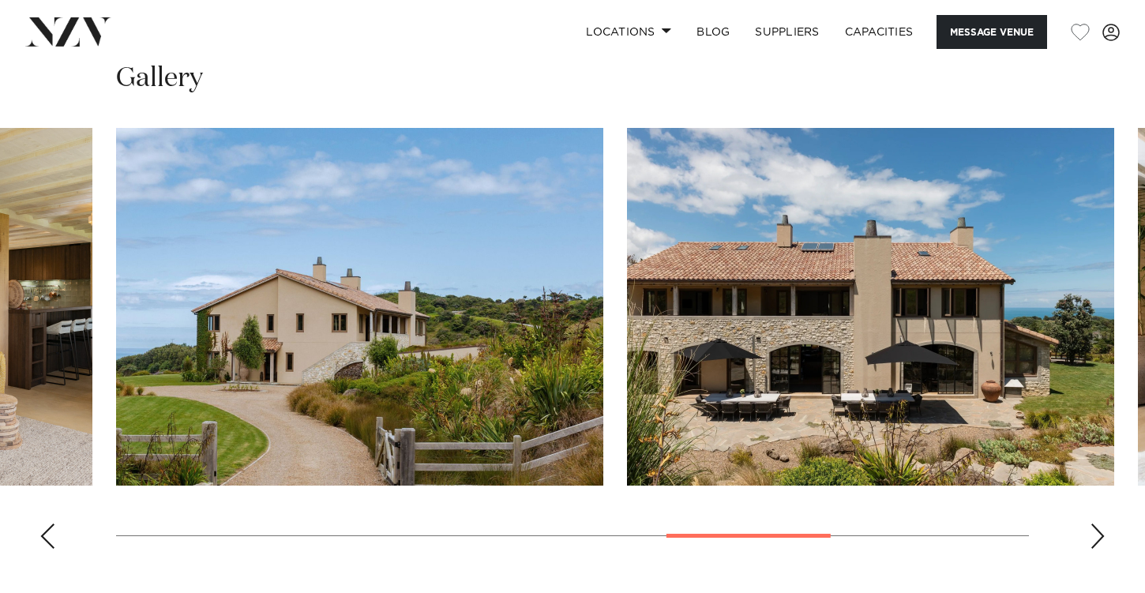
click at [1097, 539] on div "Next slide" at bounding box center [1098, 536] width 16 height 25
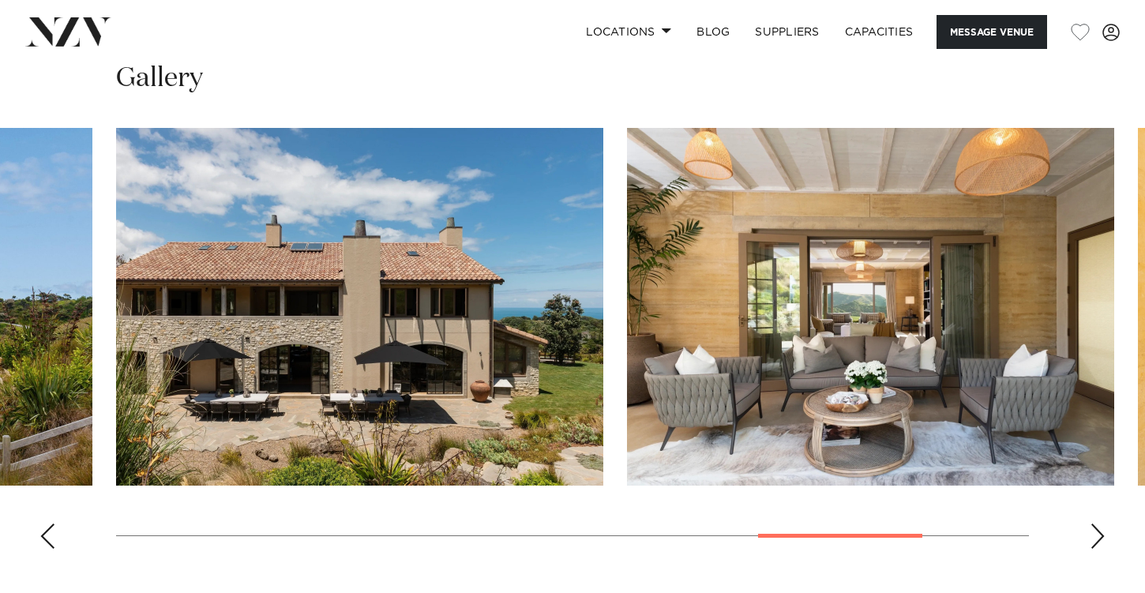
click at [1097, 539] on div "Next slide" at bounding box center [1098, 536] width 16 height 25
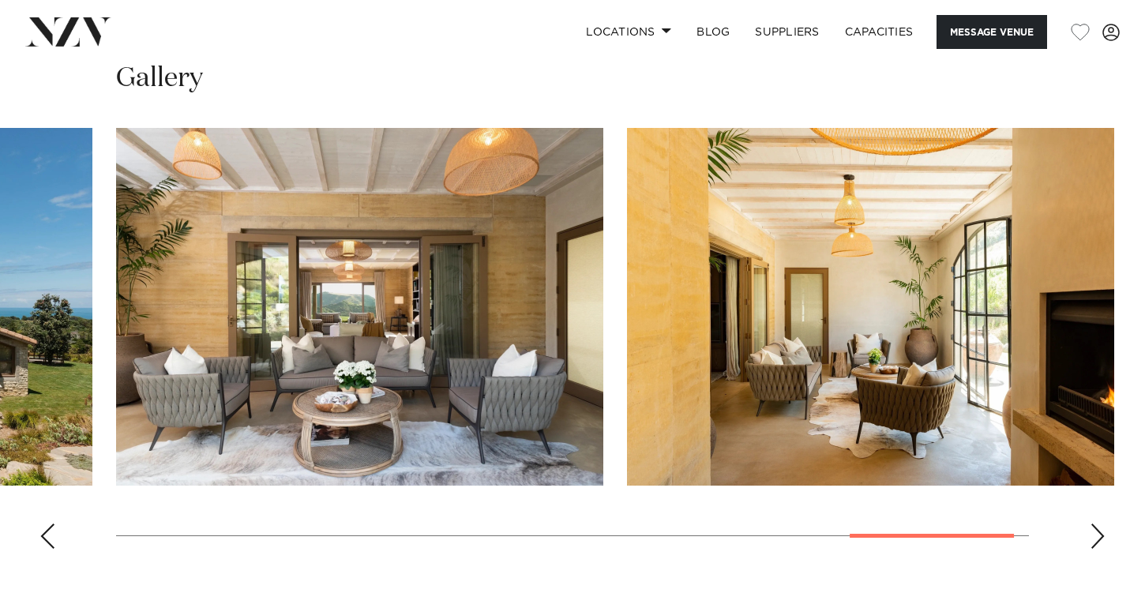
click at [1097, 539] on div "Next slide" at bounding box center [1098, 536] width 16 height 25
